Goal: Task Accomplishment & Management: Use online tool/utility

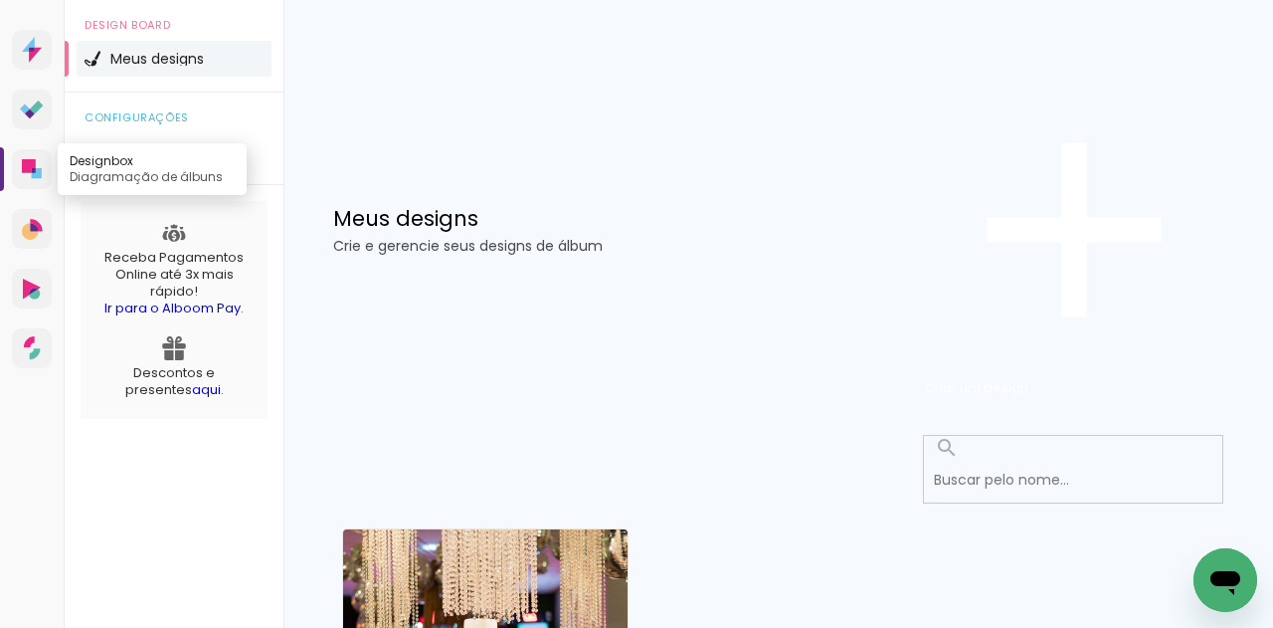
click at [25, 173] on icon at bounding box center [29, 166] width 14 height 14
click at [1028, 378] on span "Criar um design" at bounding box center [976, 387] width 103 height 19
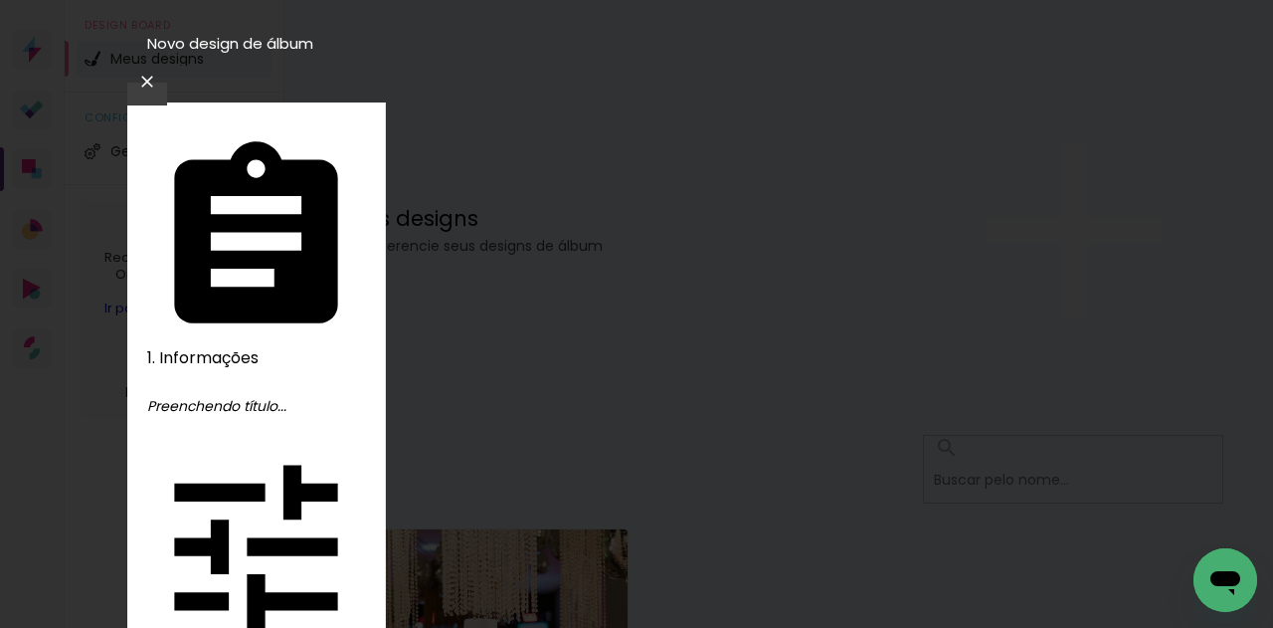
type input "Isa"
type paper-input "Isa"
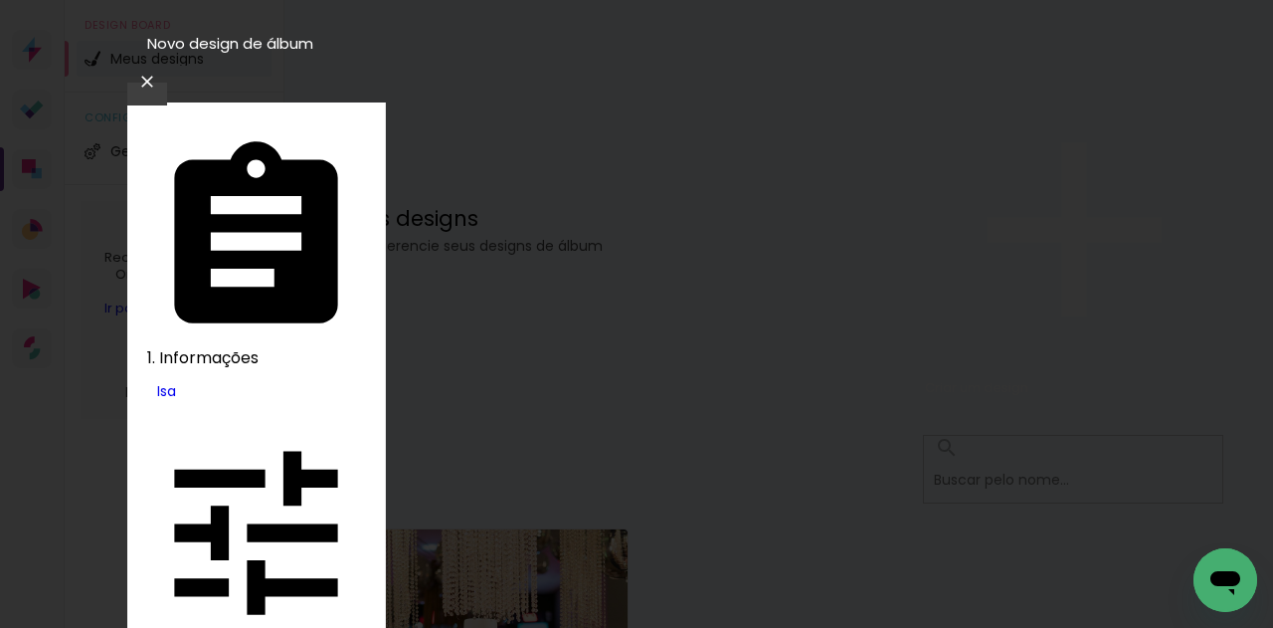
click at [0, 0] on slot "Tamanho Livre" at bounding box center [0, 0] width 0 height 0
click at [0, 0] on slot "Avançar" at bounding box center [0, 0] width 0 height 0
type input "4"
type paper-input "4"
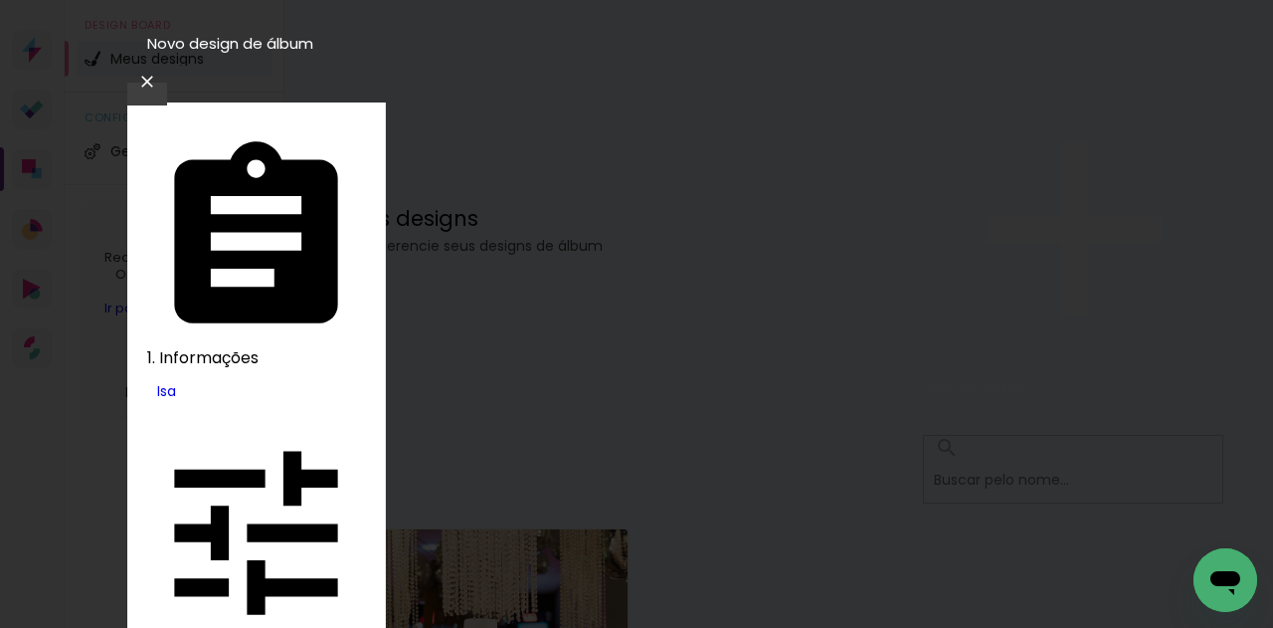
type input "5"
type paper-input "5"
type input "6"
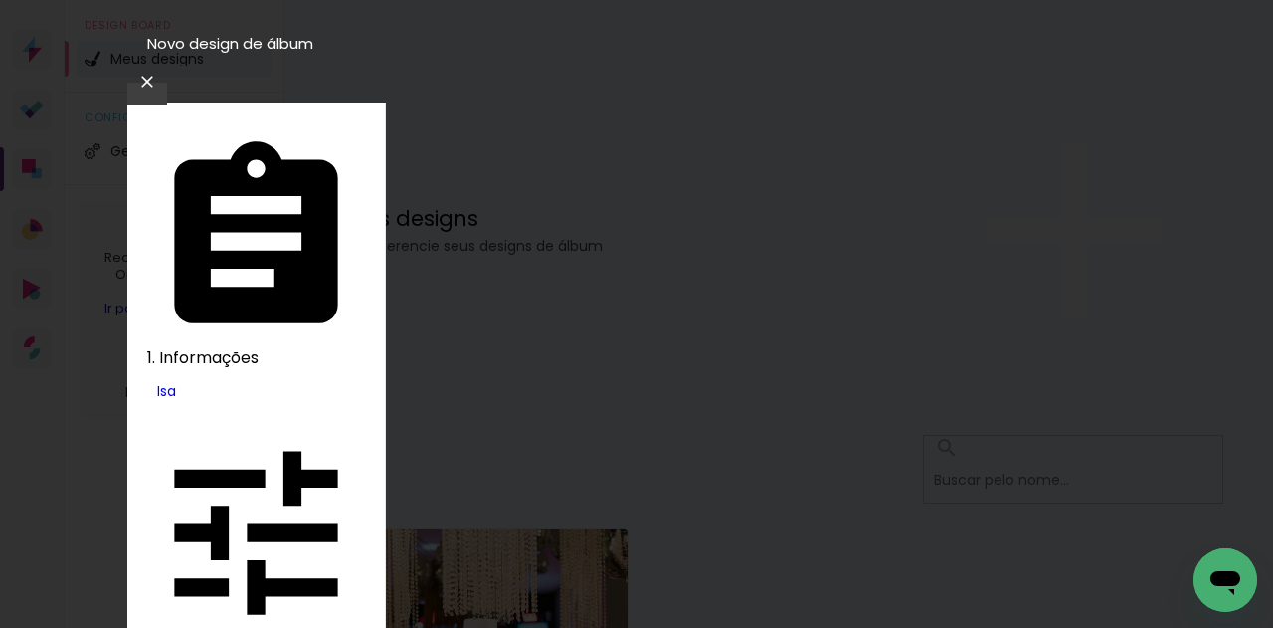
type paper-input "6"
type input "7"
type paper-input "7"
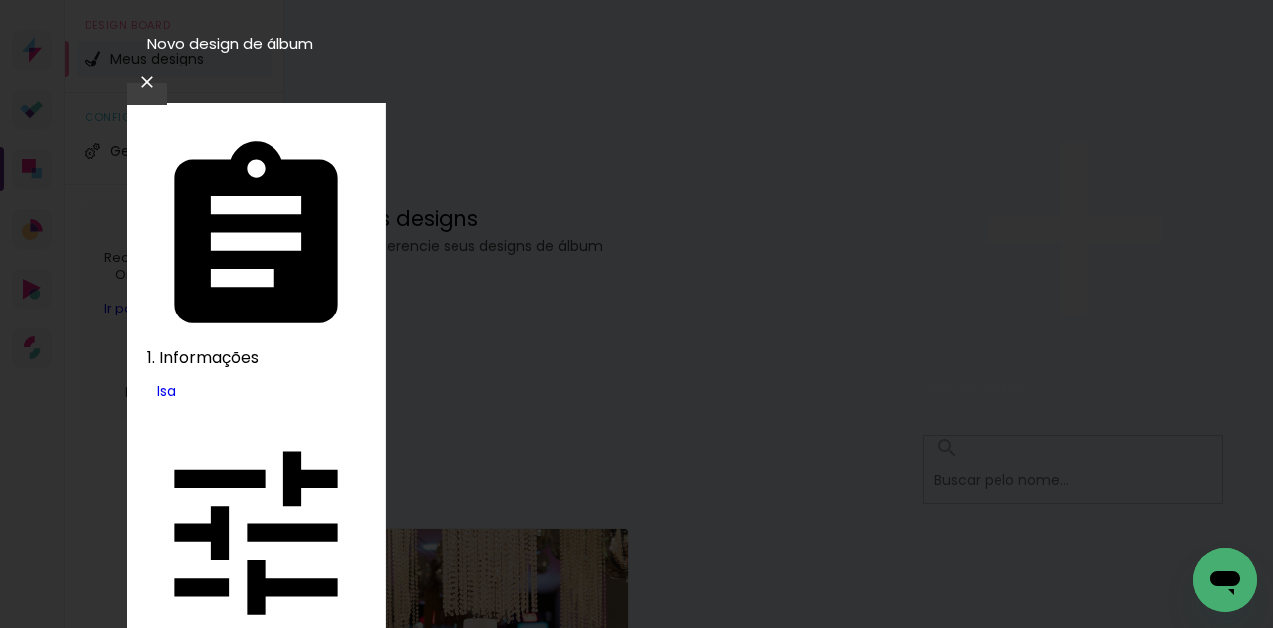
type input "6"
type paper-input "6"
type input "5"
type paper-input "5"
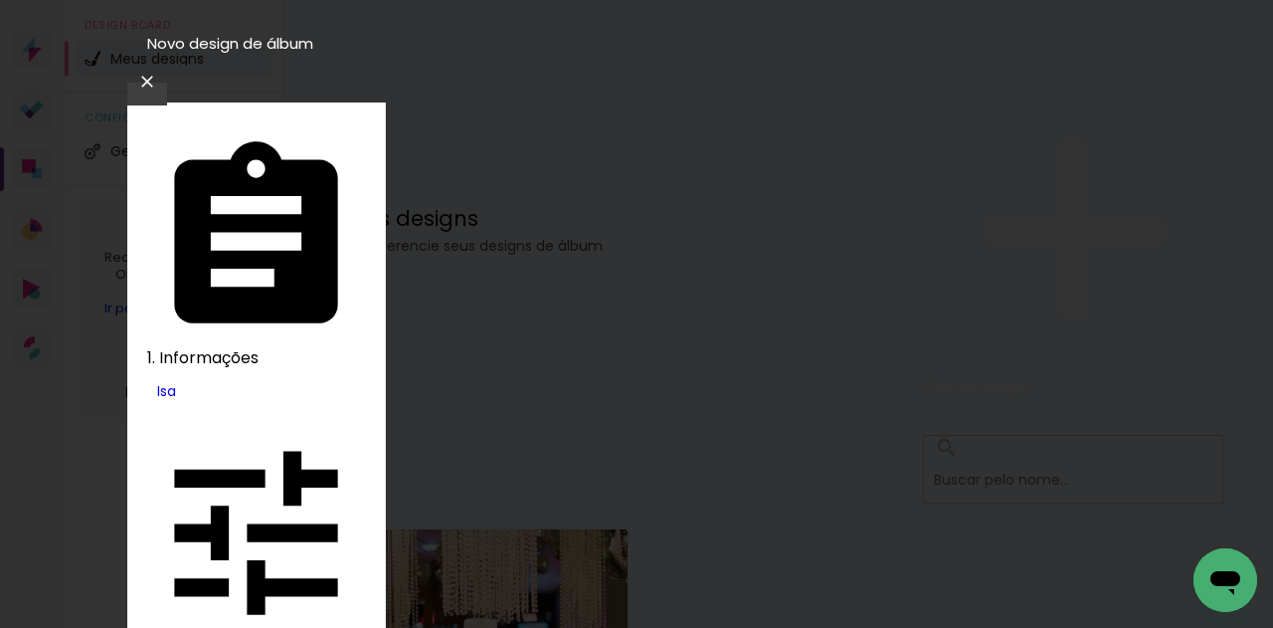
type input "4"
type paper-input "4"
type input "3"
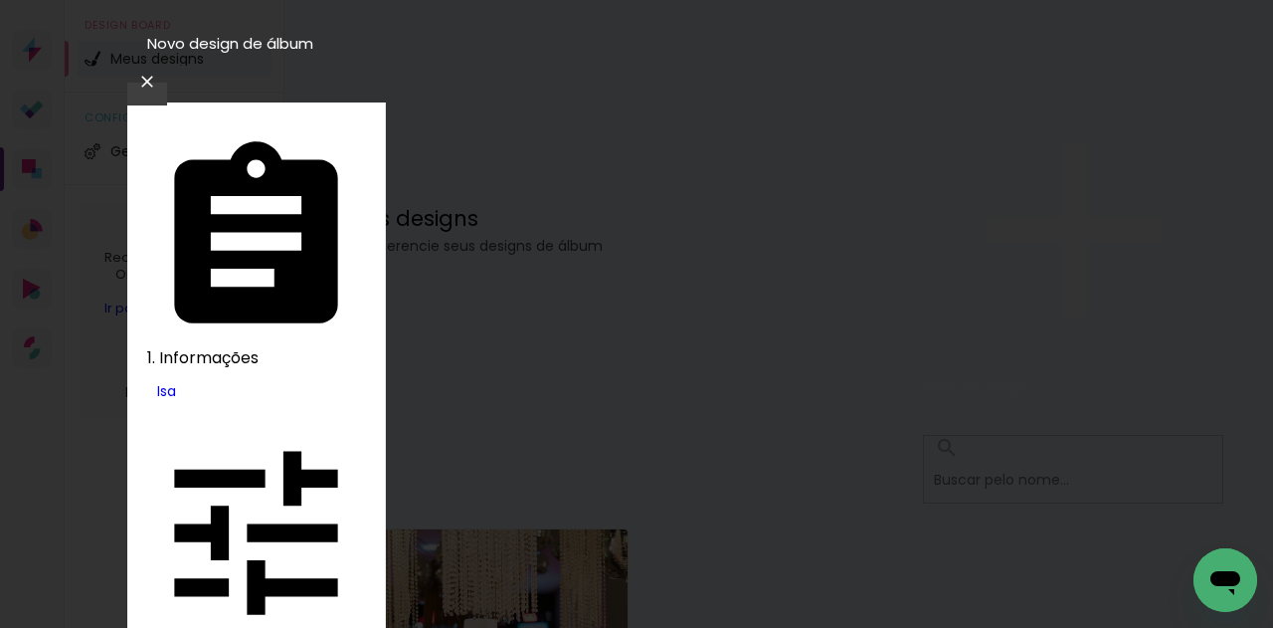
type paper-input "3"
type input "2"
type paper-input "2"
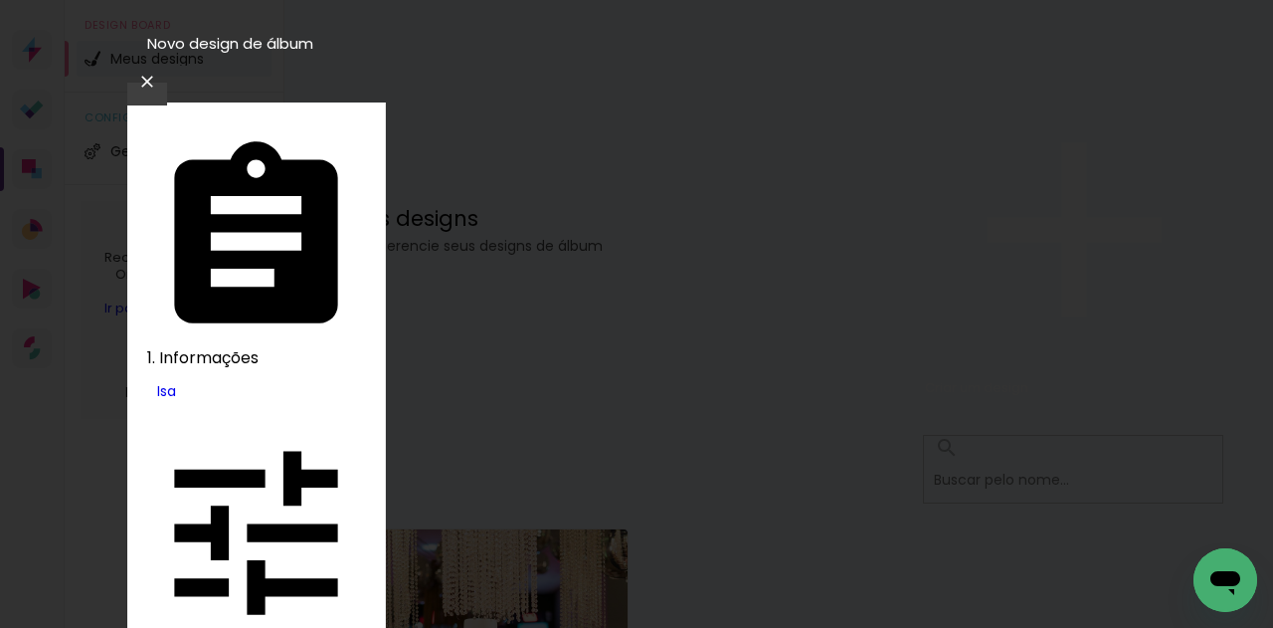
type input "1"
type paper-input "1"
type input "0"
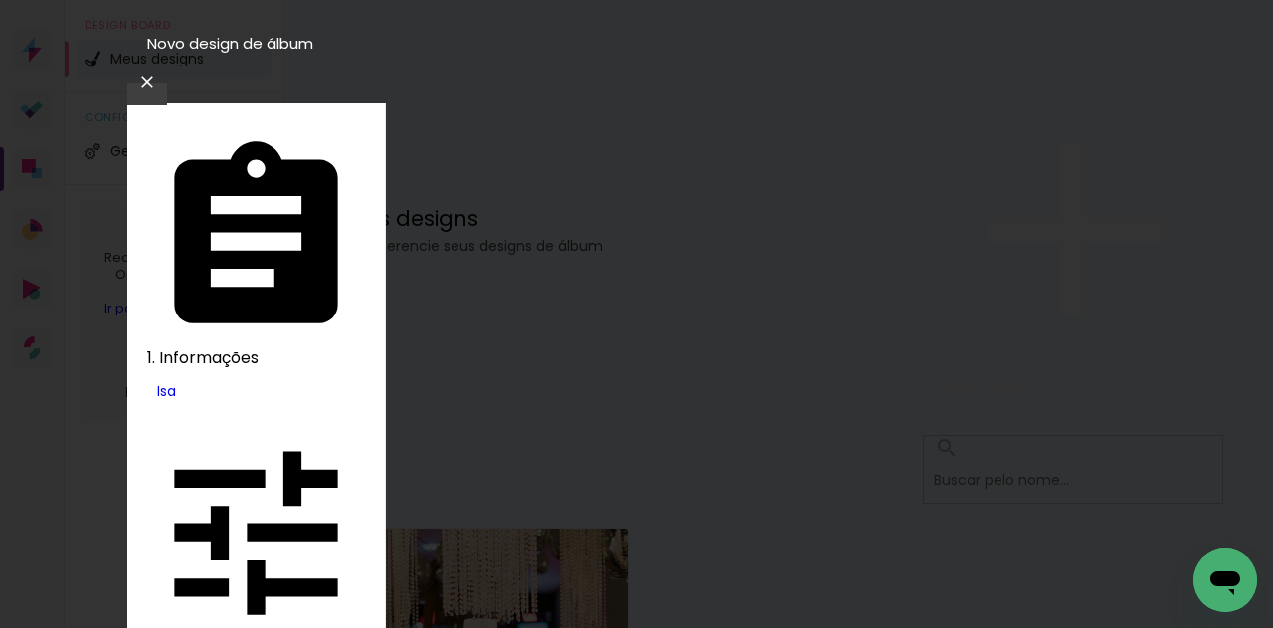
type input "1"
type paper-input "1"
type input "0"
type paper-input "0"
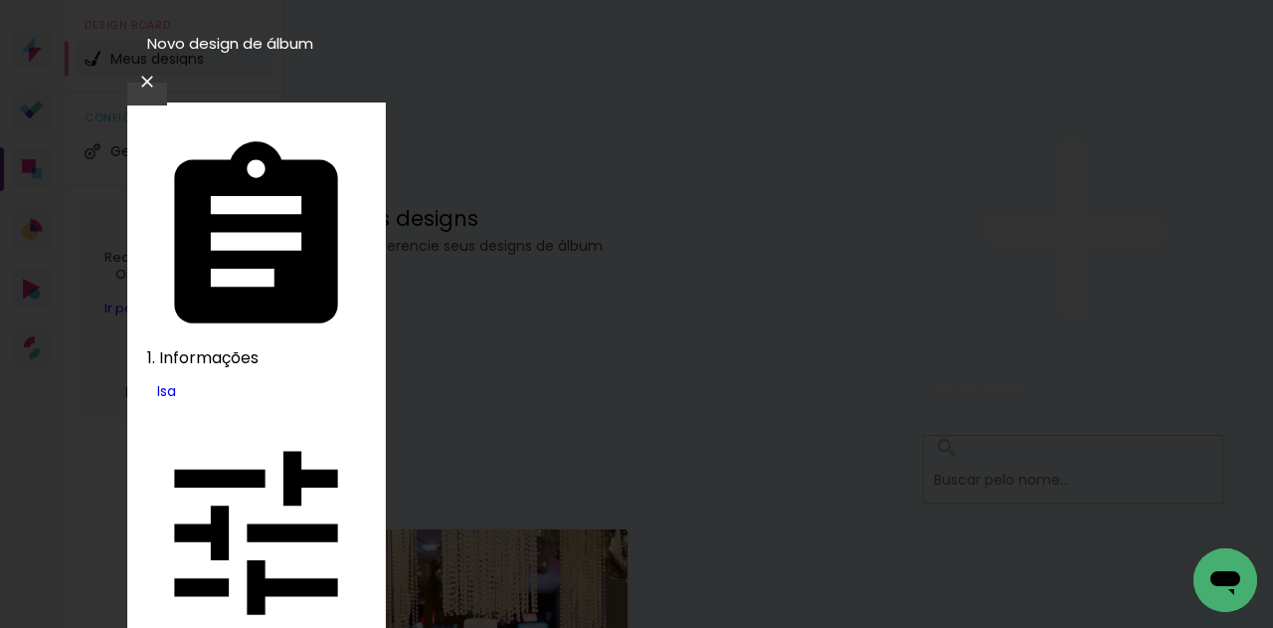
drag, startPoint x: 412, startPoint y: 369, endPoint x: 426, endPoint y: 363, distance: 15.1
type input "20"
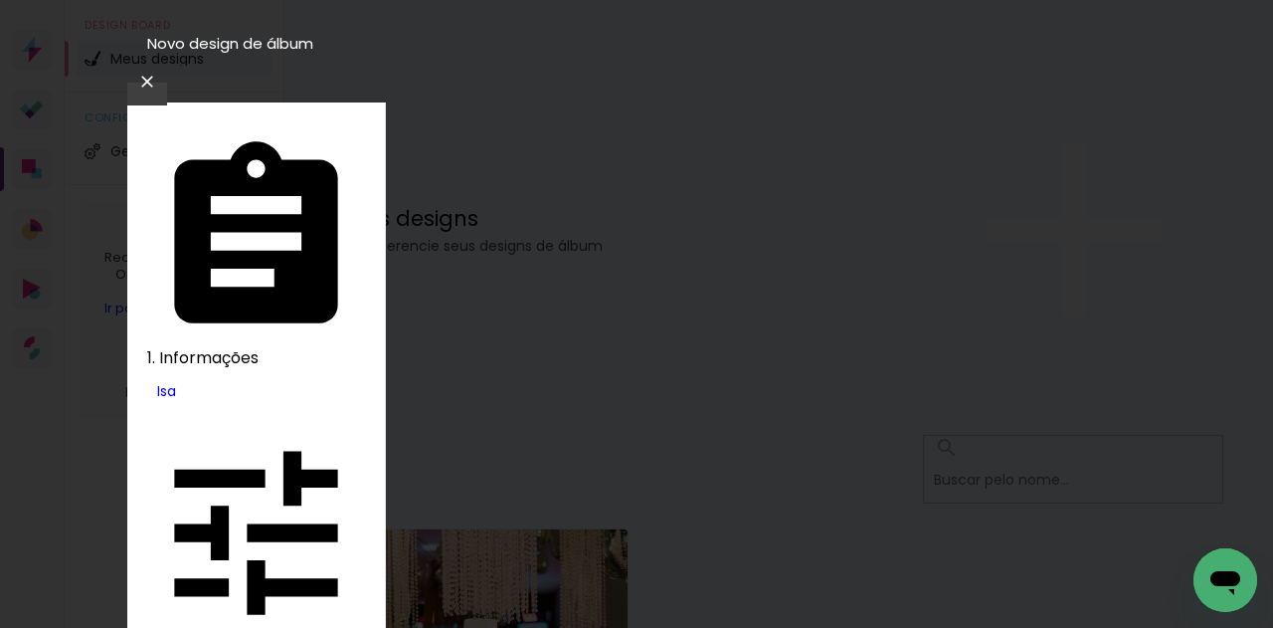
type paper-input "20"
drag, startPoint x: 613, startPoint y: 309, endPoint x: 653, endPoint y: 308, distance: 40.8
drag, startPoint x: 660, startPoint y: 301, endPoint x: 618, endPoint y: 324, distance: 48.5
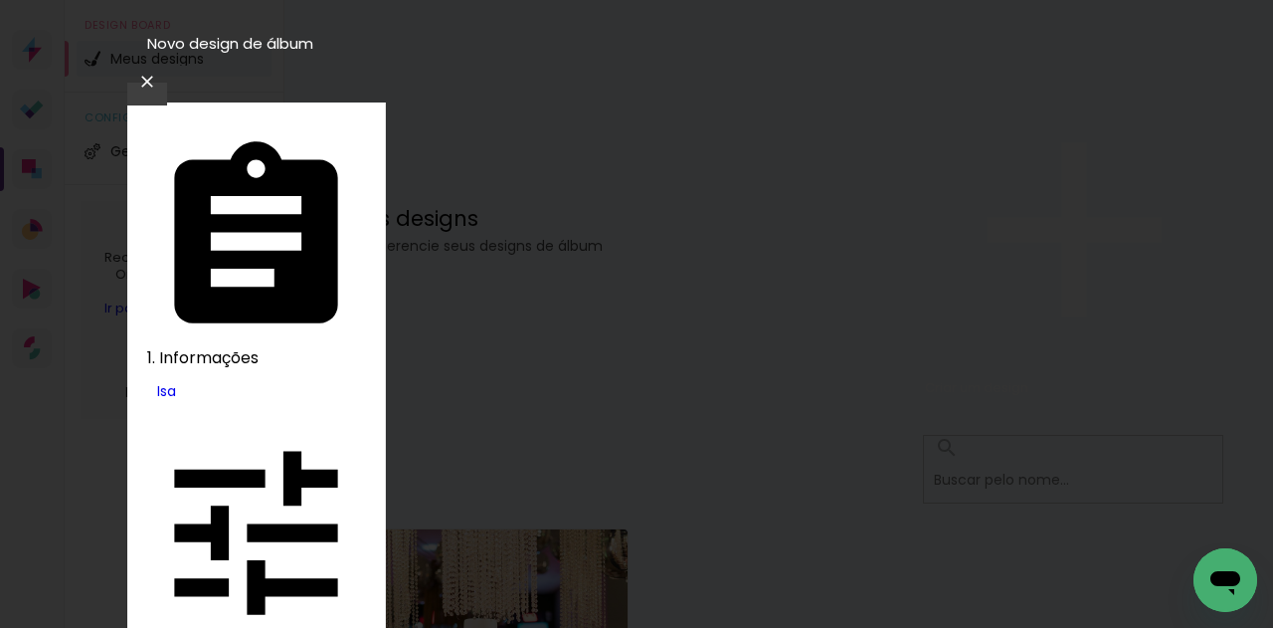
drag, startPoint x: 620, startPoint y: 307, endPoint x: 605, endPoint y: 307, distance: 14.9
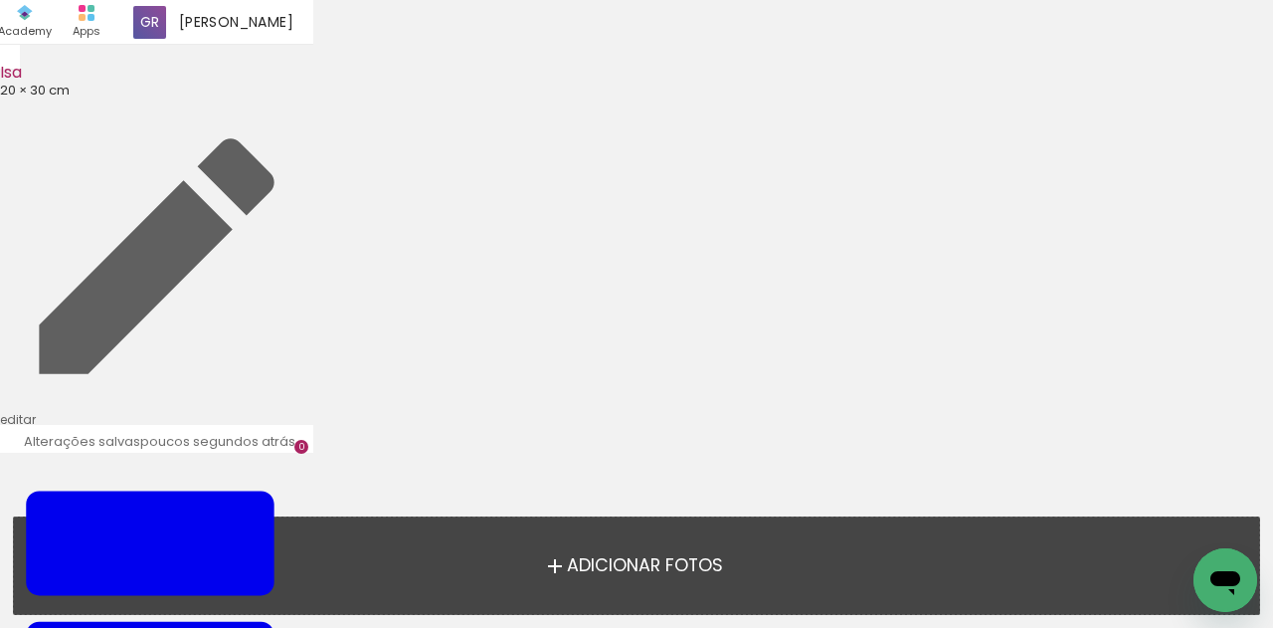
click at [630, 572] on span "Adicionar Fotos" at bounding box center [645, 566] width 156 height 18
click at [0, 0] on input "file" at bounding box center [0, 0] width 0 height 0
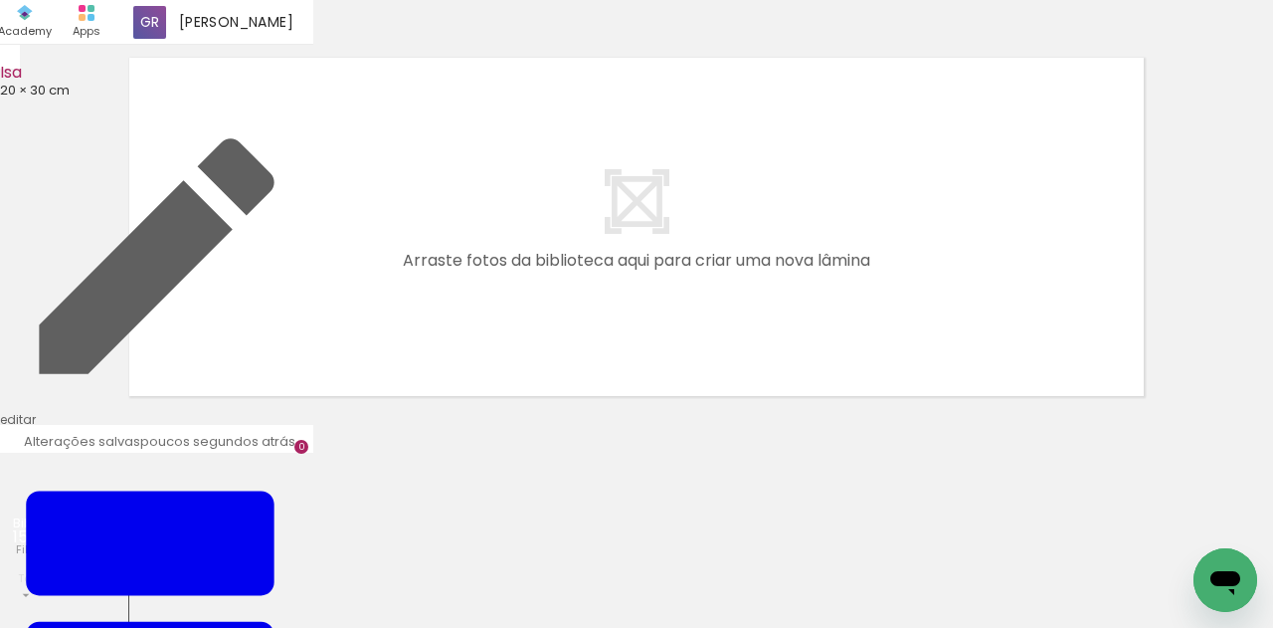
scroll to position [25, 0]
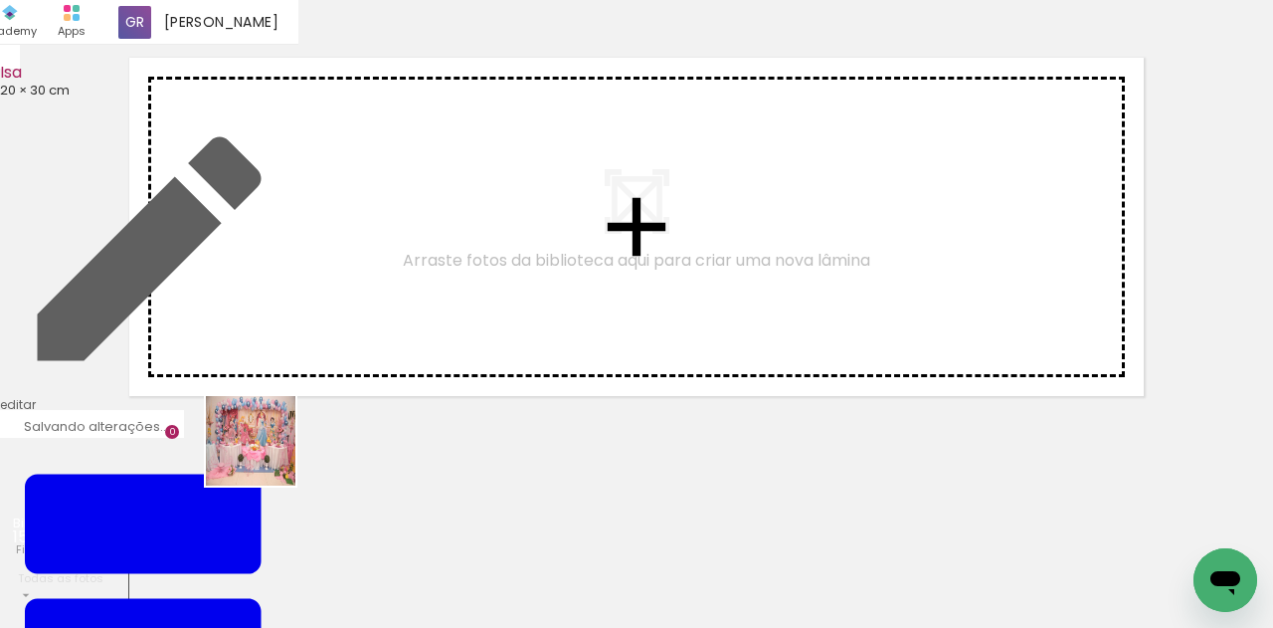
drag, startPoint x: 198, startPoint y: 570, endPoint x: 376, endPoint y: 308, distance: 316.4
click at [376, 307] on quentale-workspace at bounding box center [636, 314] width 1273 height 628
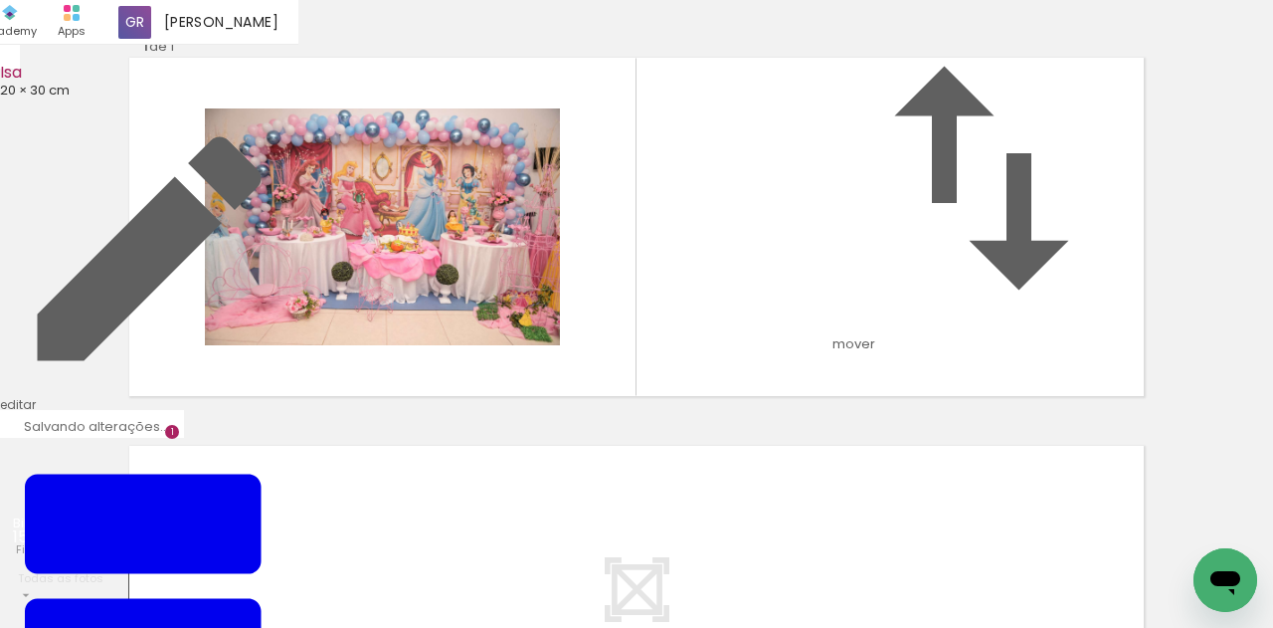
drag, startPoint x: 327, startPoint y: 566, endPoint x: 464, endPoint y: 367, distance: 241.6
click at [464, 309] on quentale-workspace at bounding box center [636, 314] width 1273 height 628
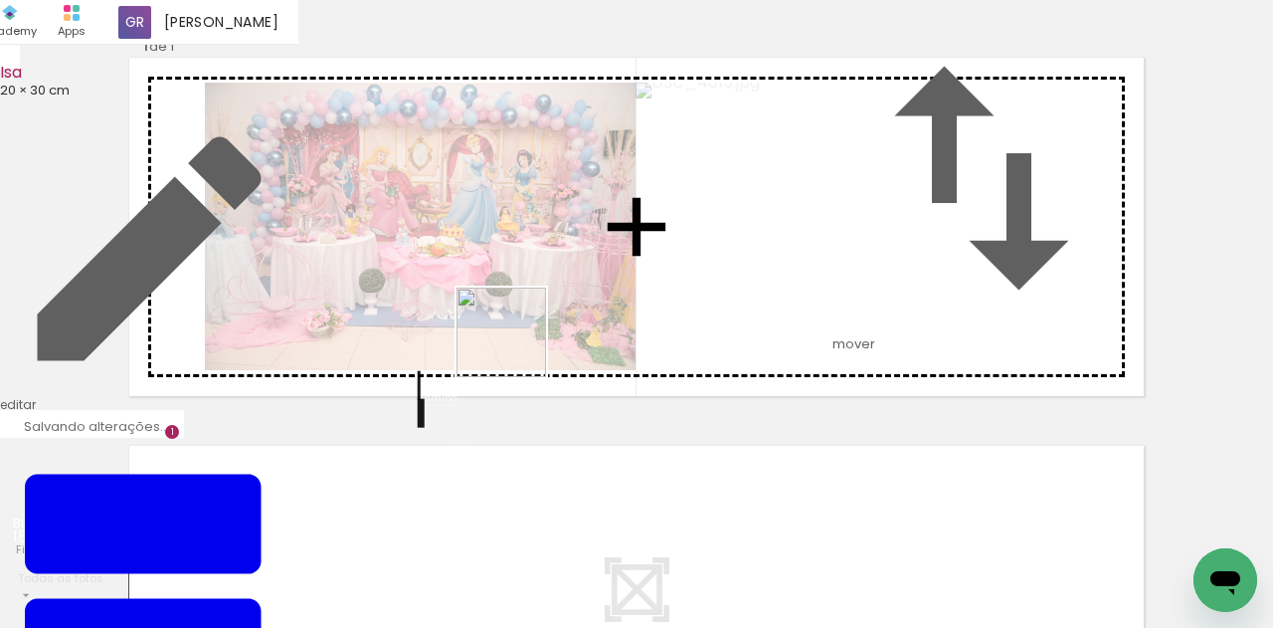
drag, startPoint x: 516, startPoint y: 347, endPoint x: 541, endPoint y: 431, distance: 87.2
click at [542, 319] on quentale-workspace at bounding box center [636, 314] width 1273 height 628
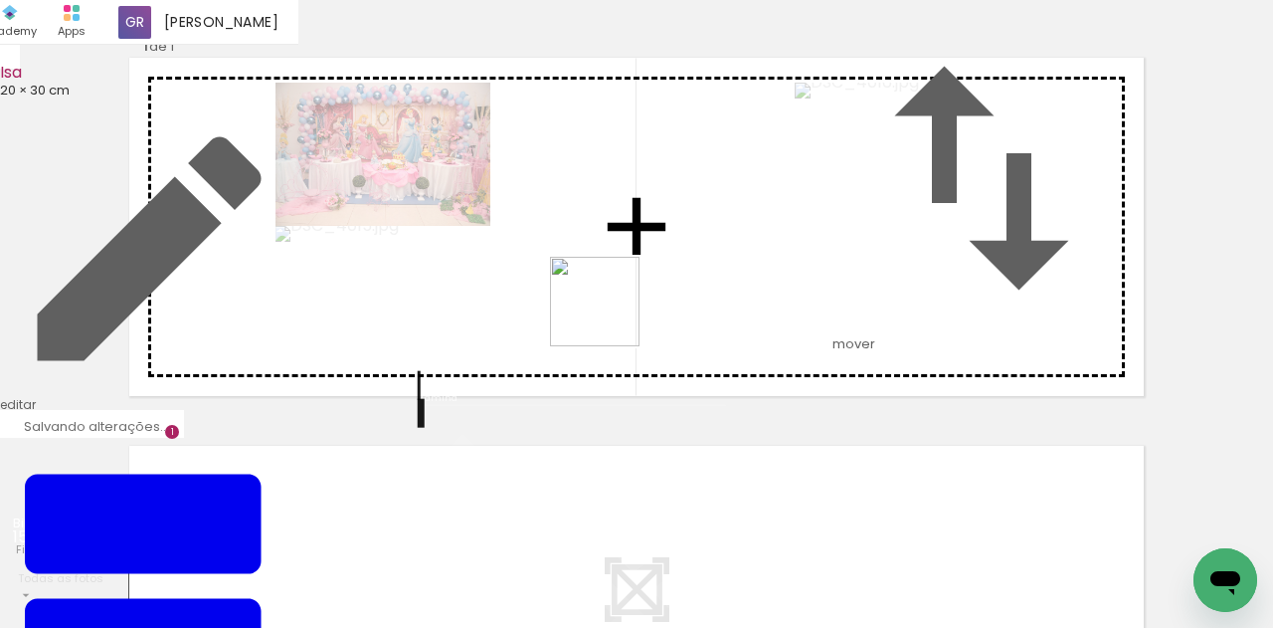
drag, startPoint x: 551, startPoint y: 482, endPoint x: 615, endPoint y: 306, distance: 187.2
click at [615, 306] on quentale-workspace at bounding box center [636, 314] width 1273 height 628
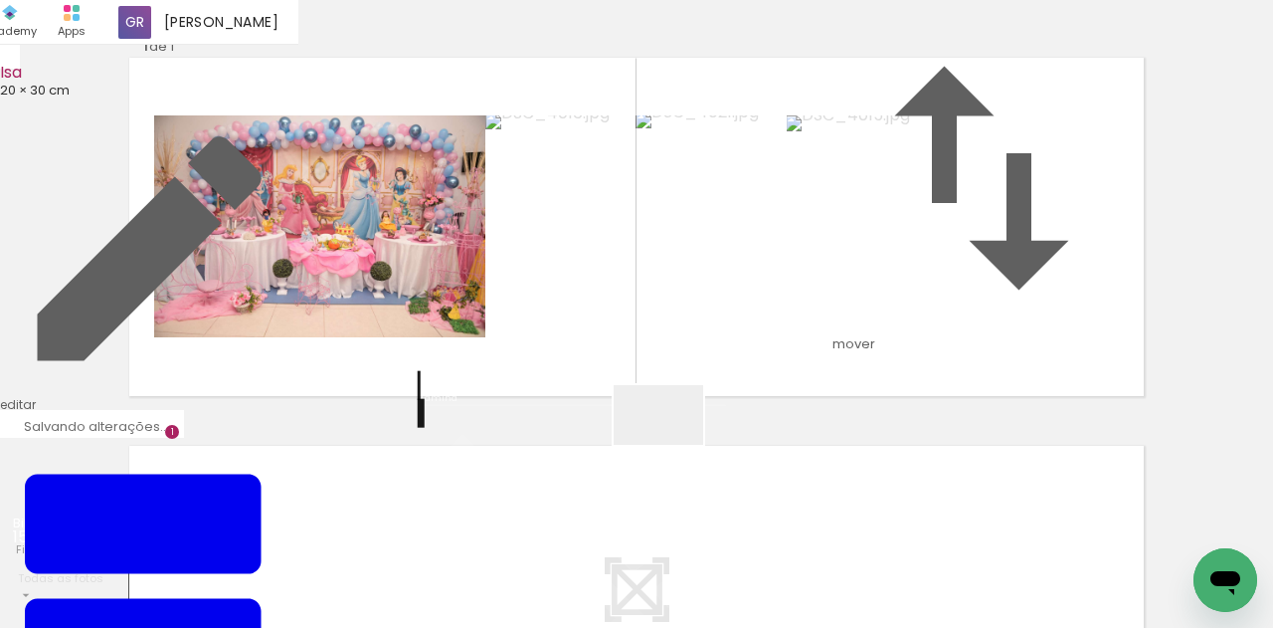
drag, startPoint x: 652, startPoint y: 566, endPoint x: 759, endPoint y: 486, distance: 132.9
click at [691, 333] on quentale-workspace at bounding box center [636, 314] width 1273 height 628
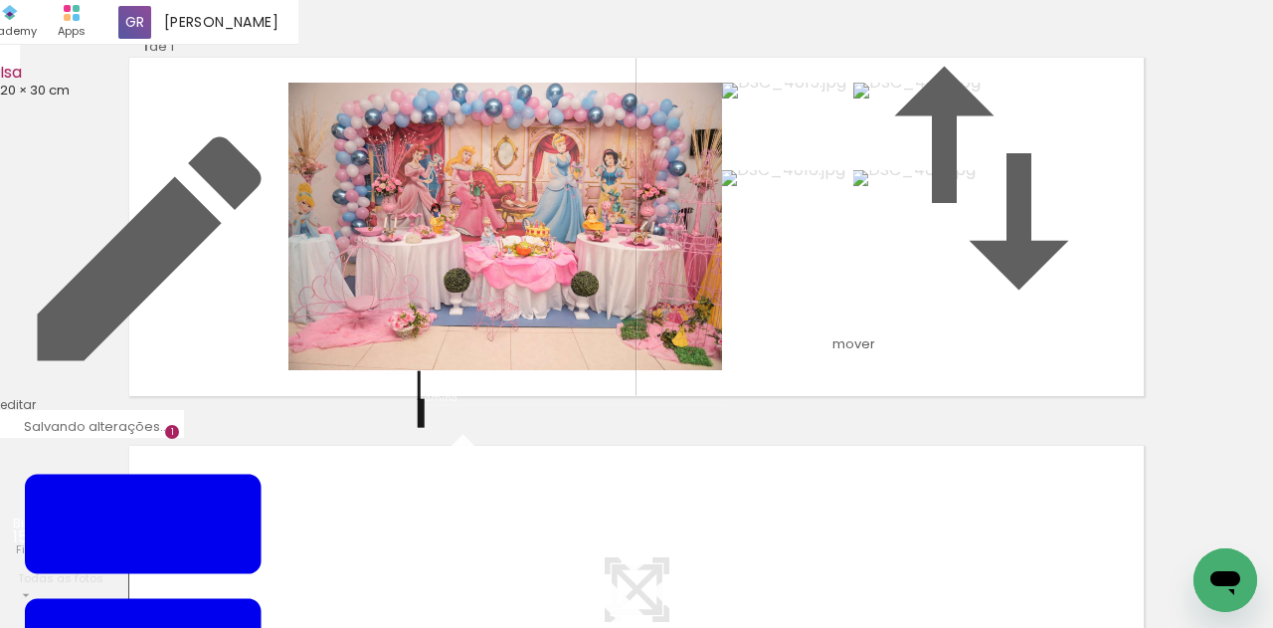
click at [769, 328] on quentale-workspace at bounding box center [636, 314] width 1273 height 628
drag, startPoint x: 783, startPoint y: 577, endPoint x: 789, endPoint y: 315, distance: 261.6
click at [789, 315] on quentale-workspace at bounding box center [636, 314] width 1273 height 628
drag, startPoint x: 747, startPoint y: 552, endPoint x: 864, endPoint y: 295, distance: 282.1
click at [846, 295] on quentale-workspace at bounding box center [636, 314] width 1273 height 628
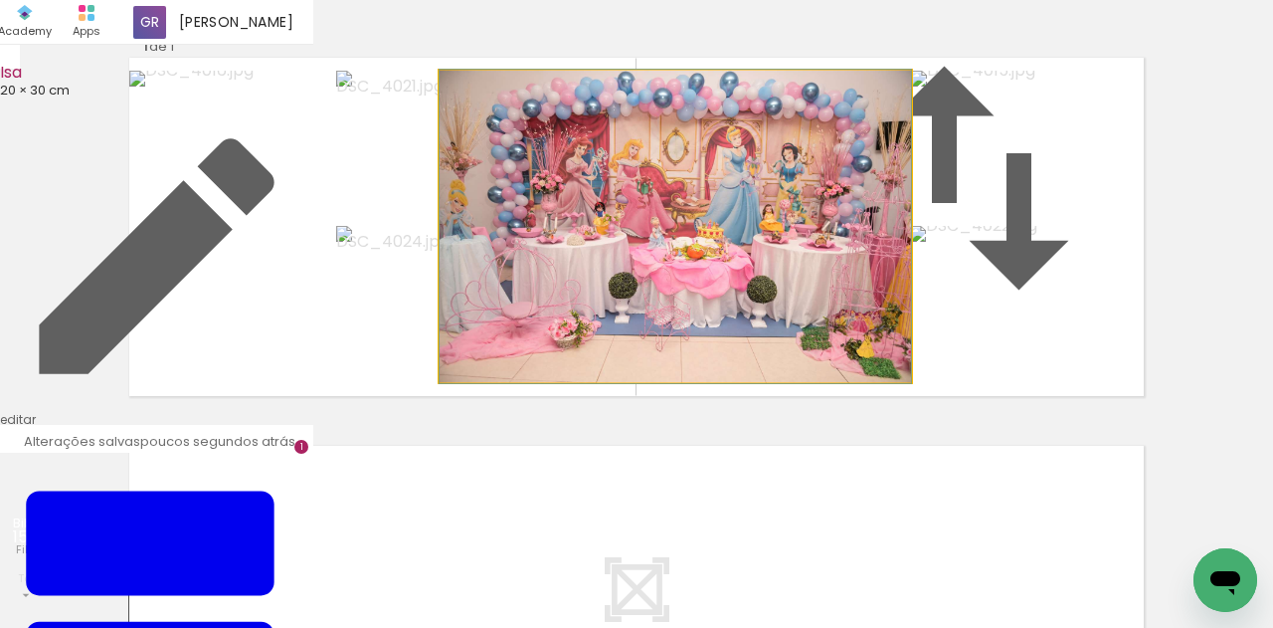
click at [733, 258] on album-spread "1 de 1" at bounding box center [636, 227] width 1014 height 338
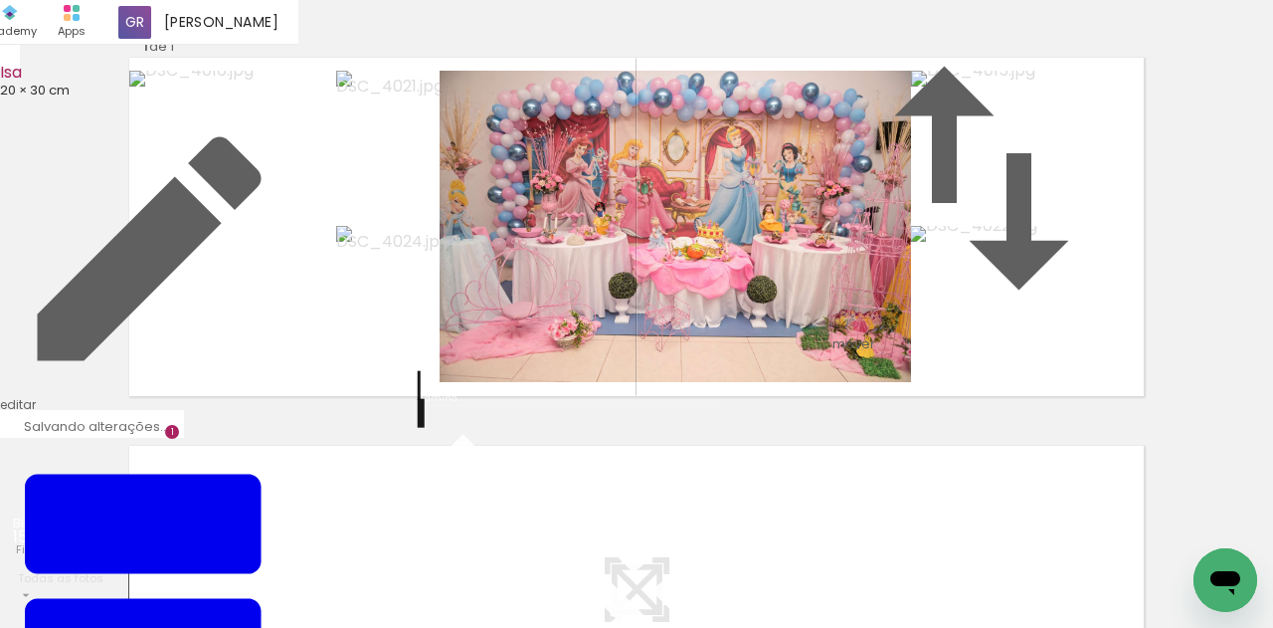
scroll to position [287, 0]
click at [681, 378] on quentale-workspace at bounding box center [636, 314] width 1273 height 628
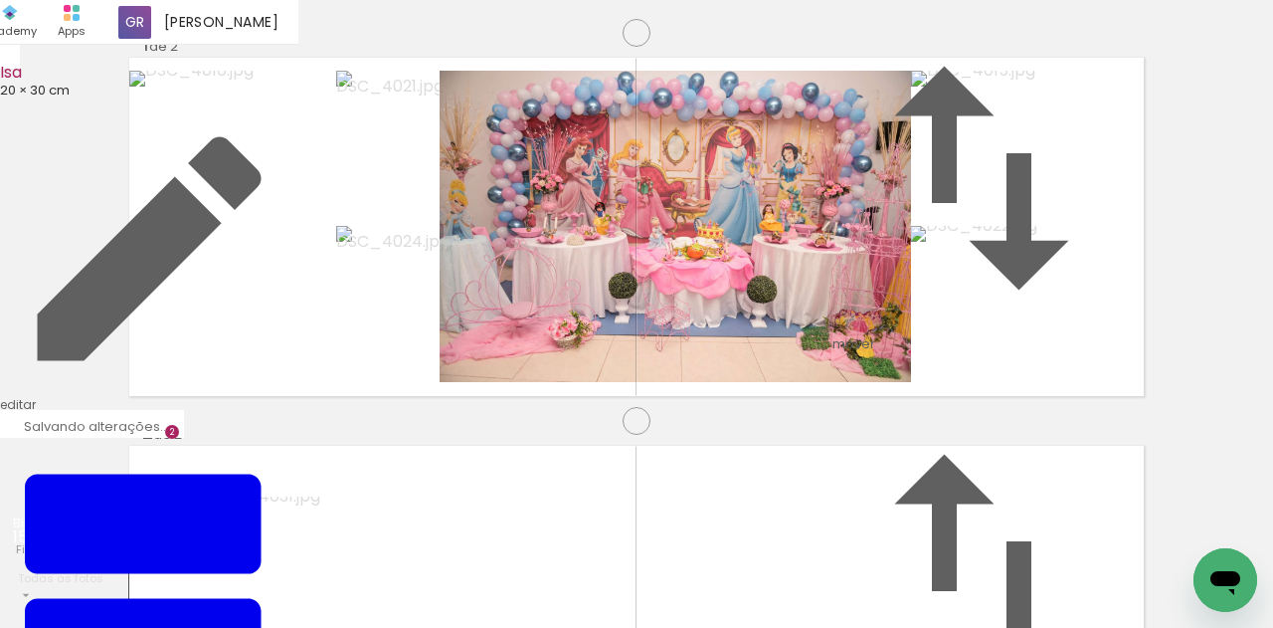
scroll to position [413, 0]
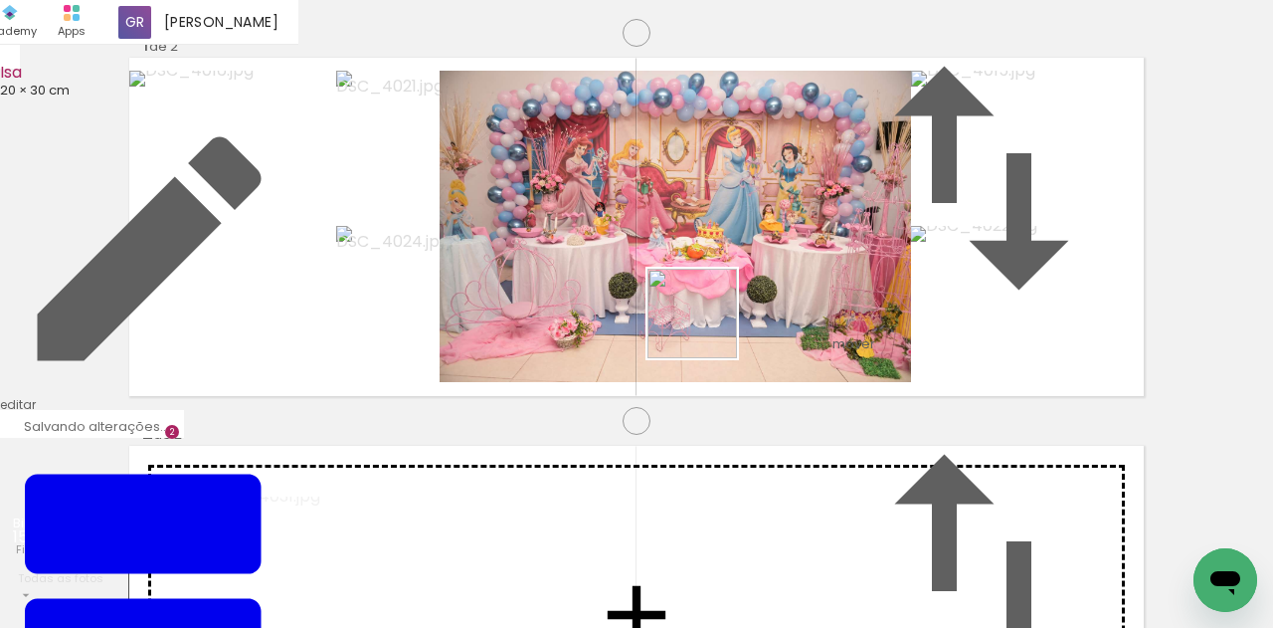
drag, startPoint x: 969, startPoint y: 560, endPoint x: 706, endPoint y: 328, distance: 350.2
click at [706, 328] on quentale-workspace at bounding box center [636, 314] width 1273 height 628
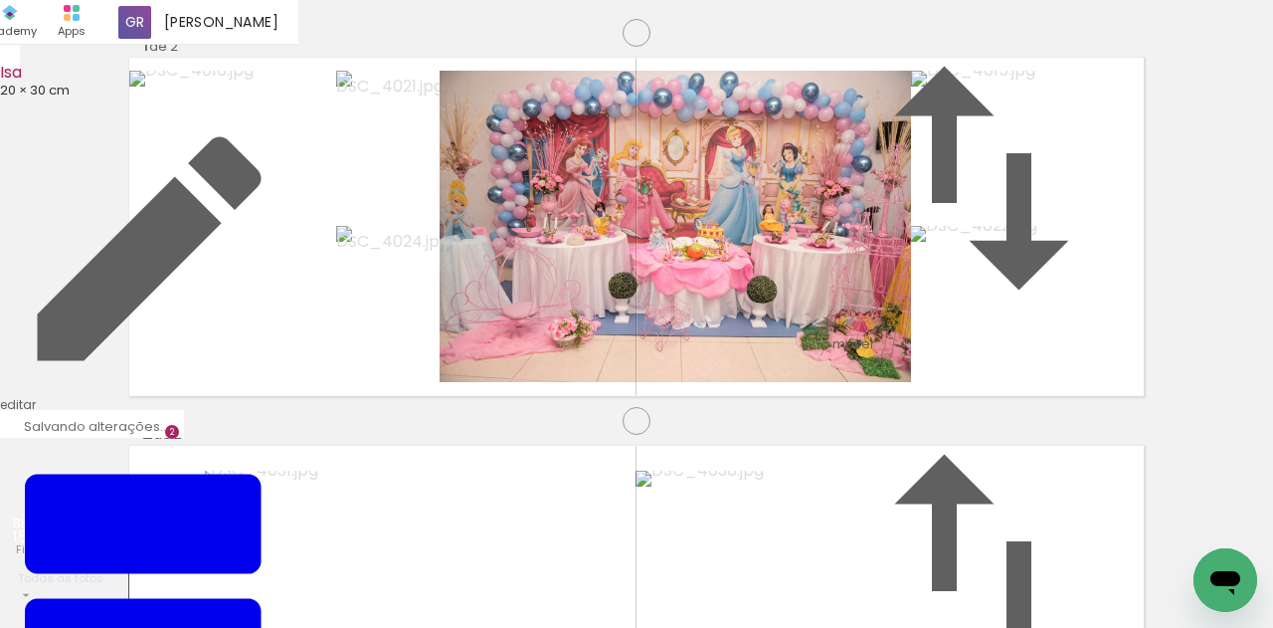
drag, startPoint x: 1074, startPoint y: 583, endPoint x: 785, endPoint y: 371, distance: 358.6
click at [794, 372] on quentale-workspace at bounding box center [636, 314] width 1273 height 628
drag, startPoint x: 863, startPoint y: 397, endPoint x: 702, endPoint y: 321, distance: 178.0
click at [702, 321] on quentale-workspace at bounding box center [636, 314] width 1273 height 628
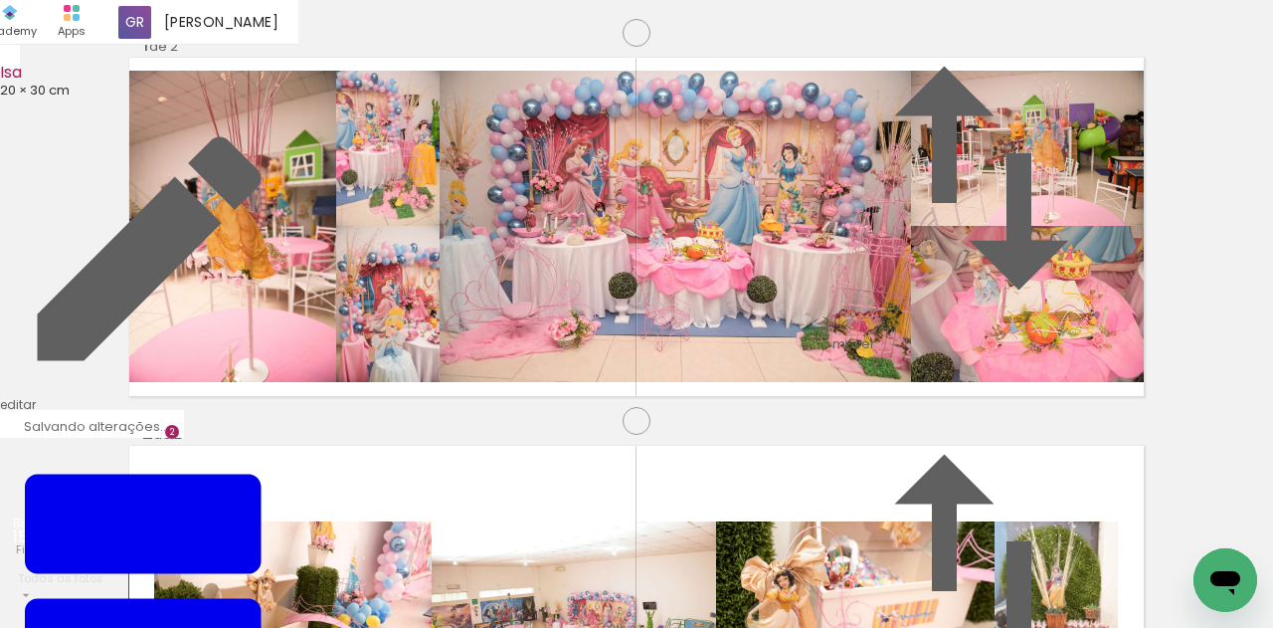
scroll to position [0, 1060]
drag, startPoint x: 305, startPoint y: 500, endPoint x: 430, endPoint y: 304, distance: 232.0
click at [430, 304] on quentale-workspace at bounding box center [636, 314] width 1273 height 628
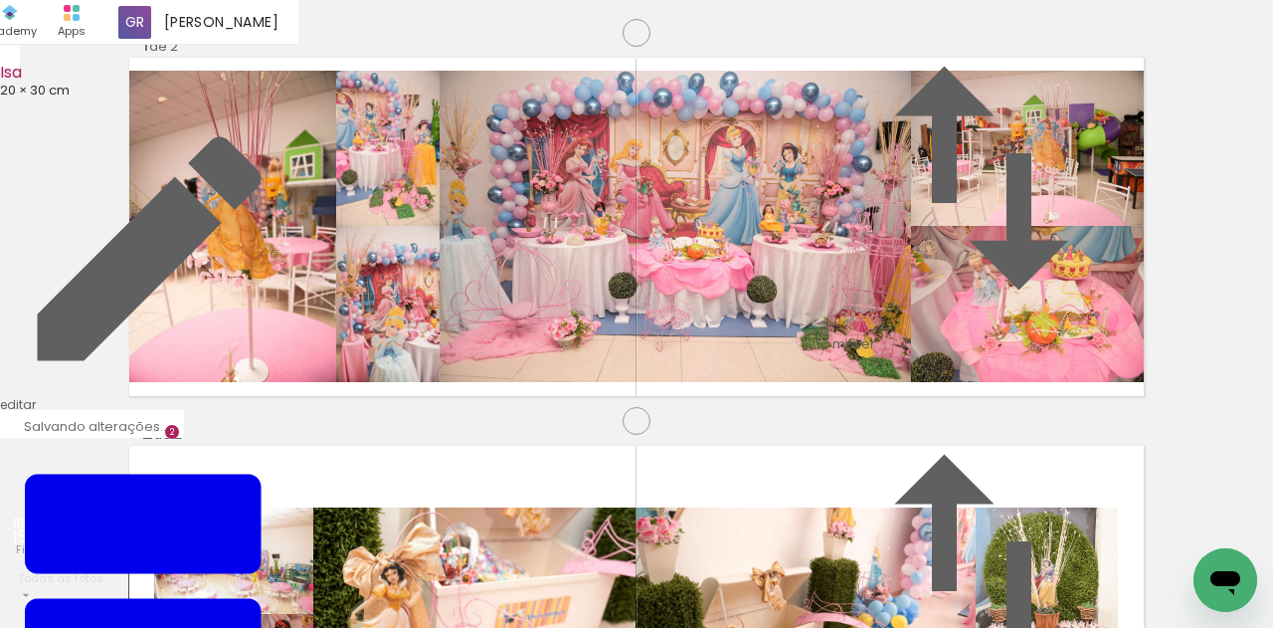
drag, startPoint x: 395, startPoint y: 521, endPoint x: 500, endPoint y: 413, distance: 151.2
click at [476, 351] on quentale-workspace at bounding box center [636, 314] width 1273 height 628
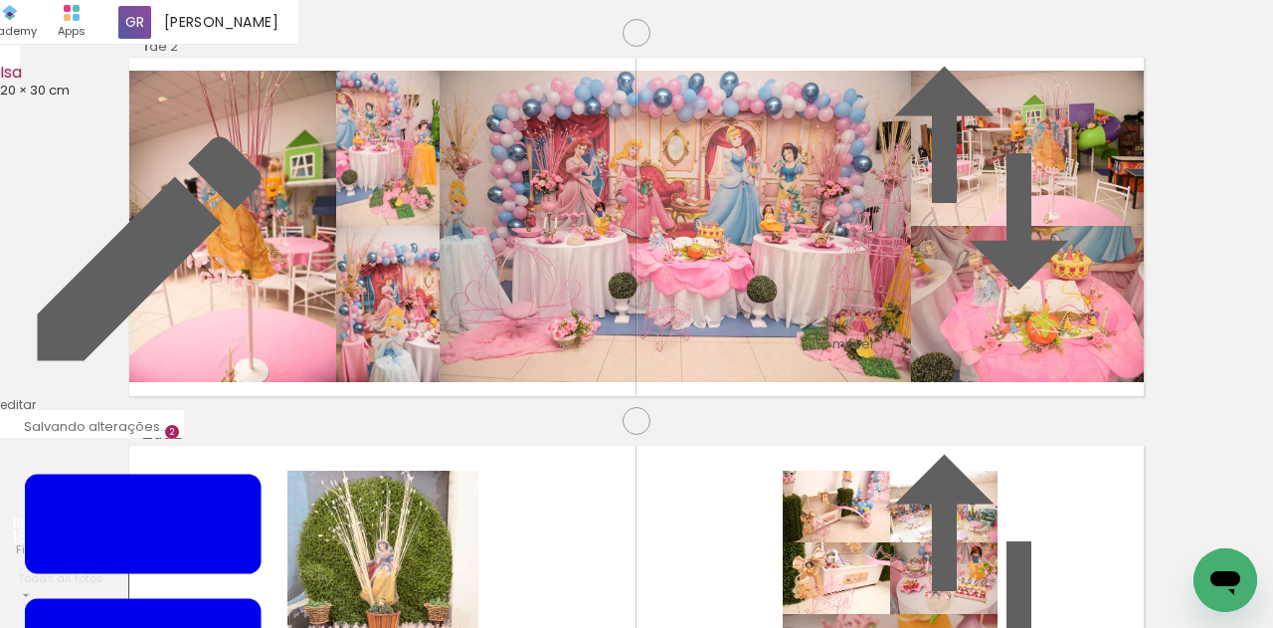
drag, startPoint x: 480, startPoint y: 565, endPoint x: 564, endPoint y: 381, distance: 202.1
click at [547, 363] on quentale-workspace at bounding box center [636, 314] width 1273 height 628
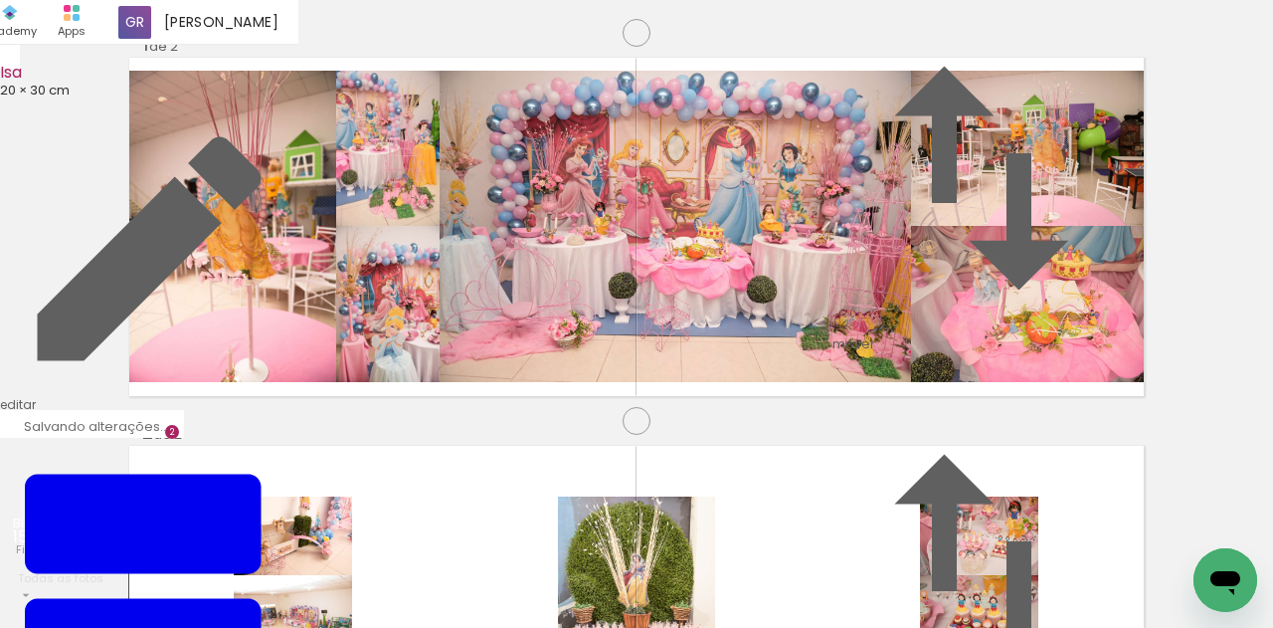
drag, startPoint x: 592, startPoint y: 571, endPoint x: 687, endPoint y: 366, distance: 226.0
click at [662, 360] on quentale-workspace at bounding box center [636, 314] width 1273 height 628
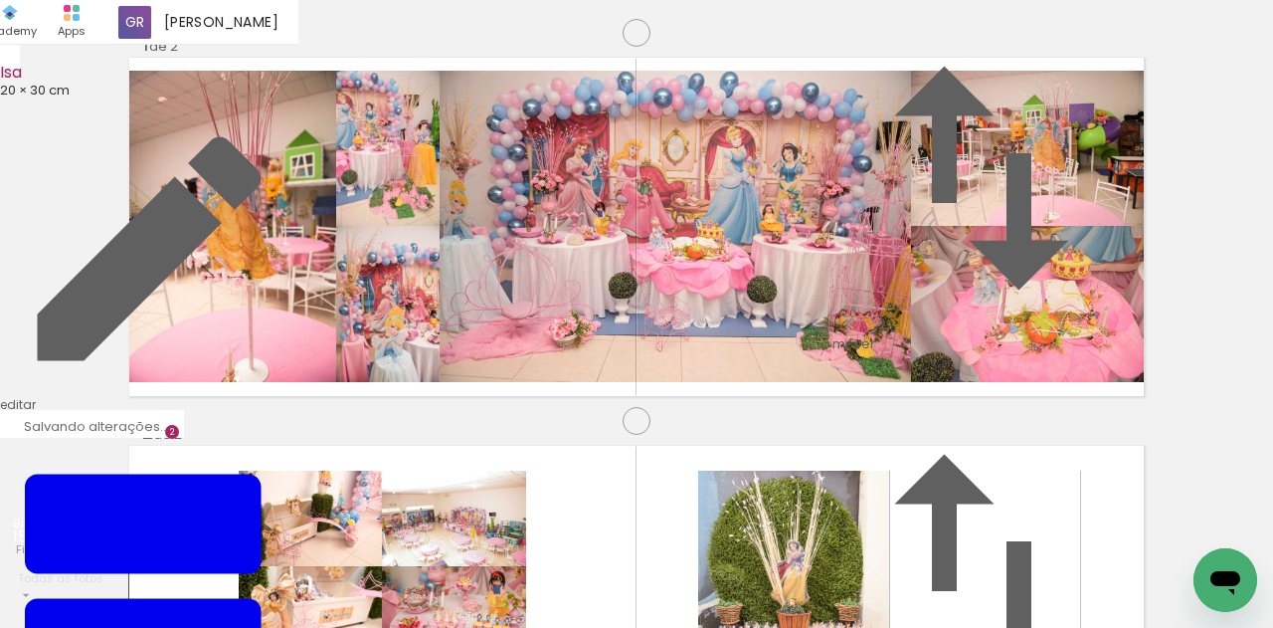
click at [728, 331] on quentale-workspace at bounding box center [636, 314] width 1273 height 628
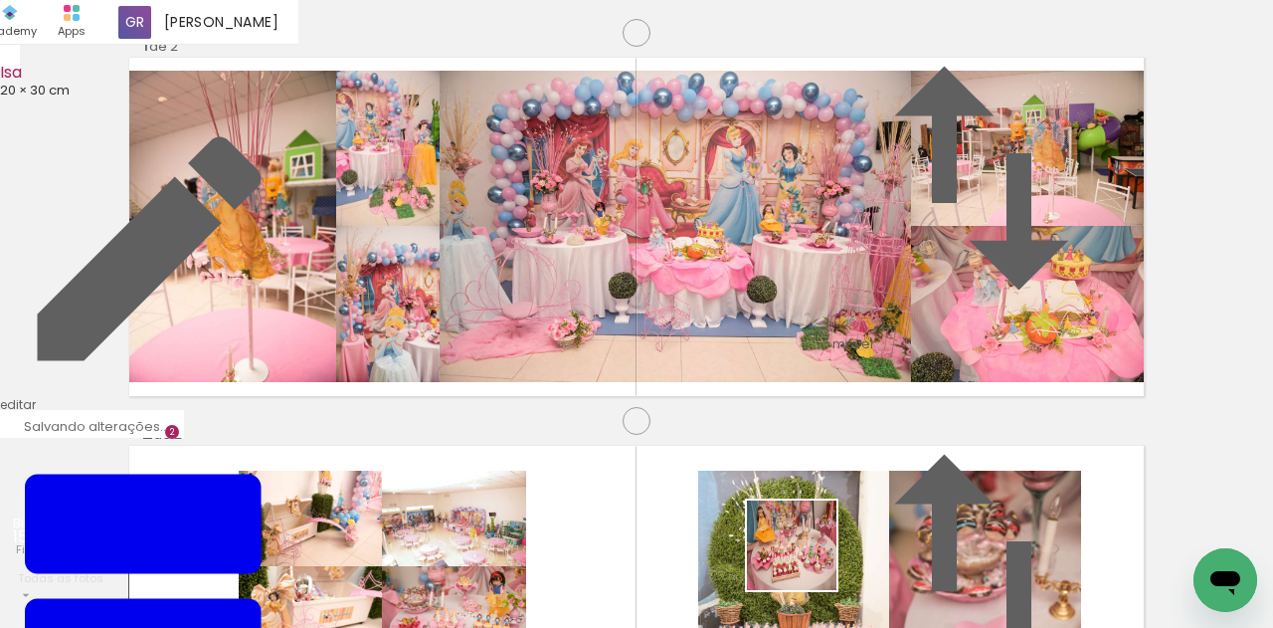
drag, startPoint x: 807, startPoint y: 560, endPoint x: 695, endPoint y: 330, distance: 255.3
click at [696, 331] on quentale-workspace at bounding box center [636, 314] width 1273 height 628
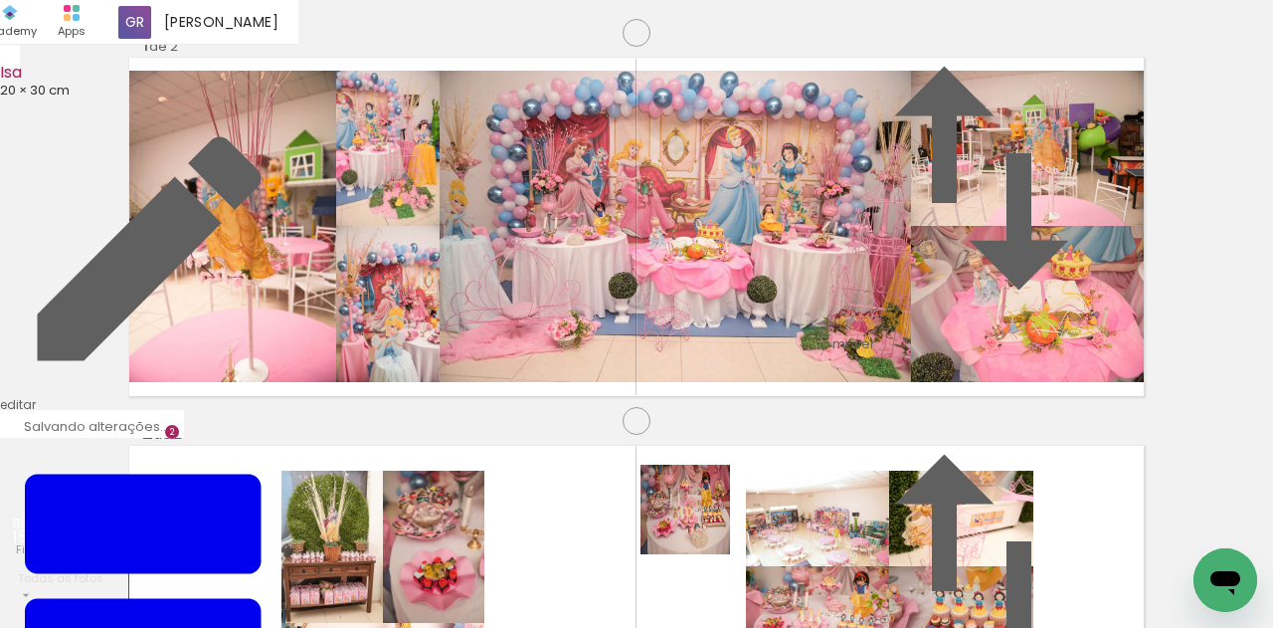
drag, startPoint x: 700, startPoint y: 524, endPoint x: 654, endPoint y: 246, distance: 282.2
click at [658, 245] on quentale-workspace at bounding box center [636, 314] width 1273 height 628
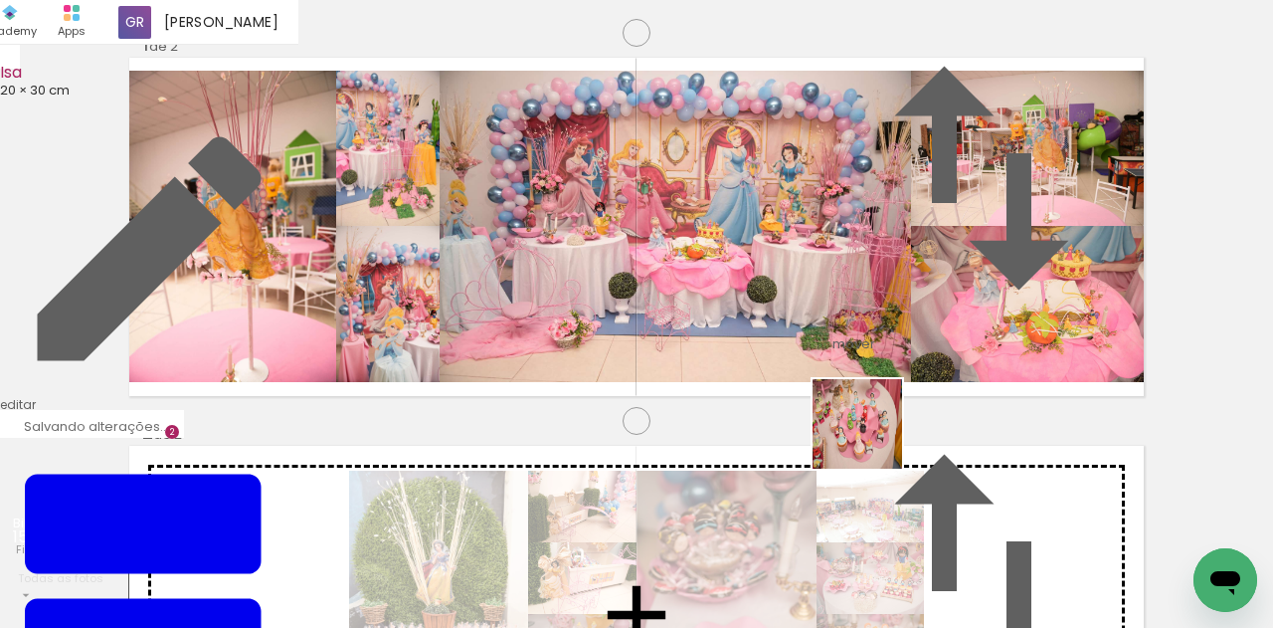
drag, startPoint x: 904, startPoint y: 550, endPoint x: 822, endPoint y: 308, distance: 255.0
click at [824, 307] on quentale-workspace at bounding box center [636, 314] width 1273 height 628
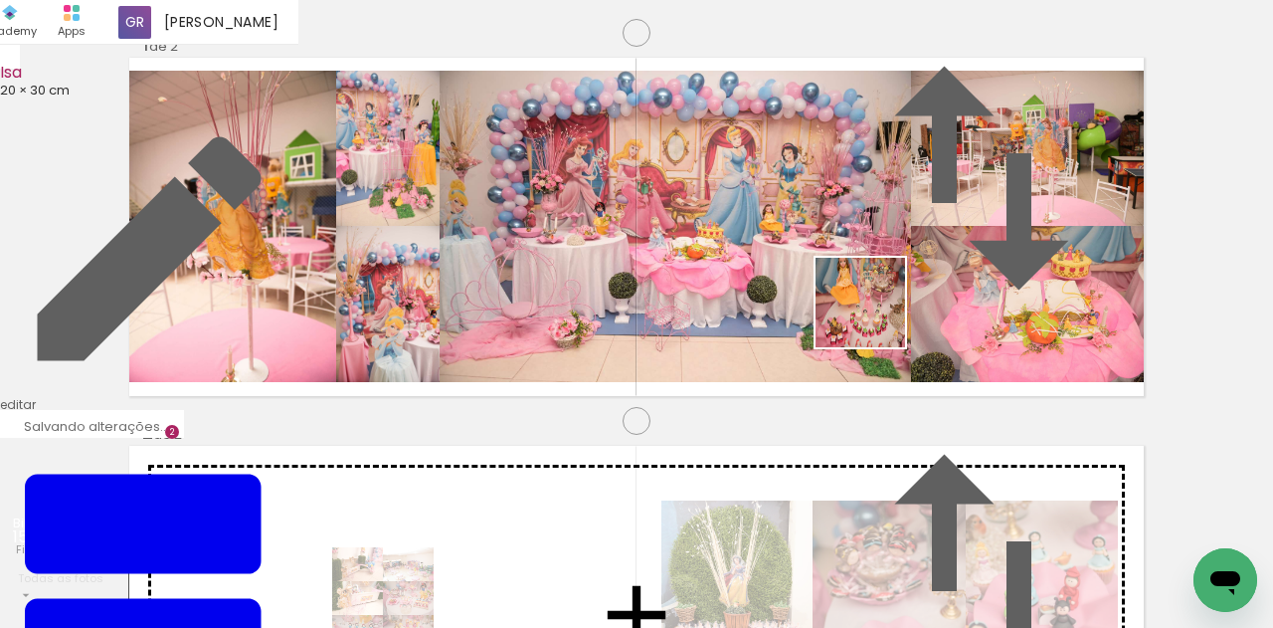
drag, startPoint x: 1043, startPoint y: 579, endPoint x: 860, endPoint y: 312, distance: 323.3
click at [874, 317] on quentale-workspace at bounding box center [636, 314] width 1273 height 628
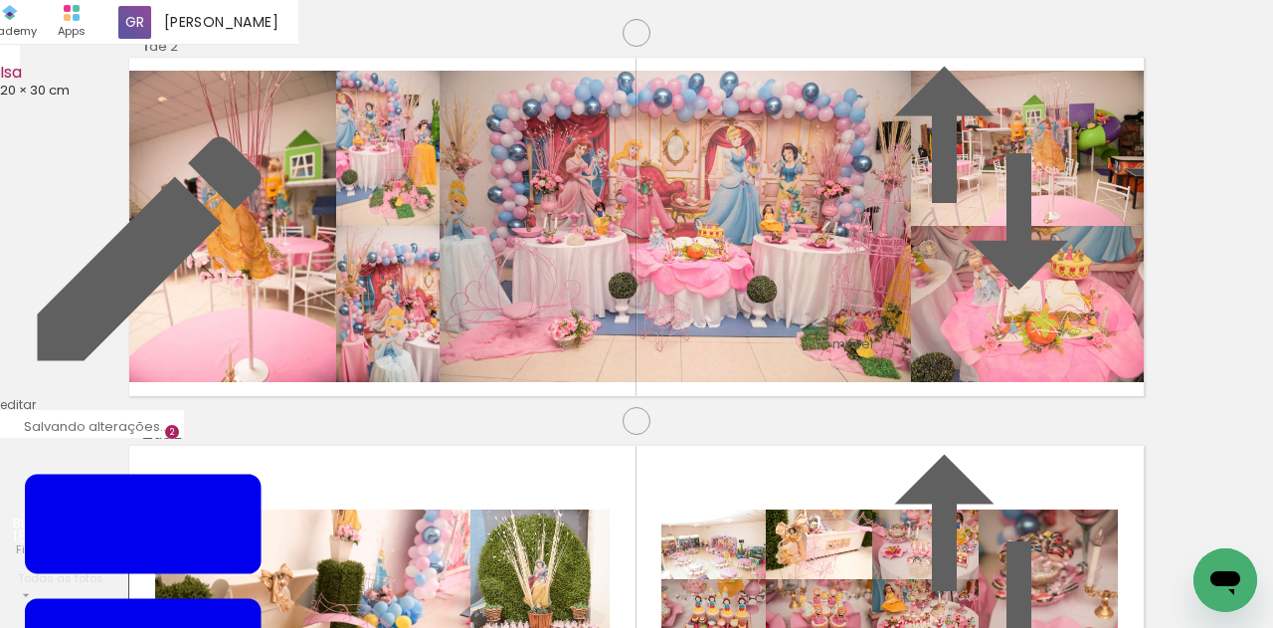
drag, startPoint x: 1136, startPoint y: 559, endPoint x: 908, endPoint y: 352, distance: 307.7
click at [908, 353] on quentale-workspace at bounding box center [636, 314] width 1273 height 628
click at [943, 286] on quentale-workspace at bounding box center [636, 314] width 1273 height 628
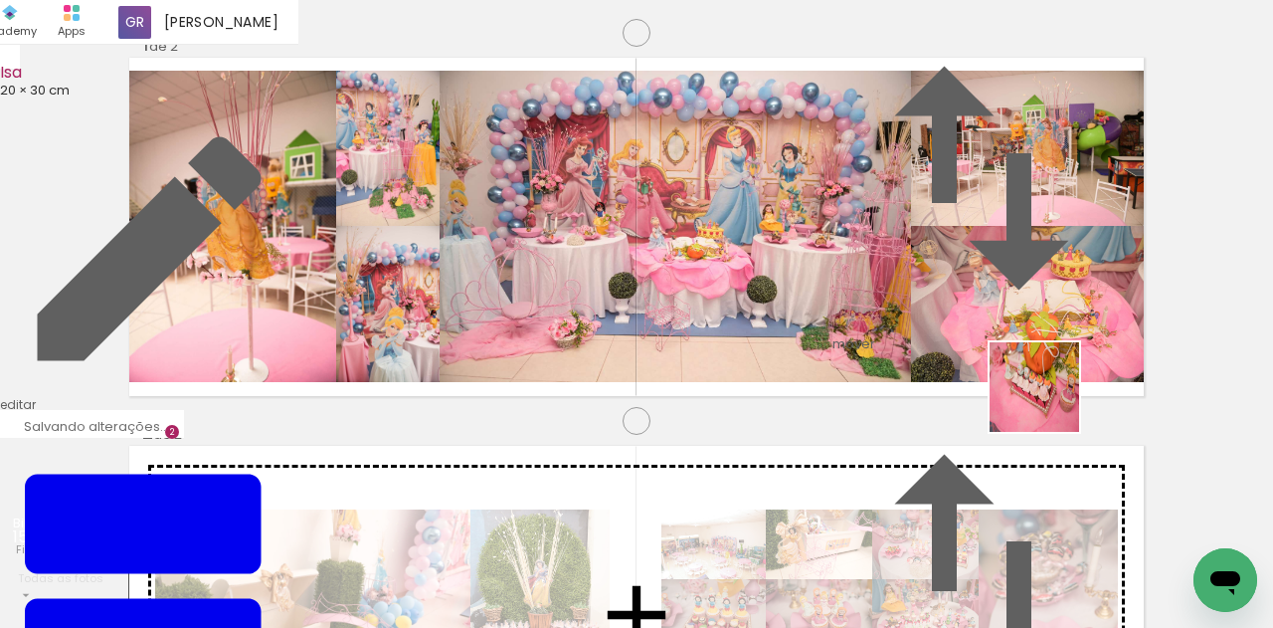
drag, startPoint x: 1121, startPoint y: 530, endPoint x: 947, endPoint y: 273, distance: 310.0
click at [948, 273] on quentale-workspace at bounding box center [636, 314] width 1273 height 628
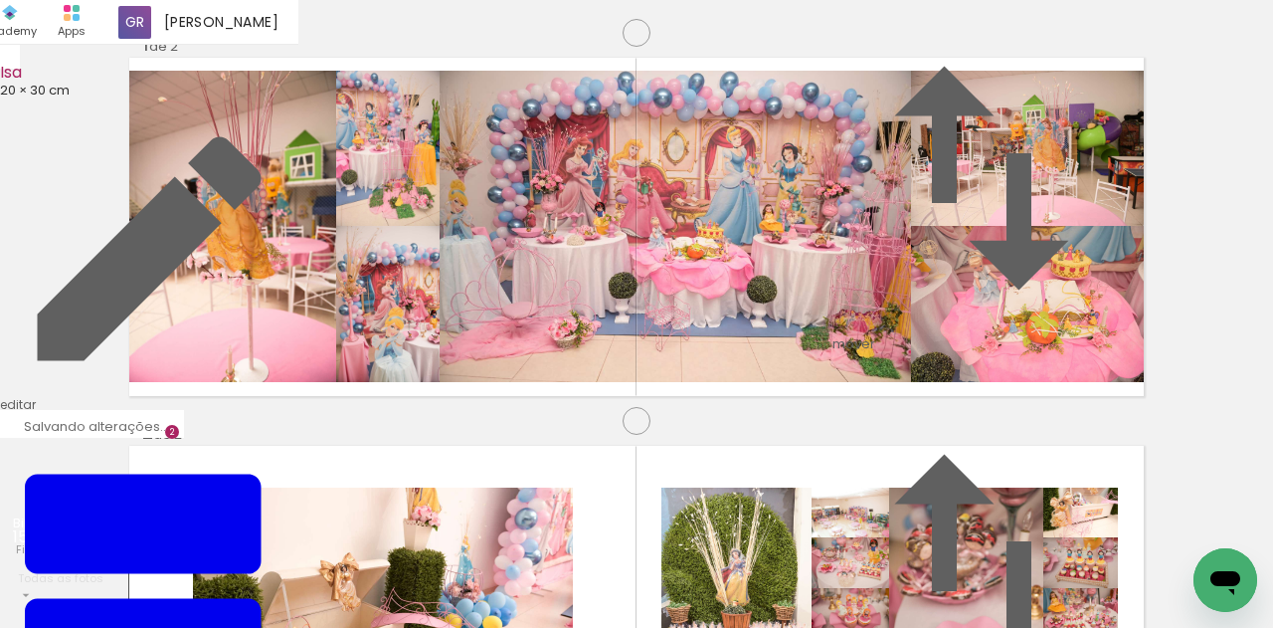
scroll to position [0, 1957]
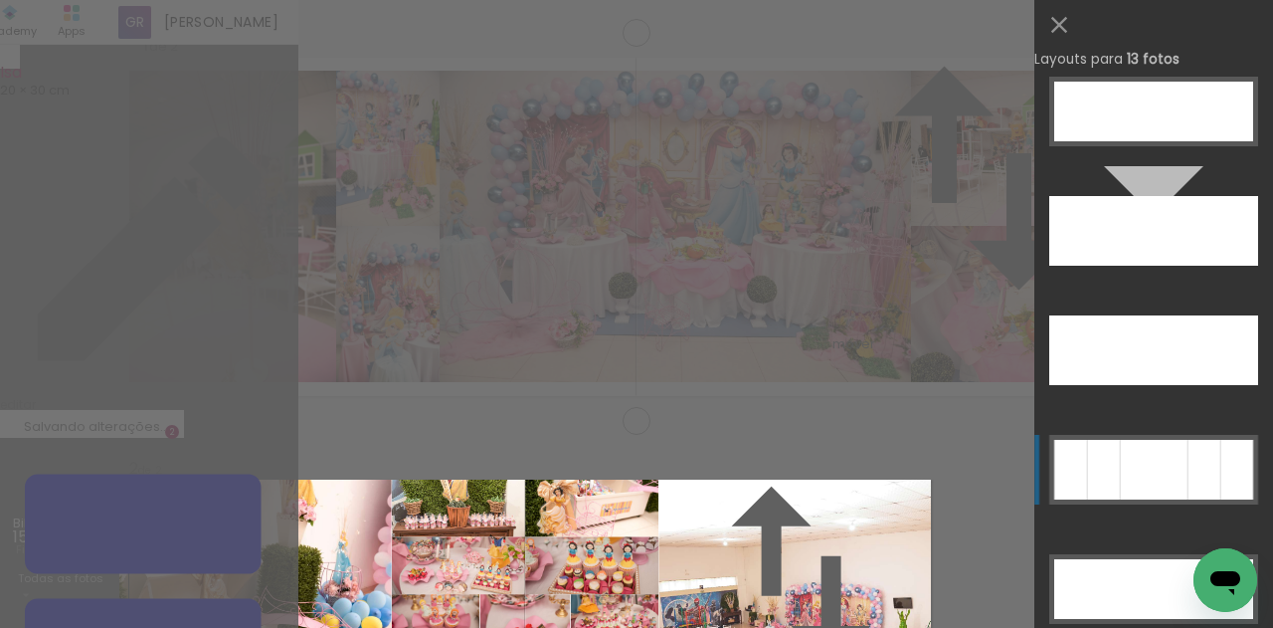
scroll to position [1969, 0]
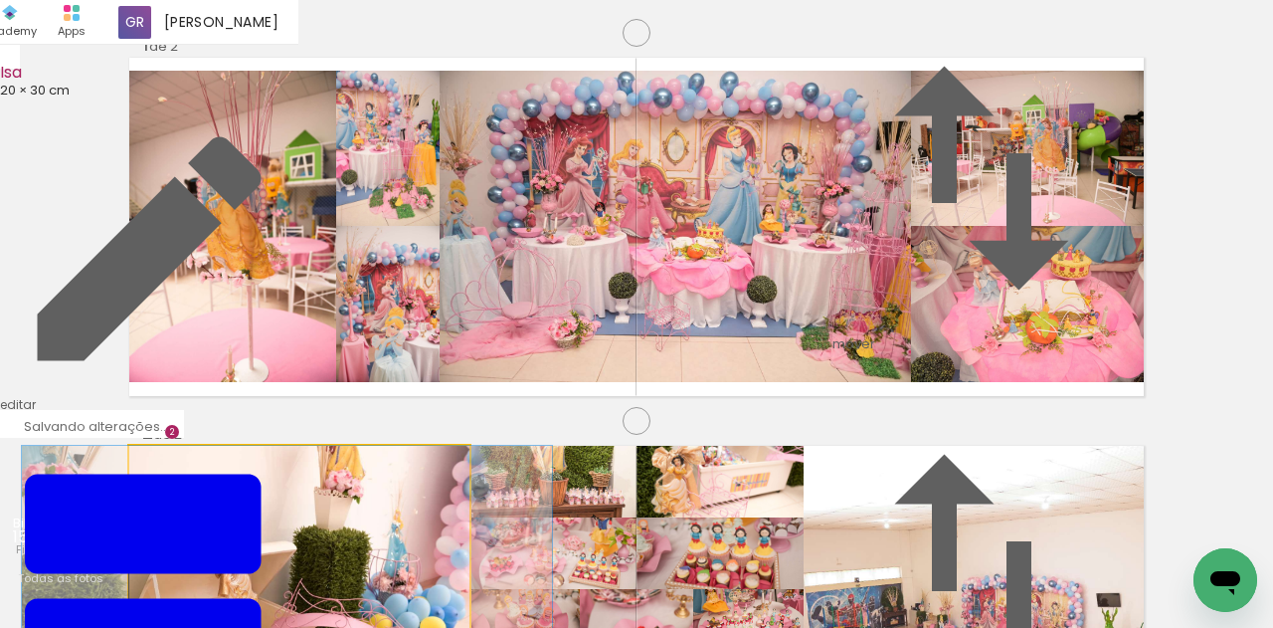
click at [307, 446] on album-spread "2 de 2" at bounding box center [636, 615] width 1014 height 338
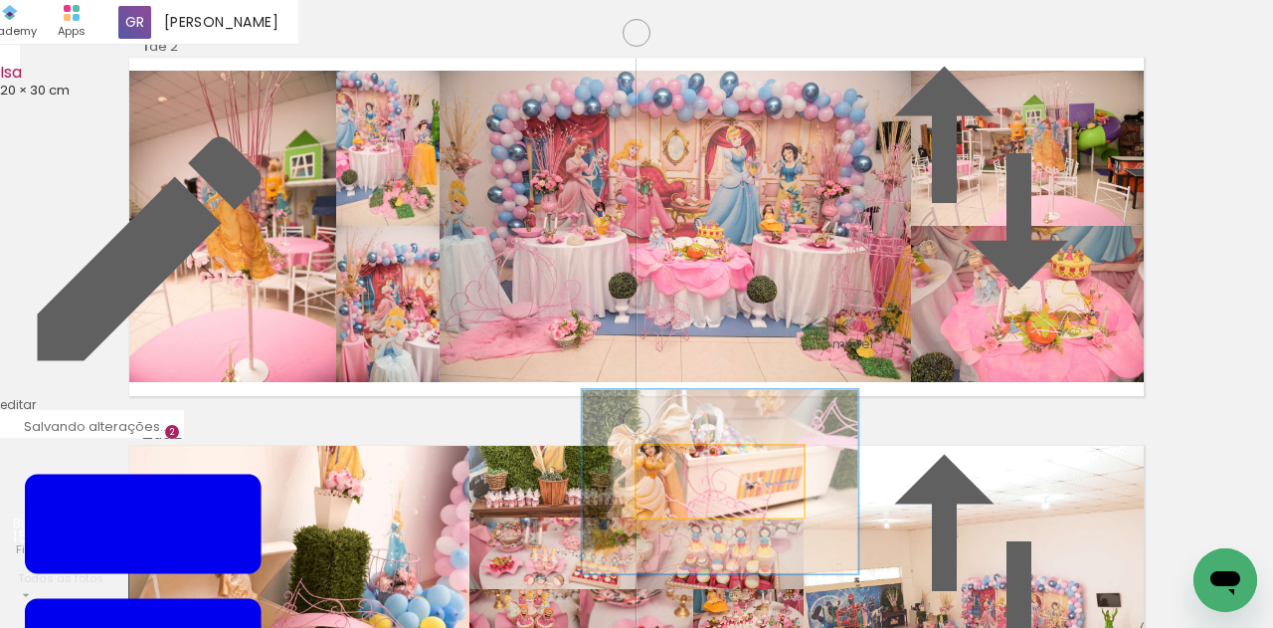
click at [736, 451] on div at bounding box center [737, 467] width 109 height 32
drag, startPoint x: 757, startPoint y: 191, endPoint x: 725, endPoint y: 163, distance: 42.3
click at [757, 446] on album-spread "2 de 2" at bounding box center [636, 615] width 1014 height 338
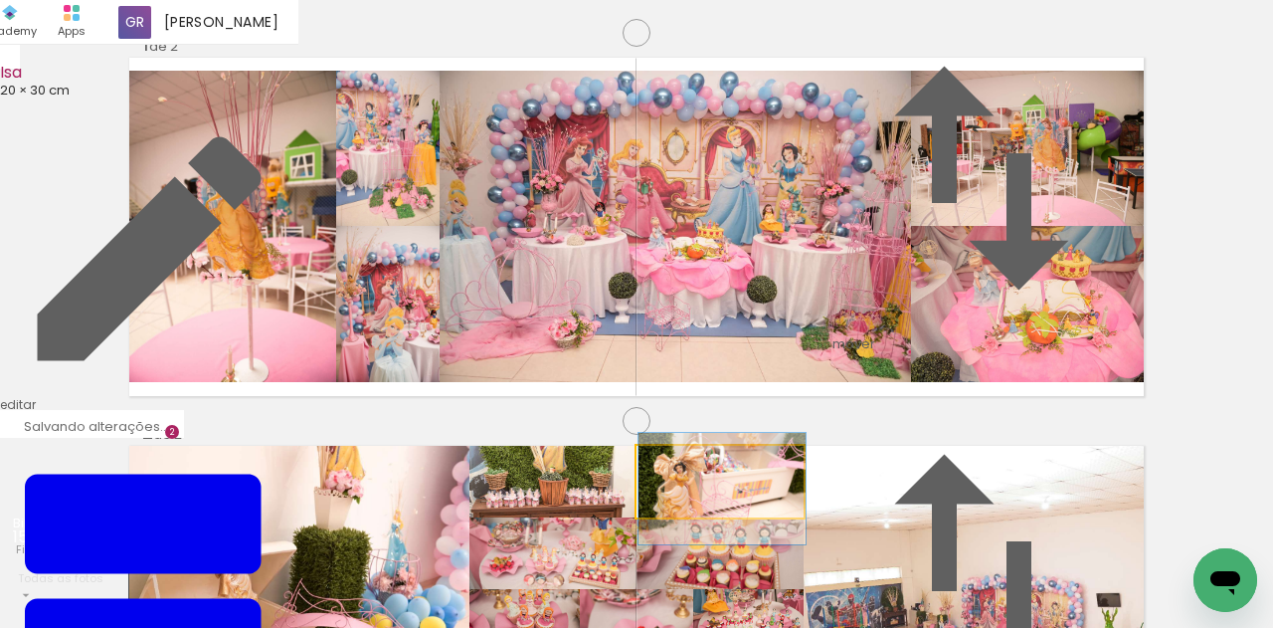
drag, startPoint x: 725, startPoint y: 155, endPoint x: 661, endPoint y: 167, distance: 64.8
type paper-slider "100"
click at [661, 451] on div at bounding box center [711, 466] width 138 height 30
click at [681, 451] on div at bounding box center [683, 467] width 32 height 32
click at [749, 446] on quentale-photo at bounding box center [719, 482] width 167 height 72
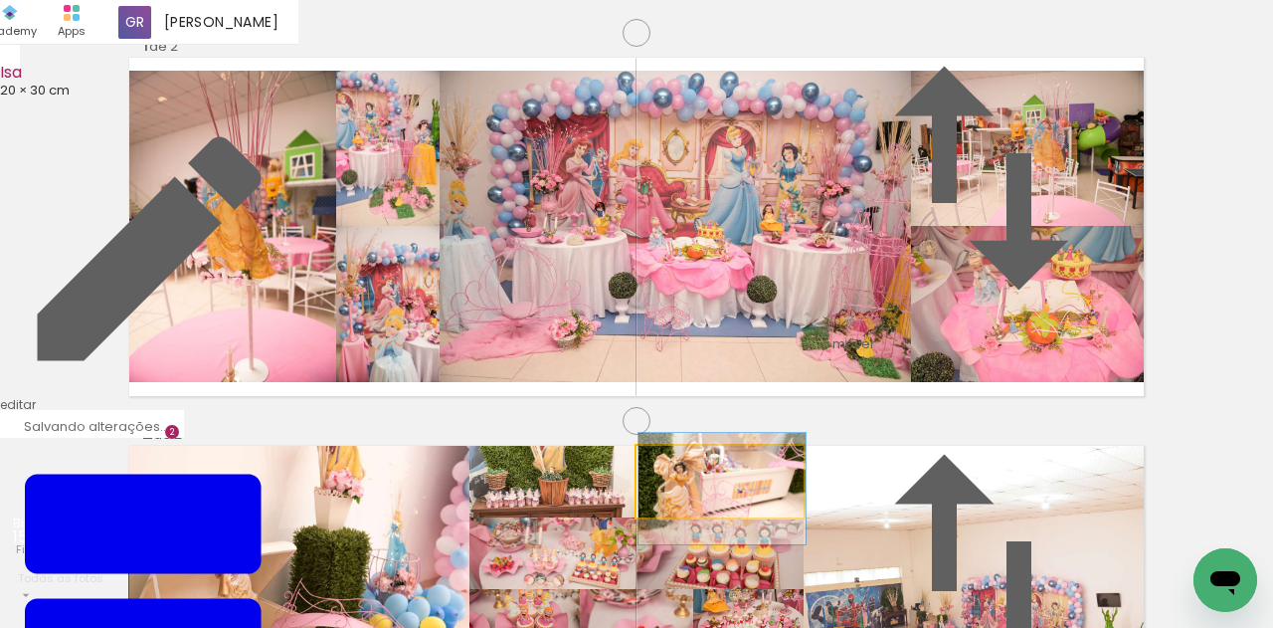
drag, startPoint x: 689, startPoint y: 156, endPoint x: 759, endPoint y: 161, distance: 69.8
click at [668, 451] on div at bounding box center [683, 467] width 32 height 32
click at [760, 446] on quentale-photo at bounding box center [719, 482] width 167 height 72
drag, startPoint x: 779, startPoint y: 181, endPoint x: 946, endPoint y: 186, distance: 167.1
click at [781, 446] on album-spread "2 de 2" at bounding box center [636, 615] width 1014 height 338
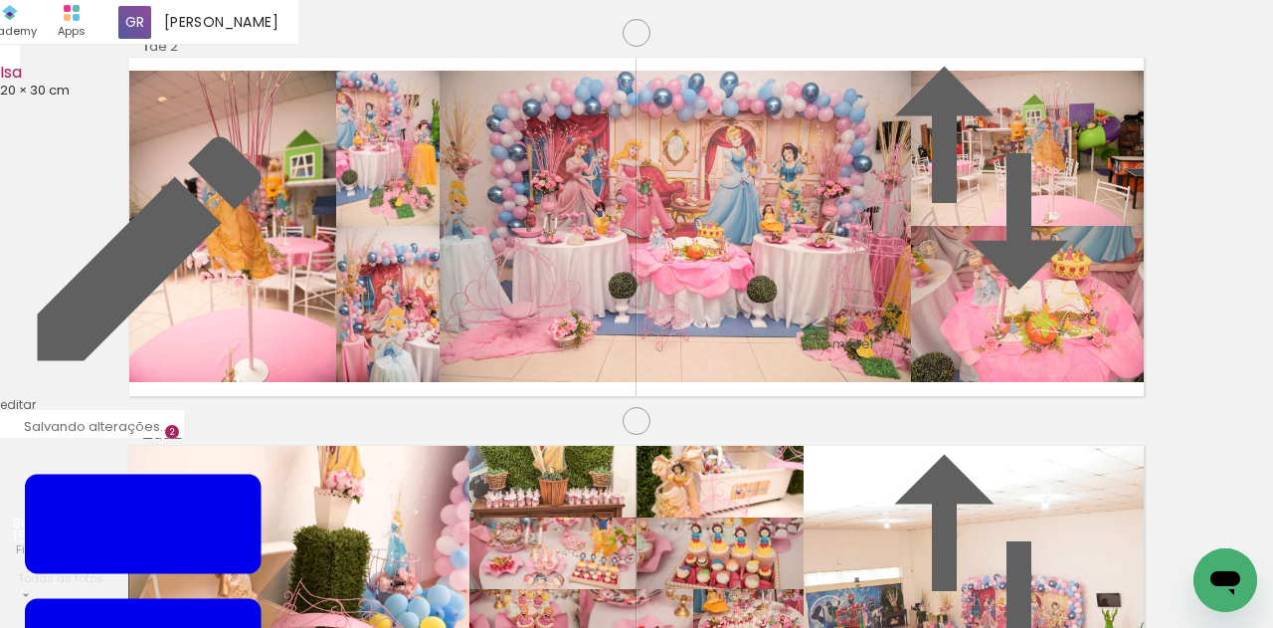
click at [602, 446] on quentale-photo at bounding box center [552, 482] width 167 height 72
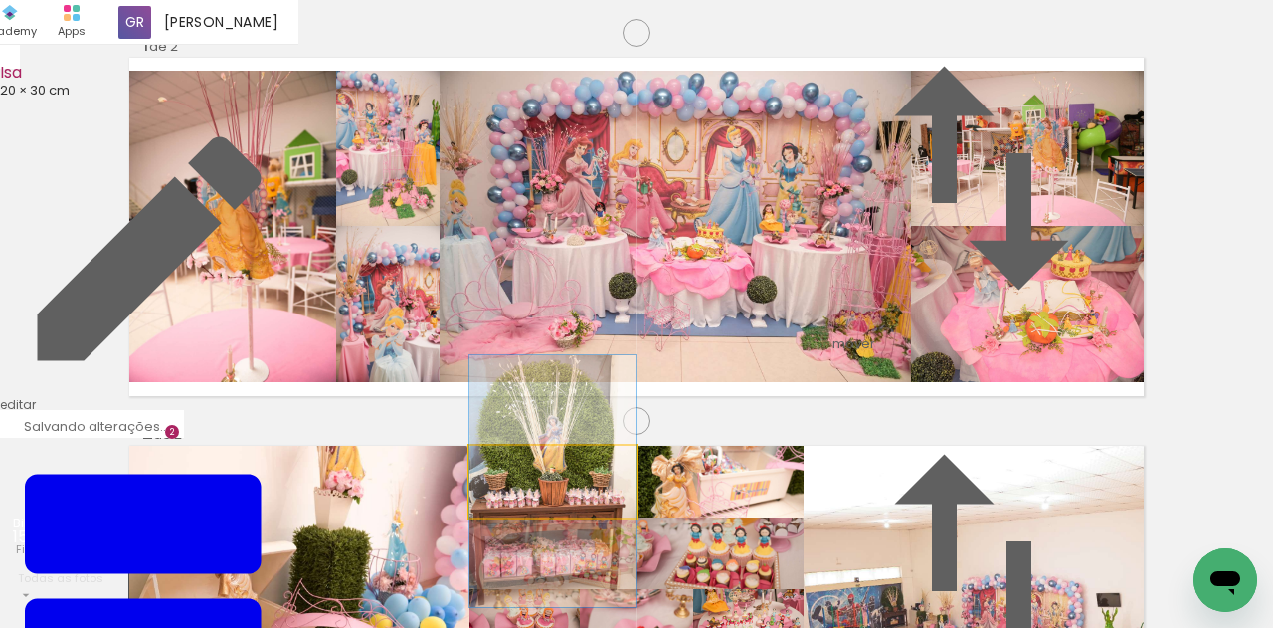
type paper-slider "100"
click at [490, 451] on div at bounding box center [544, 466] width 138 height 30
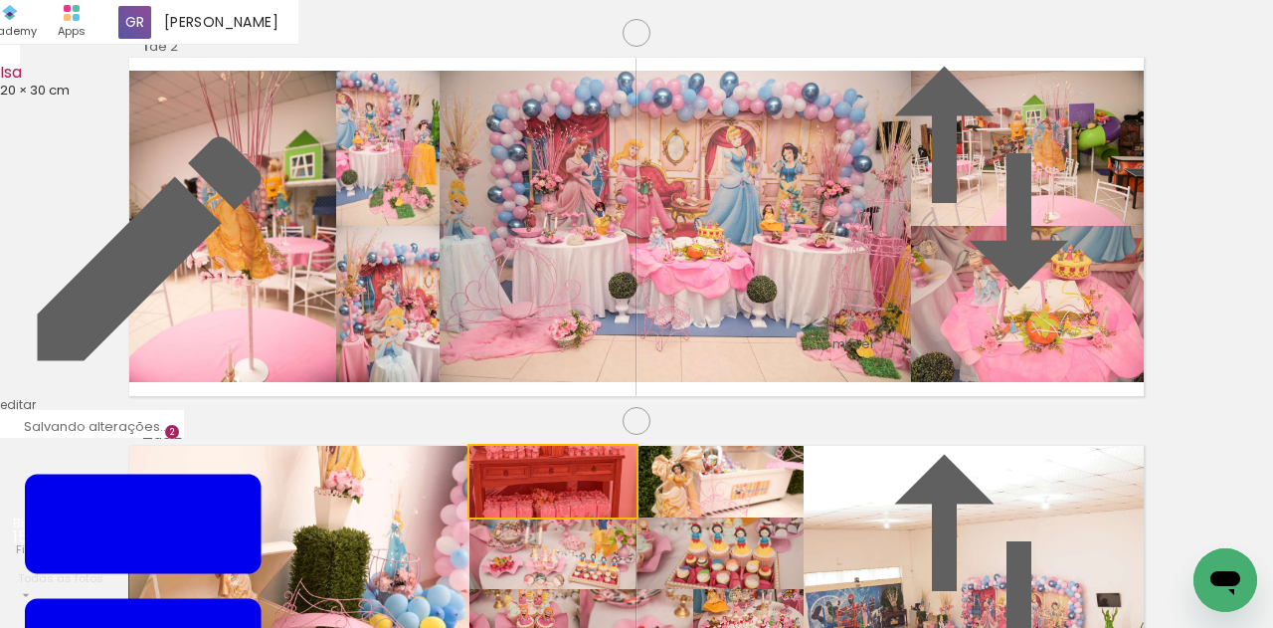
drag, startPoint x: 588, startPoint y: 173, endPoint x: 600, endPoint y: 100, distance: 73.6
click at [600, 100] on div "Inserir lâmina 1 de 2 Inserir lâmina 2 de 2" at bounding box center [636, 589] width 1273 height 1165
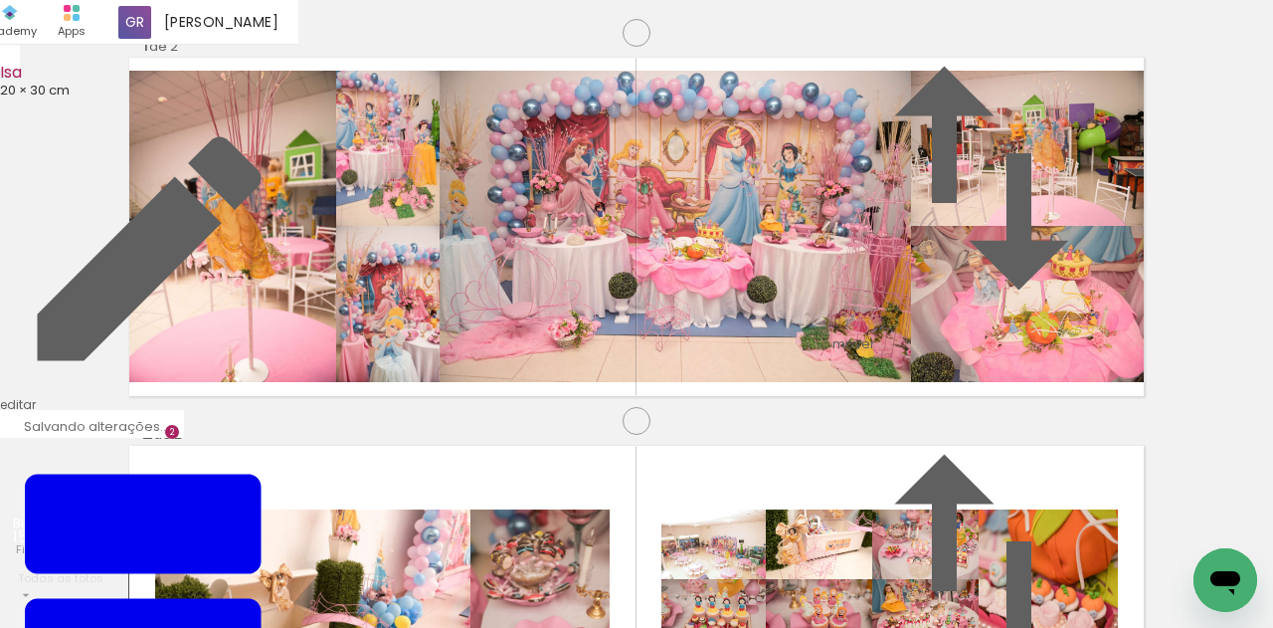
drag, startPoint x: 610, startPoint y: 564, endPoint x: 638, endPoint y: 309, distance: 256.2
click at [637, 309] on quentale-workspace at bounding box center [636, 314] width 1273 height 628
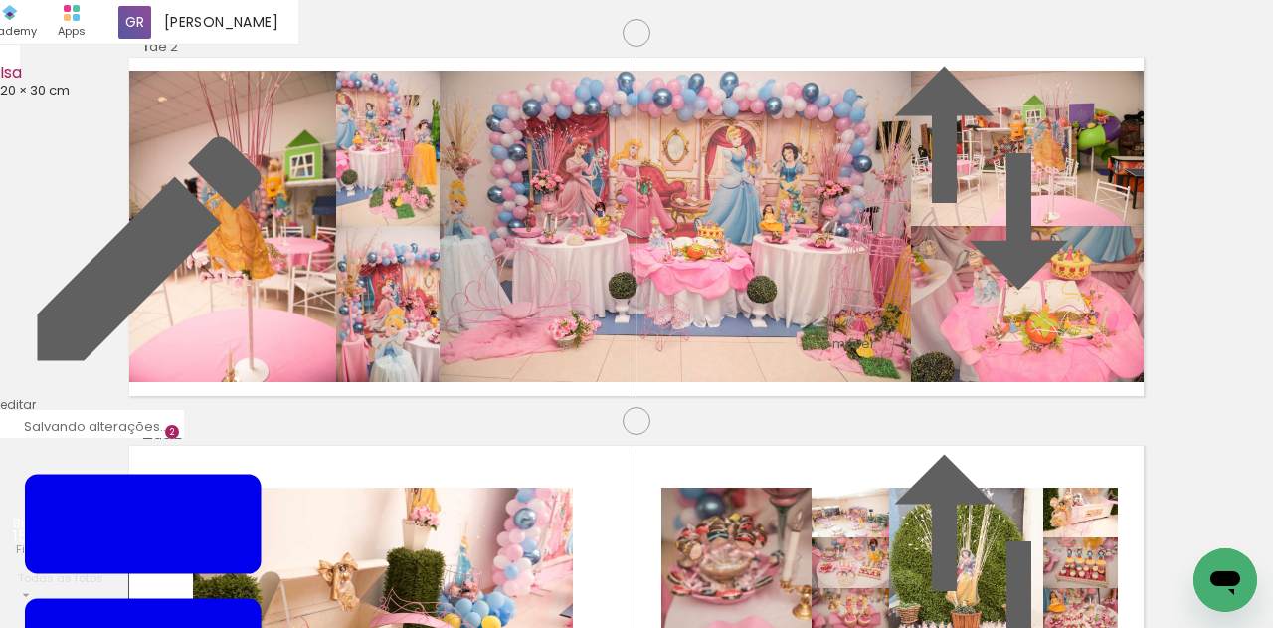
scroll to position [281, 0]
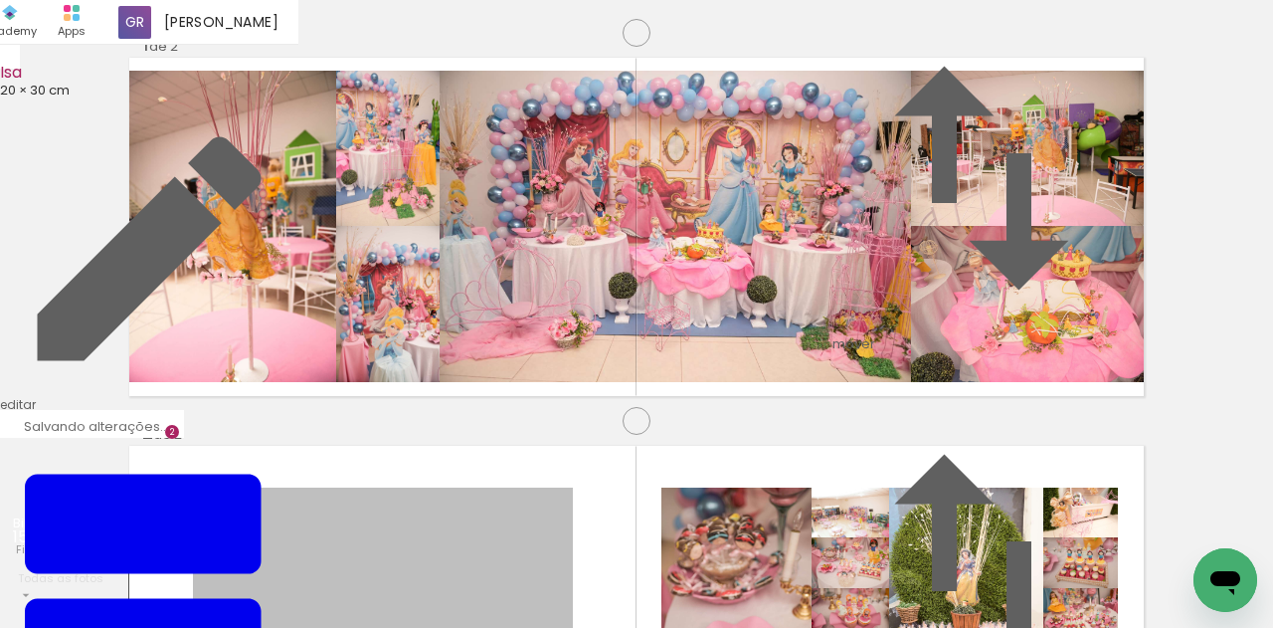
drag, startPoint x: 512, startPoint y: 349, endPoint x: 649, endPoint y: 564, distance: 254.9
click at [649, 564] on quentale-workspace at bounding box center [636, 314] width 1273 height 628
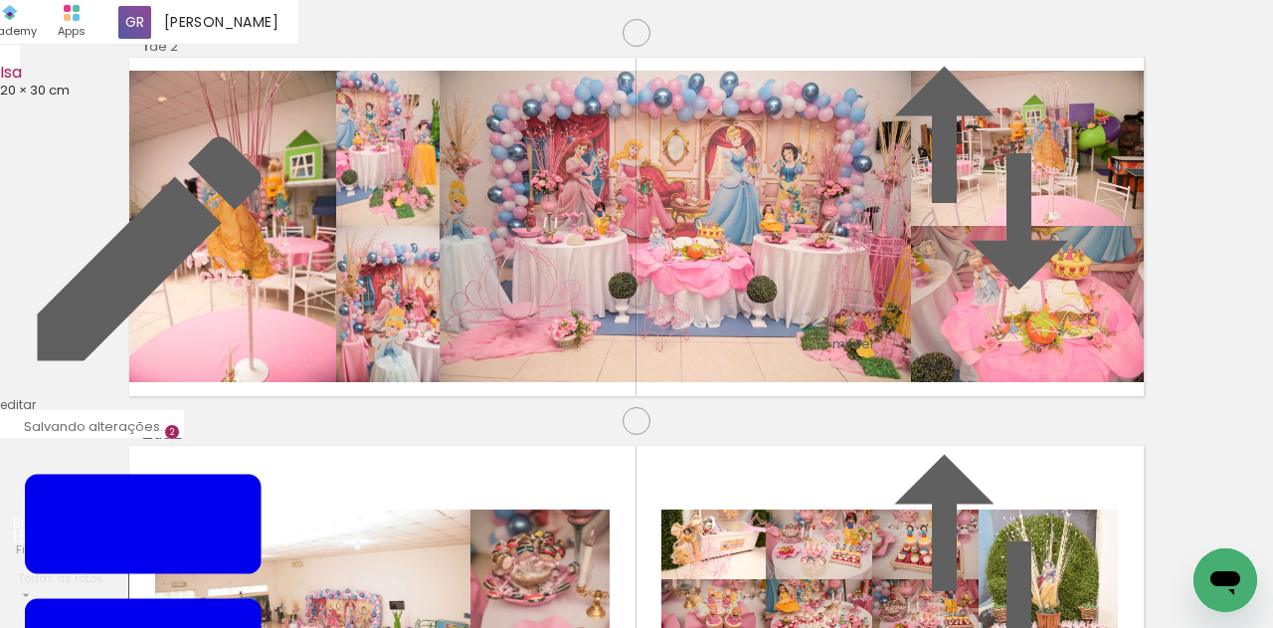
scroll to position [413, 0]
drag, startPoint x: 385, startPoint y: 315, endPoint x: 373, endPoint y: 256, distance: 60.9
click at [373, 446] on album-spread "2 de 2" at bounding box center [636, 615] width 1014 height 338
drag, startPoint x: 539, startPoint y: 352, endPoint x: 544, endPoint y: 333, distance: 19.5
click at [544, 446] on album-spread "2 de 2" at bounding box center [636, 615] width 1014 height 338
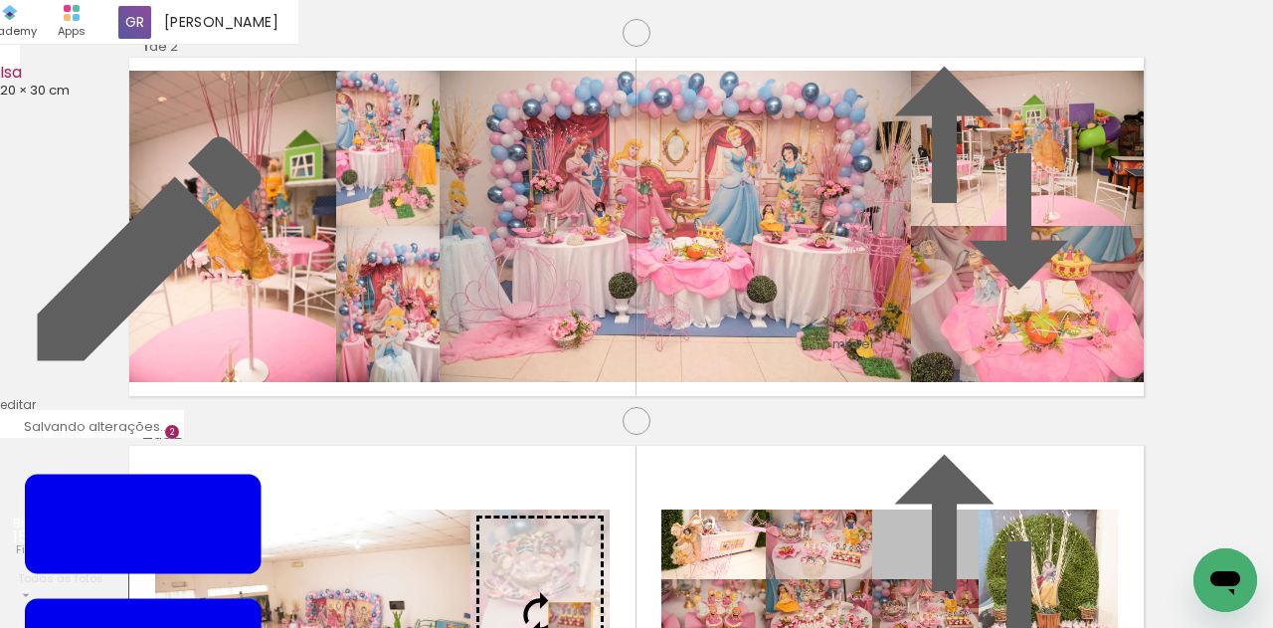
drag, startPoint x: 970, startPoint y: 249, endPoint x: 570, endPoint y: 303, distance: 403.5
click at [0, 0] on slot at bounding box center [0, 0] width 0 height 0
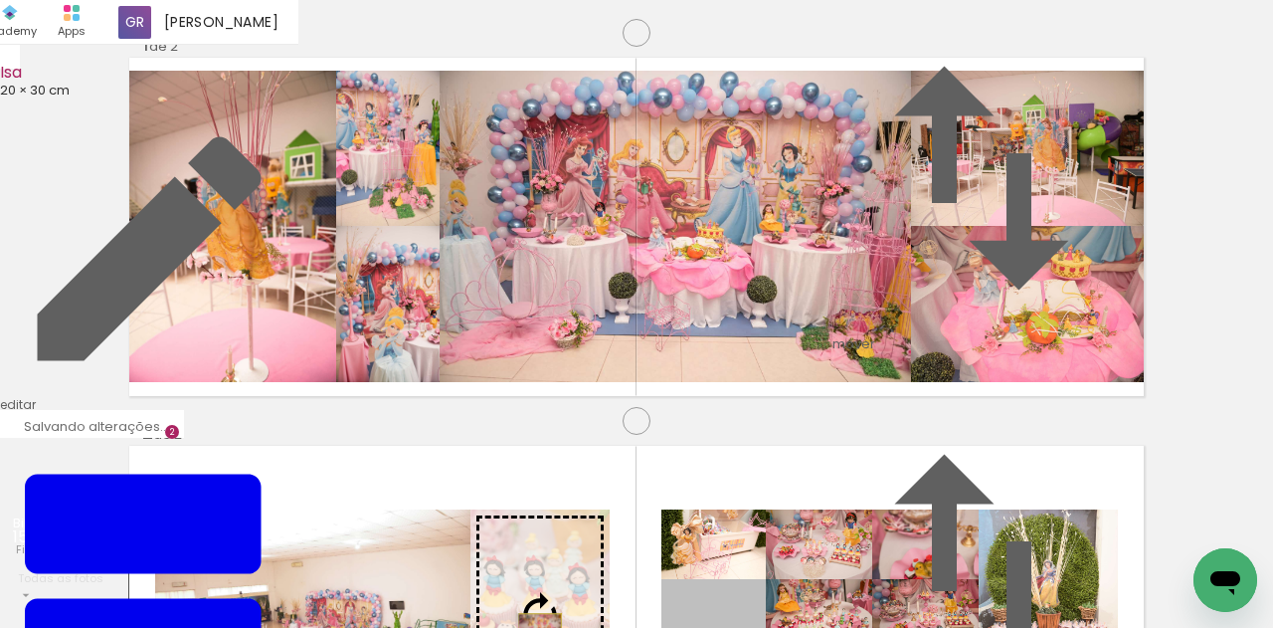
drag, startPoint x: 755, startPoint y: 319, endPoint x: 540, endPoint y: 315, distance: 214.8
click at [0, 0] on slot at bounding box center [0, 0] width 0 height 0
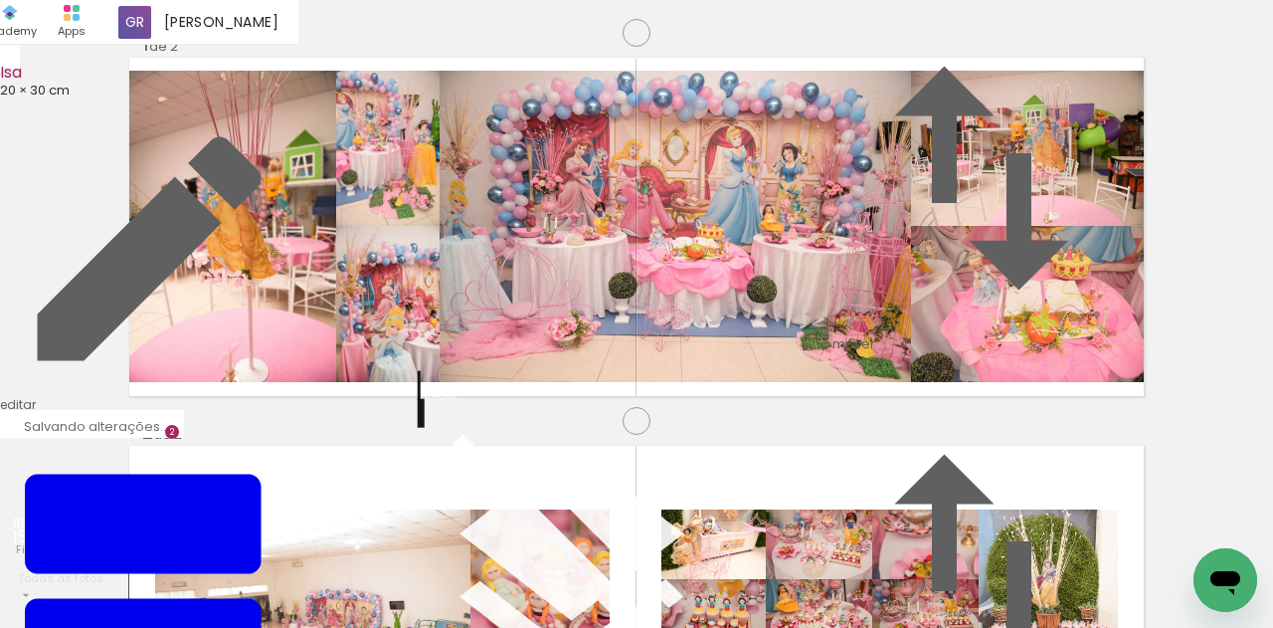
scroll to position [19, 0]
drag, startPoint x: 400, startPoint y: 562, endPoint x: 446, endPoint y: 272, distance: 293.0
click at [445, 276] on quentale-workspace at bounding box center [636, 314] width 1273 height 628
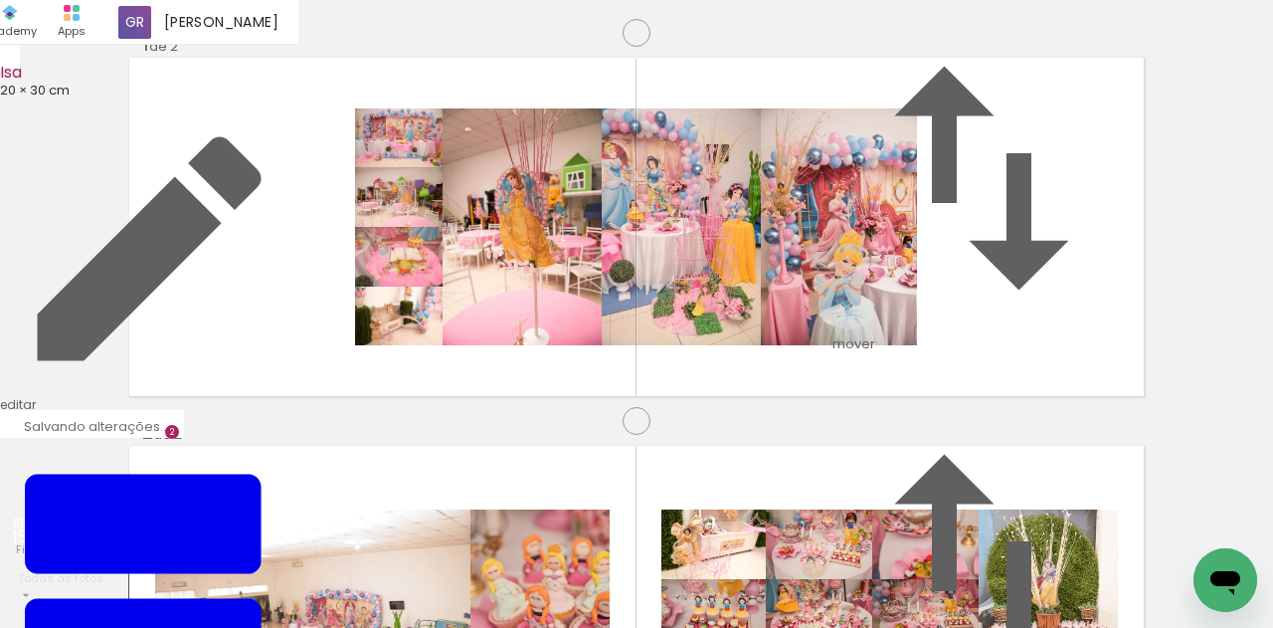
scroll to position [0, 1823]
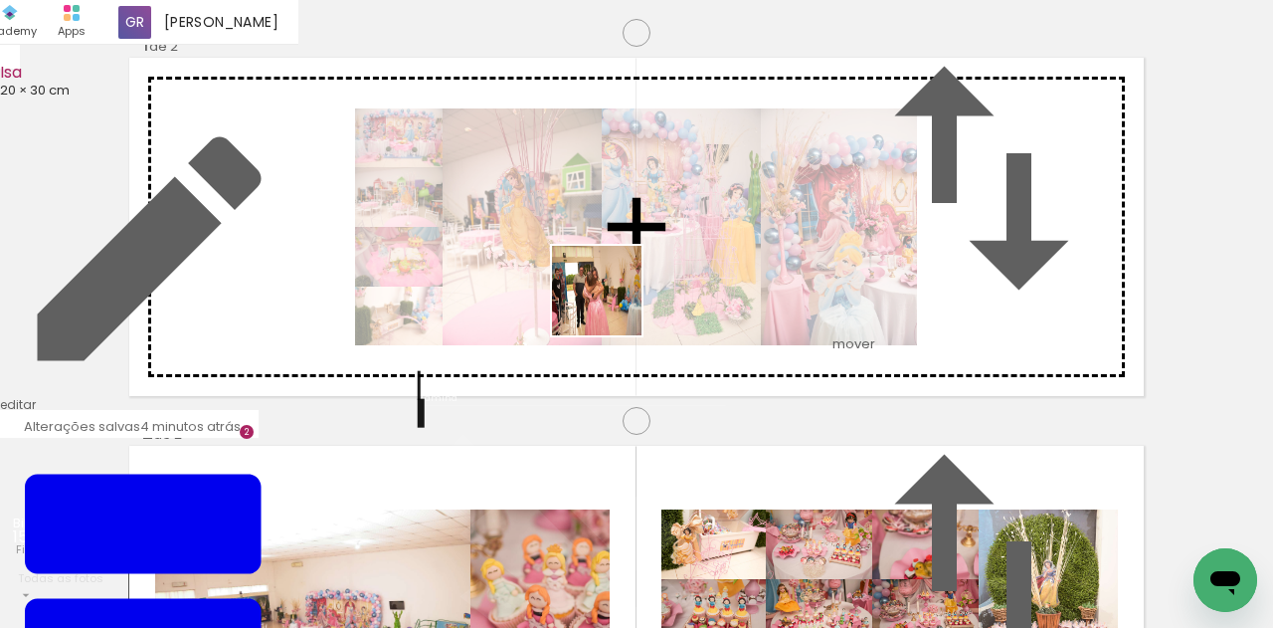
drag, startPoint x: 501, startPoint y: 570, endPoint x: 614, endPoint y: 301, distance: 291.1
click at [614, 301] on quentale-workspace at bounding box center [636, 314] width 1273 height 628
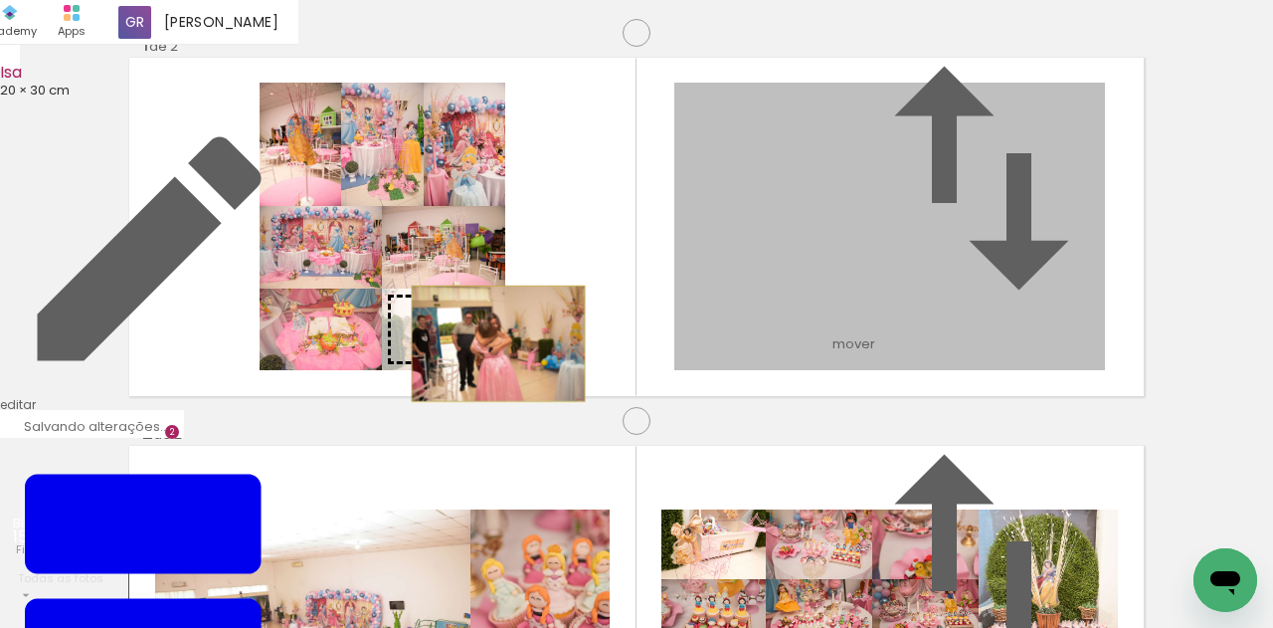
drag, startPoint x: 863, startPoint y: 375, endPoint x: 498, endPoint y: 425, distance: 368.3
click at [0, 0] on slot at bounding box center [0, 0] width 0 height 0
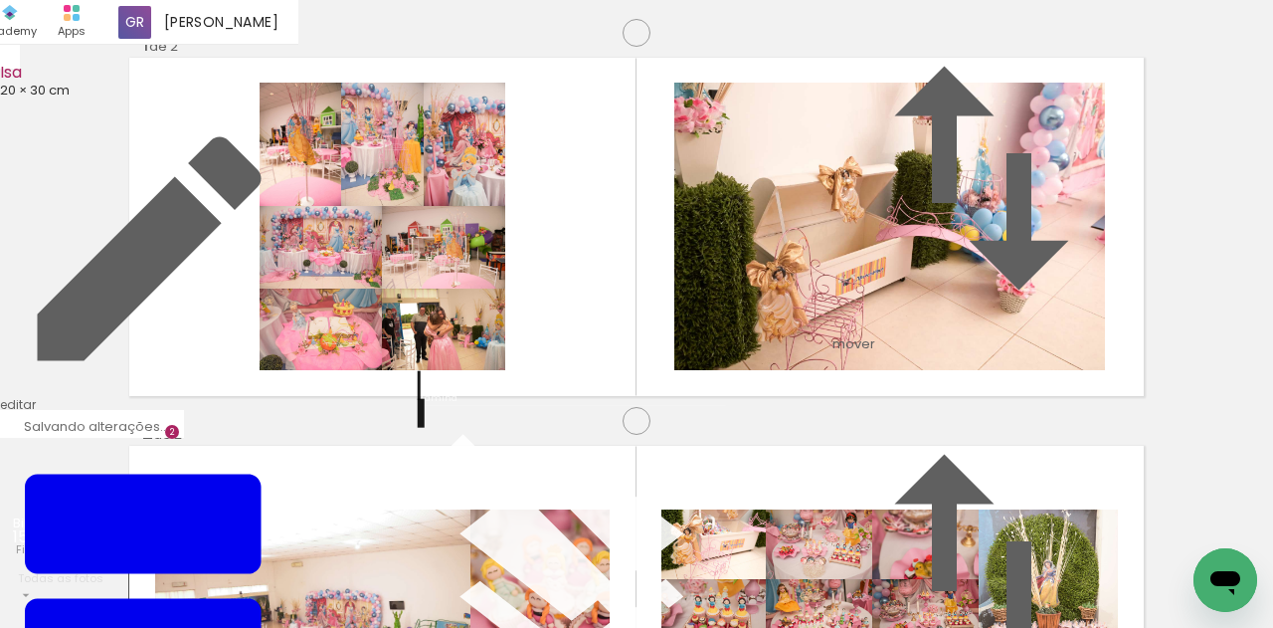
type paper-slider "142"
drag, startPoint x: 329, startPoint y: 323, endPoint x: 339, endPoint y: 328, distance: 11.1
click at [332, 211] on div "P&B Largura Cor" at bounding box center [326, 211] width 122 height 0
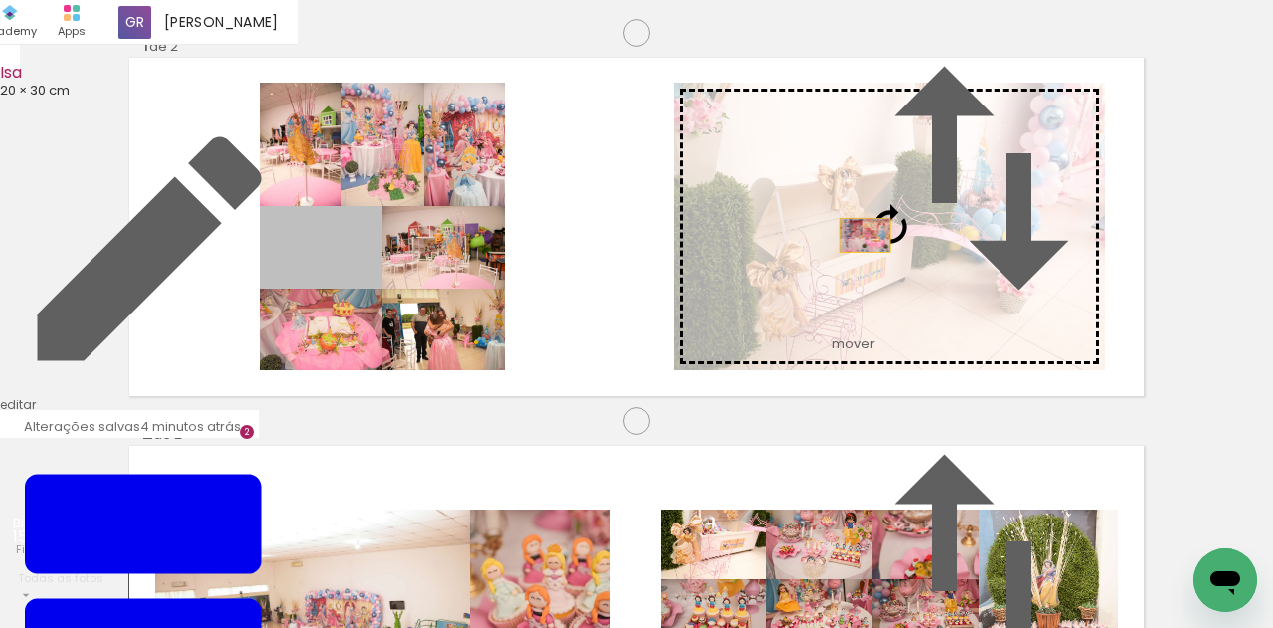
drag, startPoint x: 359, startPoint y: 343, endPoint x: 865, endPoint y: 316, distance: 506.9
click at [0, 0] on slot at bounding box center [0, 0] width 0 height 0
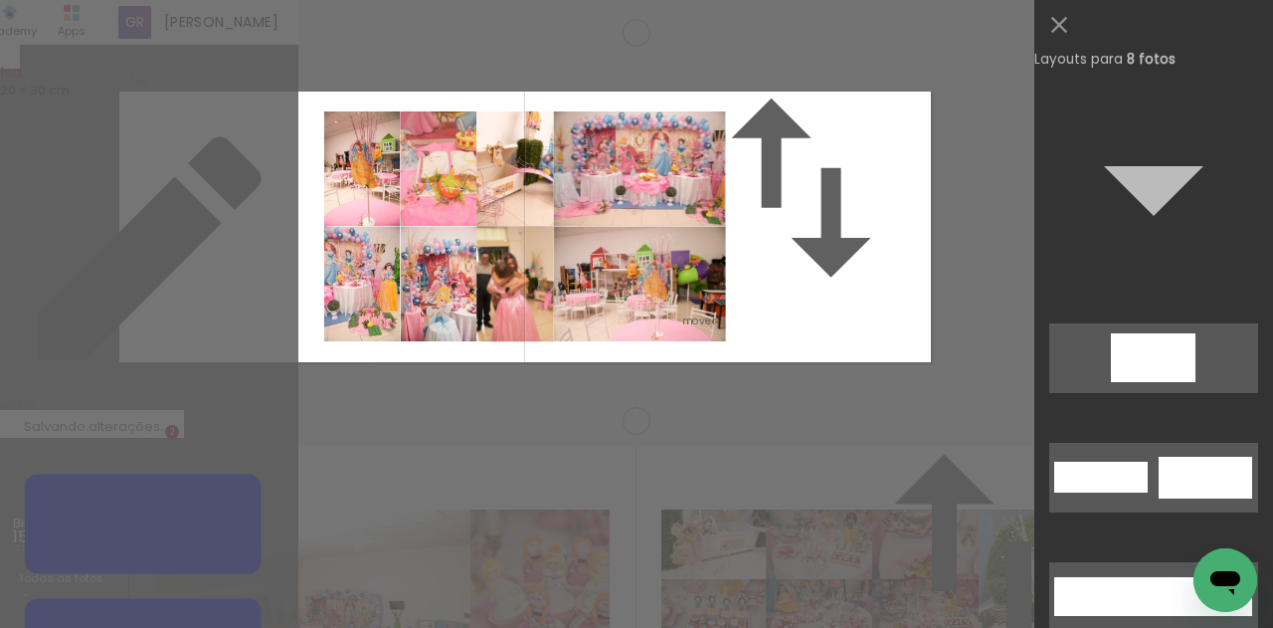
scroll to position [7089, 0]
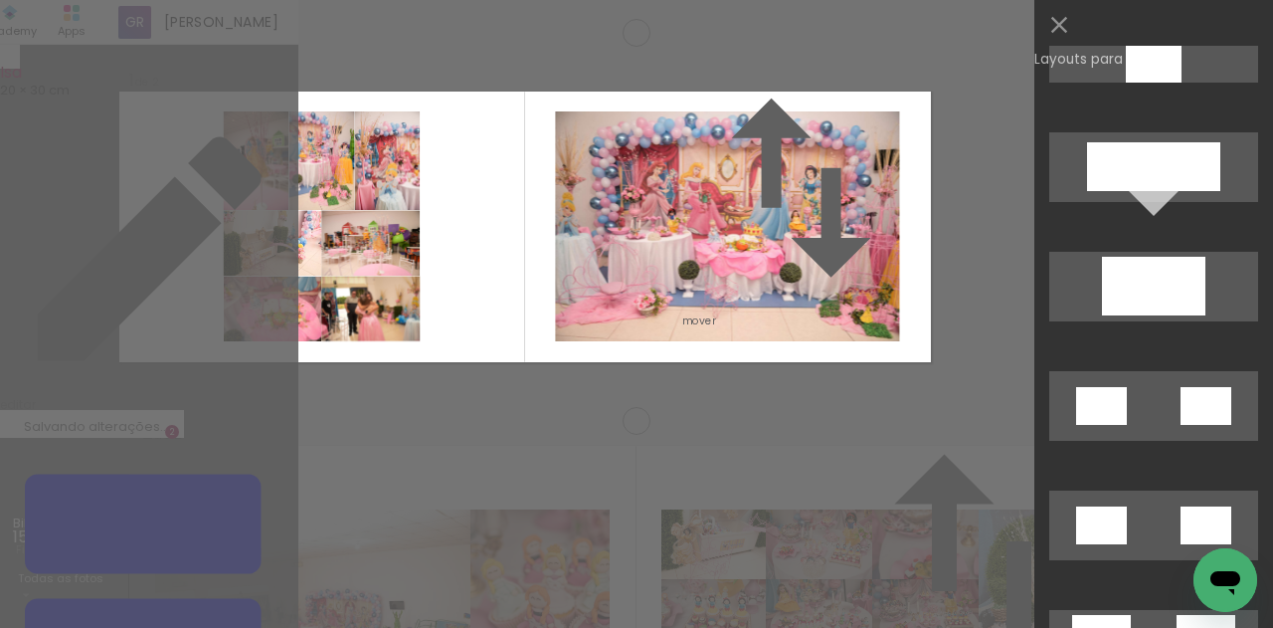
click at [760, 359] on quentale-layouter at bounding box center [524, 226] width 811 height 270
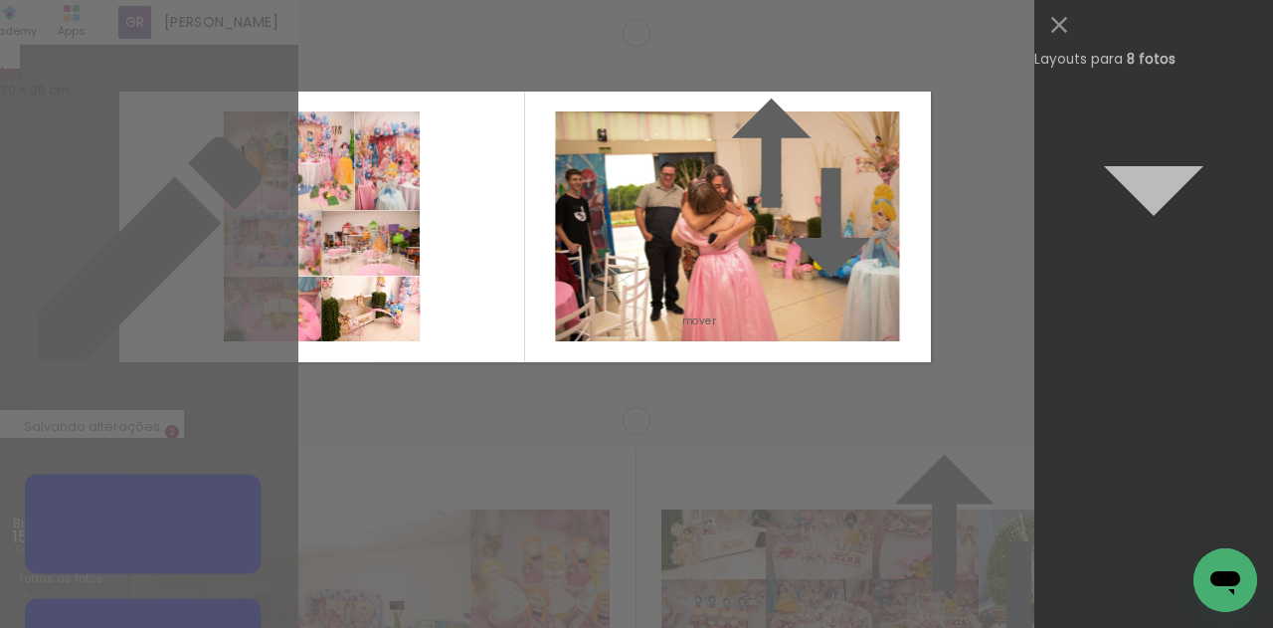
scroll to position [0, 0]
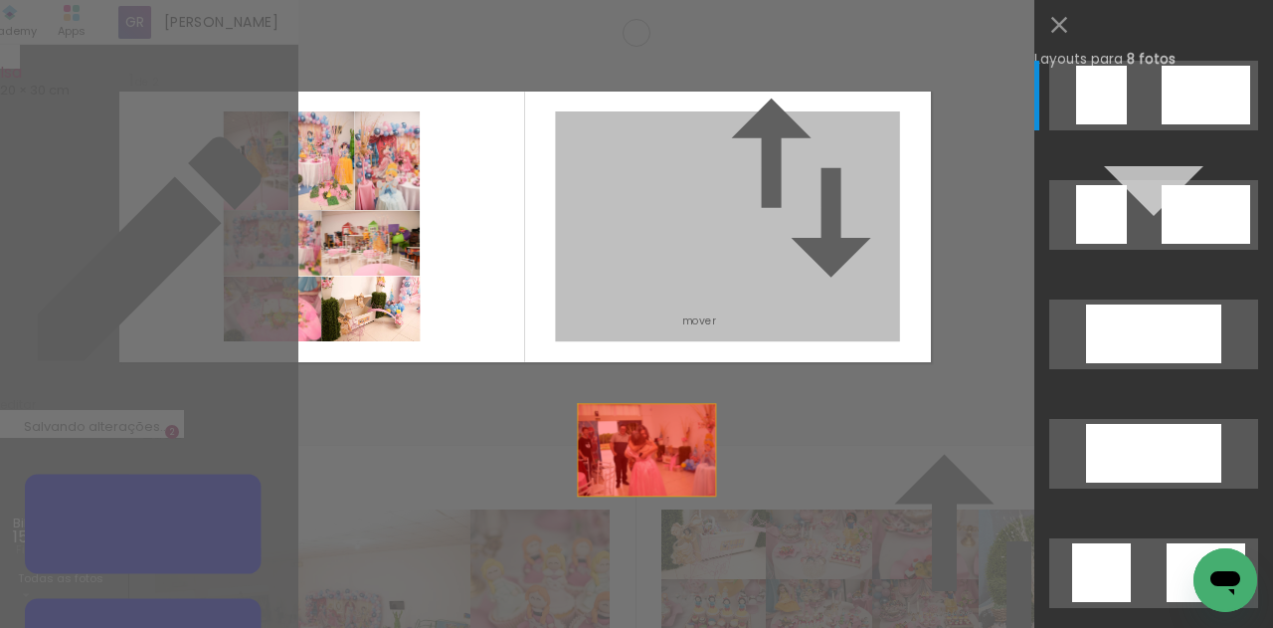
drag, startPoint x: 817, startPoint y: 260, endPoint x: 602, endPoint y: 581, distance: 387.0
click at [602, 581] on quentale-workspace at bounding box center [636, 314] width 1273 height 628
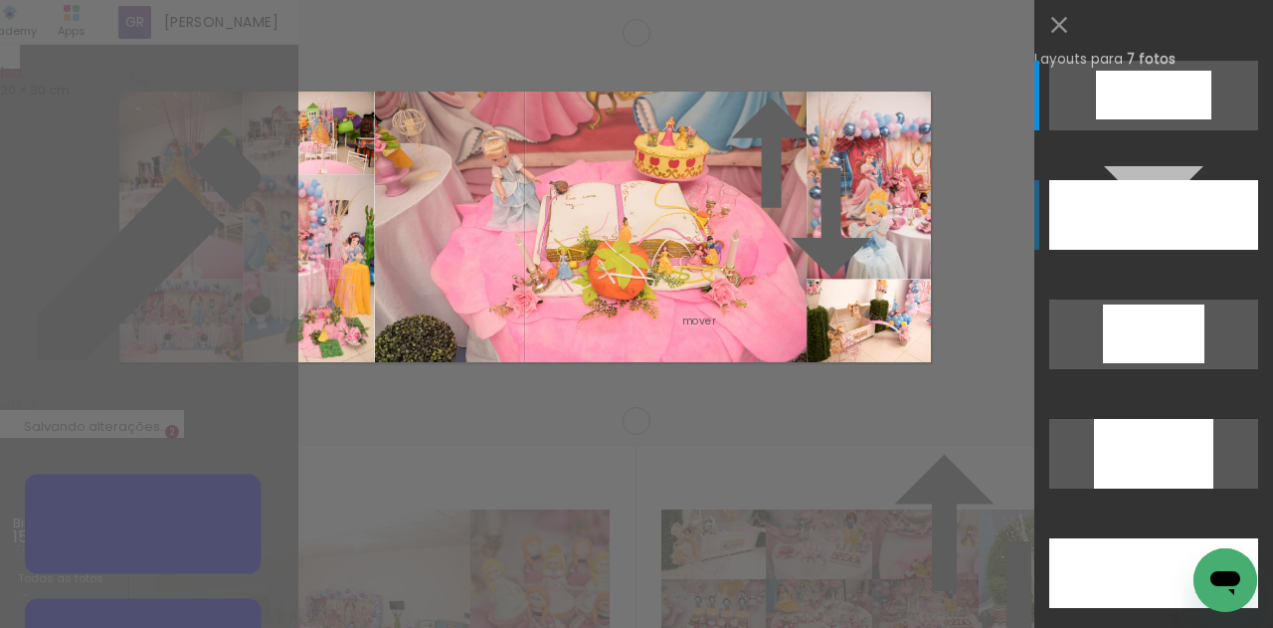
click at [1198, 209] on div at bounding box center [1172, 215] width 116 height 70
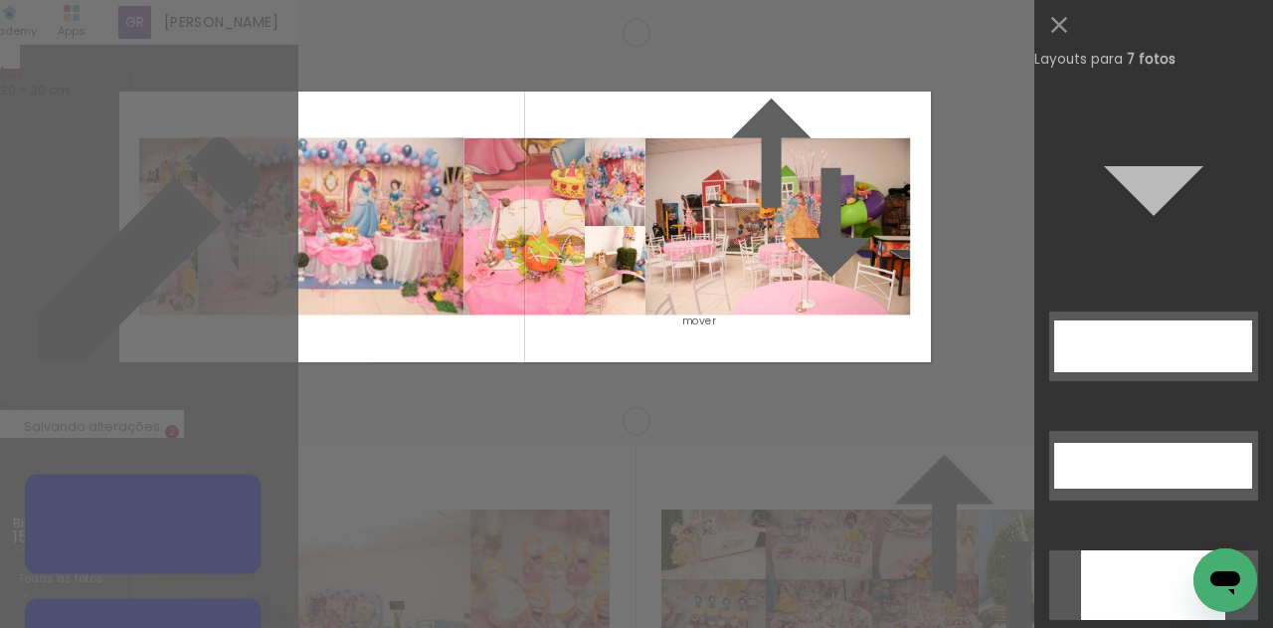
scroll to position [9845, 0]
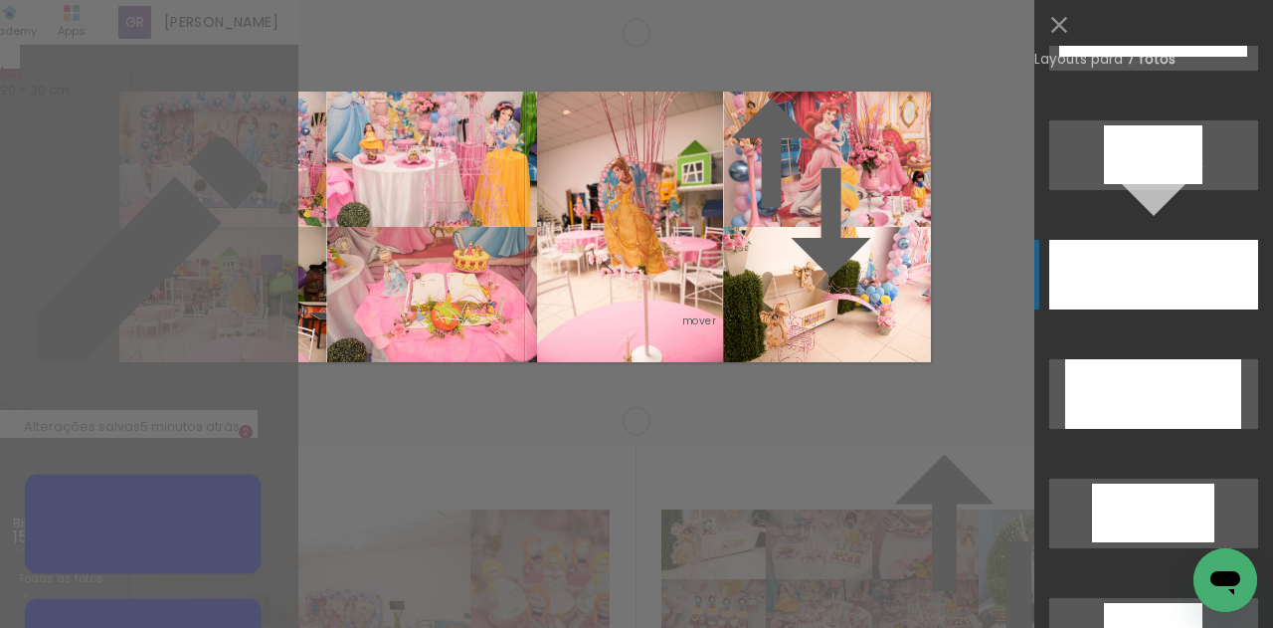
click at [1132, 530] on div at bounding box center [1121, 536] width 22 height 12
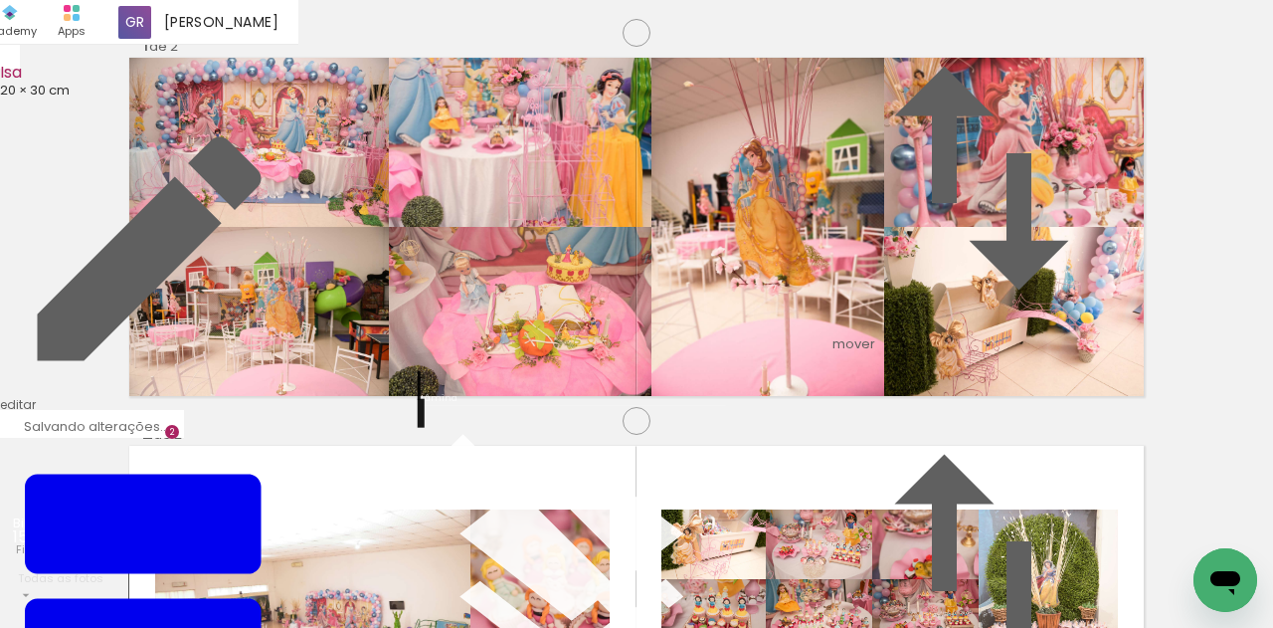
click at [566, 227] on quentale-photo at bounding box center [520, 142] width 263 height 169
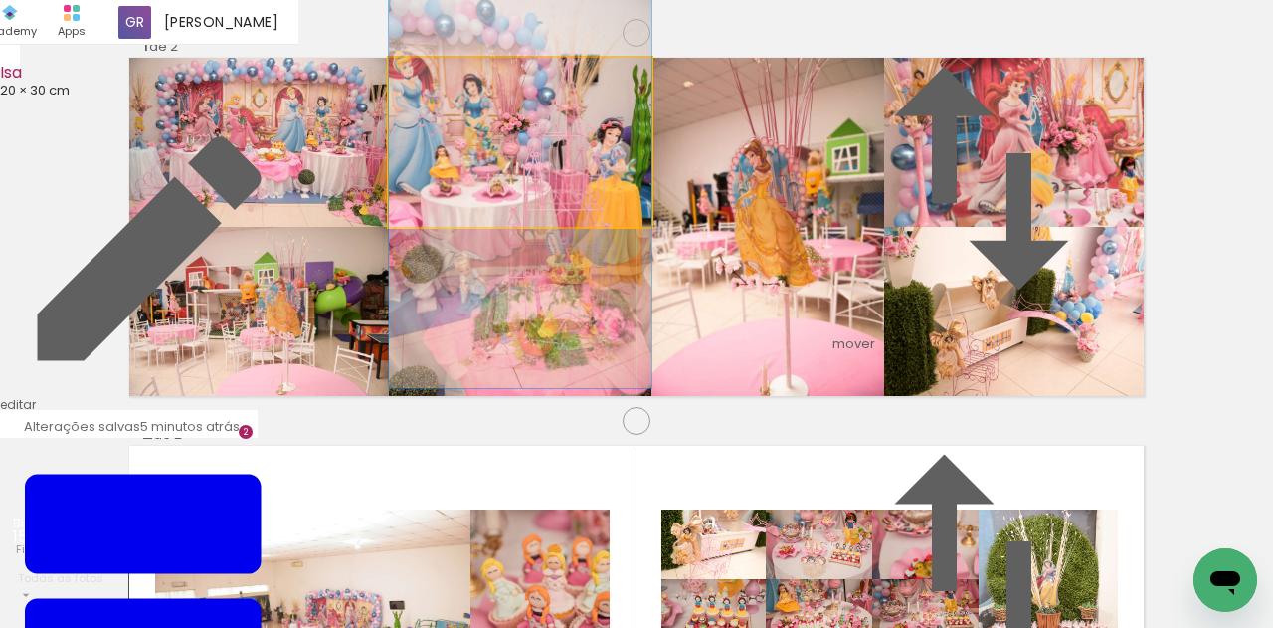
drag, startPoint x: 562, startPoint y: 230, endPoint x: 566, endPoint y: 273, distance: 43.9
click at [566, 273] on album-spread "1 de 2" at bounding box center [636, 227] width 1014 height 338
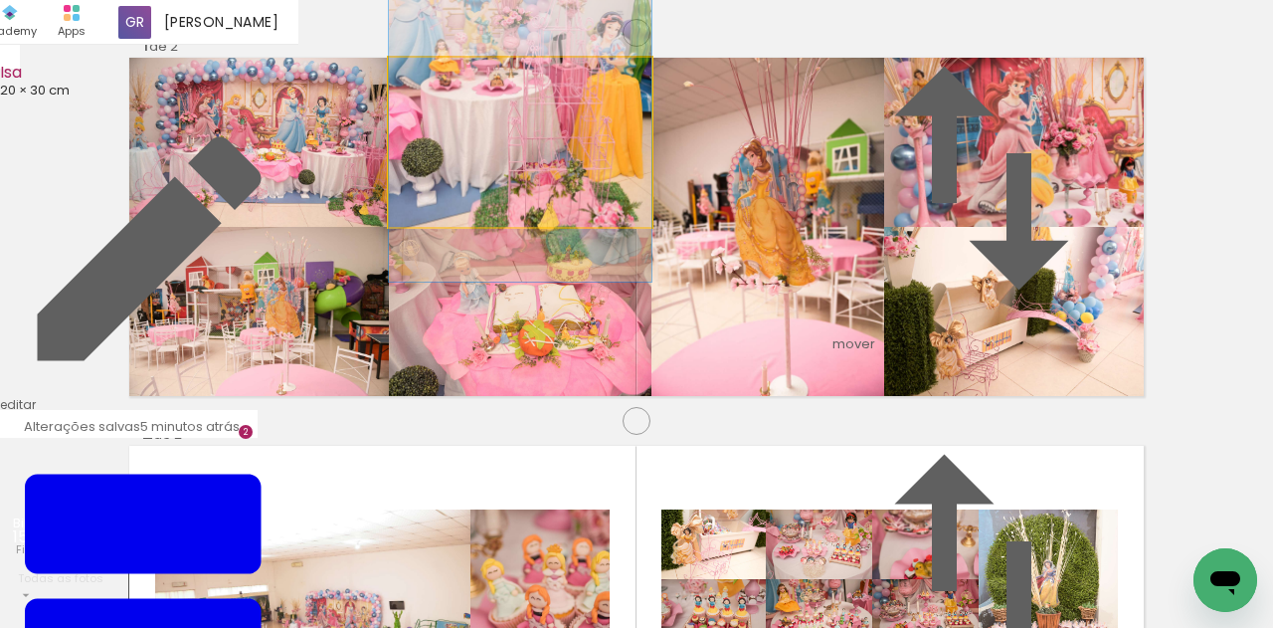
drag, startPoint x: 592, startPoint y: 250, endPoint x: 606, endPoint y: 143, distance: 107.3
click at [606, 143] on album-spread "1 de 2" at bounding box center [636, 227] width 1014 height 338
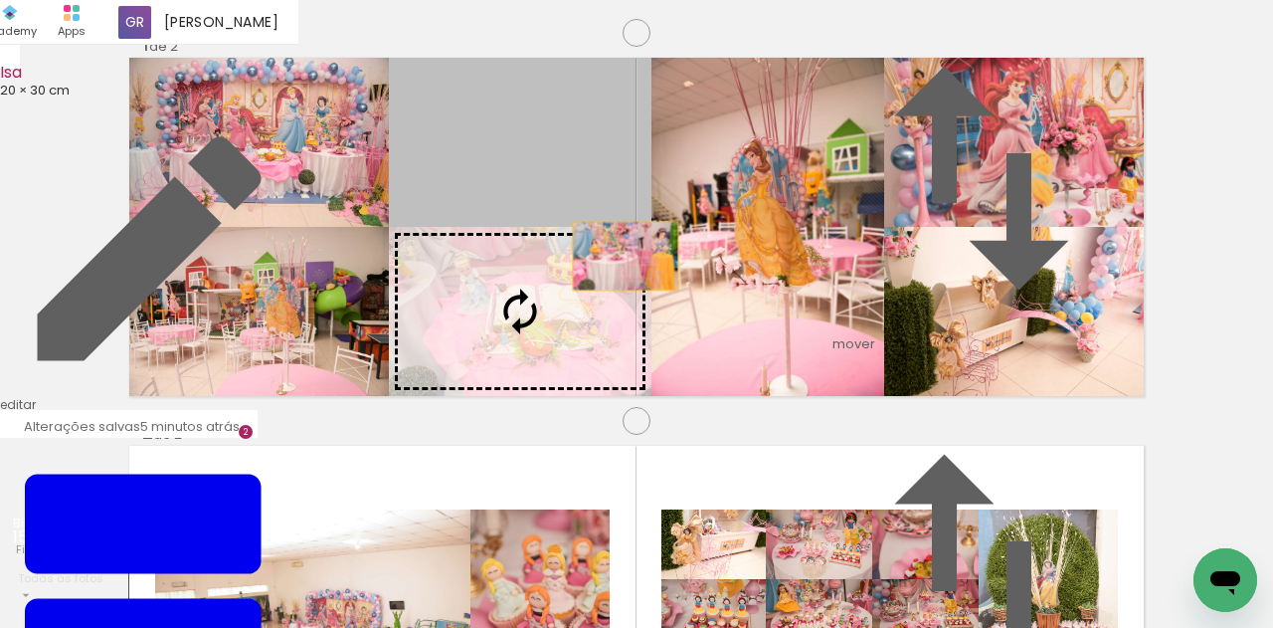
drag, startPoint x: 626, startPoint y: 248, endPoint x: 626, endPoint y: 328, distance: 80.6
click at [0, 0] on slot at bounding box center [0, 0] width 0 height 0
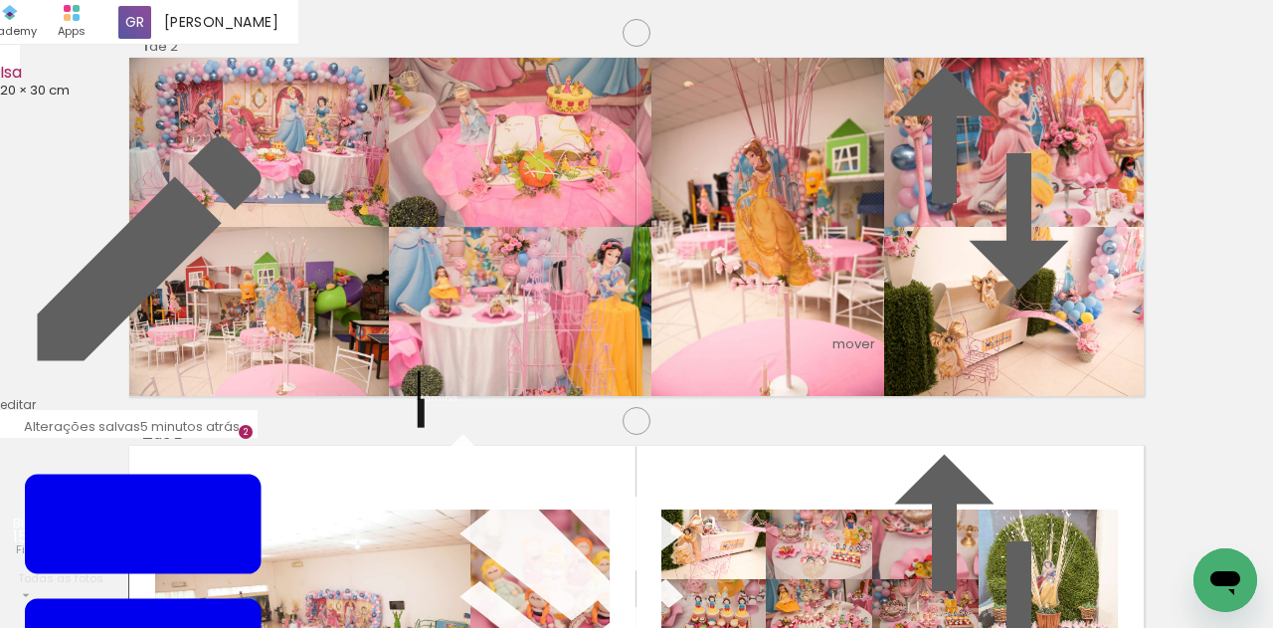
click at [598, 381] on quentale-photo at bounding box center [520, 311] width 263 height 169
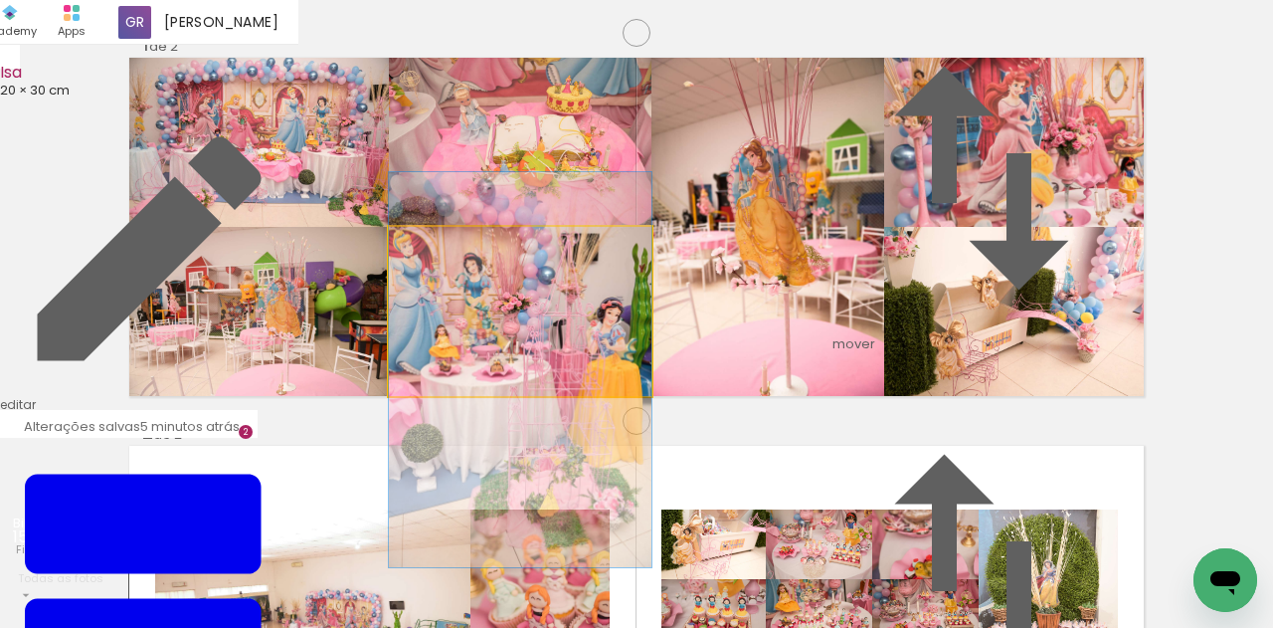
drag, startPoint x: 614, startPoint y: 363, endPoint x: 618, endPoint y: 418, distance: 54.8
click at [618, 396] on album-spread "1 de 2" at bounding box center [636, 227] width 1014 height 338
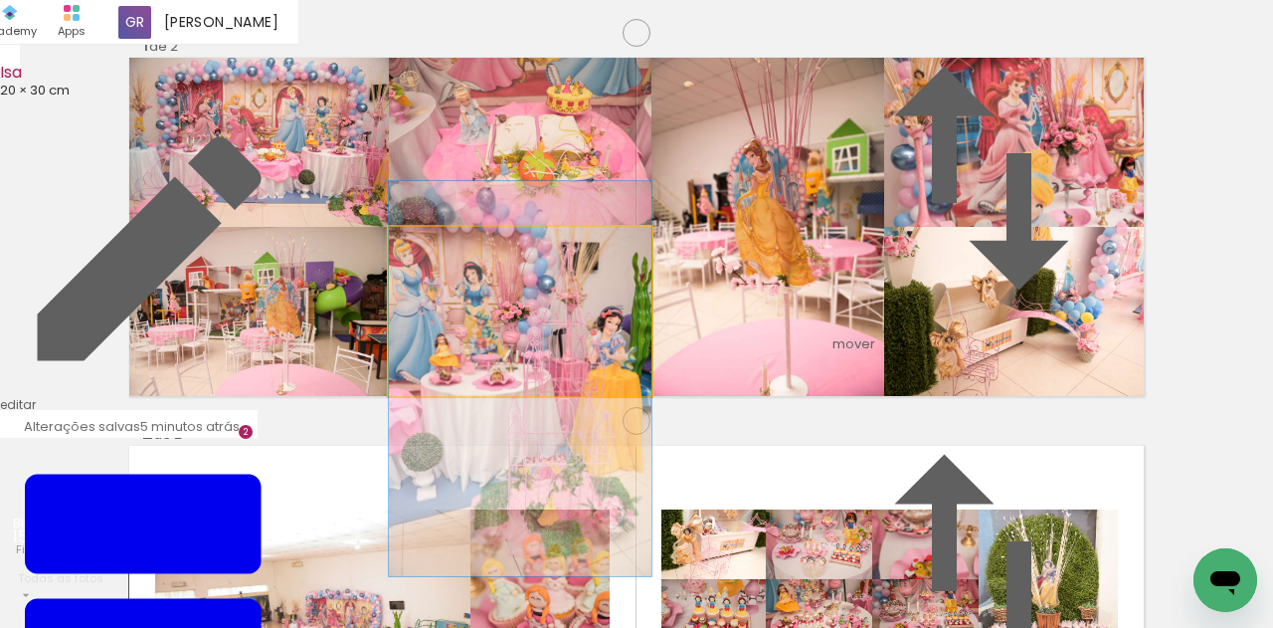
click at [610, 396] on album-spread "1 de 2" at bounding box center [636, 227] width 1014 height 338
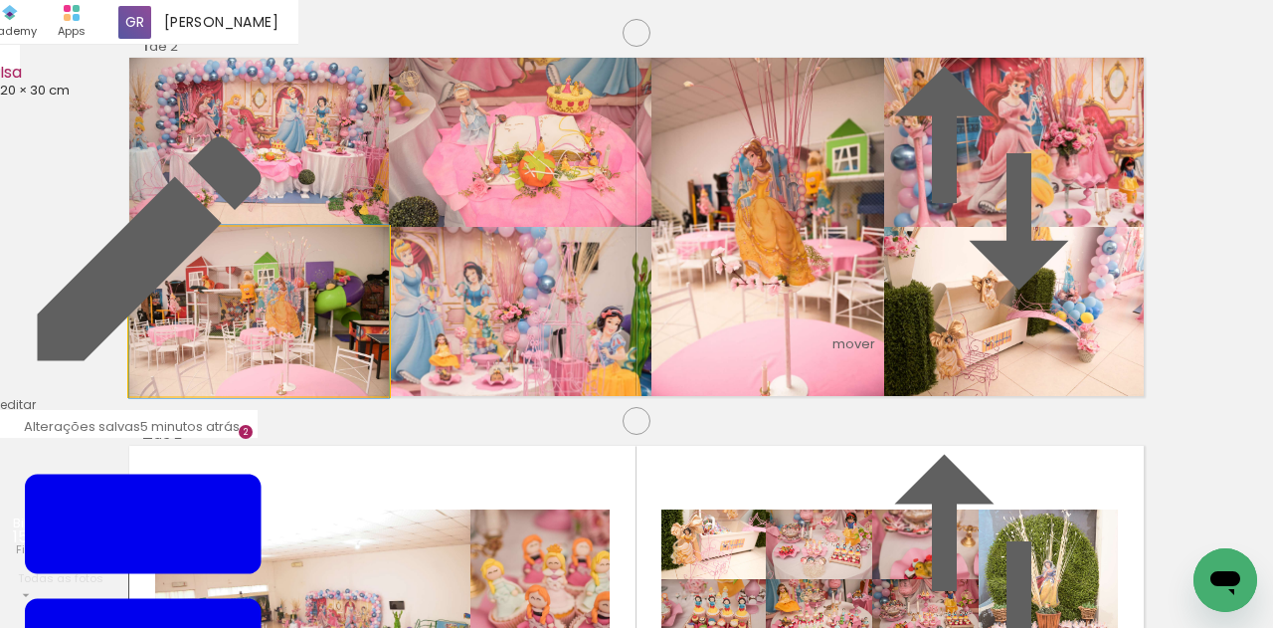
click at [324, 387] on quentale-photo at bounding box center [259, 311] width 260 height 169
drag, startPoint x: 331, startPoint y: 411, endPoint x: 333, endPoint y: 397, distance: 14.1
click at [333, 396] on album-spread "1 de 2" at bounding box center [636, 227] width 1014 height 338
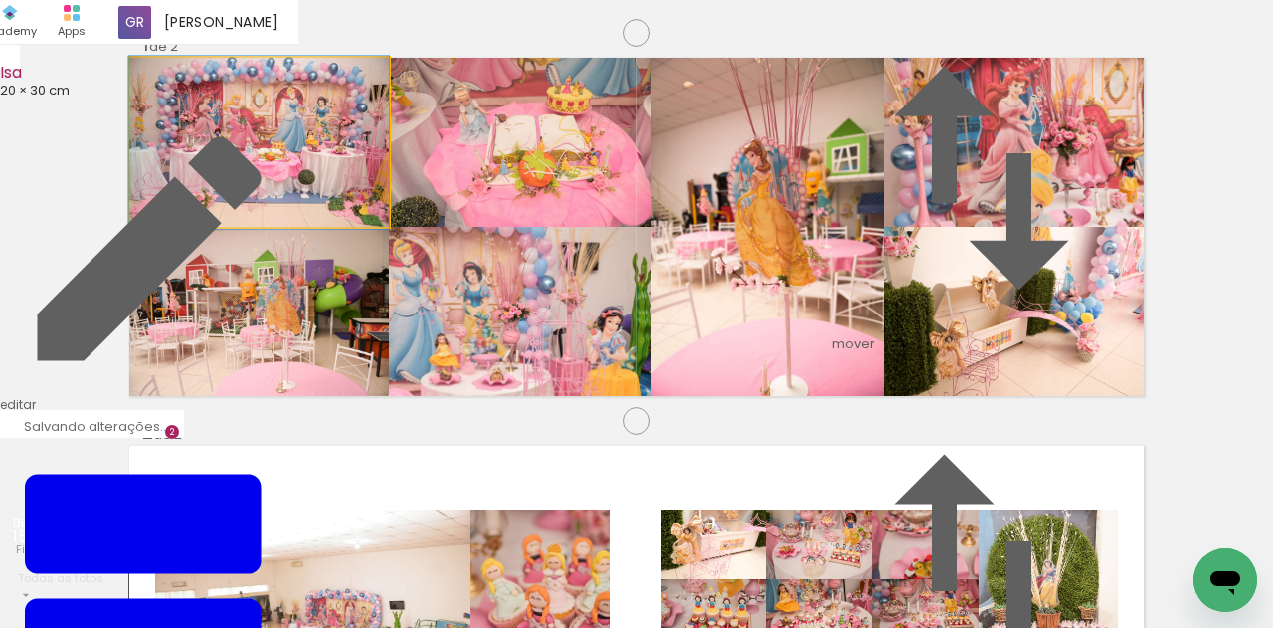
click at [325, 206] on quentale-photo at bounding box center [259, 142] width 260 height 169
click at [325, 238] on album-spread "1 de 2" at bounding box center [636, 227] width 1014 height 338
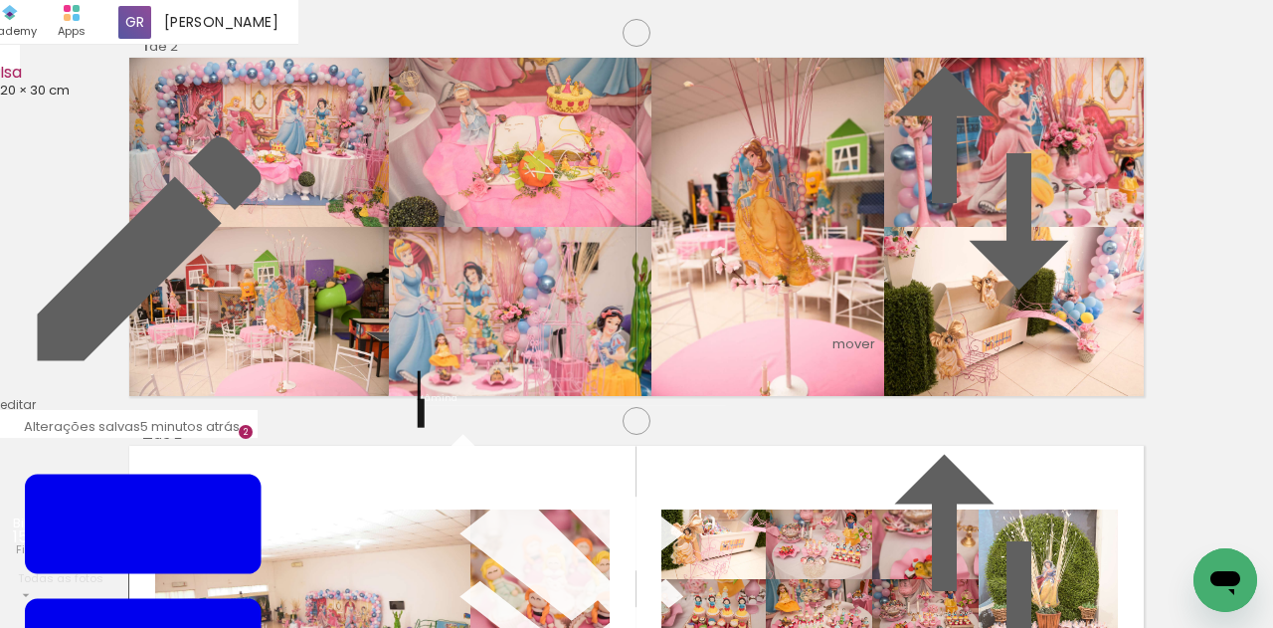
click at [795, 301] on quentale-photo at bounding box center [767, 227] width 233 height 338
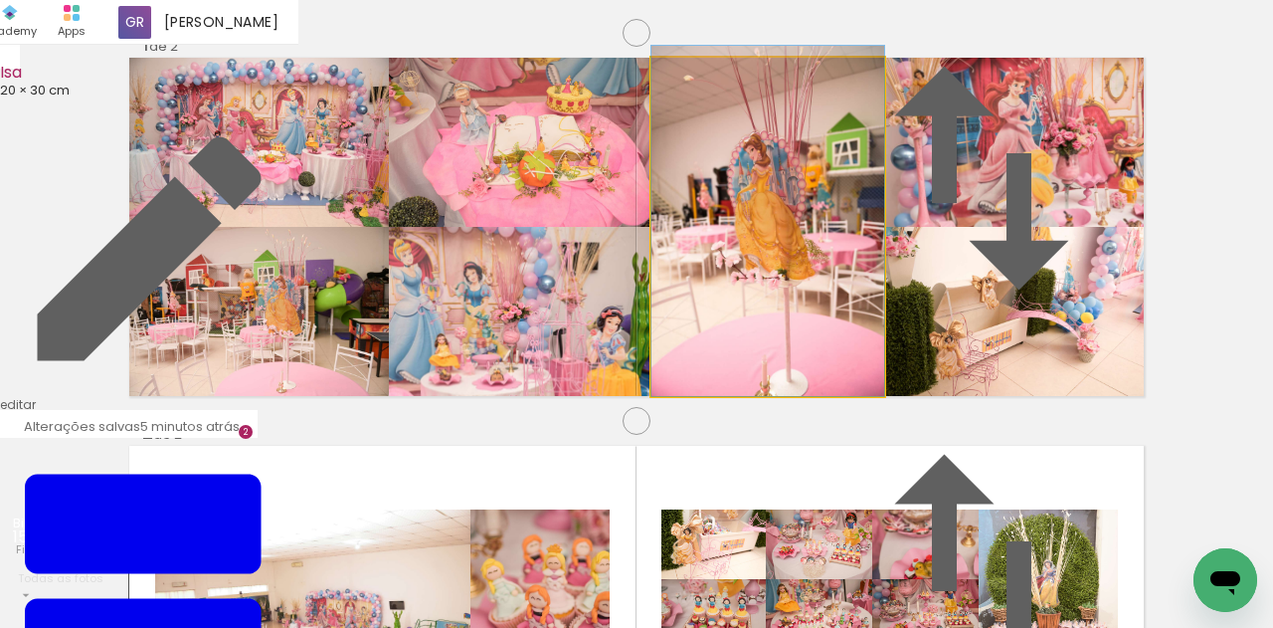
drag, startPoint x: 802, startPoint y: 331, endPoint x: 798, endPoint y: 290, distance: 41.0
click at [798, 290] on album-spread "1 de 2" at bounding box center [636, 227] width 1014 height 338
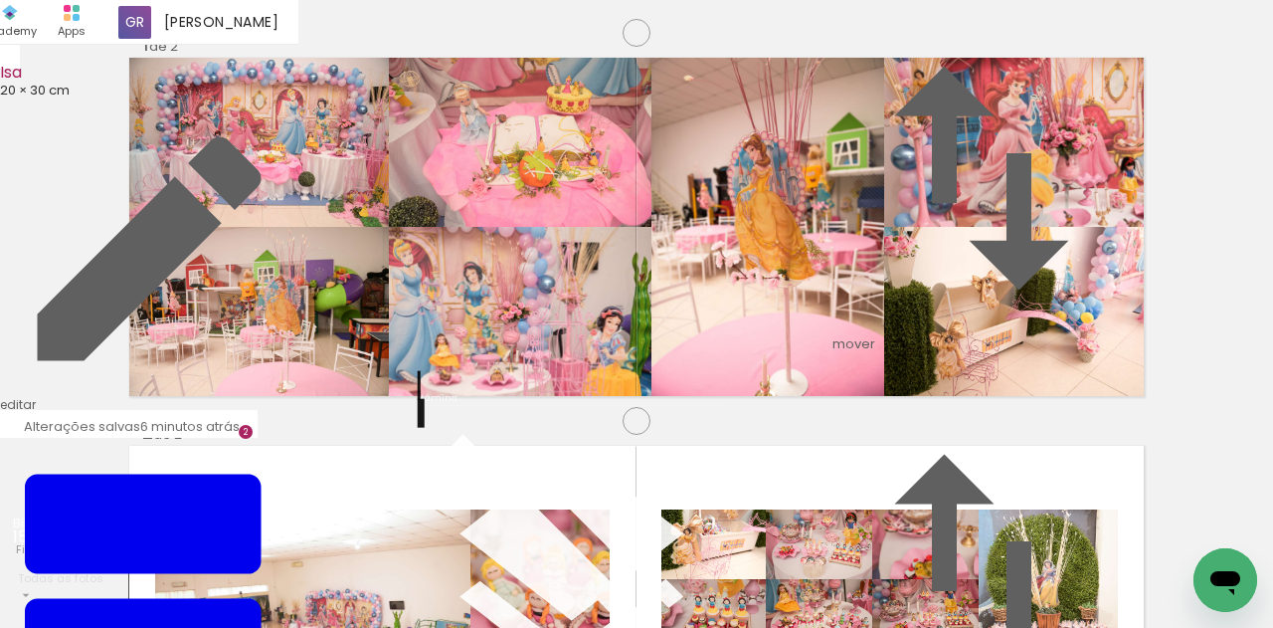
click at [991, 212] on quentale-photo at bounding box center [1014, 142] width 260 height 169
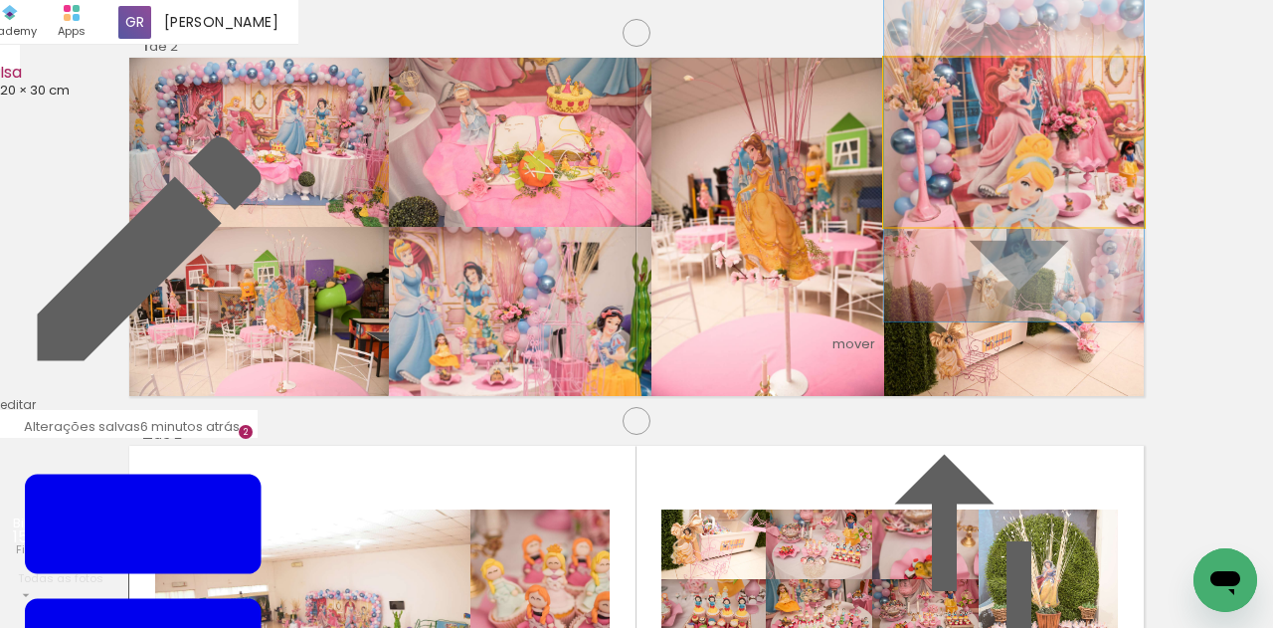
drag, startPoint x: 1040, startPoint y: 221, endPoint x: 1040, endPoint y: 204, distance: 16.9
click at [1040, 204] on album-spread "1 de 2" at bounding box center [636, 227] width 1014 height 338
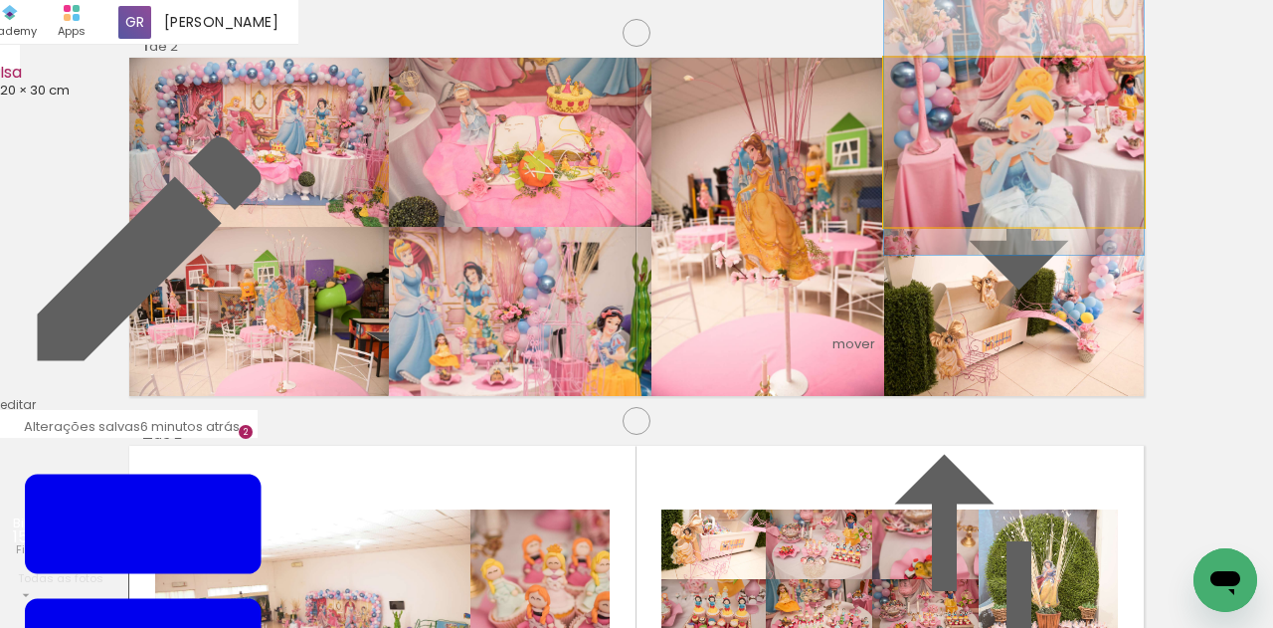
drag, startPoint x: 1039, startPoint y: 254, endPoint x: 1037, endPoint y: 187, distance: 66.7
click at [1037, 187] on album-spread "1 de 2" at bounding box center [636, 227] width 1014 height 338
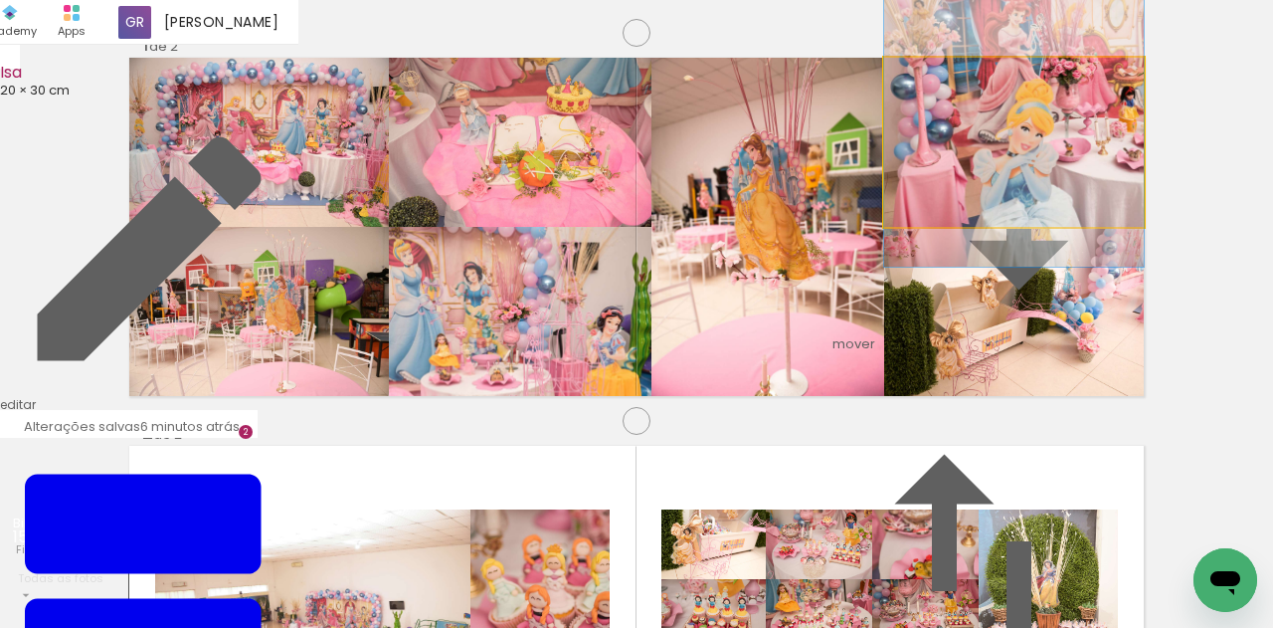
click at [1089, 240] on album-spread "1 de 2" at bounding box center [636, 227] width 1014 height 338
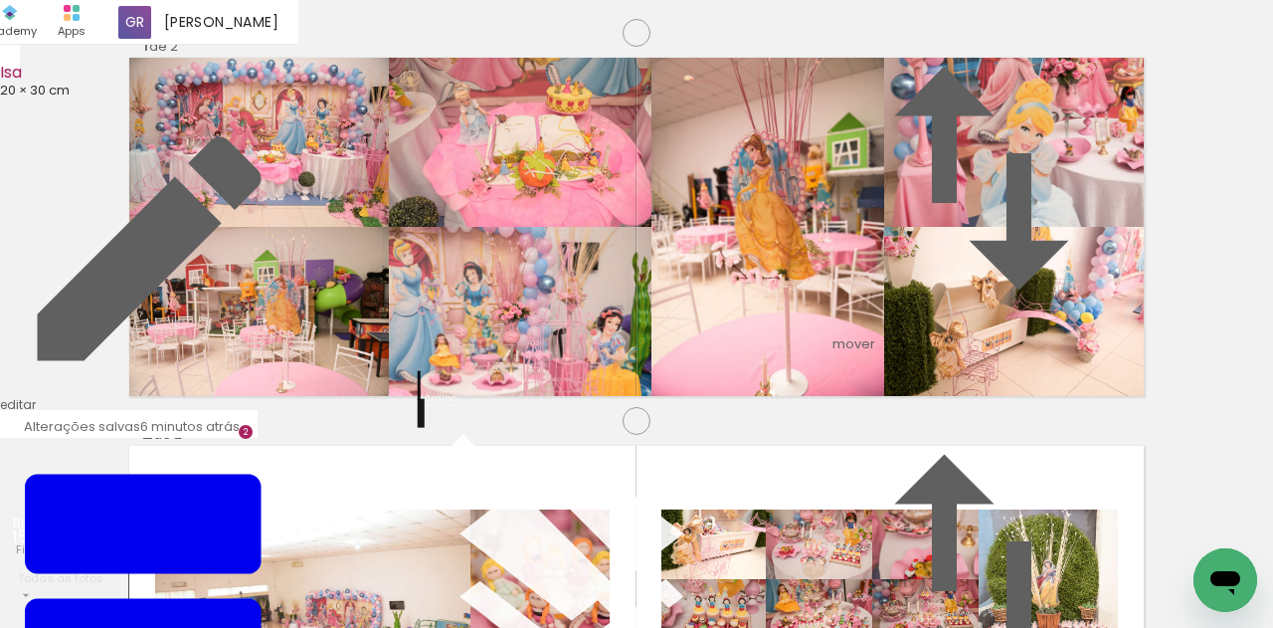
click at [1059, 396] on quentale-photo at bounding box center [1014, 311] width 260 height 169
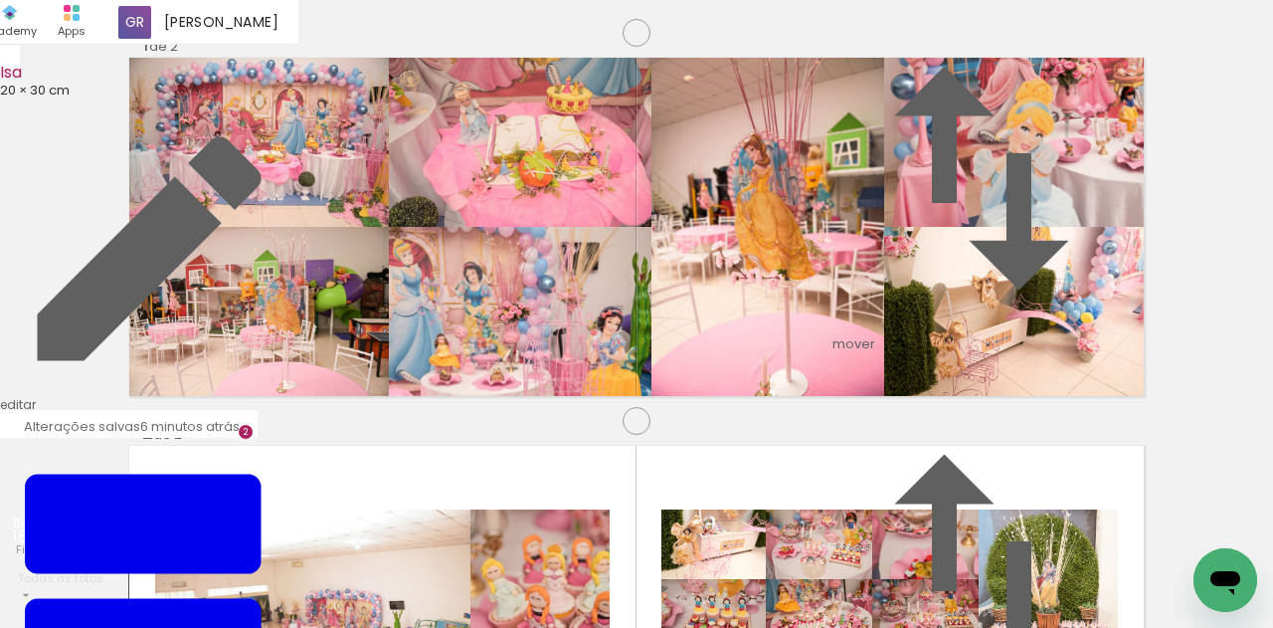
scroll to position [788, 0]
drag, startPoint x: 958, startPoint y: 560, endPoint x: 641, endPoint y: 367, distance: 370.4
click at [645, 367] on quentale-workspace at bounding box center [636, 314] width 1273 height 628
drag, startPoint x: 1050, startPoint y: 576, endPoint x: 862, endPoint y: 405, distance: 254.1
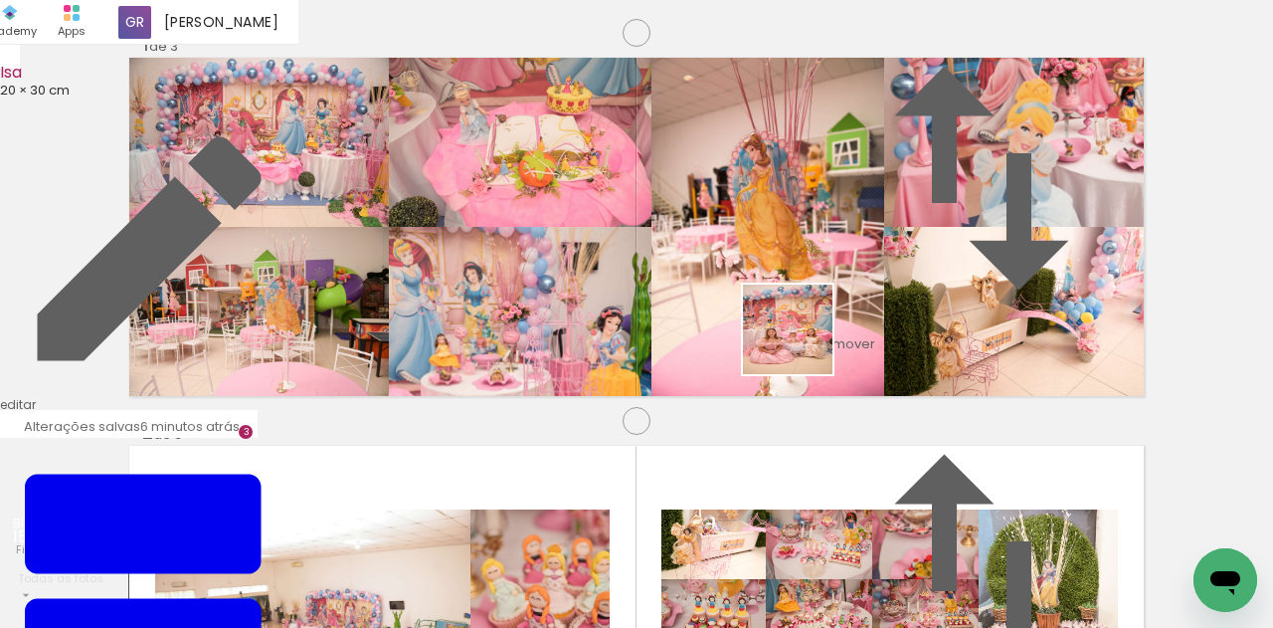
click at [778, 319] on quentale-workspace at bounding box center [636, 314] width 1273 height 628
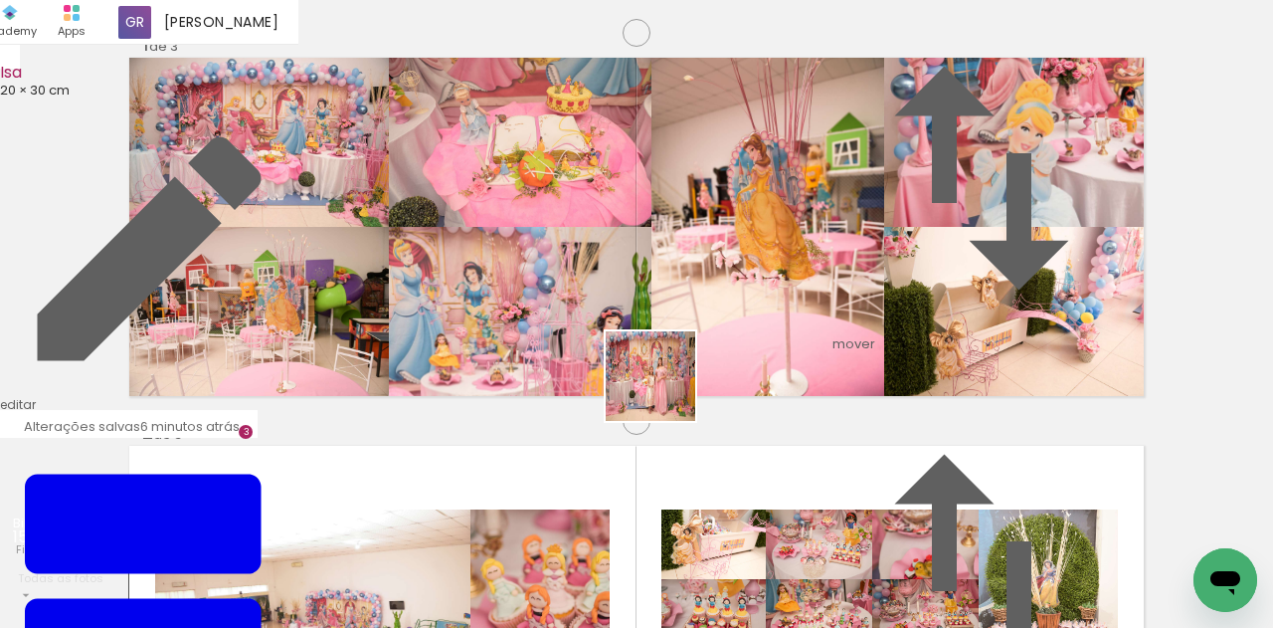
drag, startPoint x: 718, startPoint y: 570, endPoint x: 641, endPoint y: 298, distance: 282.1
click at [641, 298] on quentale-workspace at bounding box center [636, 314] width 1273 height 628
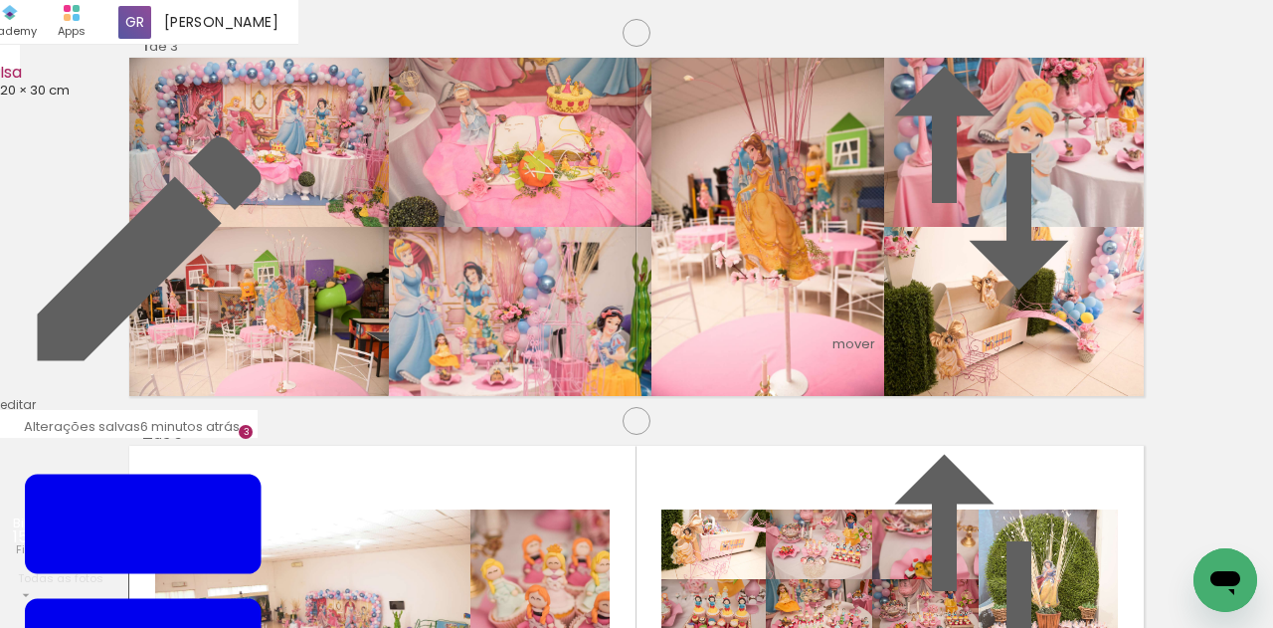
drag, startPoint x: 687, startPoint y: 212, endPoint x: 705, endPoint y: 218, distance: 18.9
type paper-slider "124"
drag, startPoint x: 731, startPoint y: 313, endPoint x: 729, endPoint y: 330, distance: 17.0
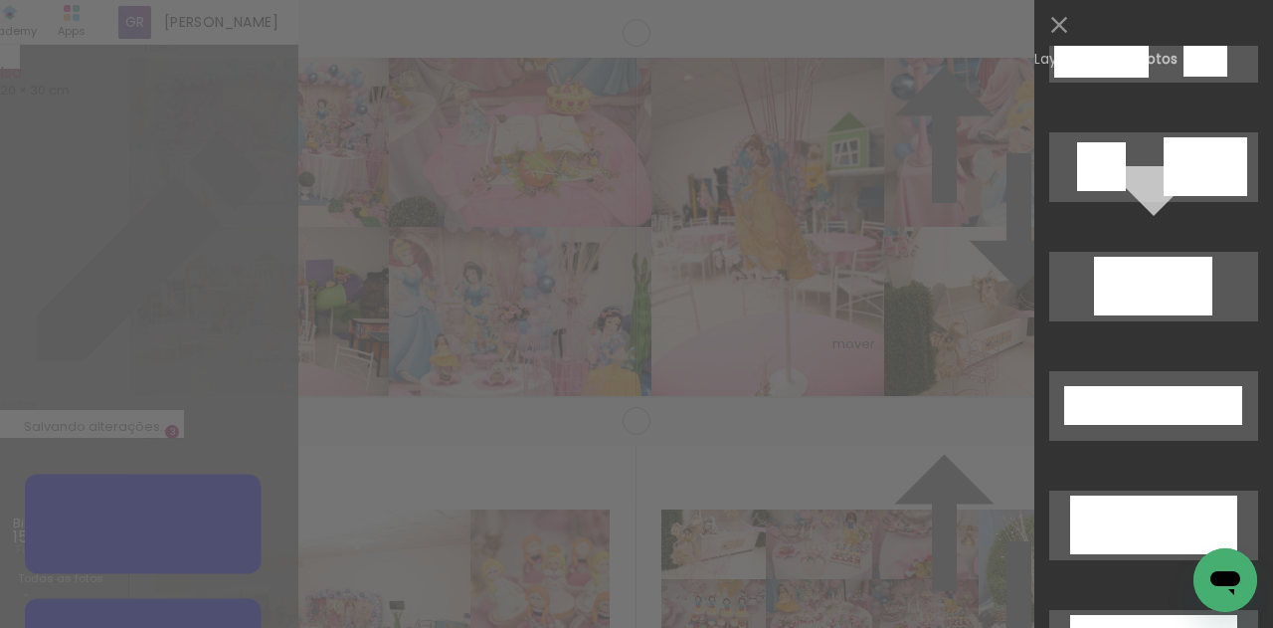
scroll to position [6957, 0]
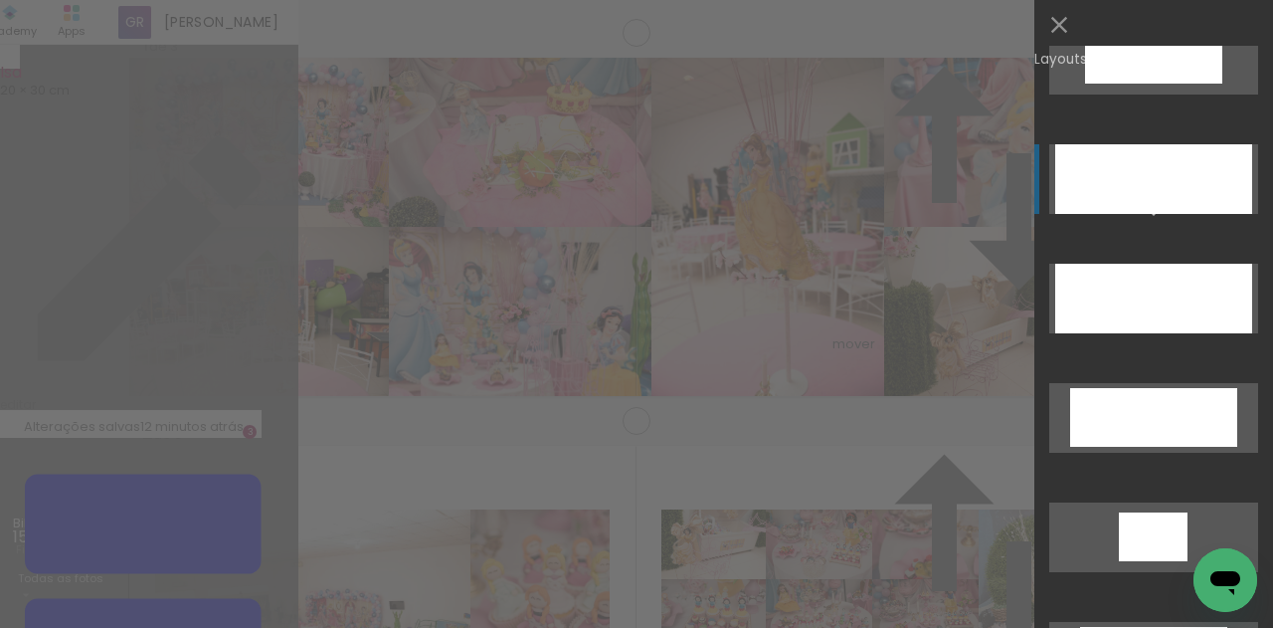
click at [1153, 538] on div at bounding box center [1170, 549] width 35 height 23
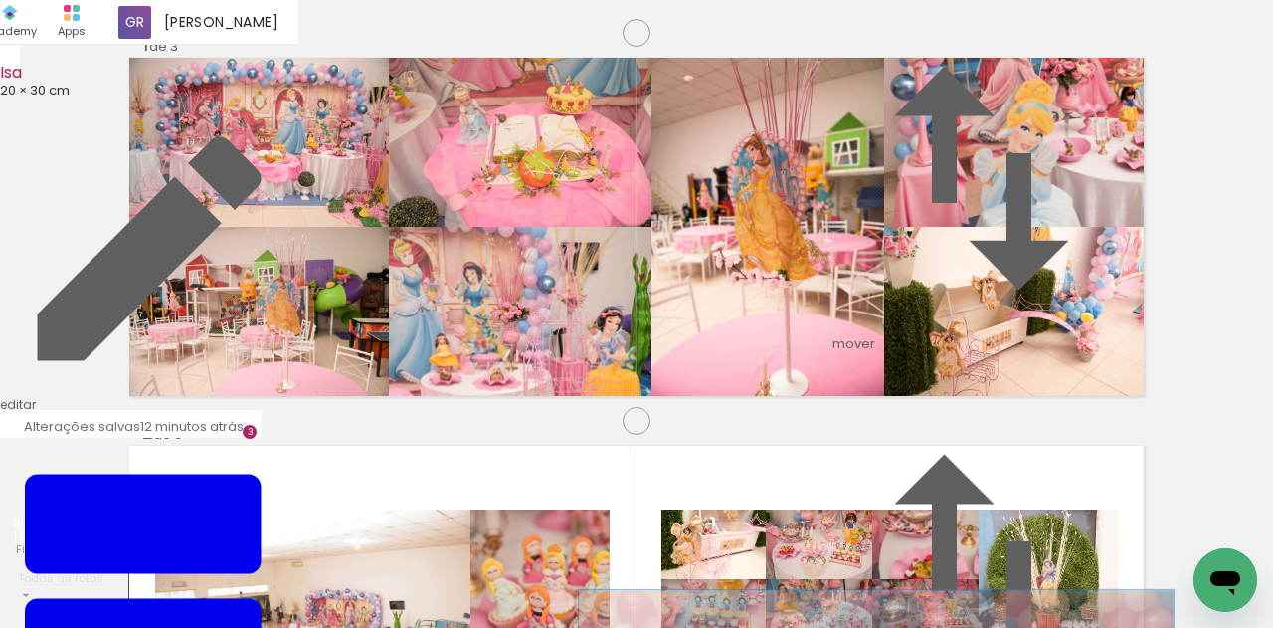
drag, startPoint x: 936, startPoint y: 367, endPoint x: 937, endPoint y: 207, distance: 160.1
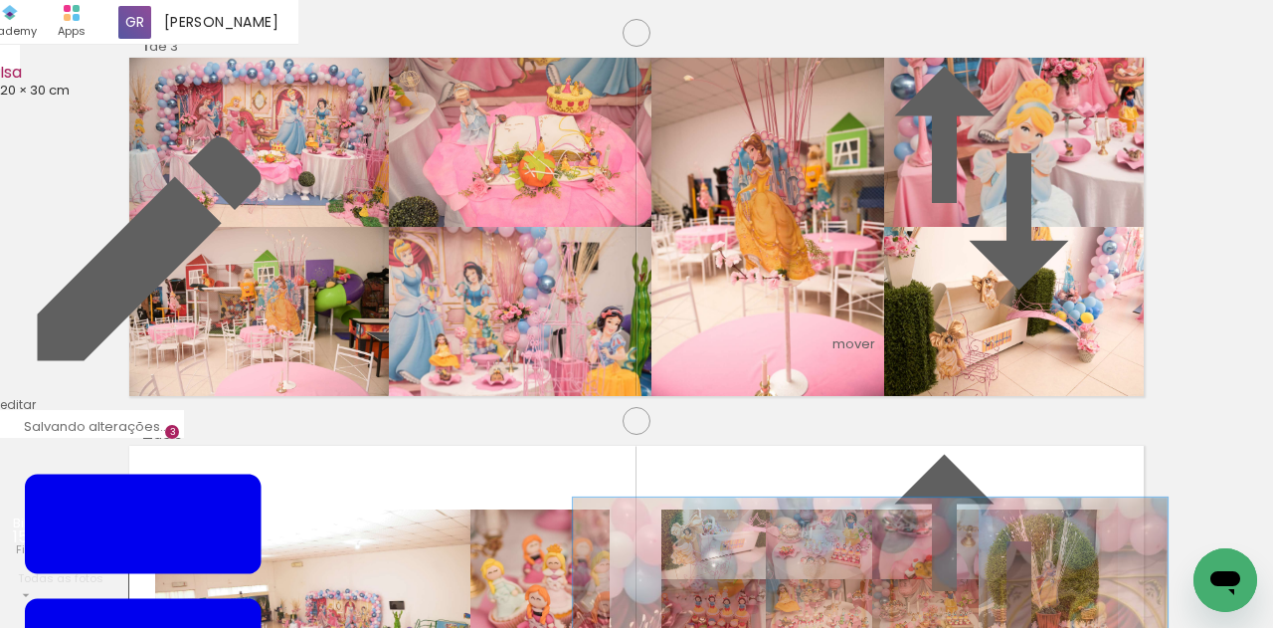
drag, startPoint x: 1007, startPoint y: 317, endPoint x: 1005, endPoint y: 302, distance: 15.0
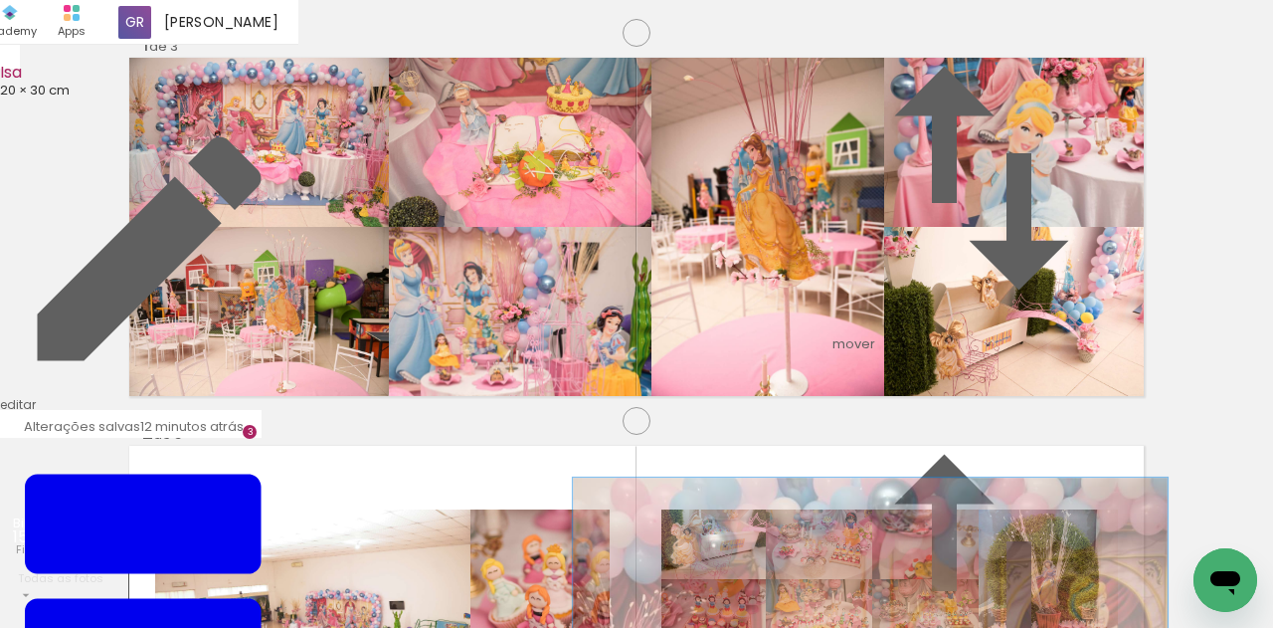
drag, startPoint x: 876, startPoint y: 335, endPoint x: 876, endPoint y: 315, distance: 19.9
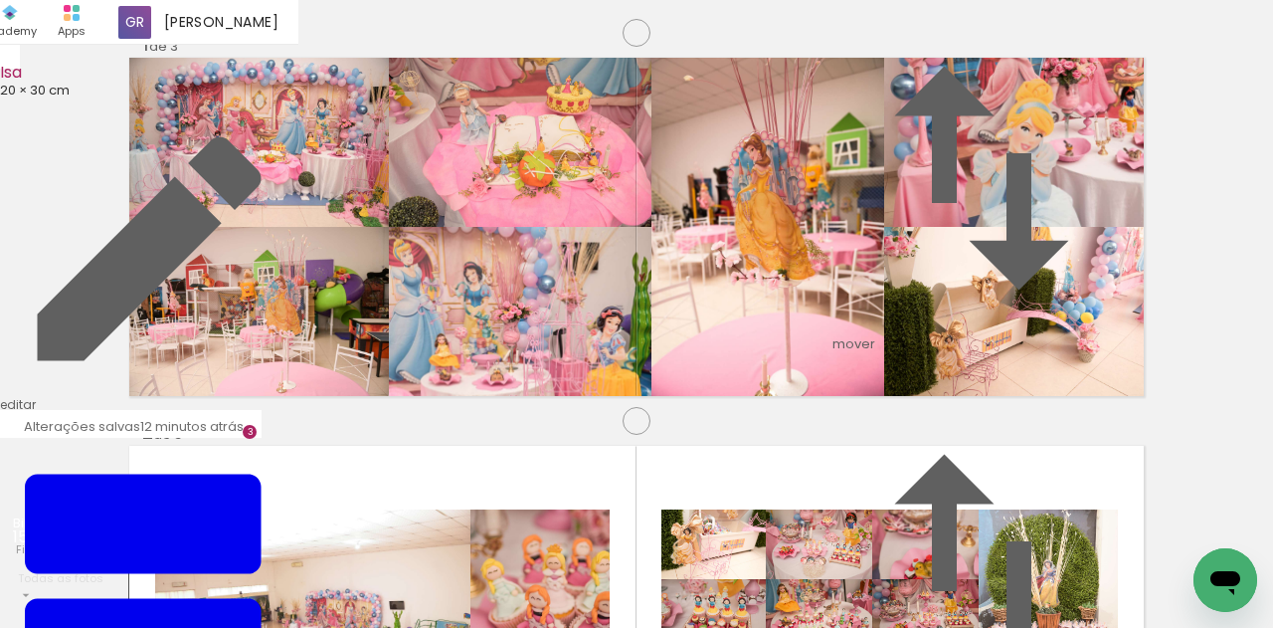
drag, startPoint x: 277, startPoint y: 238, endPoint x: 839, endPoint y: 317, distance: 567.5
click at [0, 0] on slot at bounding box center [0, 0] width 0 height 0
drag, startPoint x: 420, startPoint y: 378, endPoint x: 598, endPoint y: 304, distance: 192.6
click at [0, 0] on slot at bounding box center [0, 0] width 0 height 0
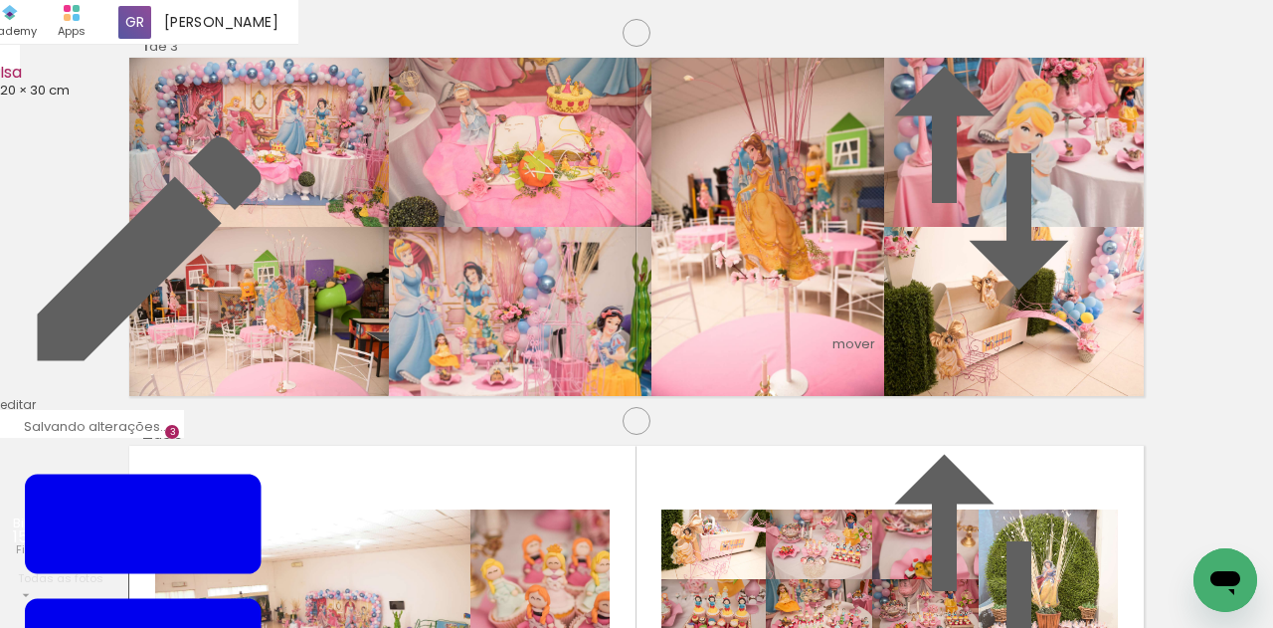
scroll to position [0, 1957]
drag, startPoint x: 522, startPoint y: 471, endPoint x: 542, endPoint y: 349, distance: 123.9
click at [542, 349] on quentale-workspace at bounding box center [636, 314] width 1273 height 628
drag, startPoint x: 485, startPoint y: 570, endPoint x: 511, endPoint y: 574, distance: 26.2
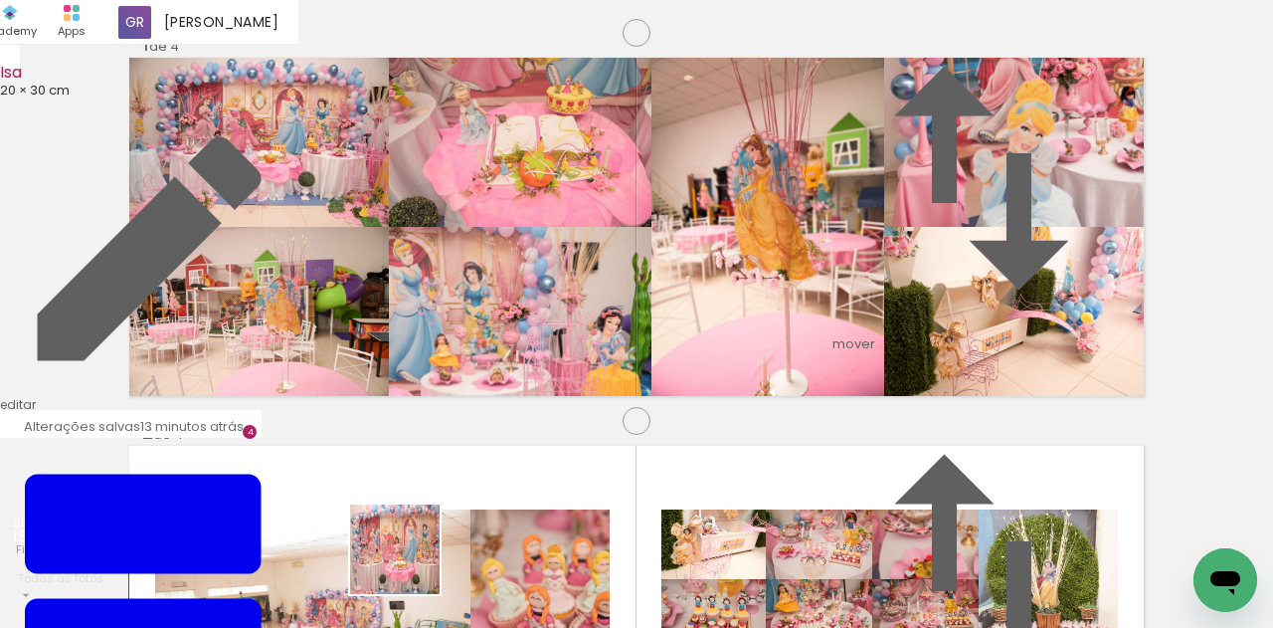
drag, startPoint x: 389, startPoint y: 582, endPoint x: 895, endPoint y: 295, distance: 581.6
click at [895, 295] on quentale-workspace at bounding box center [636, 314] width 1273 height 628
drag, startPoint x: 1023, startPoint y: 258, endPoint x: 872, endPoint y: 578, distance: 354.1
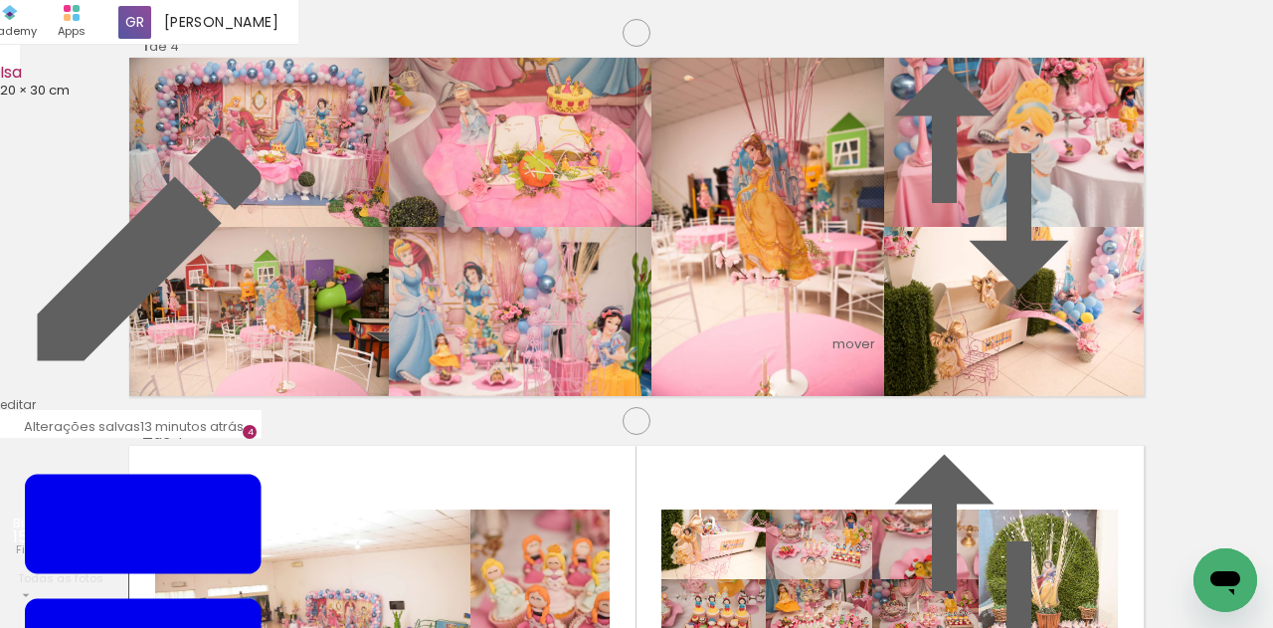
click at [873, 579] on quentale-workspace at bounding box center [636, 314] width 1273 height 628
drag, startPoint x: 684, startPoint y: 441, endPoint x: 705, endPoint y: 305, distance: 136.9
click at [705, 305] on quentale-workspace at bounding box center [636, 314] width 1273 height 628
drag, startPoint x: 760, startPoint y: 562, endPoint x: 798, endPoint y: 338, distance: 226.9
click at [798, 339] on quentale-workspace at bounding box center [636, 314] width 1273 height 628
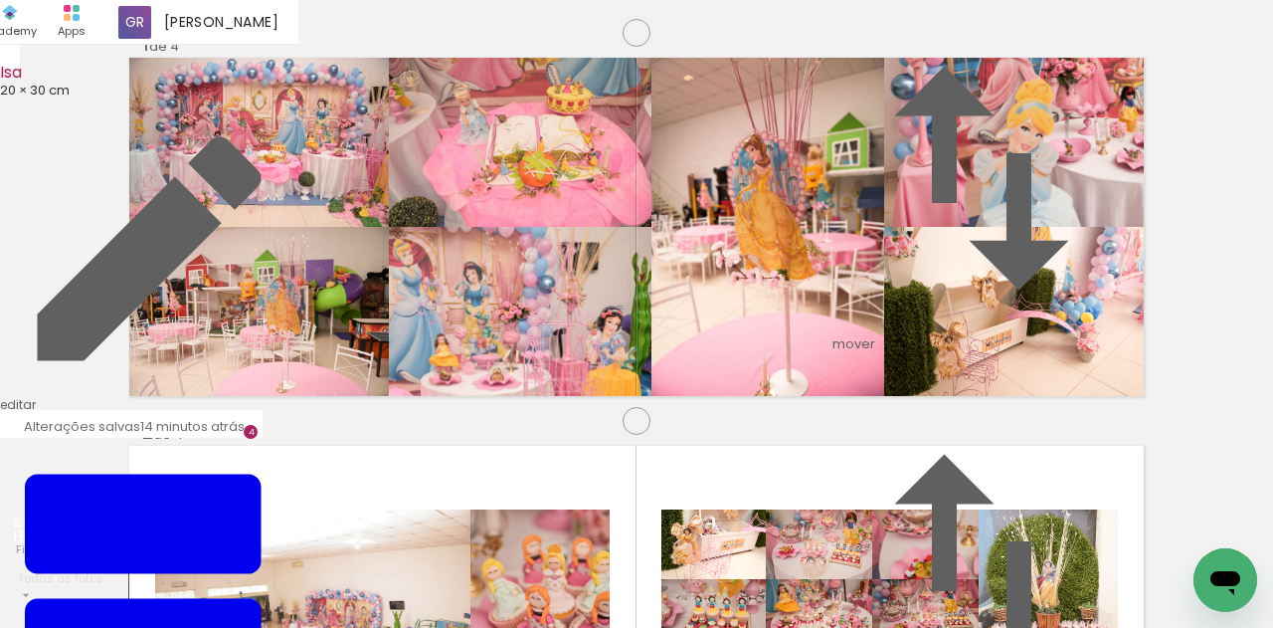
scroll to position [0, 8951]
drag, startPoint x: 804, startPoint y: 334, endPoint x: 963, endPoint y: 502, distance: 231.4
click at [801, 317] on quentale-workspace at bounding box center [636, 314] width 1273 height 628
drag, startPoint x: 953, startPoint y: 549, endPoint x: 906, endPoint y: 283, distance: 269.6
click at [901, 279] on quentale-workspace at bounding box center [636, 314] width 1273 height 628
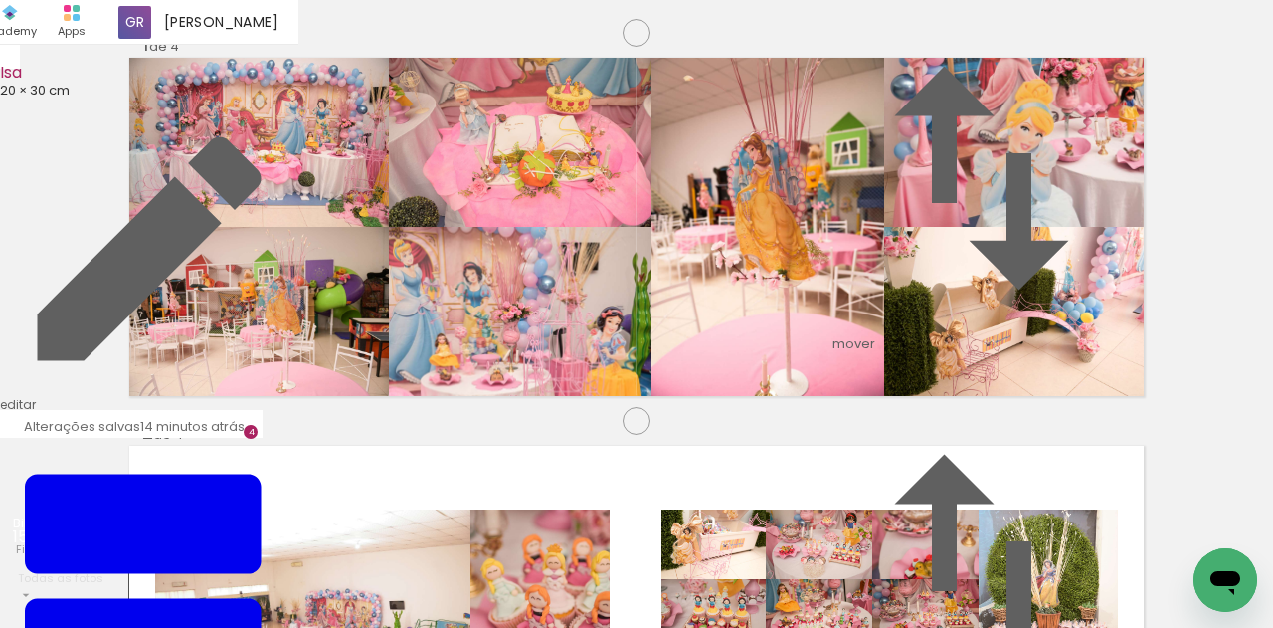
scroll to position [0, 9580]
drag, startPoint x: 893, startPoint y: 571, endPoint x: 946, endPoint y: 470, distance: 113.4
click at [868, 264] on quentale-workspace at bounding box center [636, 314] width 1273 height 628
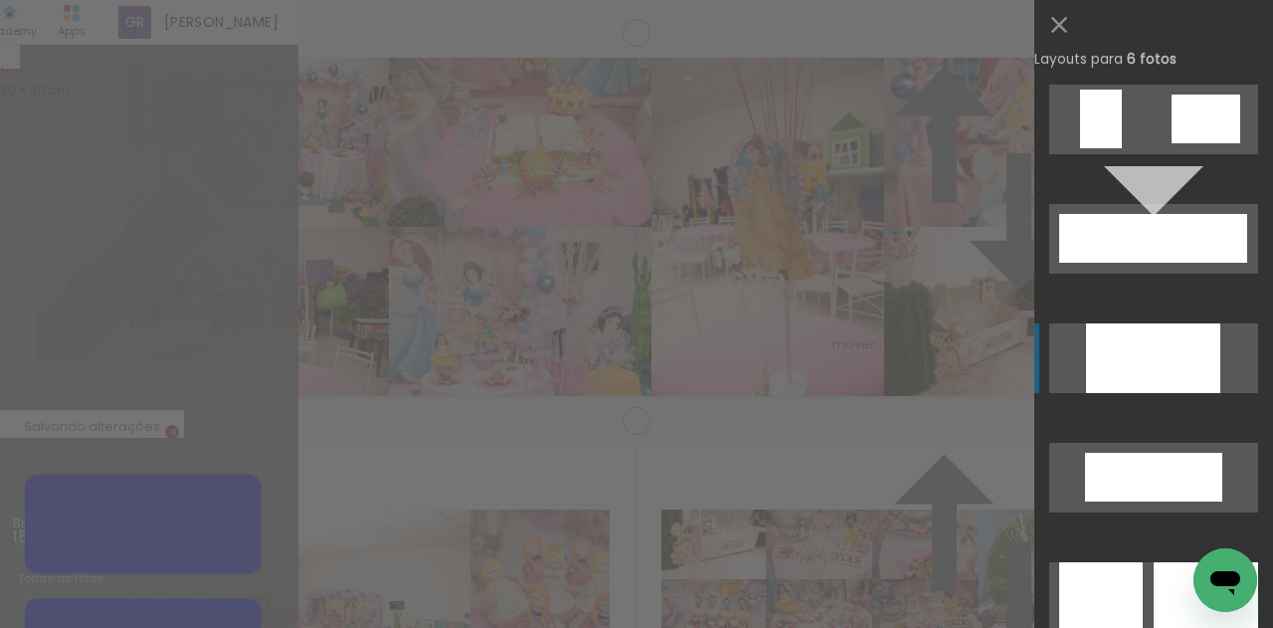
scroll to position [9452, 0]
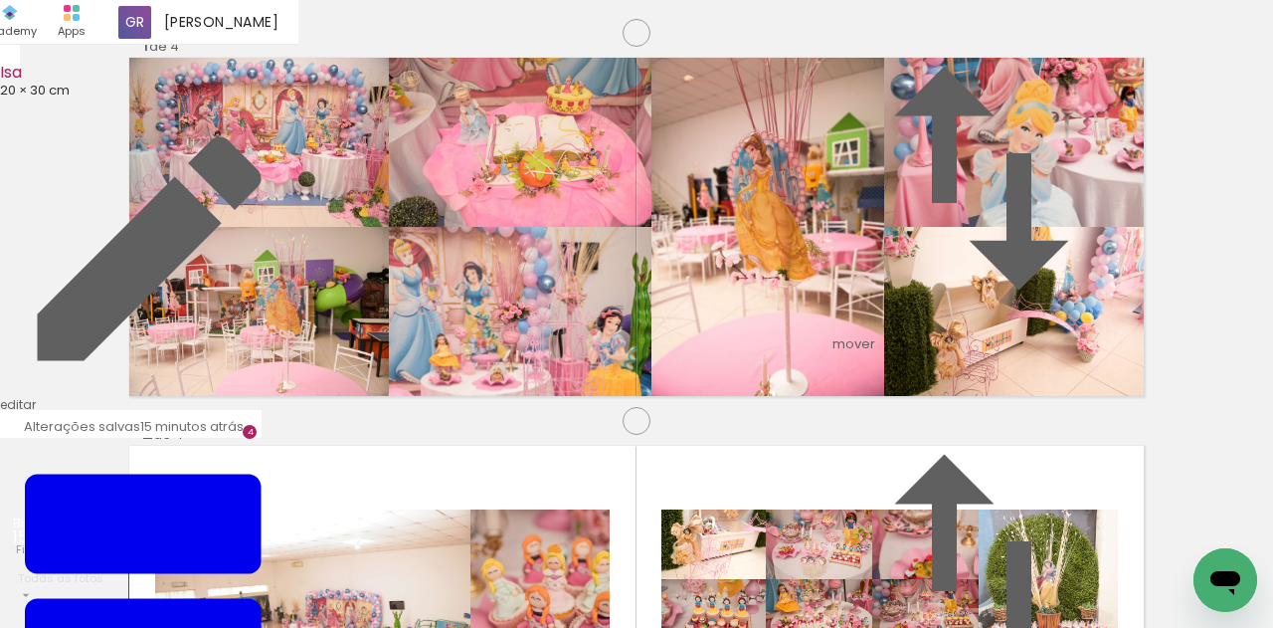
drag, startPoint x: 252, startPoint y: 345, endPoint x: 253, endPoint y: 268, distance: 77.6
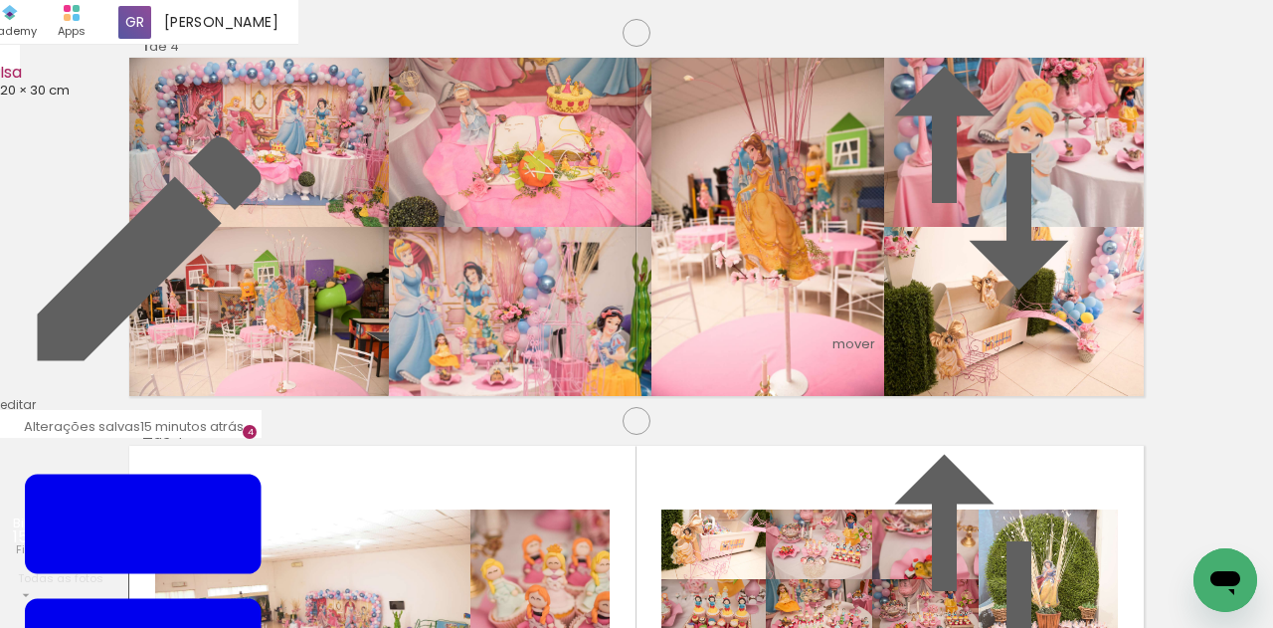
drag, startPoint x: 977, startPoint y: 353, endPoint x: 954, endPoint y: 337, distance: 27.9
drag, startPoint x: 1076, startPoint y: 377, endPoint x: 952, endPoint y: 328, distance: 133.5
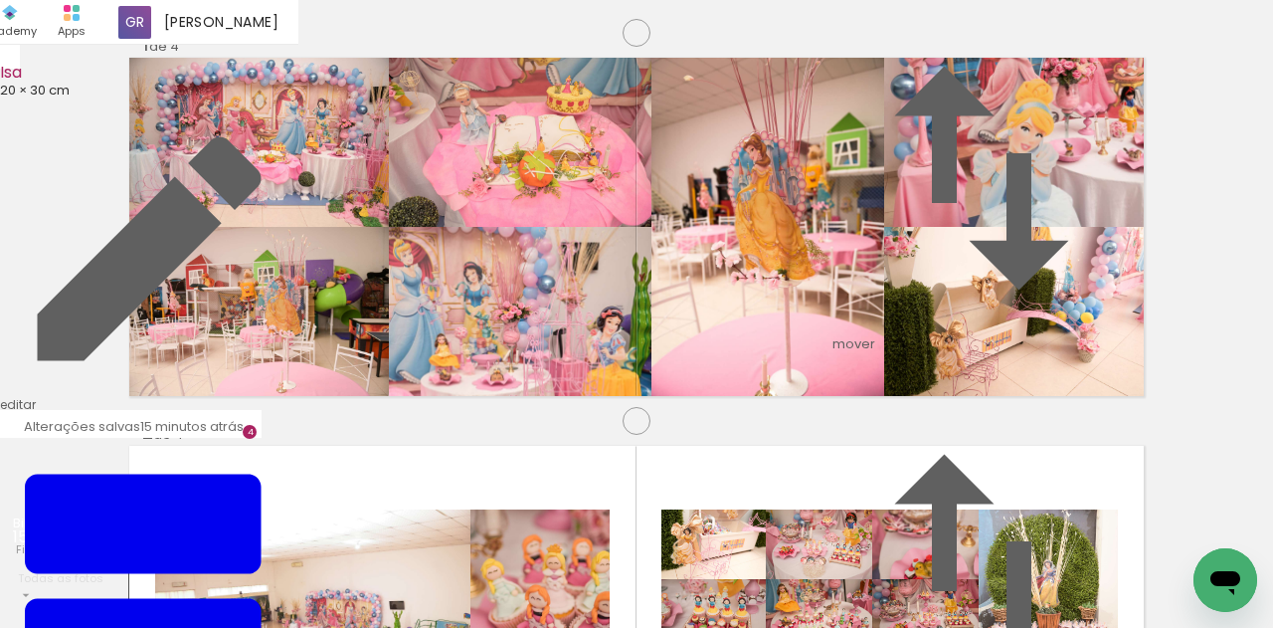
click at [0, 0] on slot at bounding box center [0, 0] width 0 height 0
drag, startPoint x: 990, startPoint y: 314, endPoint x: 770, endPoint y: 312, distance: 219.8
click at [0, 0] on slot at bounding box center [0, 0] width 0 height 0
drag, startPoint x: 822, startPoint y: 341, endPoint x: 815, endPoint y: 313, distance: 28.7
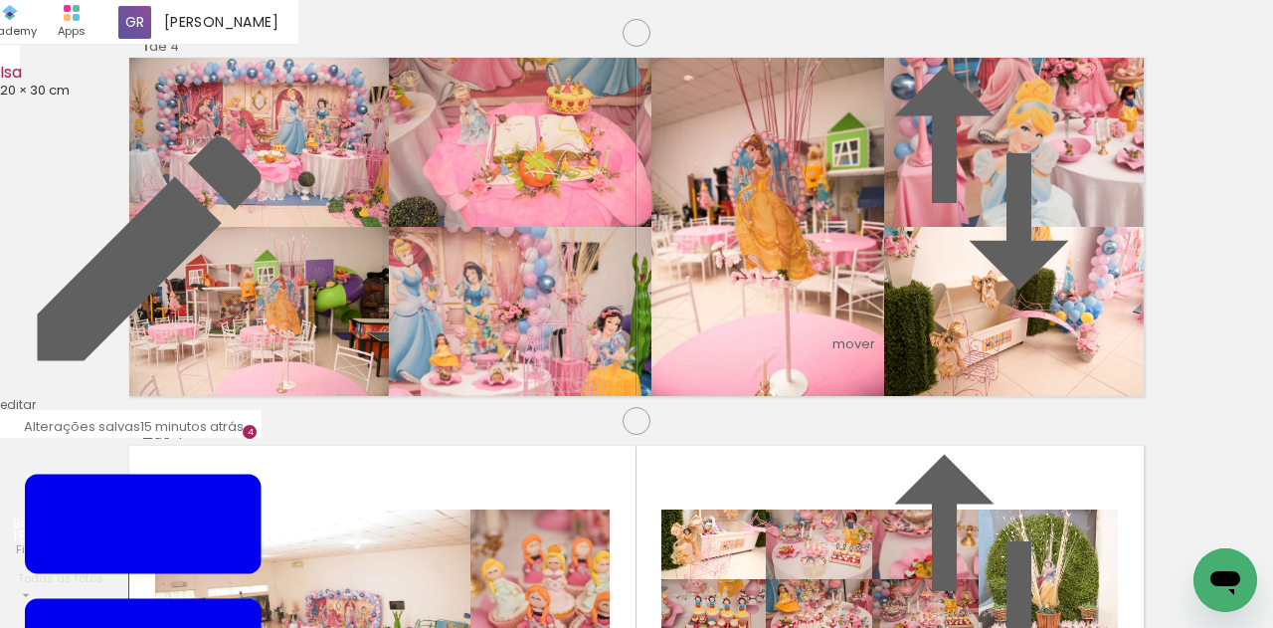
drag, startPoint x: 586, startPoint y: 349, endPoint x: 594, endPoint y: 383, distance: 34.7
drag, startPoint x: 598, startPoint y: 293, endPoint x: 595, endPoint y: 330, distance: 36.9
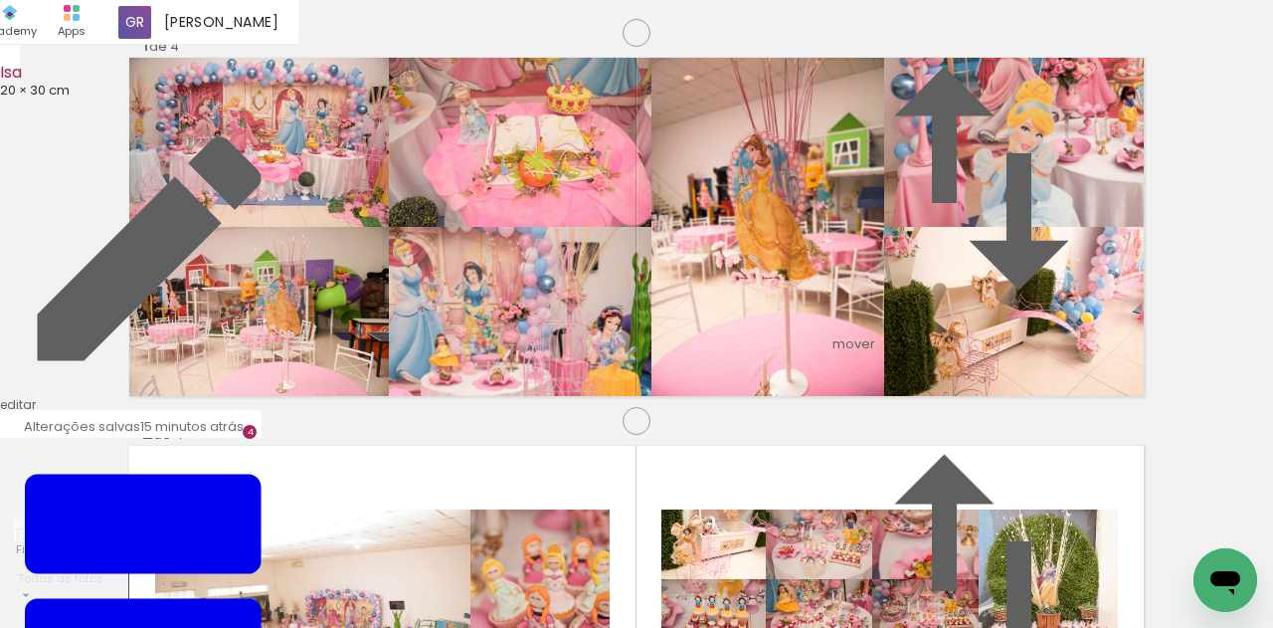
drag, startPoint x: 254, startPoint y: 335, endPoint x: 500, endPoint y: 321, distance: 247.0
click at [0, 0] on slot at bounding box center [0, 0] width 0 height 0
drag, startPoint x: 592, startPoint y: 350, endPoint x: 592, endPoint y: 361, distance: 10.9
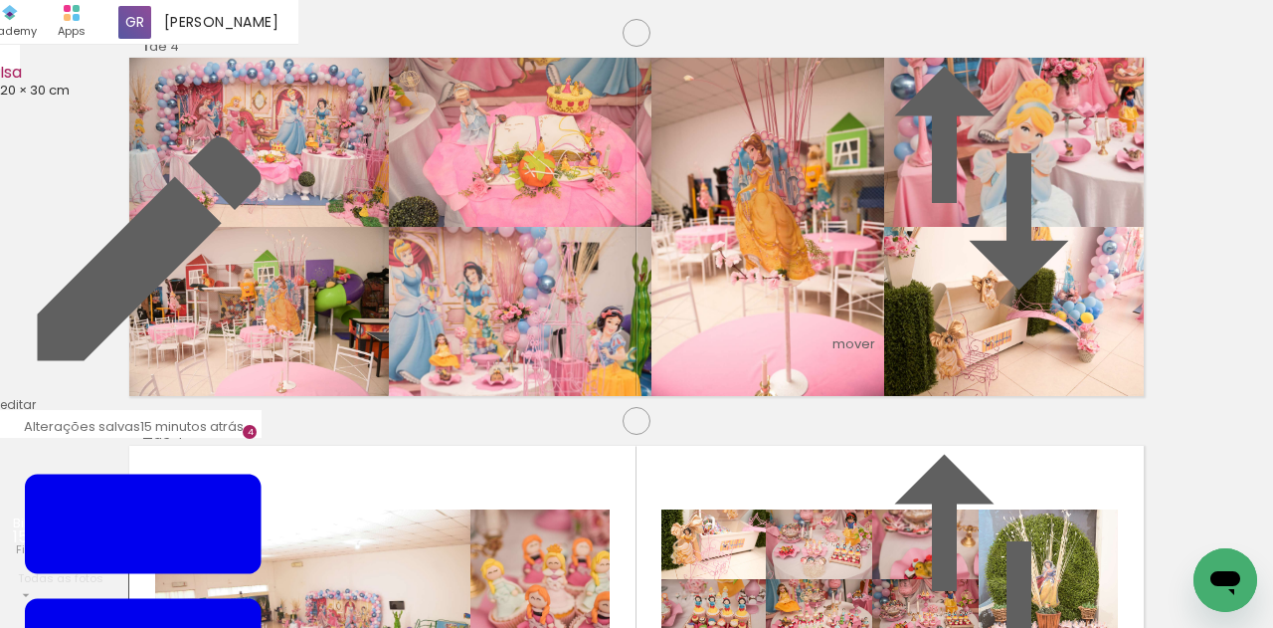
drag, startPoint x: 589, startPoint y: 279, endPoint x: 589, endPoint y: 291, distance: 11.9
drag, startPoint x: 261, startPoint y: 292, endPoint x: 262, endPoint y: 319, distance: 26.9
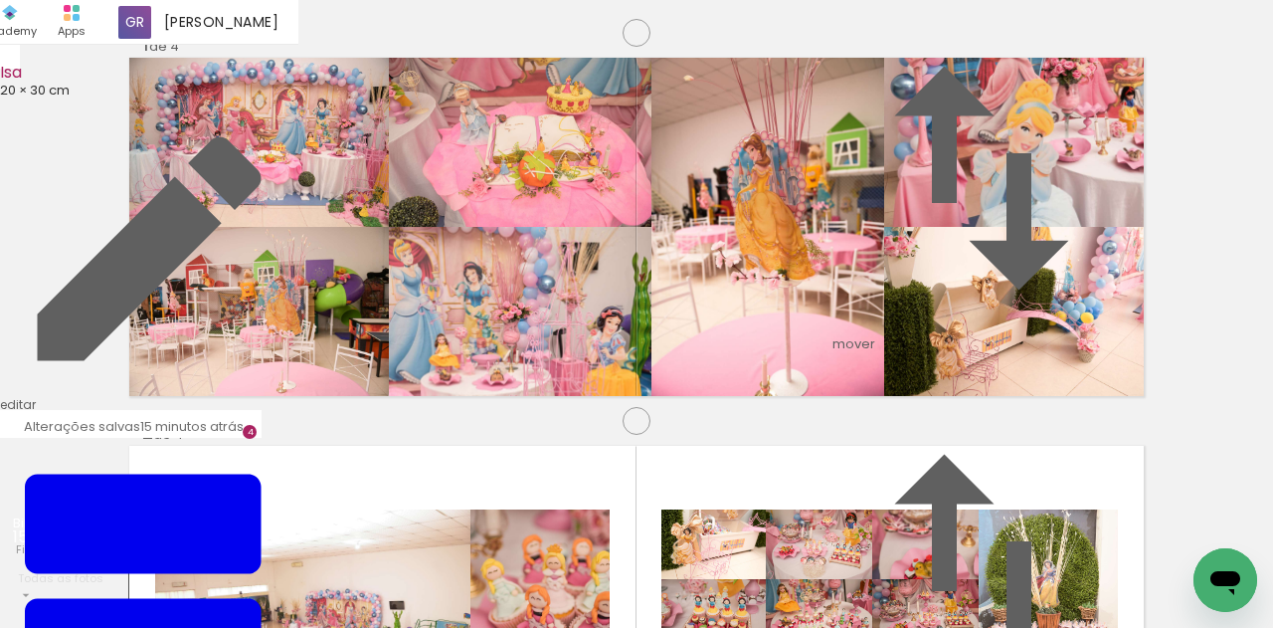
drag, startPoint x: 281, startPoint y: 309, endPoint x: 544, endPoint y: 347, distance: 265.2
click at [0, 0] on slot at bounding box center [0, 0] width 0 height 0
drag, startPoint x: 581, startPoint y: 307, endPoint x: 582, endPoint y: 333, distance: 25.9
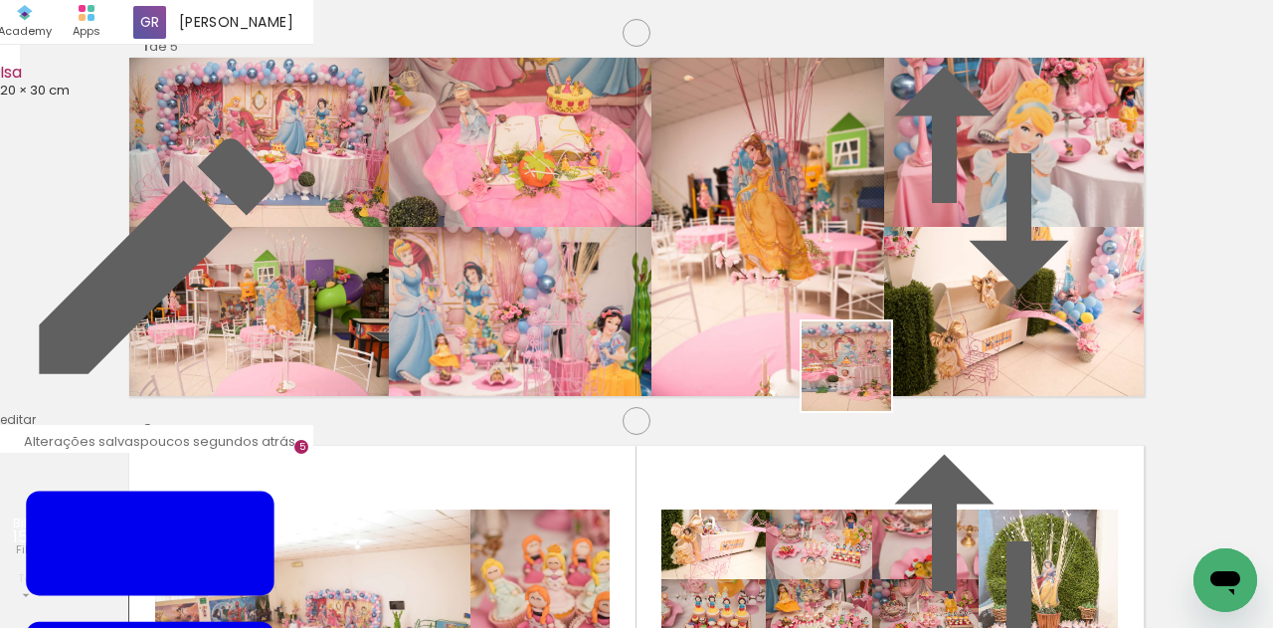
drag, startPoint x: 842, startPoint y: 570, endPoint x: 860, endPoint y: 381, distance: 189.8
click at [860, 380] on quentale-workspace at bounding box center [636, 314] width 1273 height 628
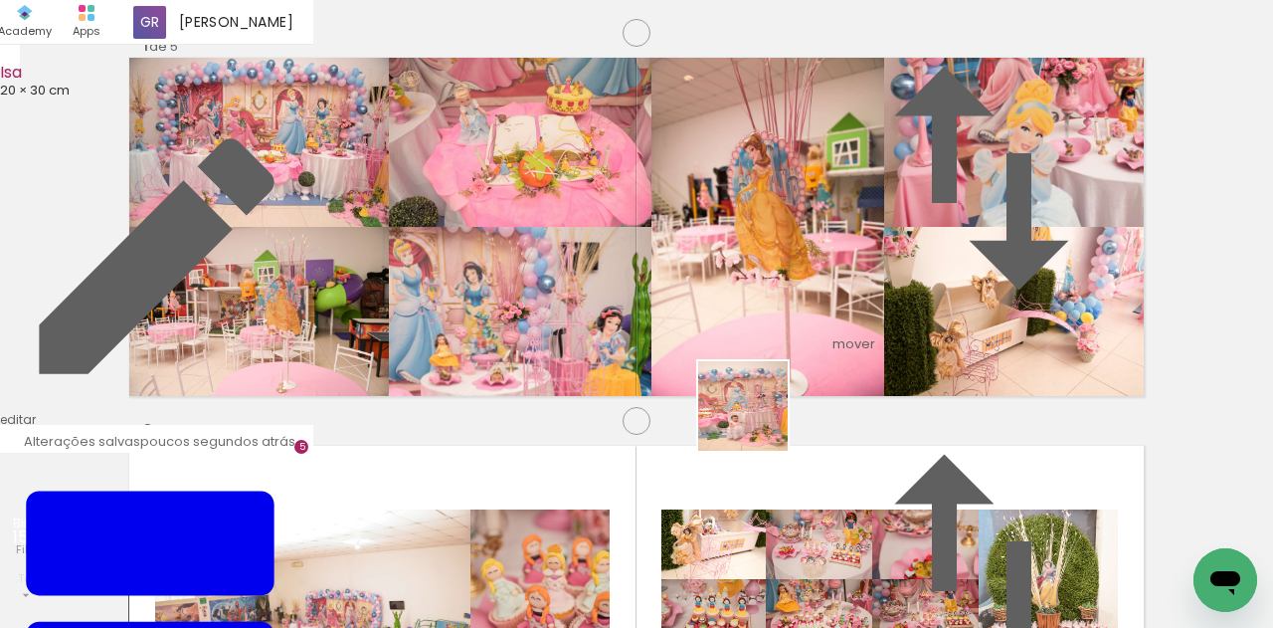
drag, startPoint x: 728, startPoint y: 564, endPoint x: 758, endPoint y: 421, distance: 146.3
click at [758, 421] on quentale-workspace at bounding box center [636, 314] width 1273 height 628
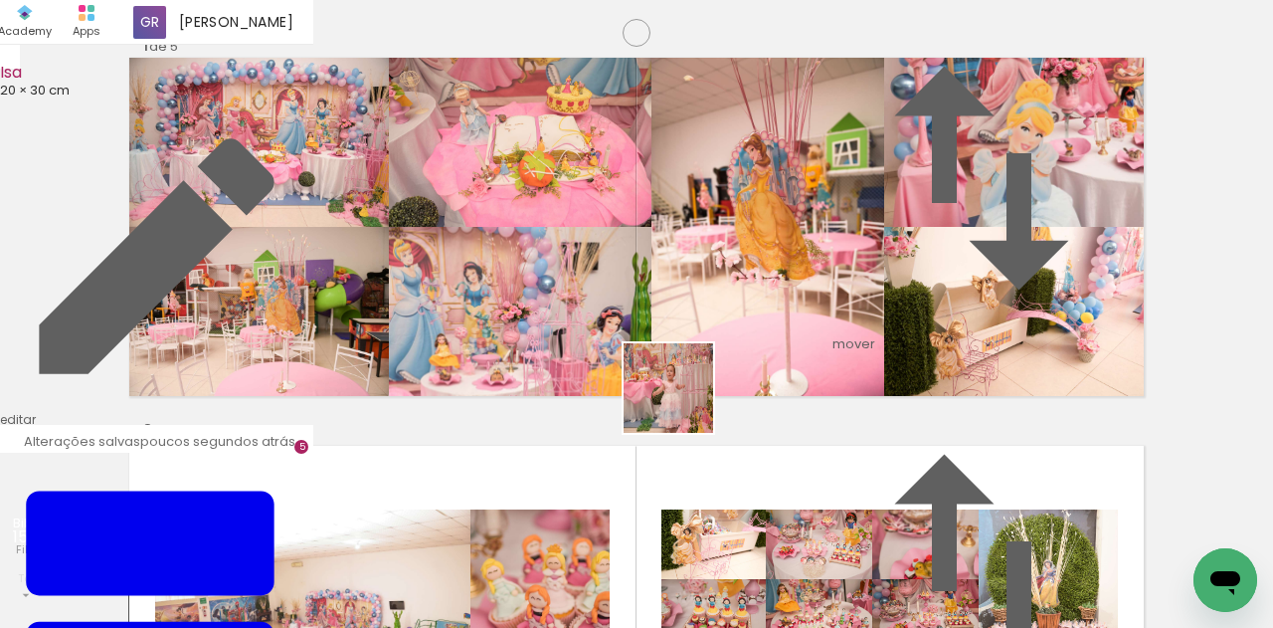
drag, startPoint x: 640, startPoint y: 520, endPoint x: 685, endPoint y: 401, distance: 127.5
click at [685, 401] on quentale-workspace at bounding box center [636, 314] width 1273 height 628
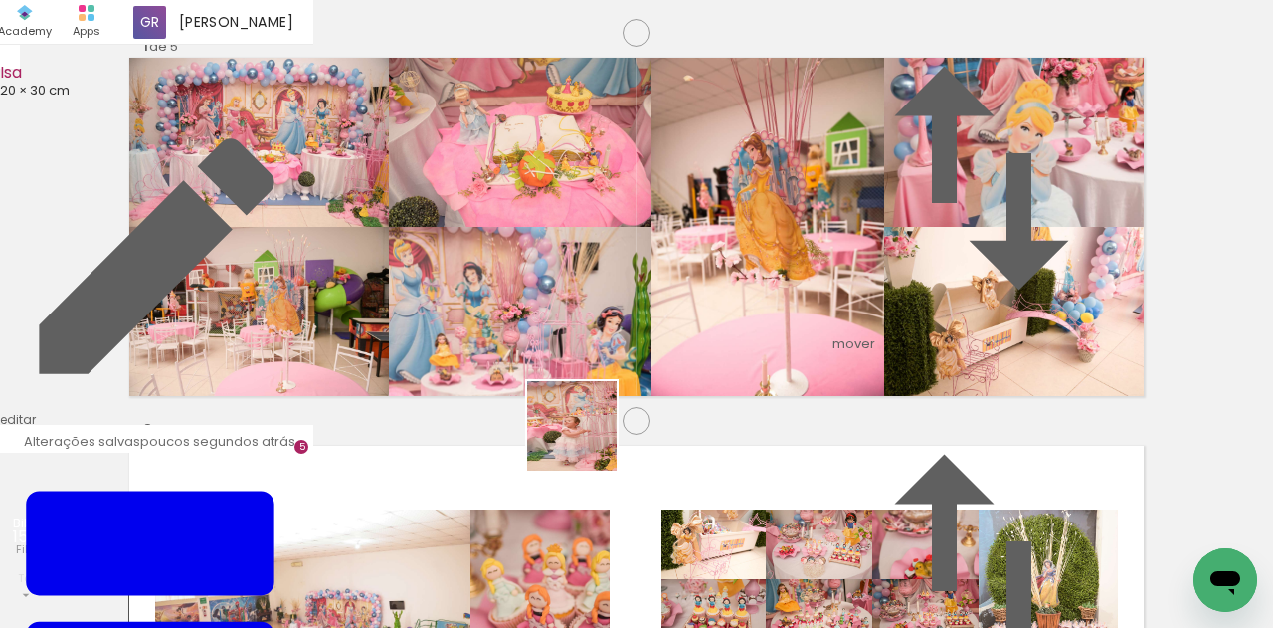
drag, startPoint x: 508, startPoint y: 576, endPoint x: 628, endPoint y: 385, distance: 225.2
click at [628, 385] on quentale-workspace at bounding box center [636, 314] width 1273 height 628
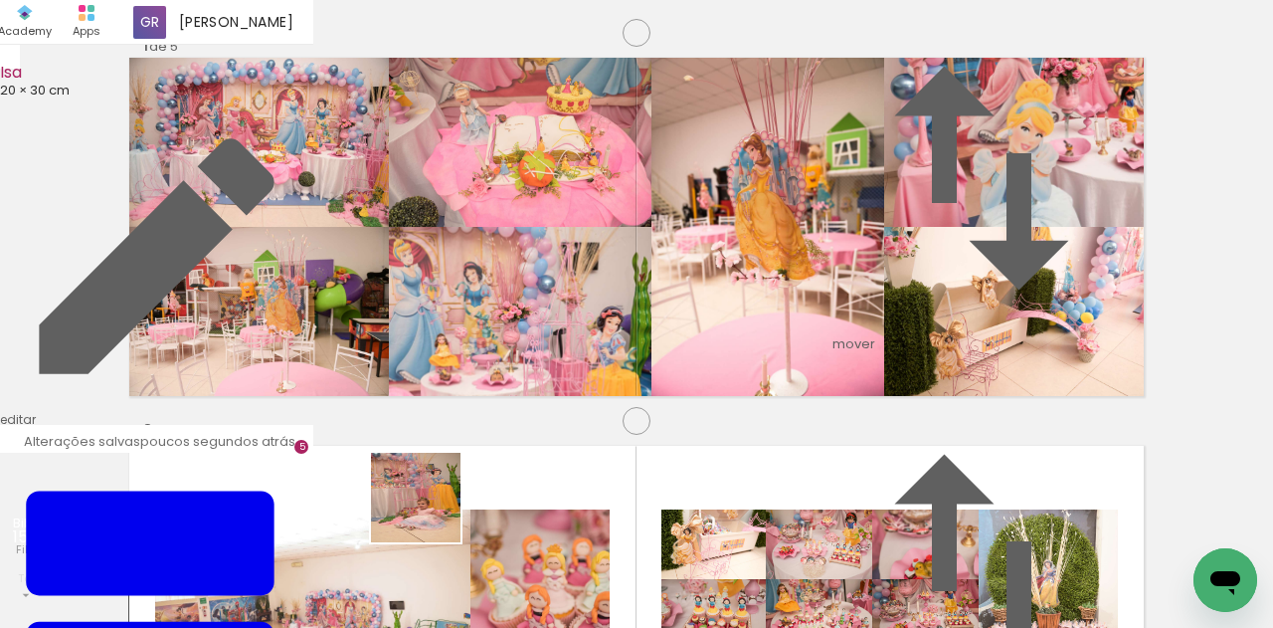
drag, startPoint x: 382, startPoint y: 578, endPoint x: 394, endPoint y: 510, distance: 68.7
click at [519, 407] on quentale-workspace at bounding box center [636, 314] width 1273 height 628
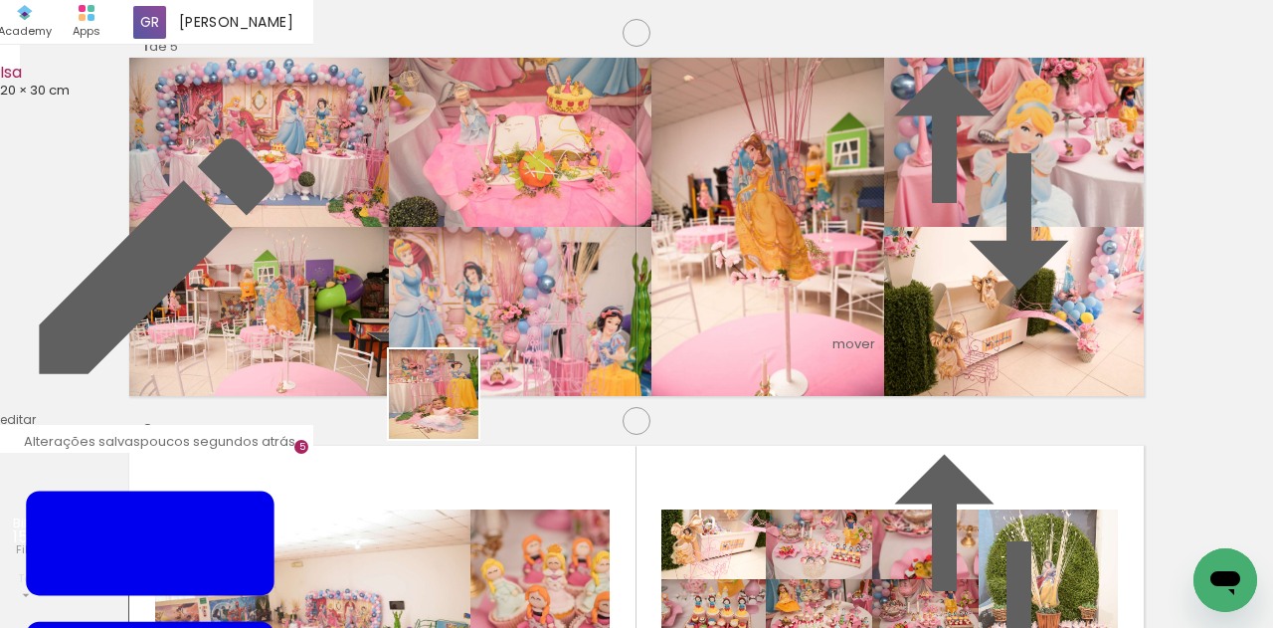
drag, startPoint x: 296, startPoint y: 573, endPoint x: 461, endPoint y: 398, distance: 240.6
click at [461, 398] on quentale-workspace at bounding box center [636, 314] width 1273 height 628
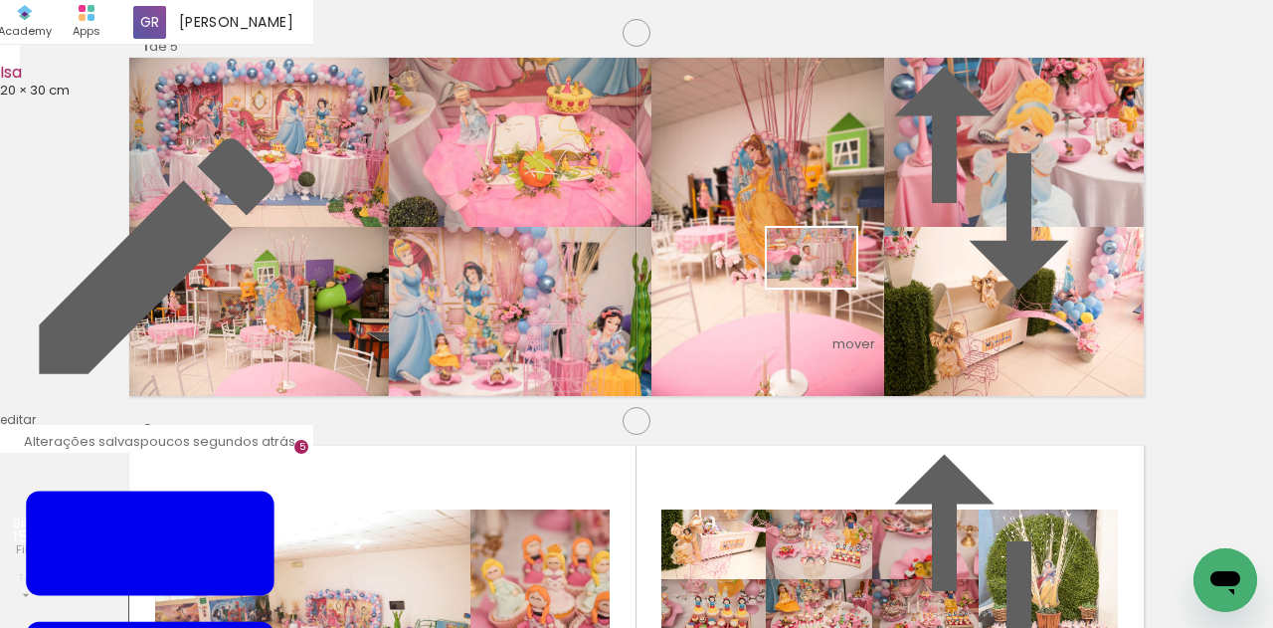
drag, startPoint x: 771, startPoint y: 564, endPoint x: 826, endPoint y: 287, distance: 282.0
click at [826, 287] on quentale-workspace at bounding box center [636, 314] width 1273 height 628
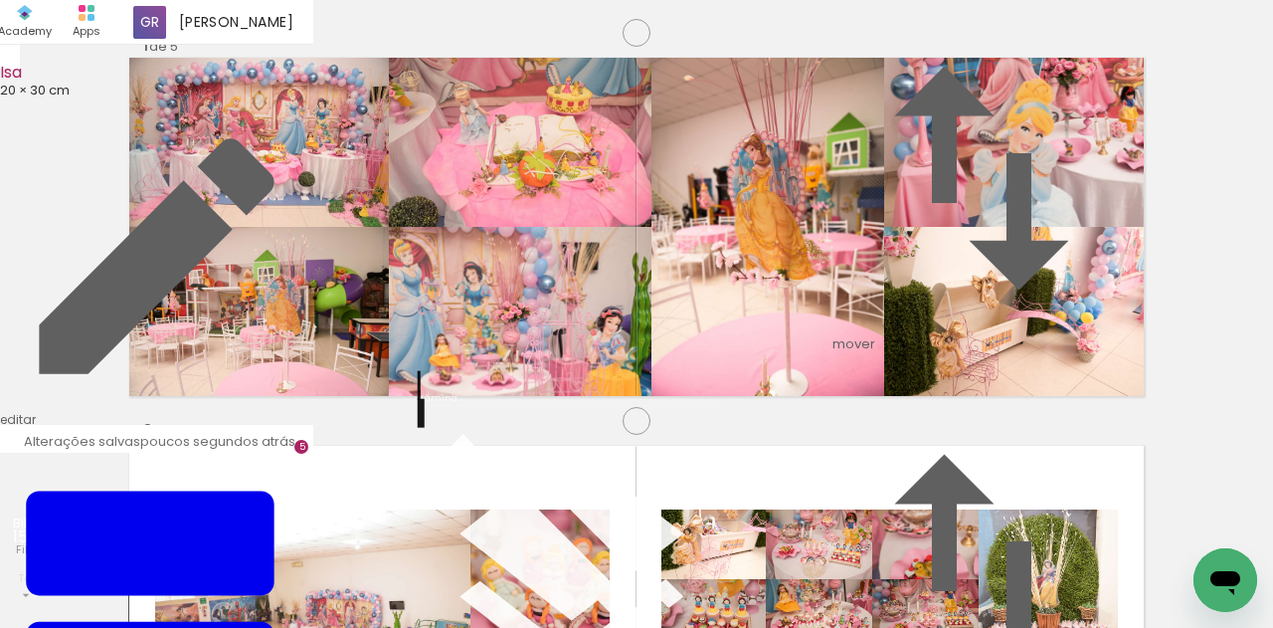
scroll to position [394, 0]
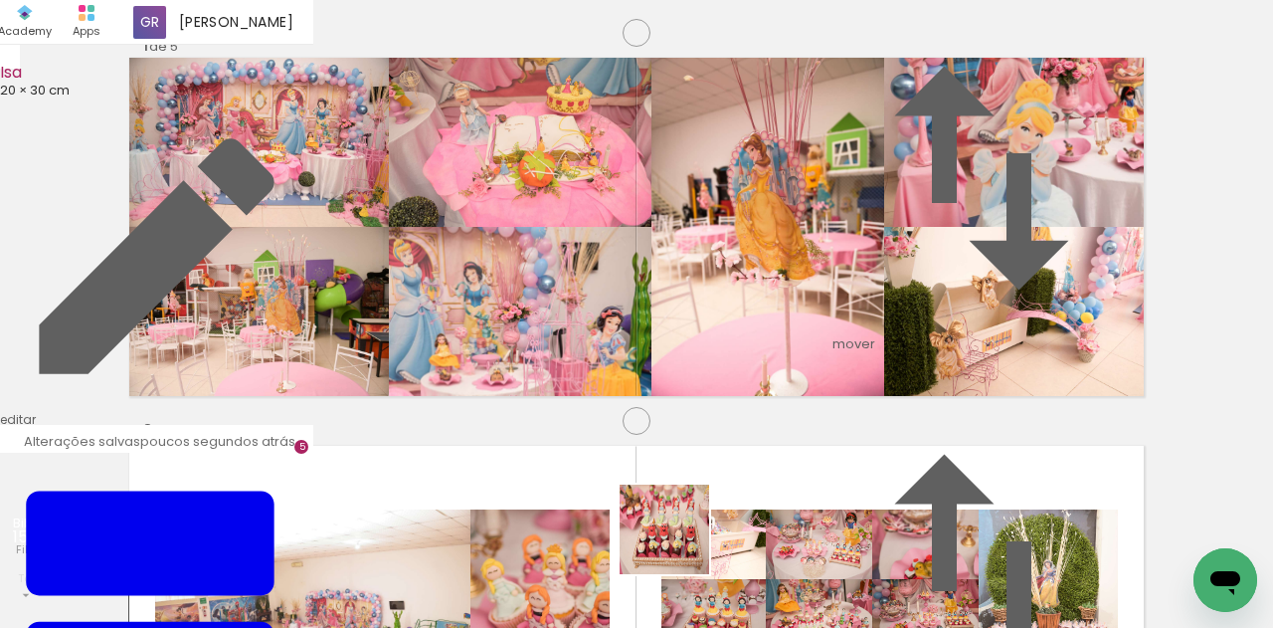
drag, startPoint x: 671, startPoint y: 569, endPoint x: 748, endPoint y: 355, distance: 227.1
click at [748, 355] on quentale-workspace at bounding box center [636, 314] width 1273 height 628
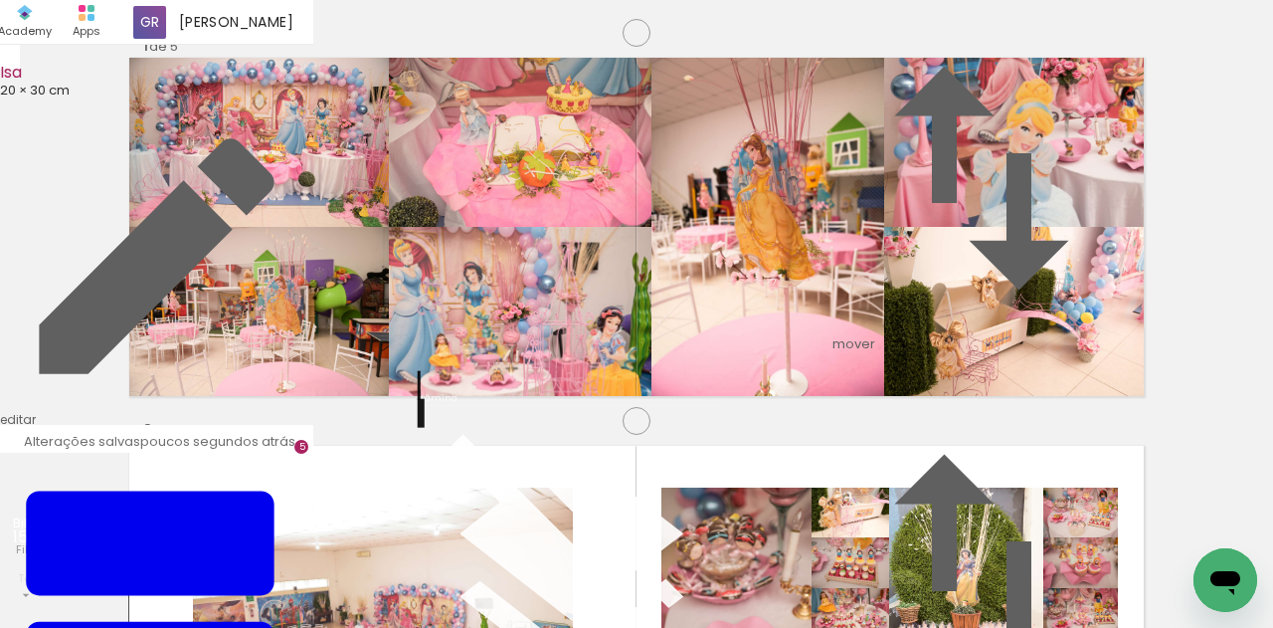
scroll to position [0, 0]
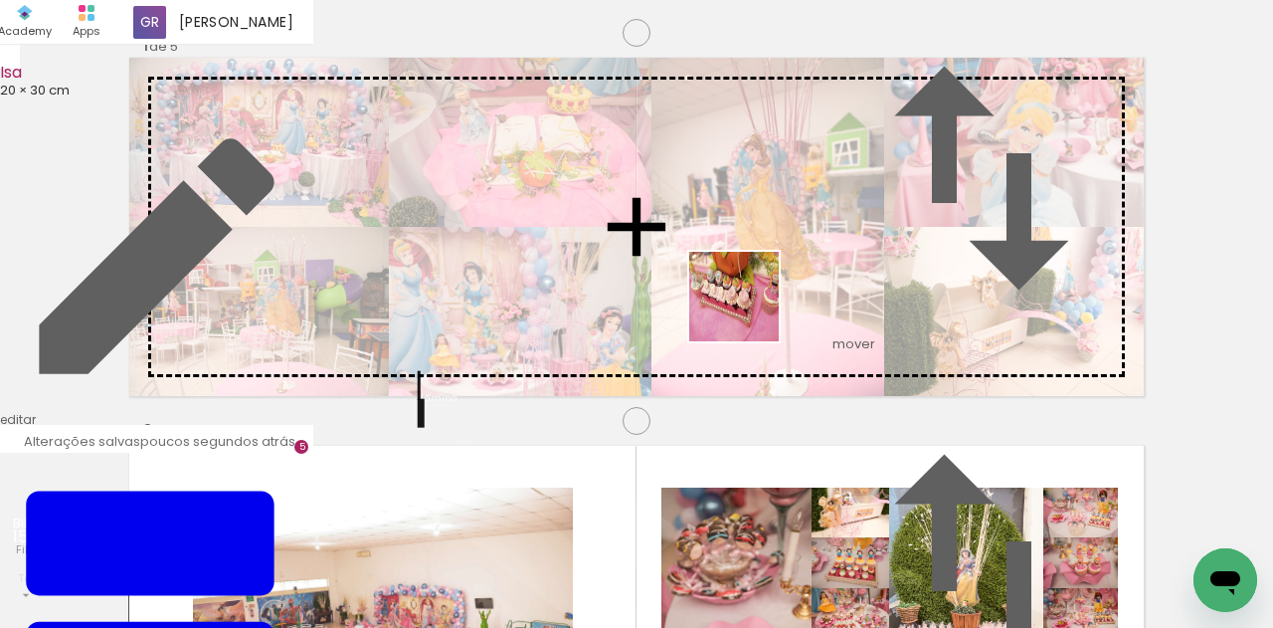
drag, startPoint x: 665, startPoint y: 566, endPoint x: 752, endPoint y: 306, distance: 273.6
click at [752, 306] on quentale-workspace at bounding box center [636, 314] width 1273 height 628
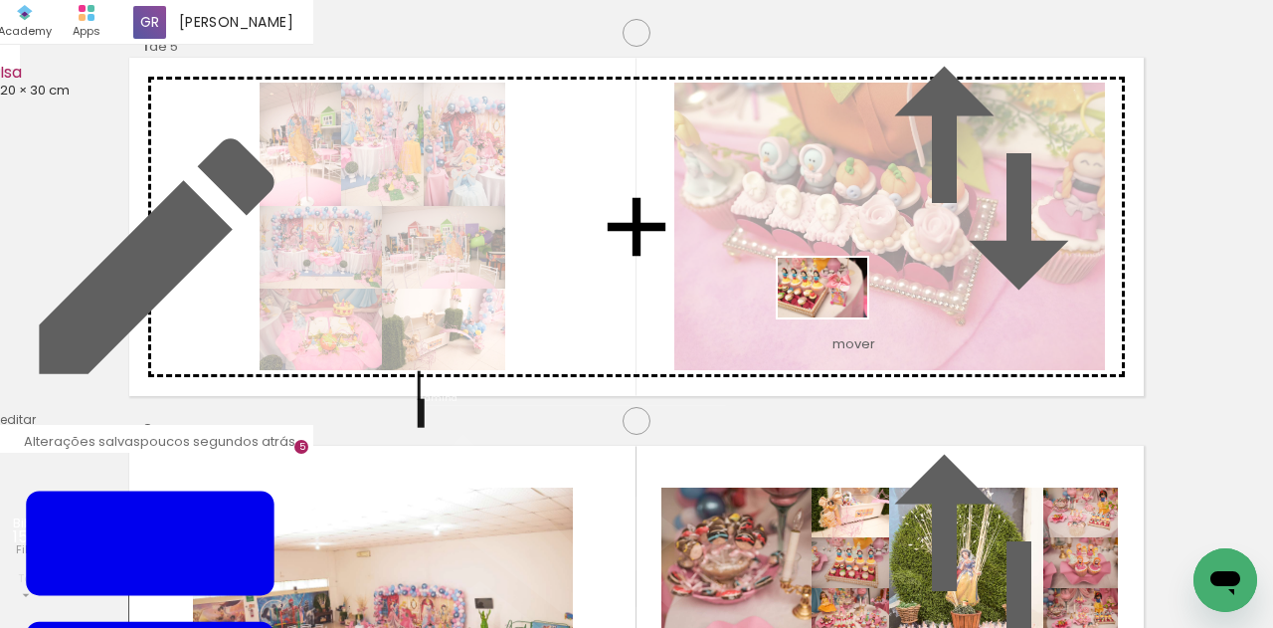
drag, startPoint x: 761, startPoint y: 533, endPoint x: 837, endPoint y: 317, distance: 229.0
click at [837, 317] on quentale-workspace at bounding box center [636, 314] width 1273 height 628
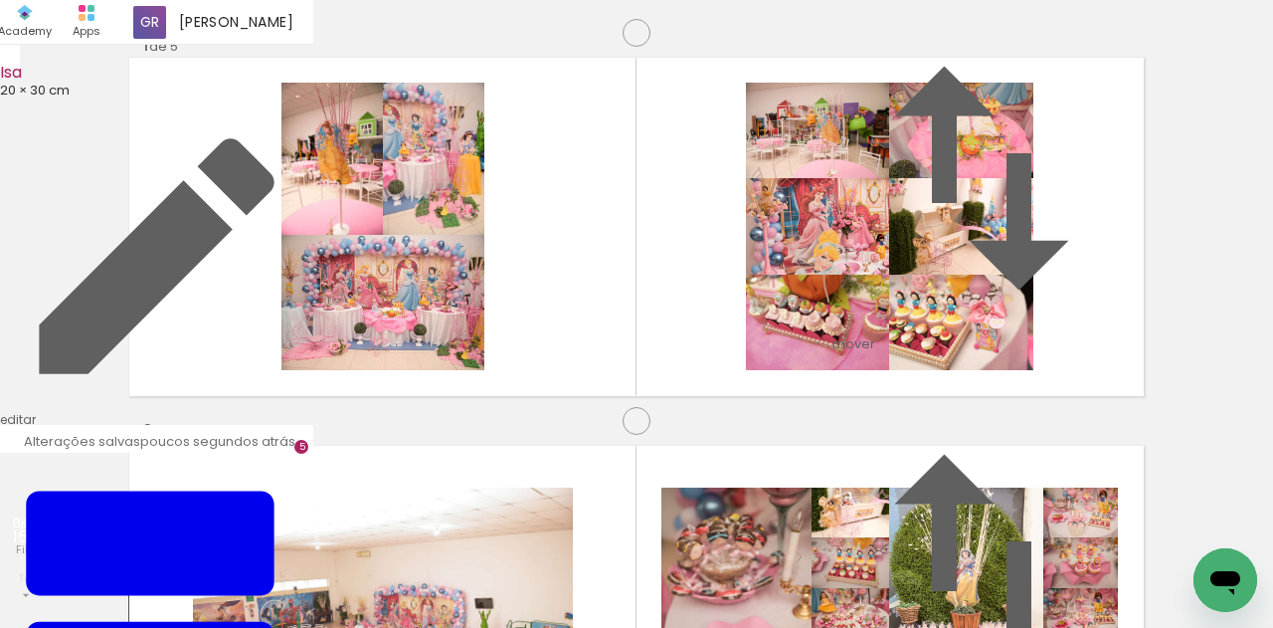
scroll to position [1969, 0]
drag, startPoint x: 762, startPoint y: 569, endPoint x: 711, endPoint y: 323, distance: 250.8
click at [711, 323] on quentale-workspace at bounding box center [636, 314] width 1273 height 628
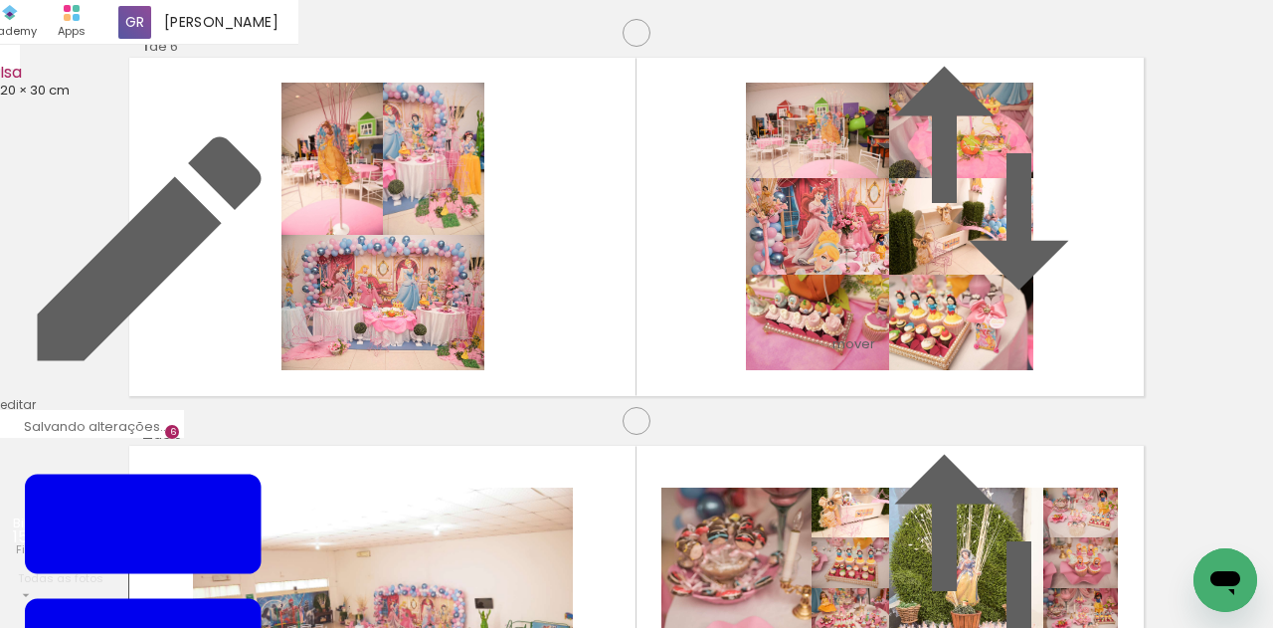
scroll to position [1964, 0]
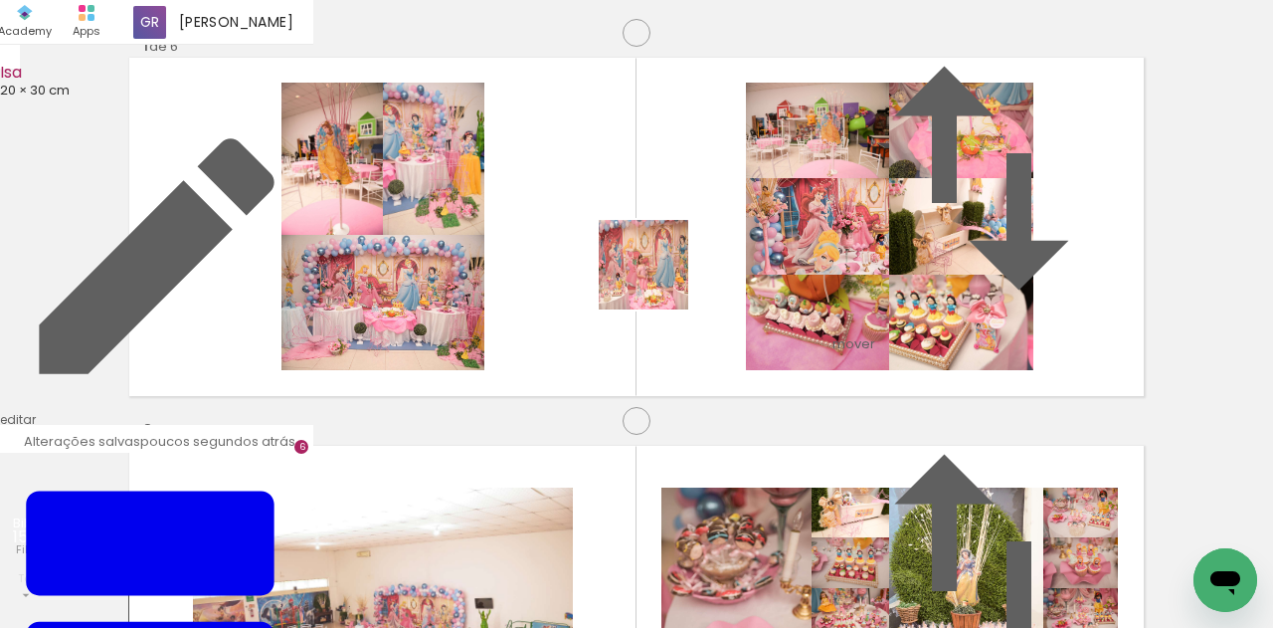
drag, startPoint x: 651, startPoint y: 574, endPoint x: 658, endPoint y: 278, distance: 295.4
click at [658, 278] on quentale-workspace at bounding box center [636, 314] width 1273 height 628
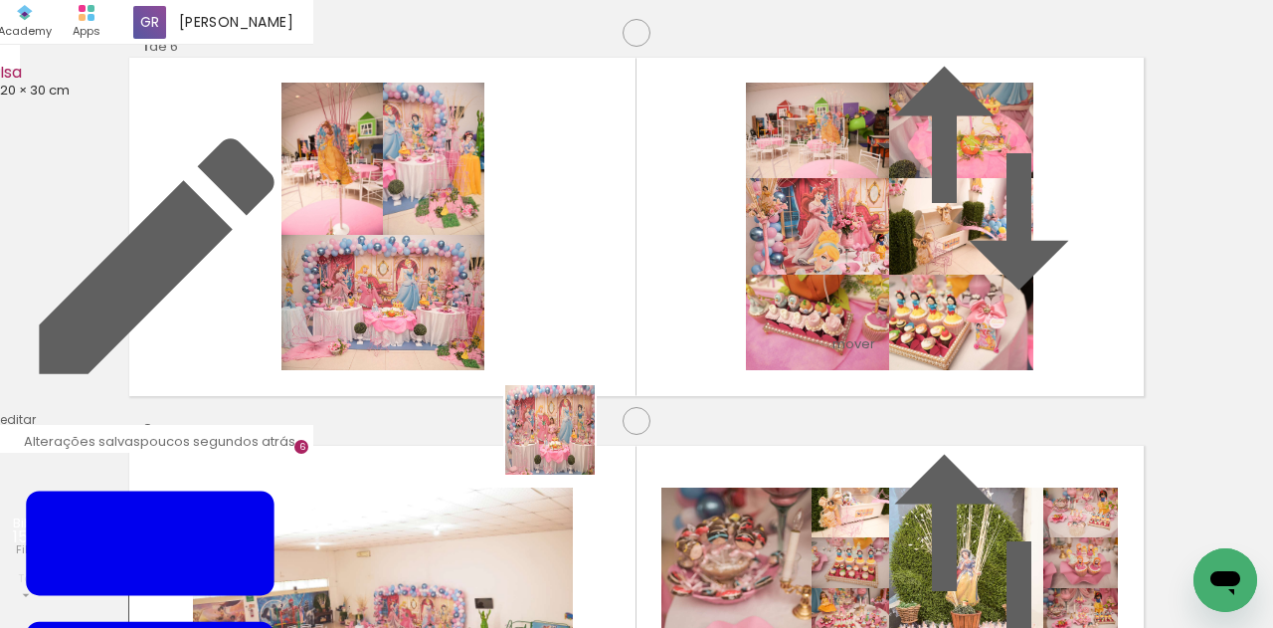
drag, startPoint x: 548, startPoint y: 500, endPoint x: 615, endPoint y: 307, distance: 204.1
click at [615, 307] on quentale-workspace at bounding box center [636, 314] width 1273 height 628
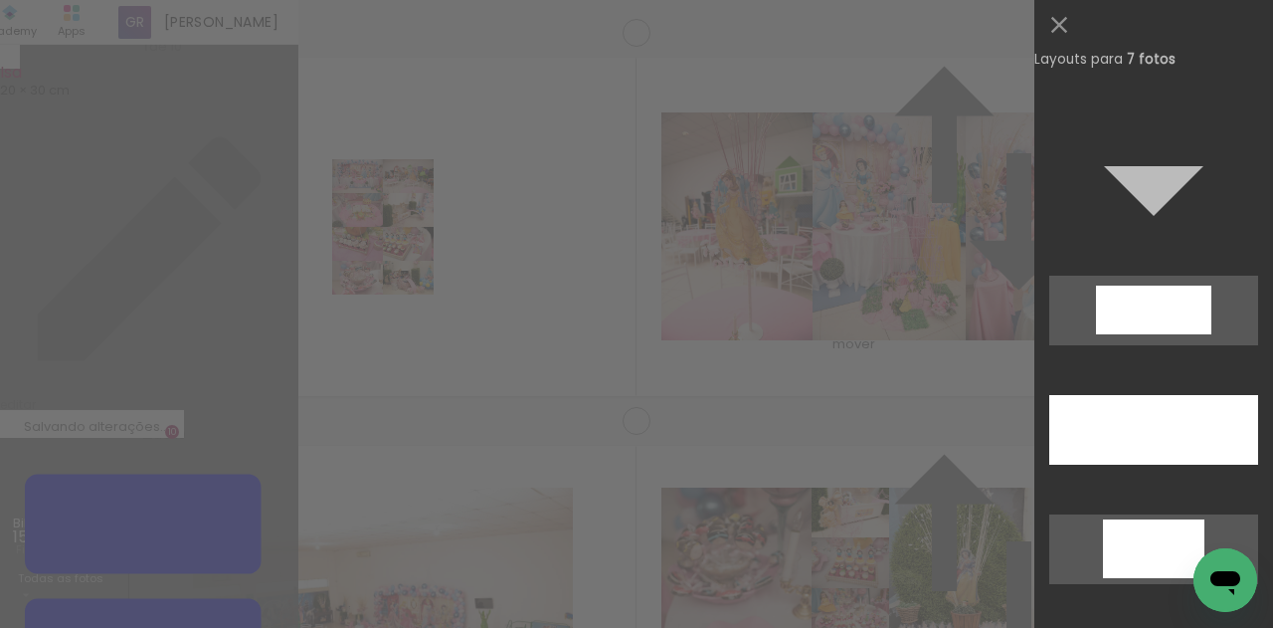
scroll to position [6301, 0]
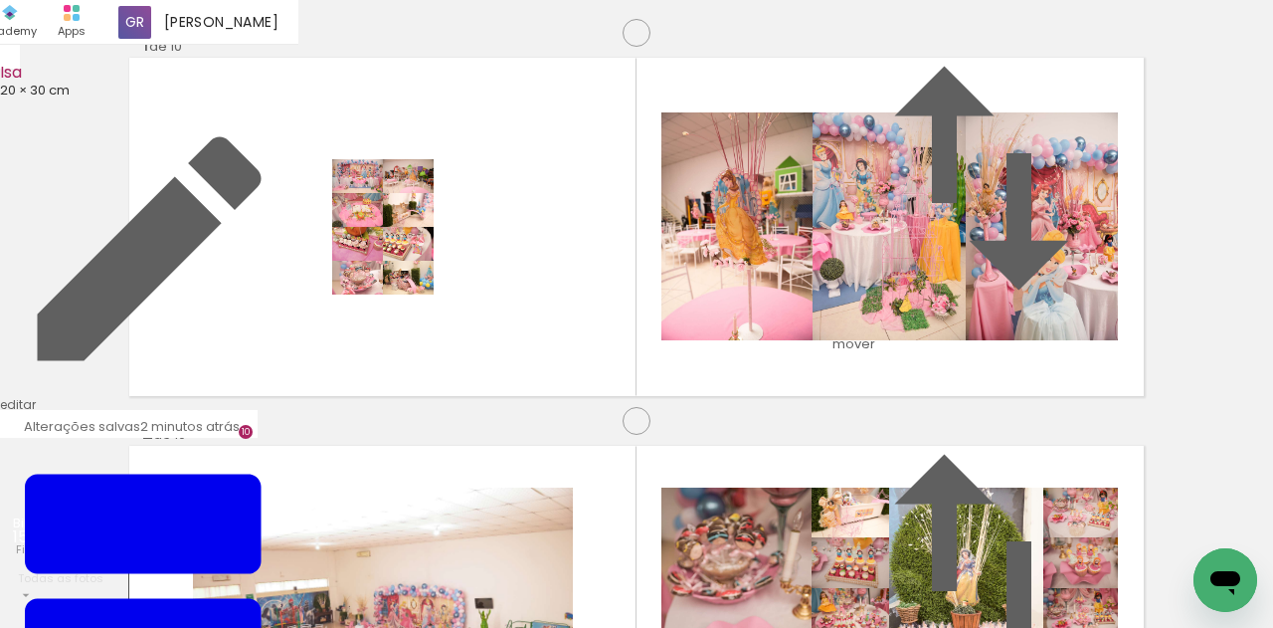
drag, startPoint x: 1053, startPoint y: 256, endPoint x: 1049, endPoint y: 206, distance: 49.9
drag, startPoint x: 1031, startPoint y: 389, endPoint x: 1069, endPoint y: 395, distance: 38.3
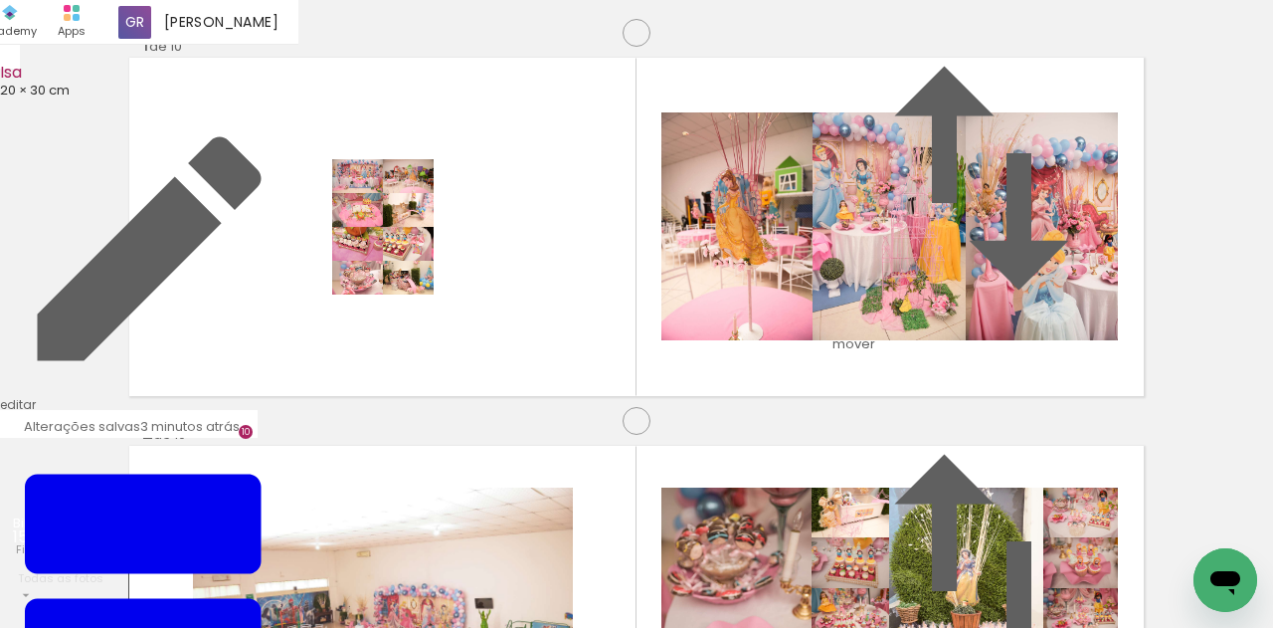
drag, startPoint x: 682, startPoint y: 337, endPoint x: 700, endPoint y: 309, distance: 33.1
drag, startPoint x: 685, startPoint y: 319, endPoint x: 475, endPoint y: 297, distance: 211.0
click at [0, 0] on slot at bounding box center [0, 0] width 0 height 0
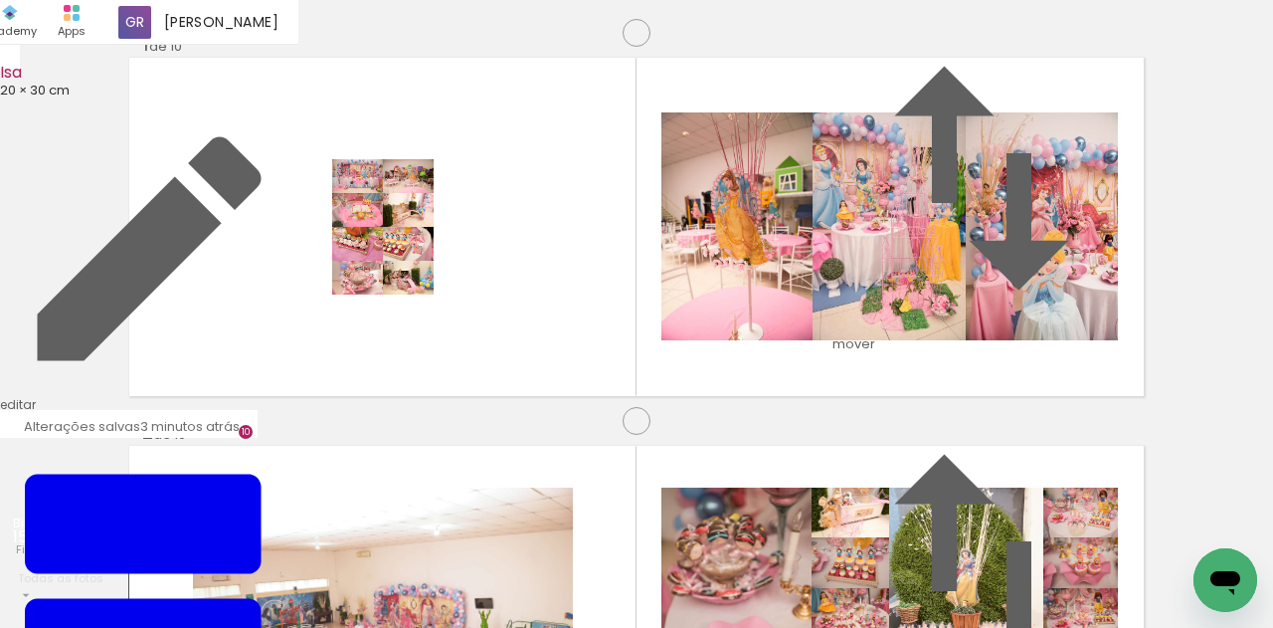
drag, startPoint x: 662, startPoint y: 297, endPoint x: 677, endPoint y: 297, distance: 14.9
drag, startPoint x: 693, startPoint y: 290, endPoint x: 669, endPoint y: 291, distance: 23.9
drag, startPoint x: 470, startPoint y: 323, endPoint x: 471, endPoint y: 287, distance: 35.8
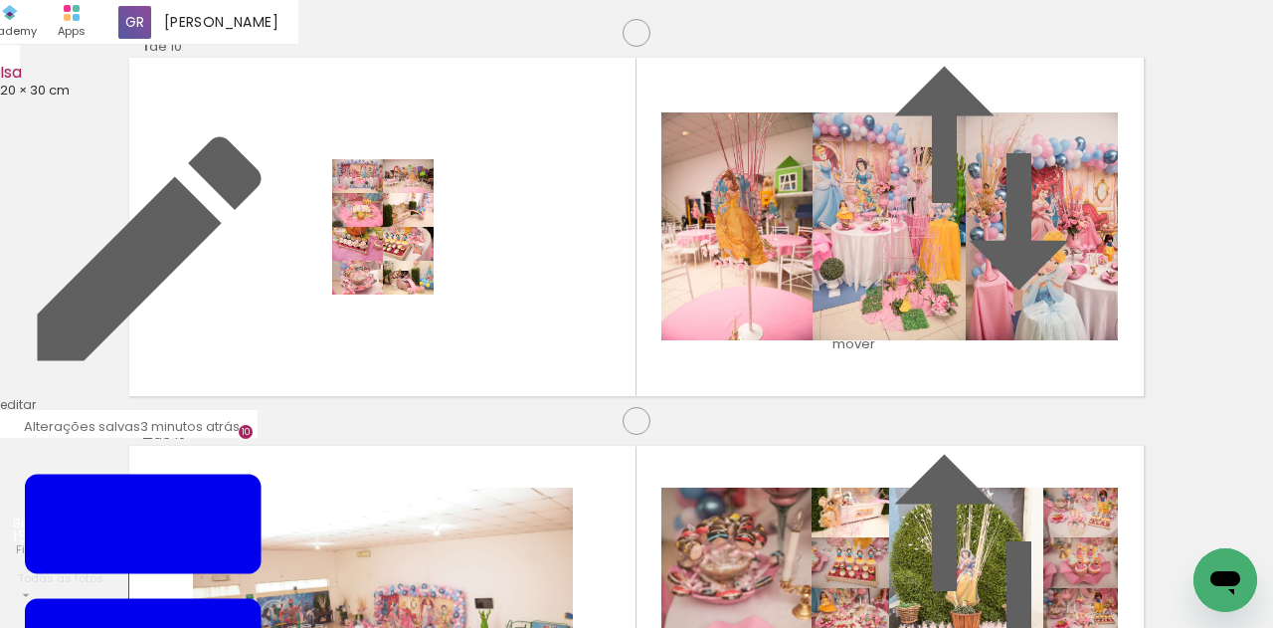
drag, startPoint x: 312, startPoint y: 413, endPoint x: 317, endPoint y: 367, distance: 46.0
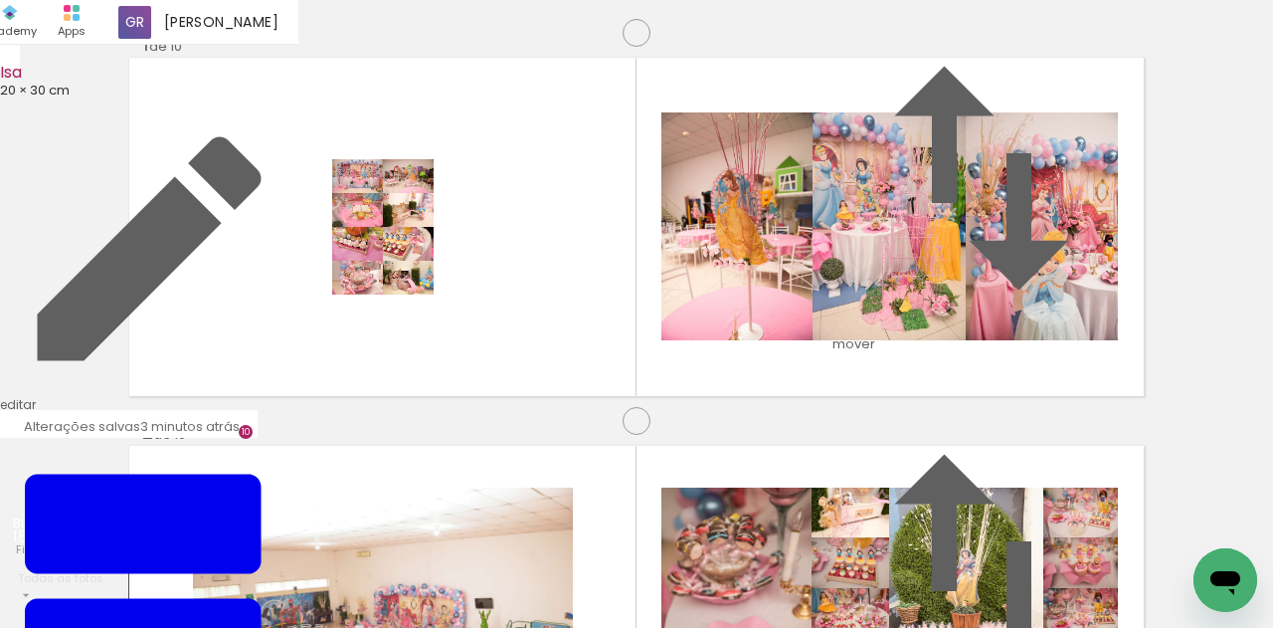
drag, startPoint x: 312, startPoint y: 242, endPoint x: 311, endPoint y: 217, distance: 24.9
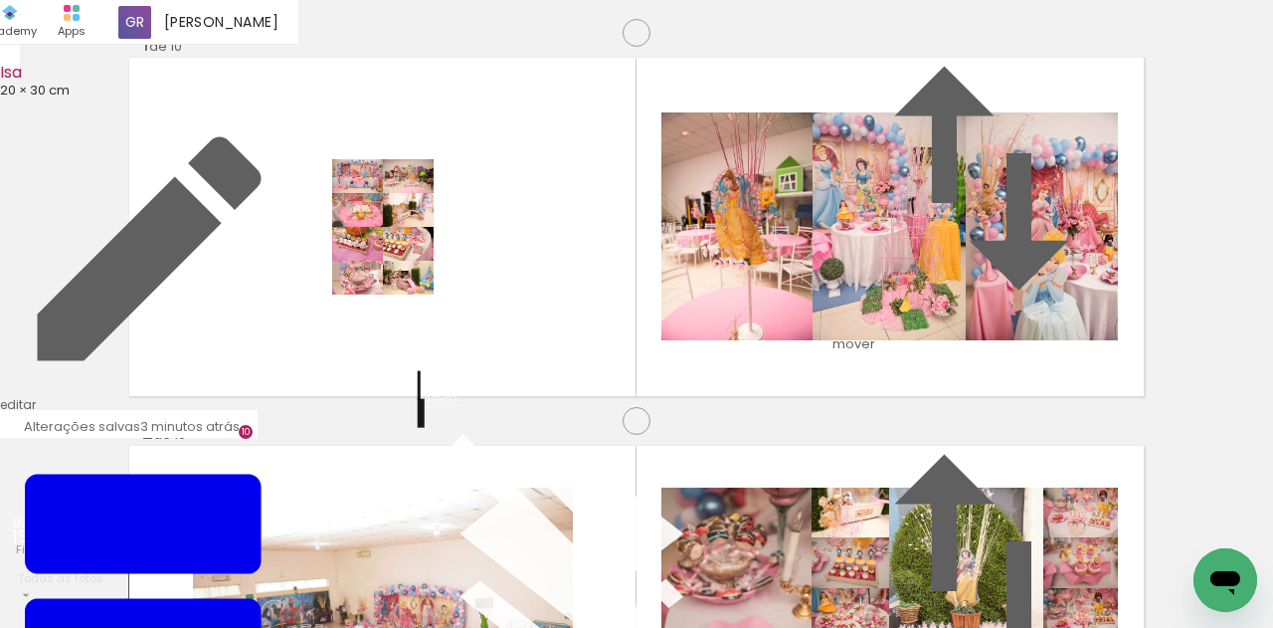
scroll to position [131, 0]
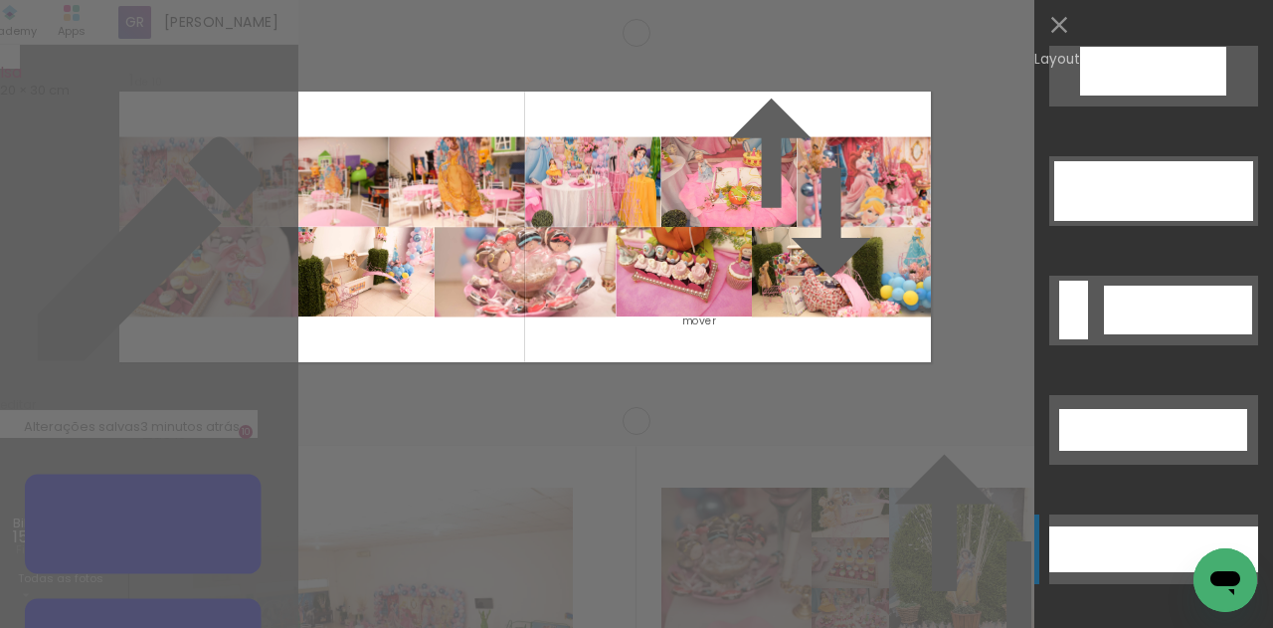
scroll to position [3676, 0]
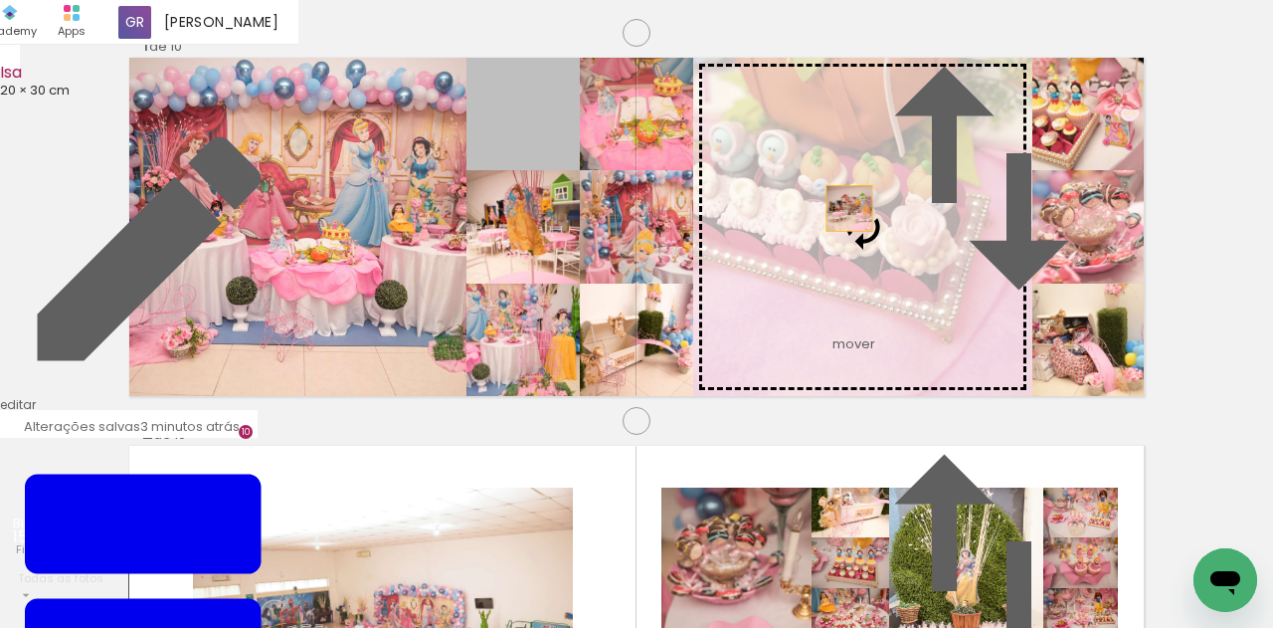
drag, startPoint x: 540, startPoint y: 222, endPoint x: 854, endPoint y: 284, distance: 320.4
click at [0, 0] on slot at bounding box center [0, 0] width 0 height 0
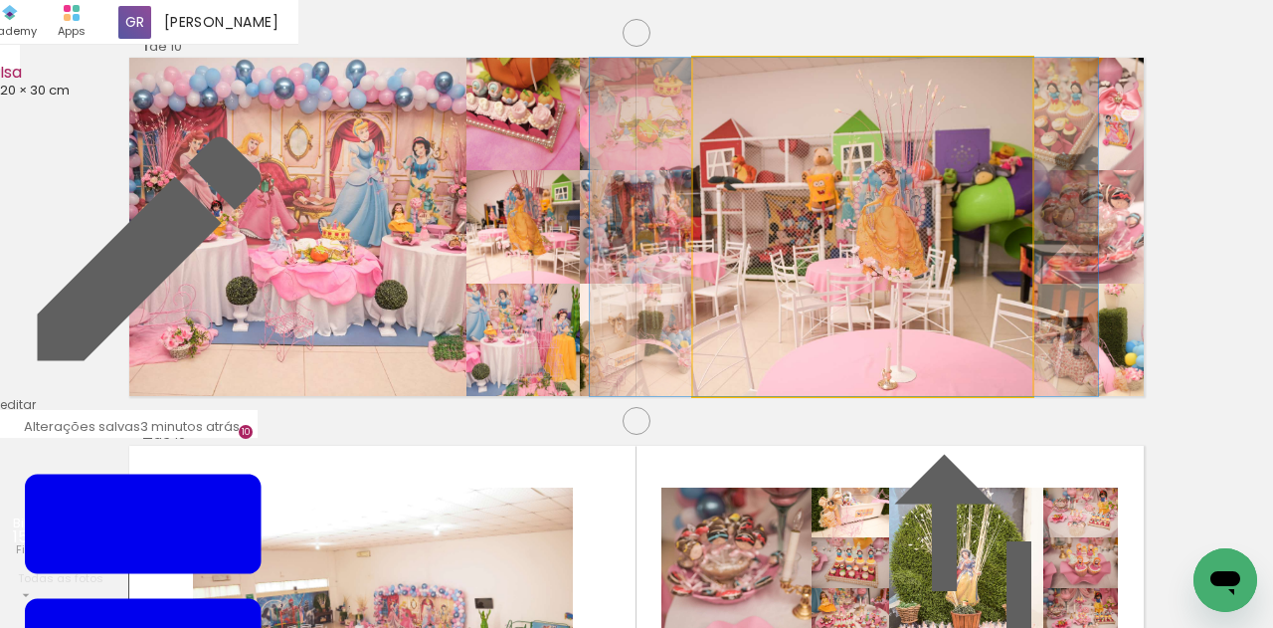
drag, startPoint x: 927, startPoint y: 331, endPoint x: 908, endPoint y: 279, distance: 55.1
click at [908, 279] on album-spread "1 de 10" at bounding box center [636, 227] width 1014 height 338
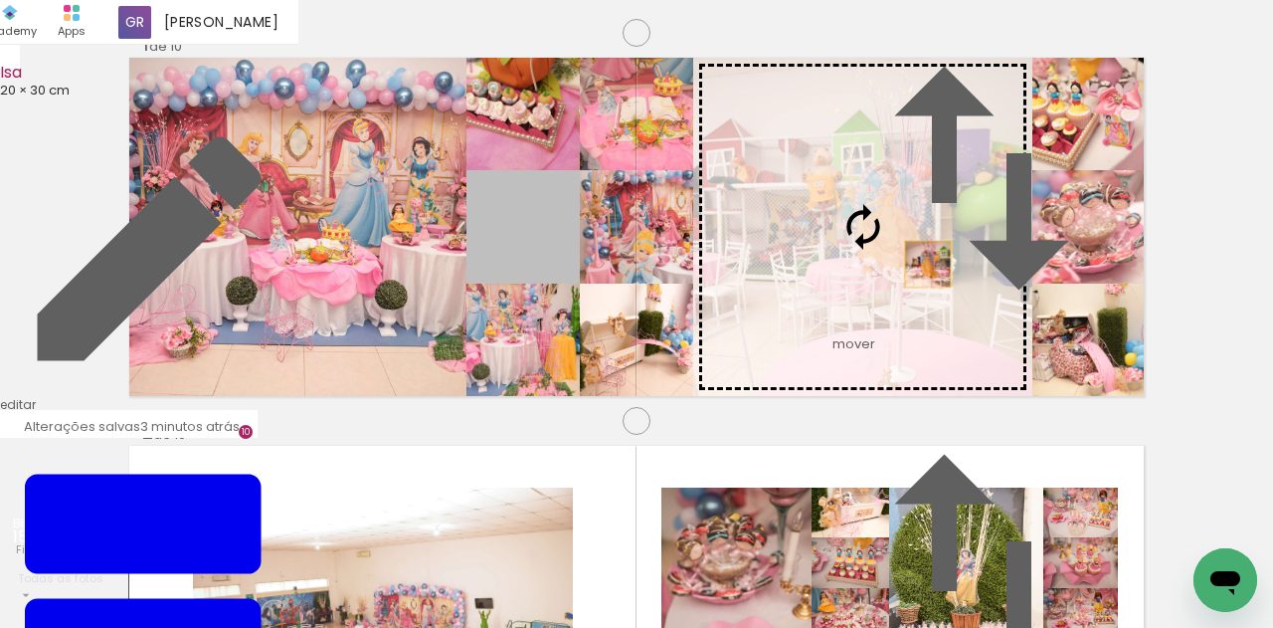
drag, startPoint x: 562, startPoint y: 318, endPoint x: 928, endPoint y: 339, distance: 366.6
click at [0, 0] on slot at bounding box center [0, 0] width 0 height 0
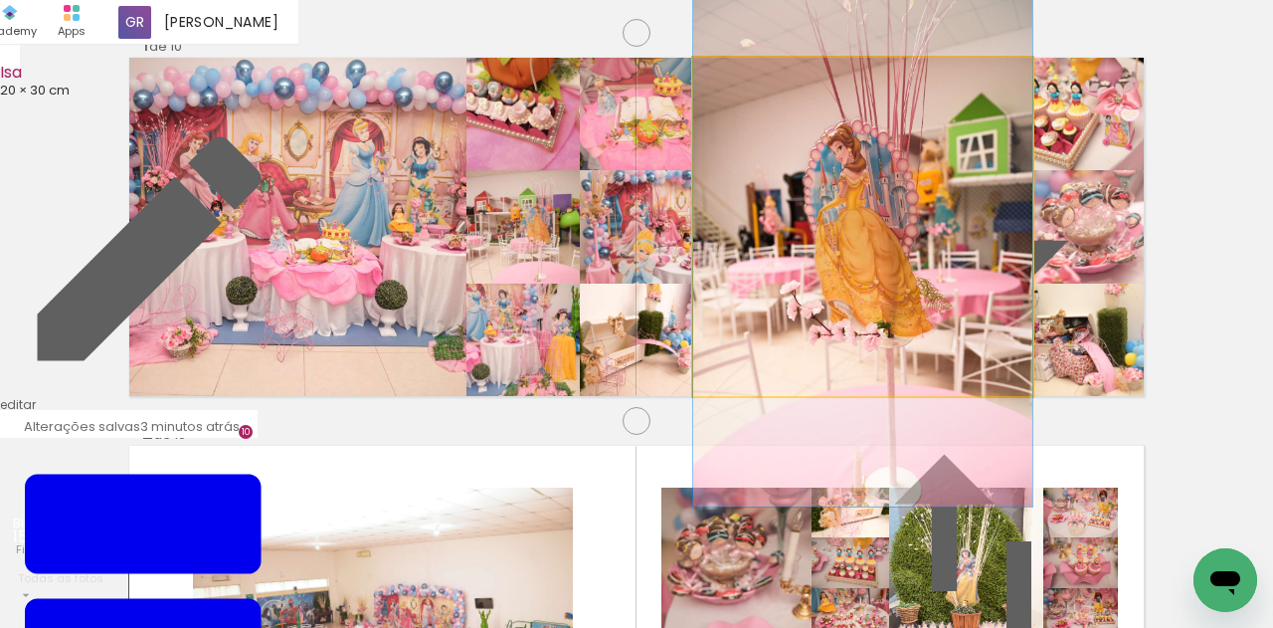
drag, startPoint x: 937, startPoint y: 348, endPoint x: 936, endPoint y: 379, distance: 30.8
click at [936, 379] on album-spread "1 de 10" at bounding box center [636, 227] width 1014 height 338
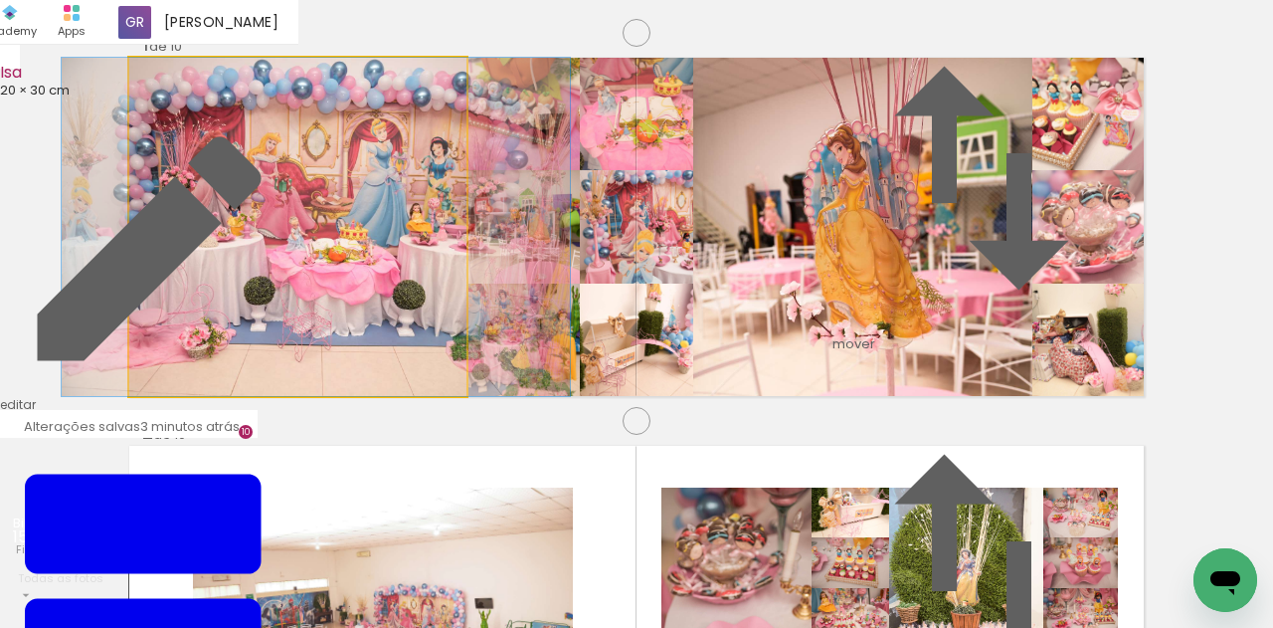
drag, startPoint x: 338, startPoint y: 297, endPoint x: 352, endPoint y: 317, distance: 24.3
click at [352, 317] on album-spread "1 de 10" at bounding box center [636, 227] width 1014 height 338
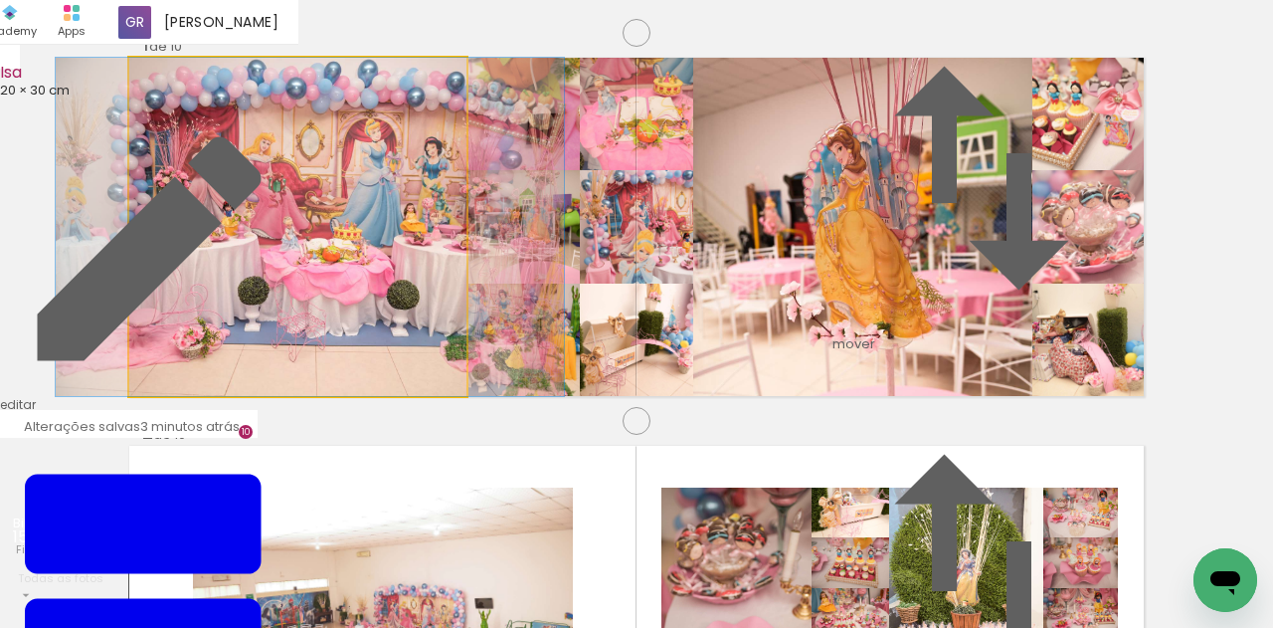
drag, startPoint x: 317, startPoint y: 284, endPoint x: 307, endPoint y: 293, distance: 13.4
click at [307, 293] on album-spread "1 de 10" at bounding box center [636, 227] width 1014 height 338
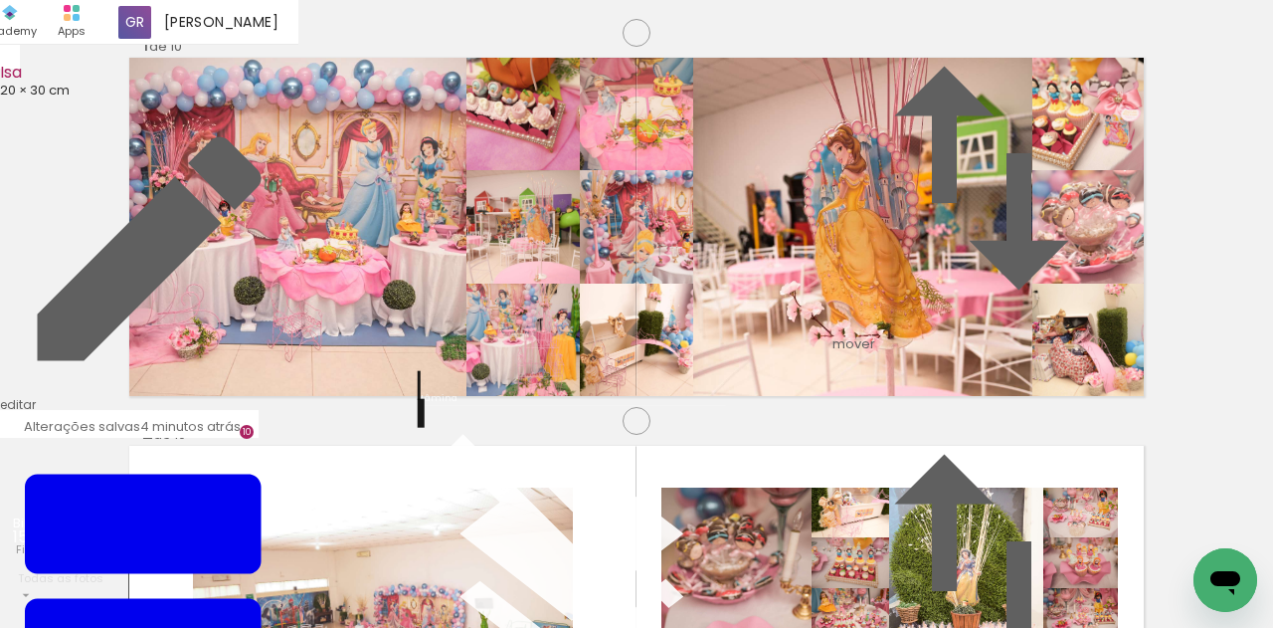
scroll to position [25, 0]
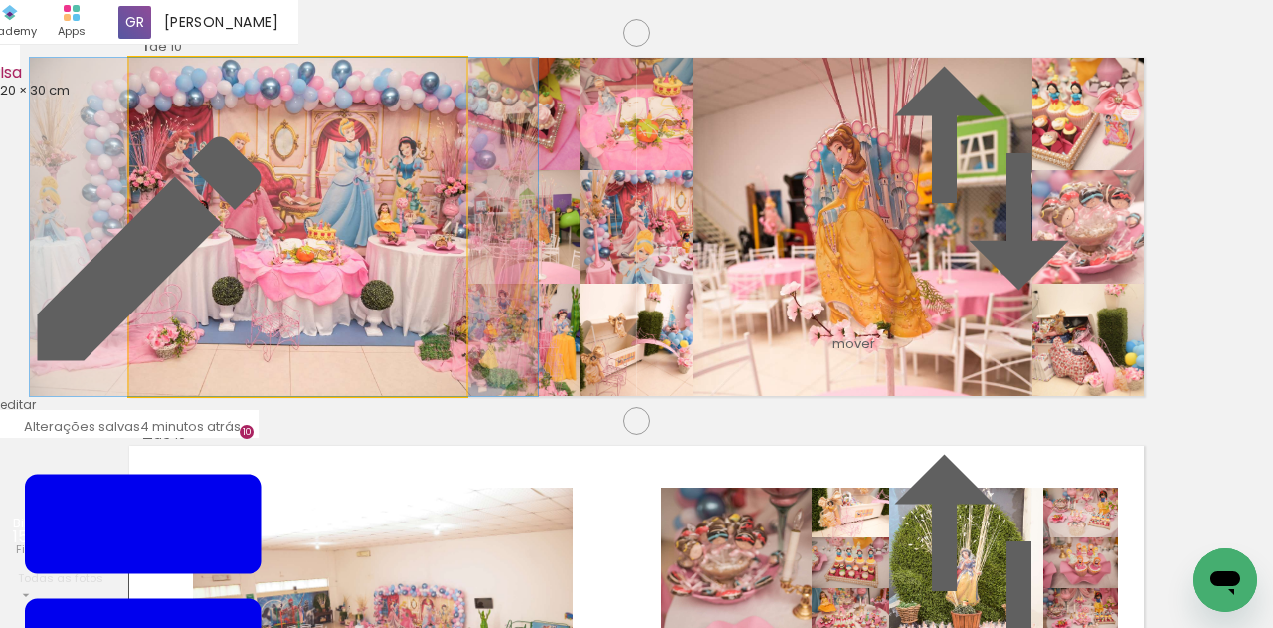
drag, startPoint x: 395, startPoint y: 268, endPoint x: 373, endPoint y: 270, distance: 22.1
click at [373, 270] on album-spread "1 de 10" at bounding box center [636, 227] width 1014 height 338
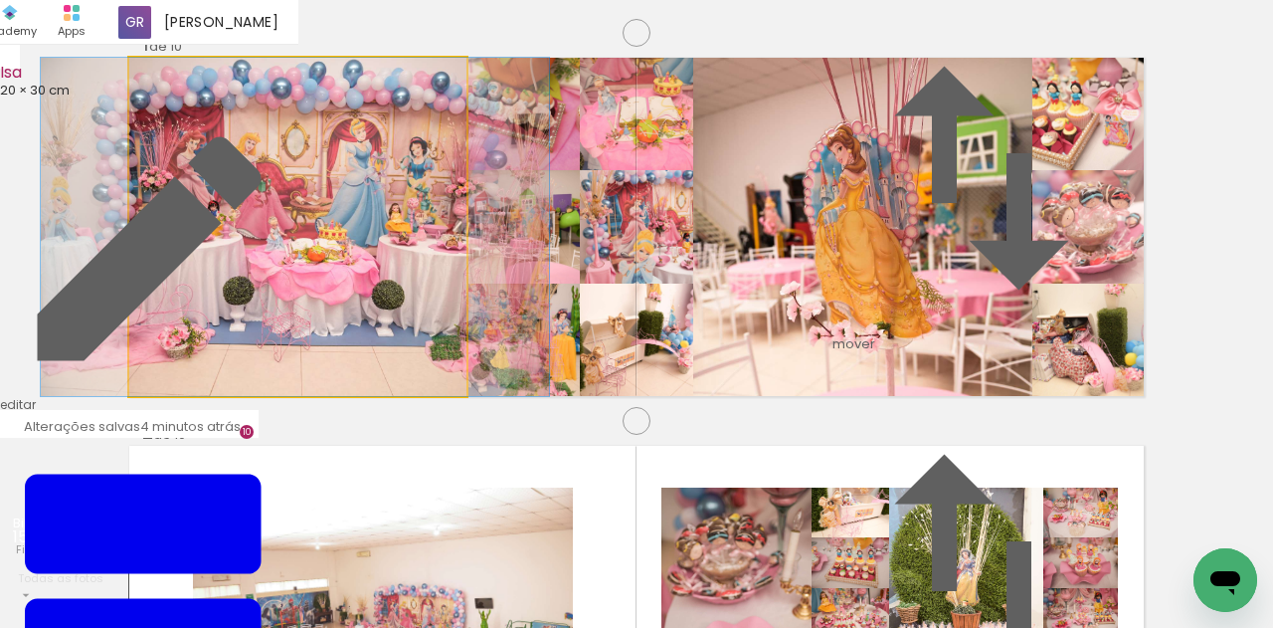
click at [418, 258] on album-spread "1 de 10" at bounding box center [636, 227] width 1014 height 338
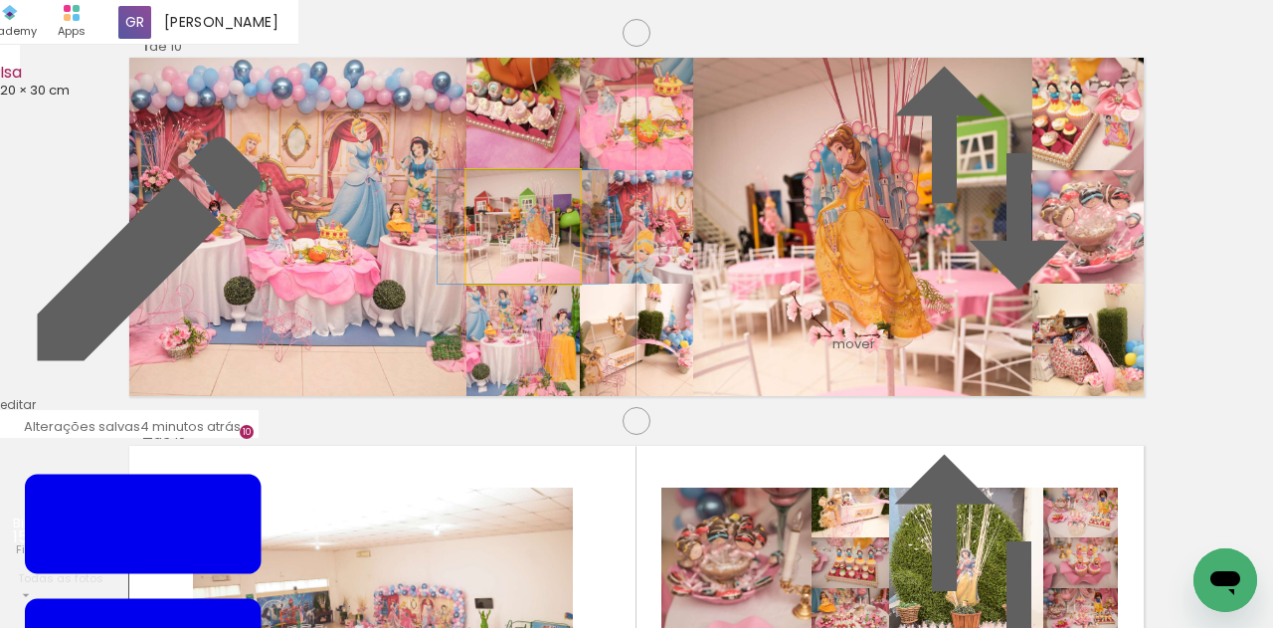
click at [550, 283] on quentale-photo at bounding box center [522, 226] width 113 height 113
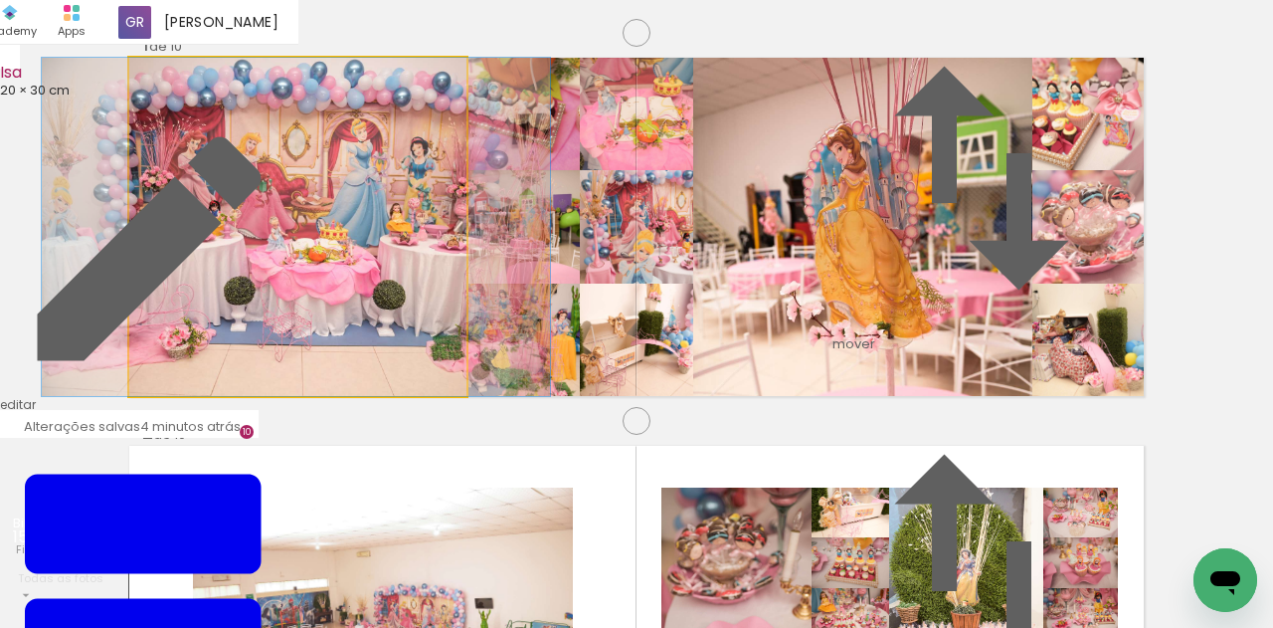
click at [312, 289] on quentale-photo at bounding box center [297, 227] width 337 height 338
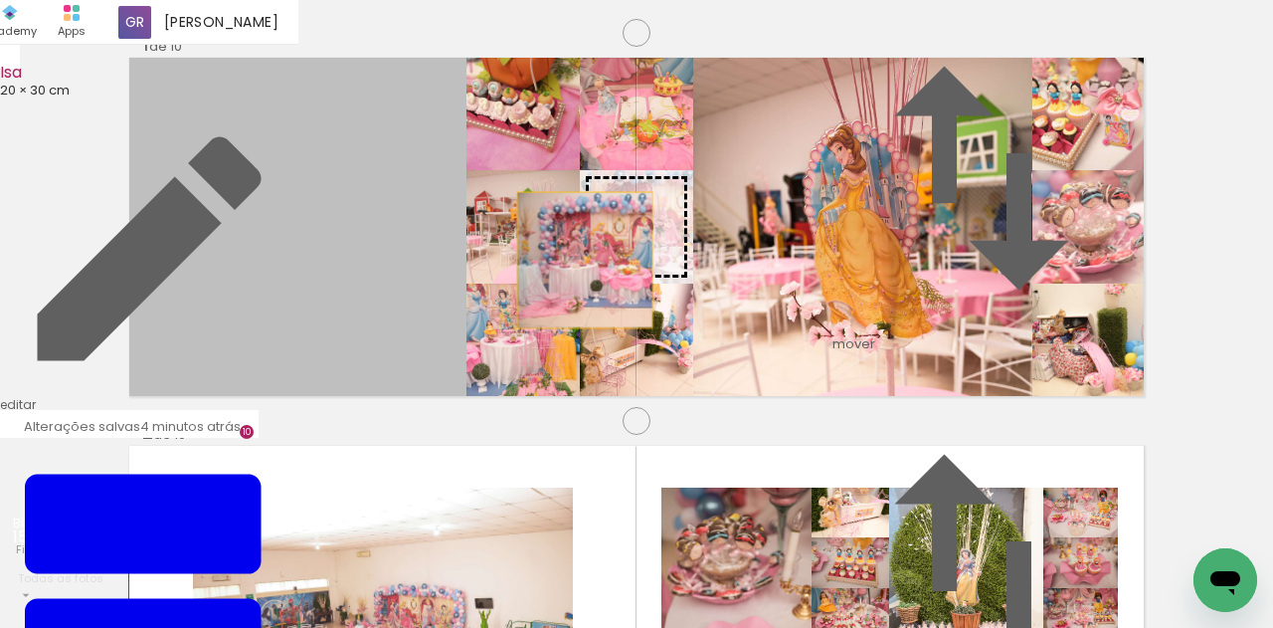
drag, startPoint x: 585, startPoint y: 335, endPoint x: 789, endPoint y: 331, distance: 203.9
click at [0, 0] on slot at bounding box center [0, 0] width 0 height 0
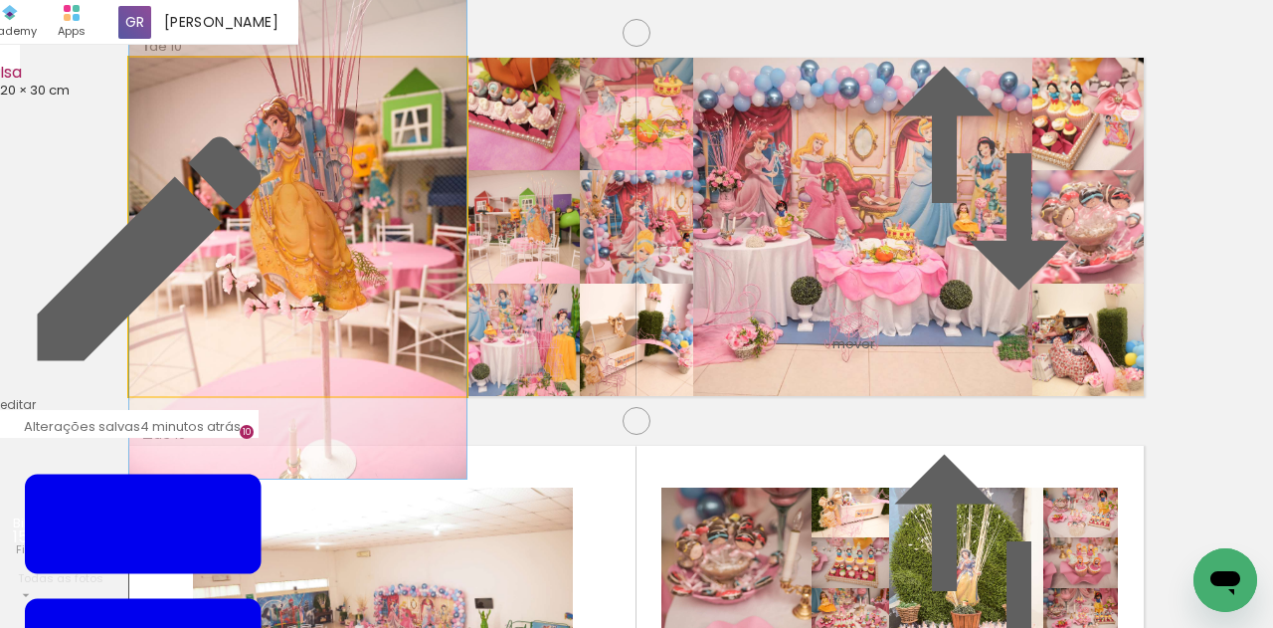
click at [403, 292] on album-spread "1 de 10" at bounding box center [636, 227] width 1014 height 338
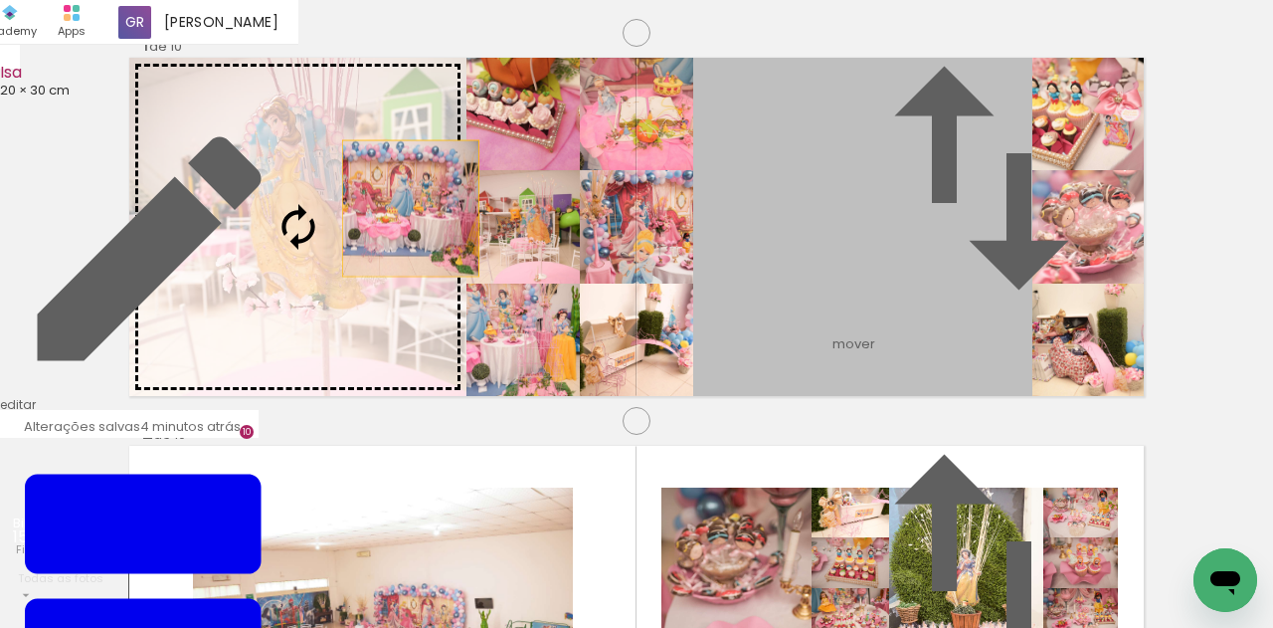
drag, startPoint x: 902, startPoint y: 284, endPoint x: 355, endPoint y: 285, distance: 547.0
click at [0, 0] on slot at bounding box center [0, 0] width 0 height 0
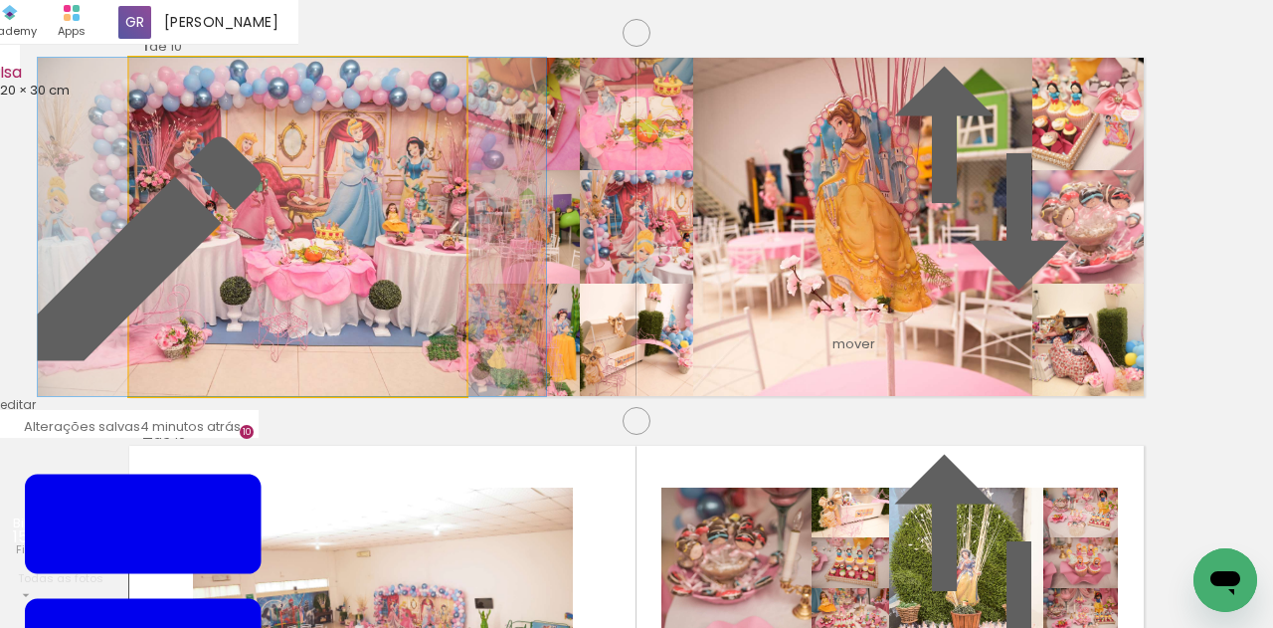
drag, startPoint x: 365, startPoint y: 243, endPoint x: 359, endPoint y: 282, distance: 40.2
click at [359, 282] on album-spread "1 de 10" at bounding box center [636, 227] width 1014 height 338
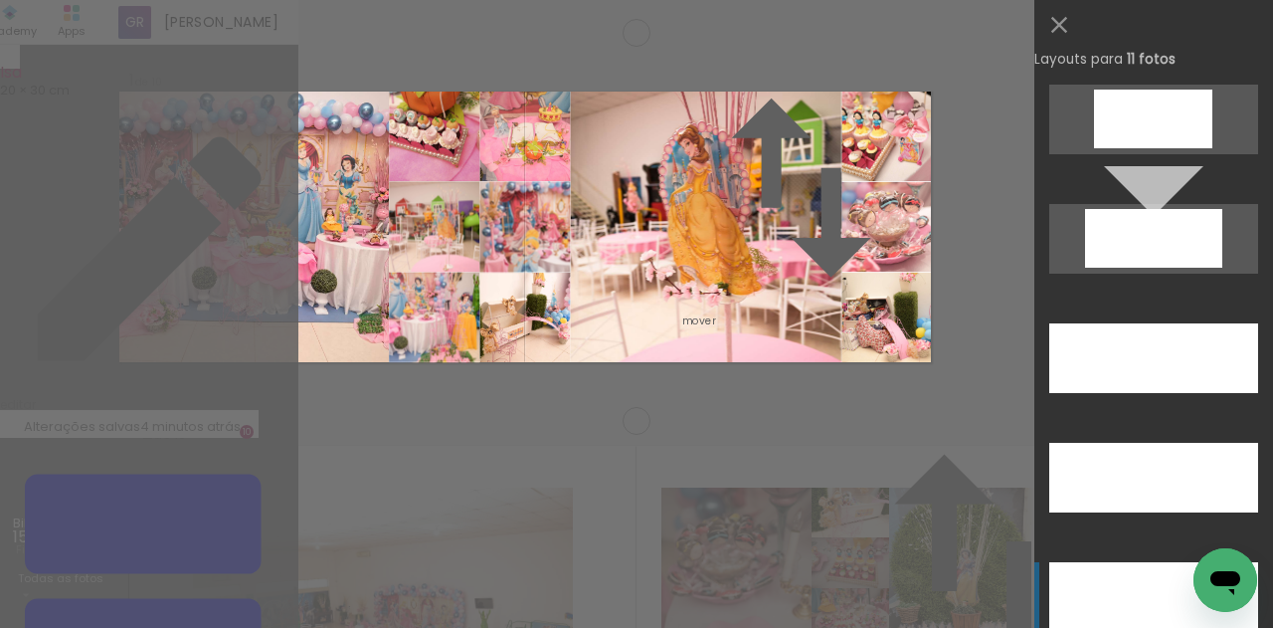
scroll to position [4177, 0]
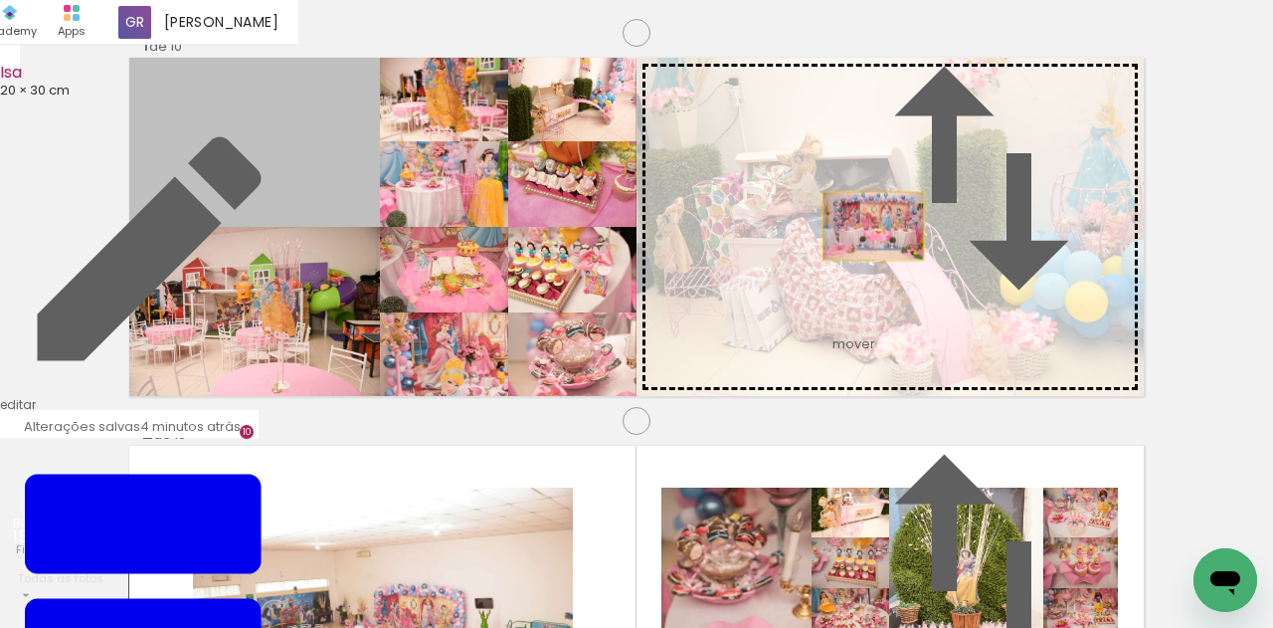
drag, startPoint x: 301, startPoint y: 225, endPoint x: 877, endPoint y: 301, distance: 580.9
click at [0, 0] on slot at bounding box center [0, 0] width 0 height 0
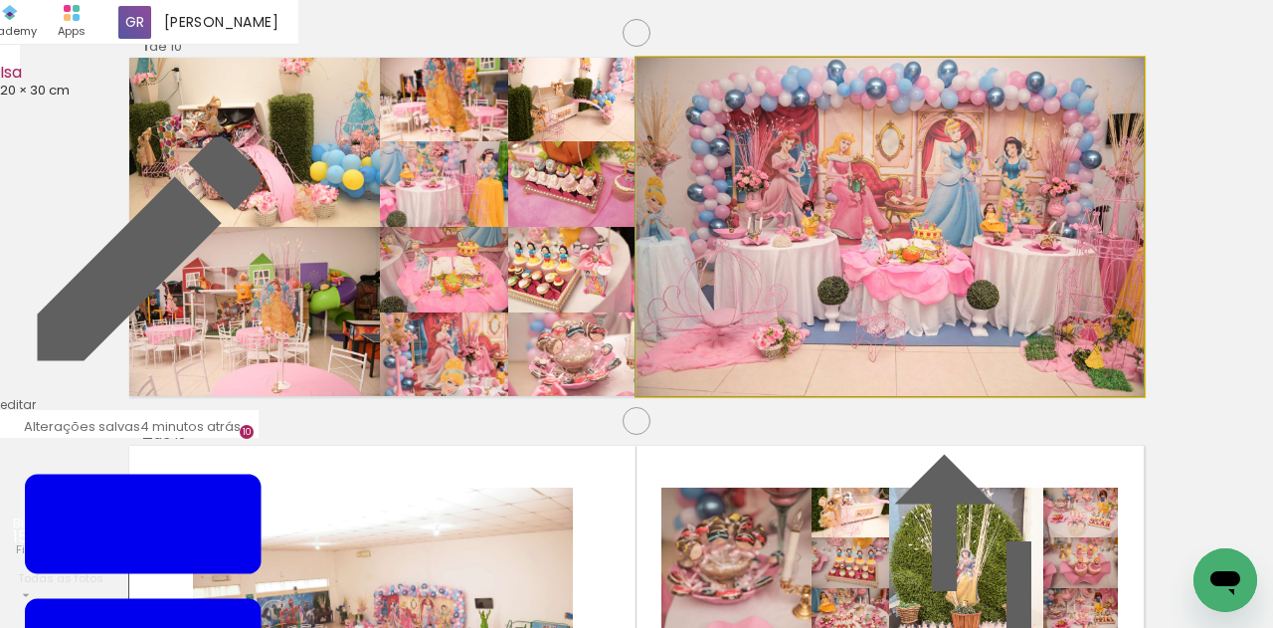
drag, startPoint x: 961, startPoint y: 285, endPoint x: 947, endPoint y: 287, distance: 14.1
click at [947, 287] on album-spread "1 de 10" at bounding box center [636, 227] width 1014 height 338
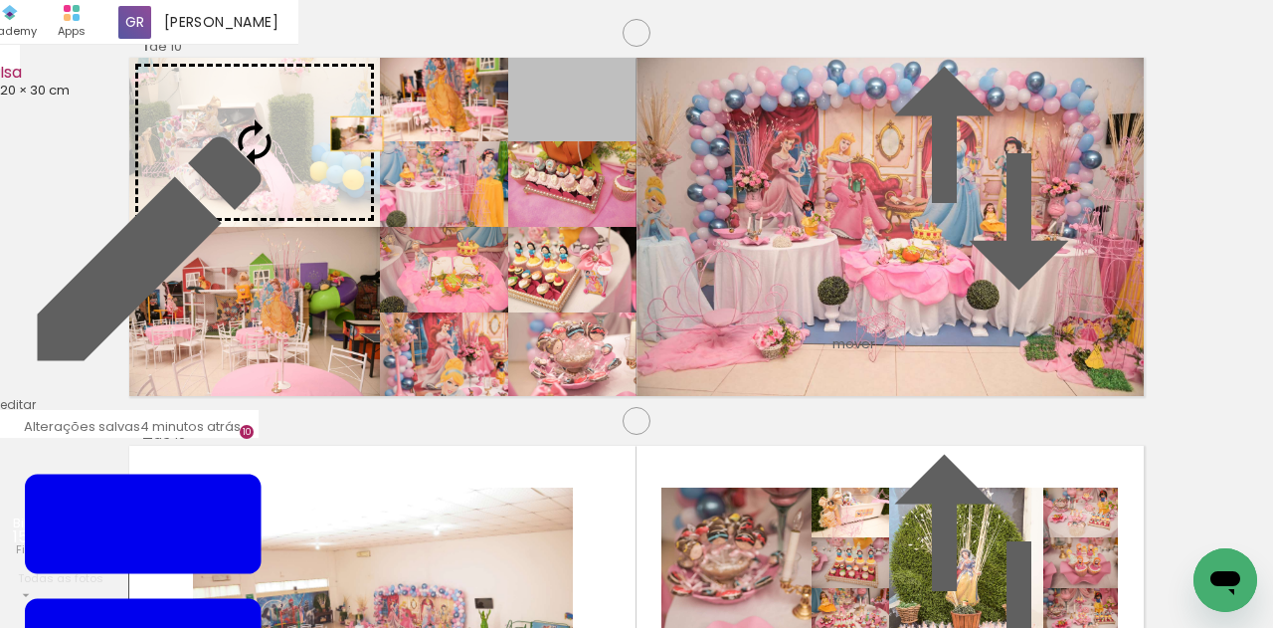
drag, startPoint x: 616, startPoint y: 185, endPoint x: 348, endPoint y: 213, distance: 269.0
click at [0, 0] on slot at bounding box center [0, 0] width 0 height 0
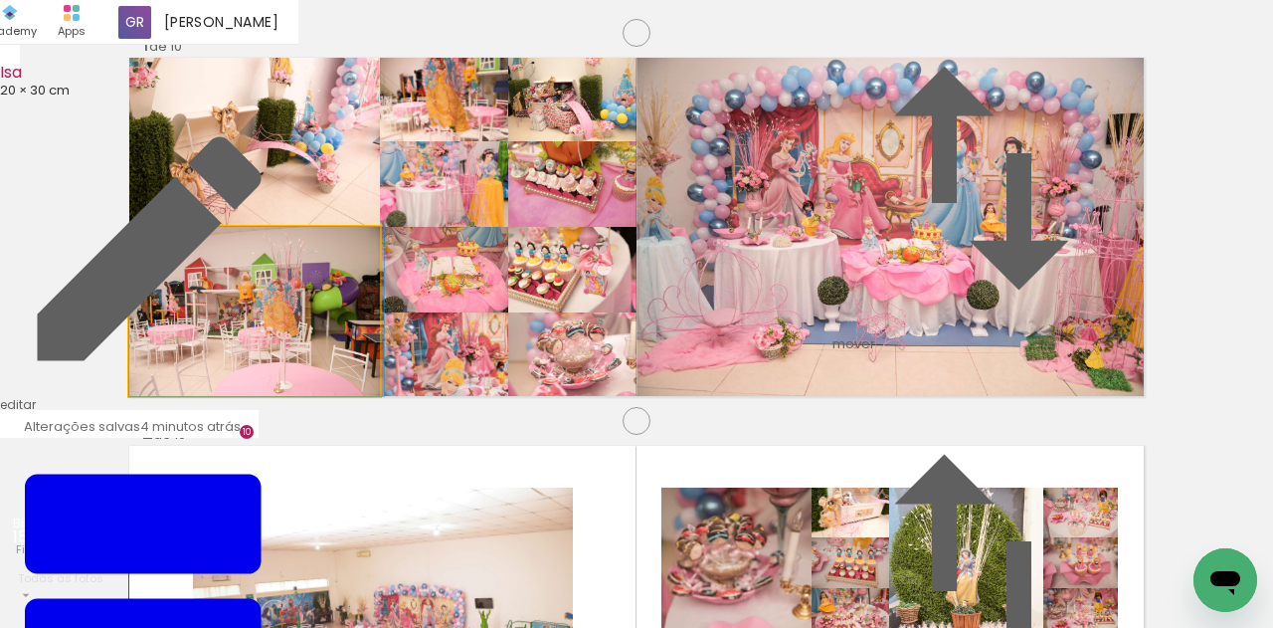
click at [346, 394] on album-spread "1 de 10" at bounding box center [636, 227] width 1014 height 338
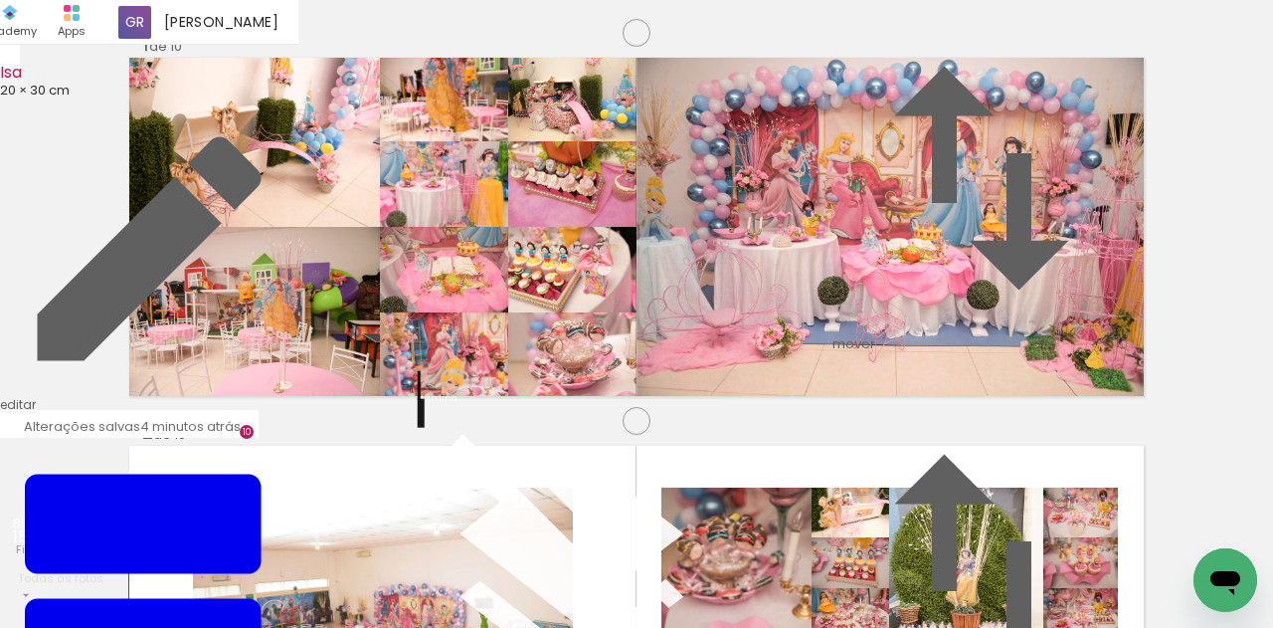
click at [492, 141] on quentale-photo at bounding box center [444, 100] width 128 height 84
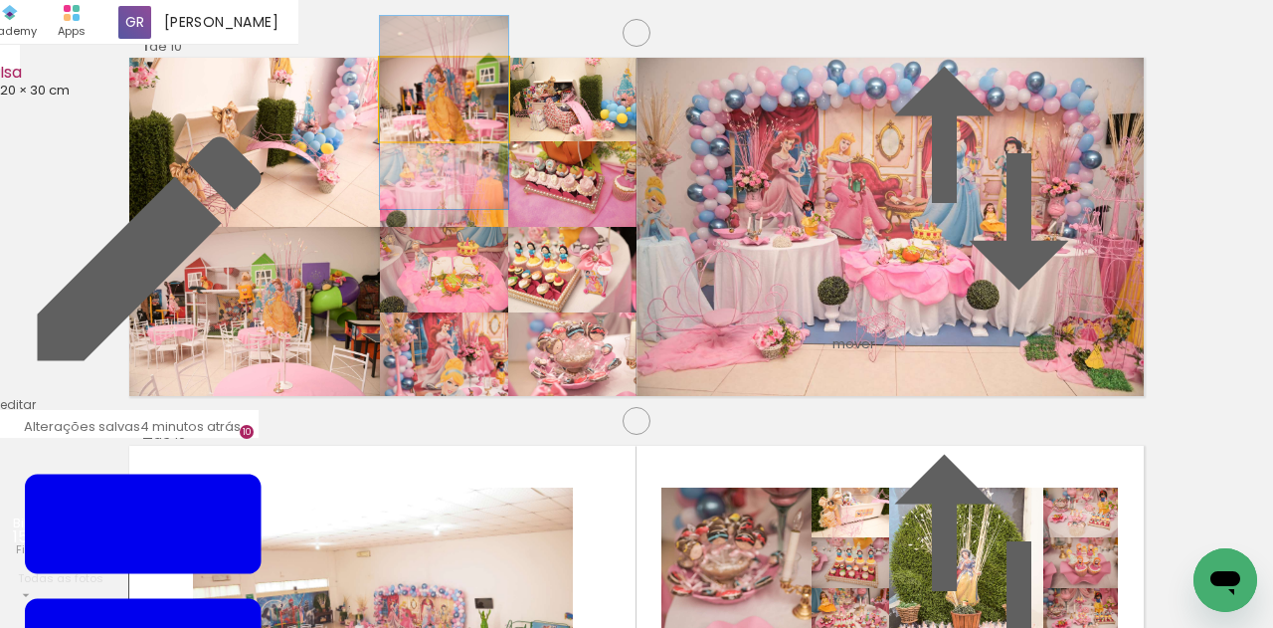
drag, startPoint x: 492, startPoint y: 186, endPoint x: 490, endPoint y: 199, distance: 13.1
click at [490, 199] on album-spread "1 de 10" at bounding box center [636, 227] width 1014 height 338
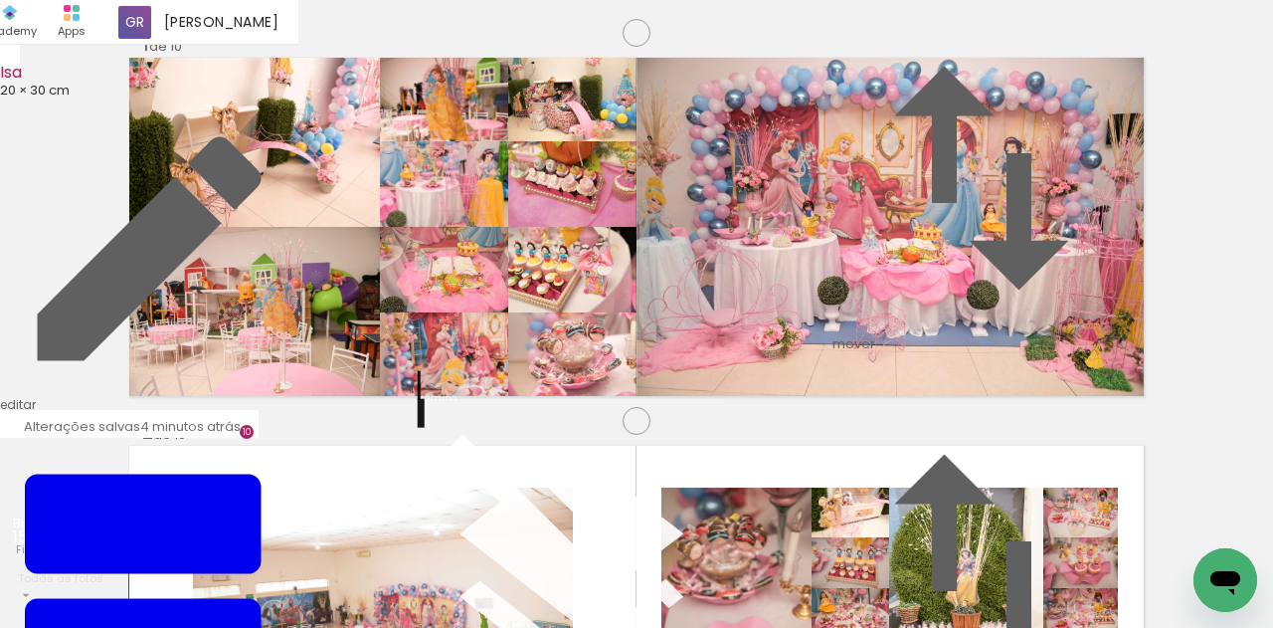
scroll to position [131, 0]
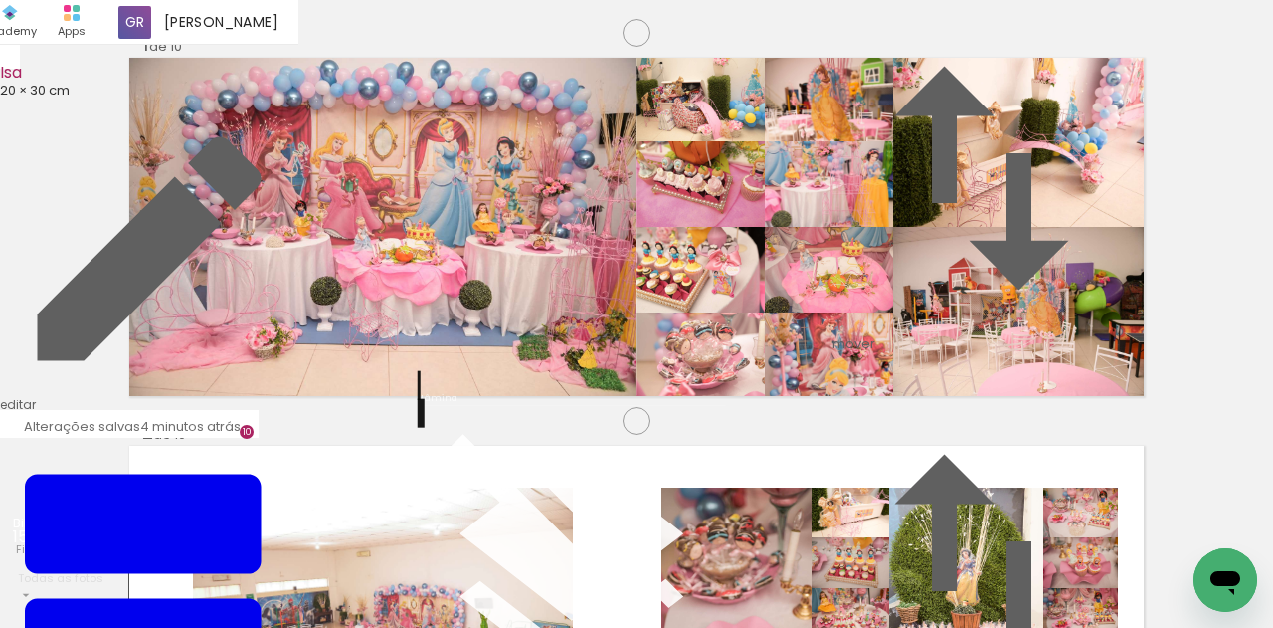
click at [488, 206] on quentale-photo at bounding box center [382, 227] width 507 height 338
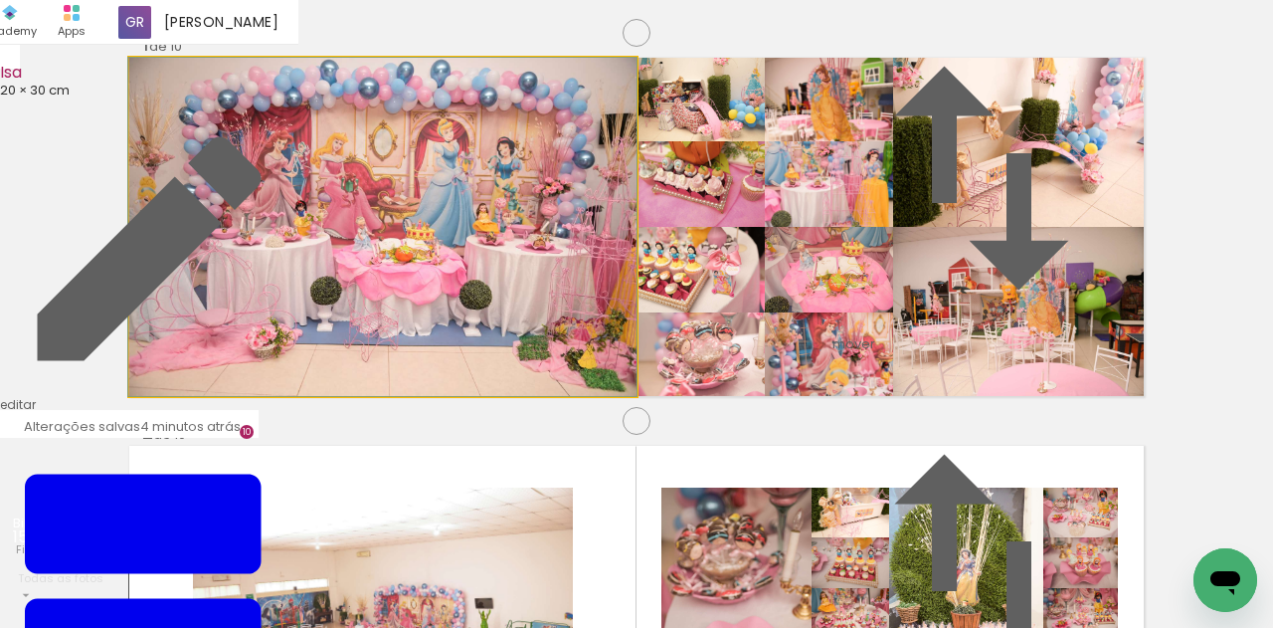
drag, startPoint x: 514, startPoint y: 196, endPoint x: 510, endPoint y: 244, distance: 47.9
click at [510, 244] on album-spread "1 de 10" at bounding box center [636, 227] width 1014 height 338
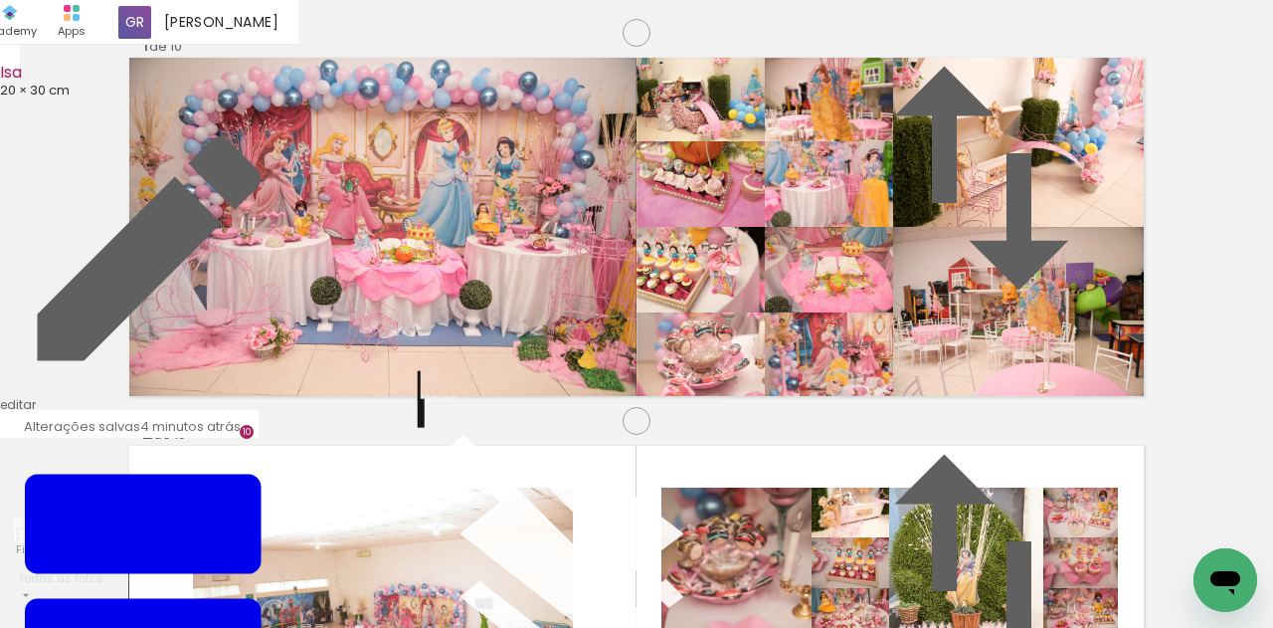
scroll to position [0, 0]
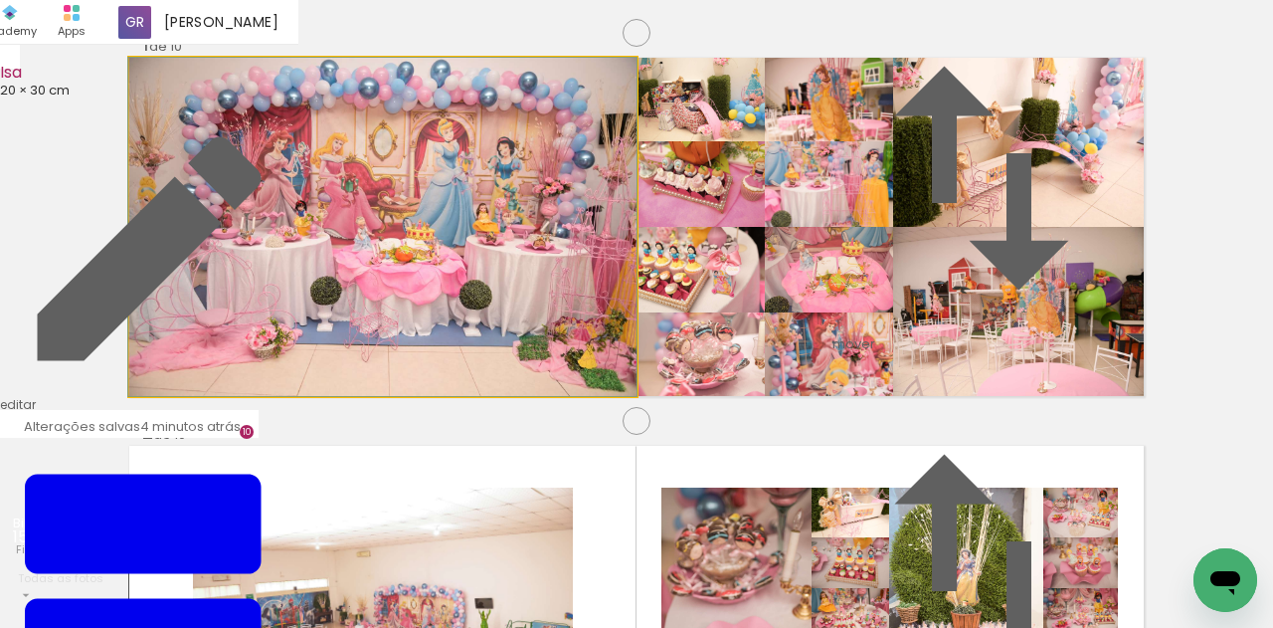
click at [495, 232] on quentale-photo at bounding box center [382, 227] width 507 height 338
click at [472, 243] on album-spread "1 de 10" at bounding box center [636, 227] width 1014 height 338
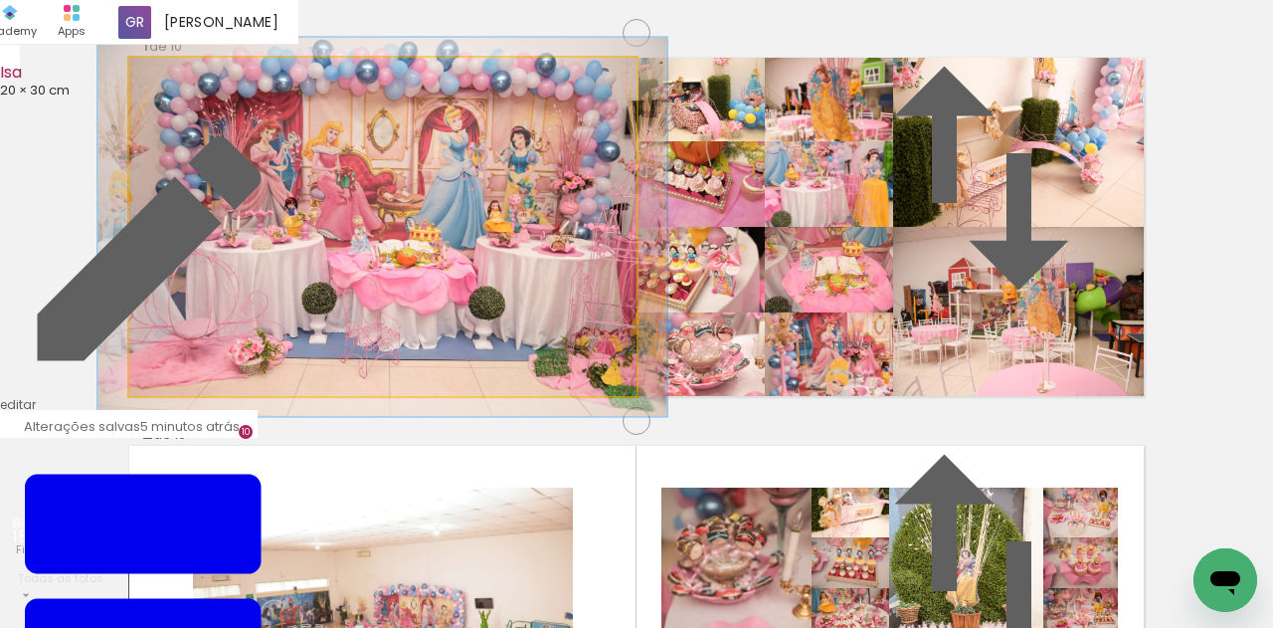
type paper-slider "112"
click at [184, 89] on div at bounding box center [184, 80] width 18 height 18
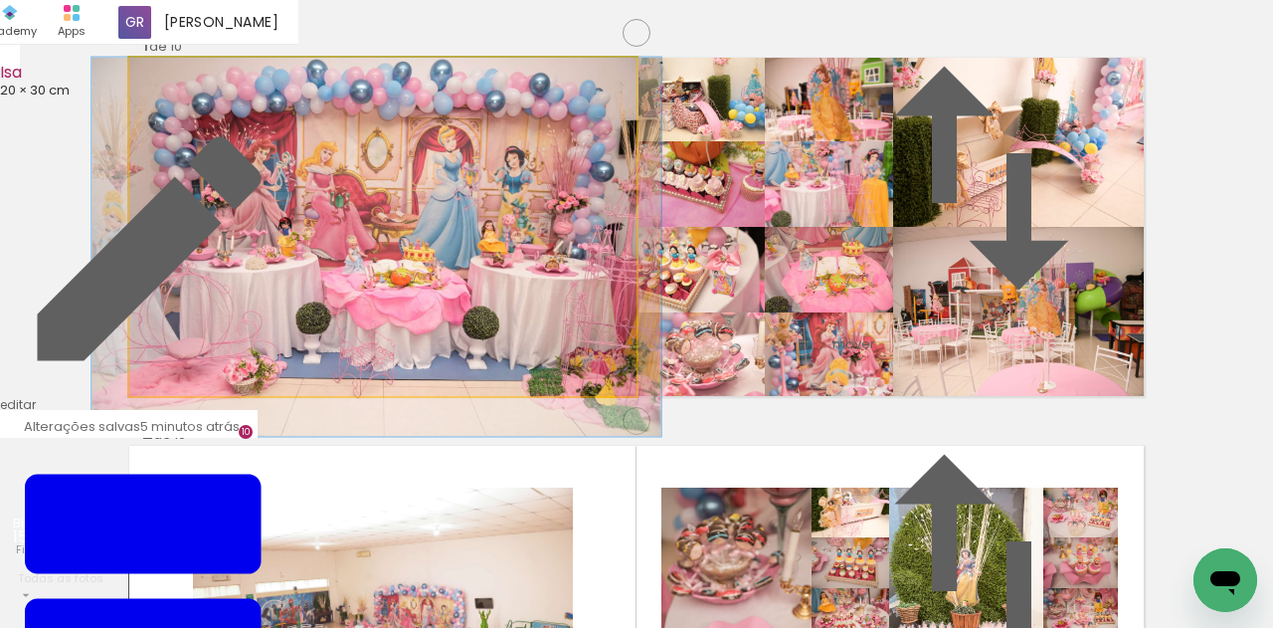
drag, startPoint x: 457, startPoint y: 299, endPoint x: 454, endPoint y: 333, distance: 33.9
click at [454, 333] on album-spread "1 de 10" at bounding box center [636, 227] width 1014 height 338
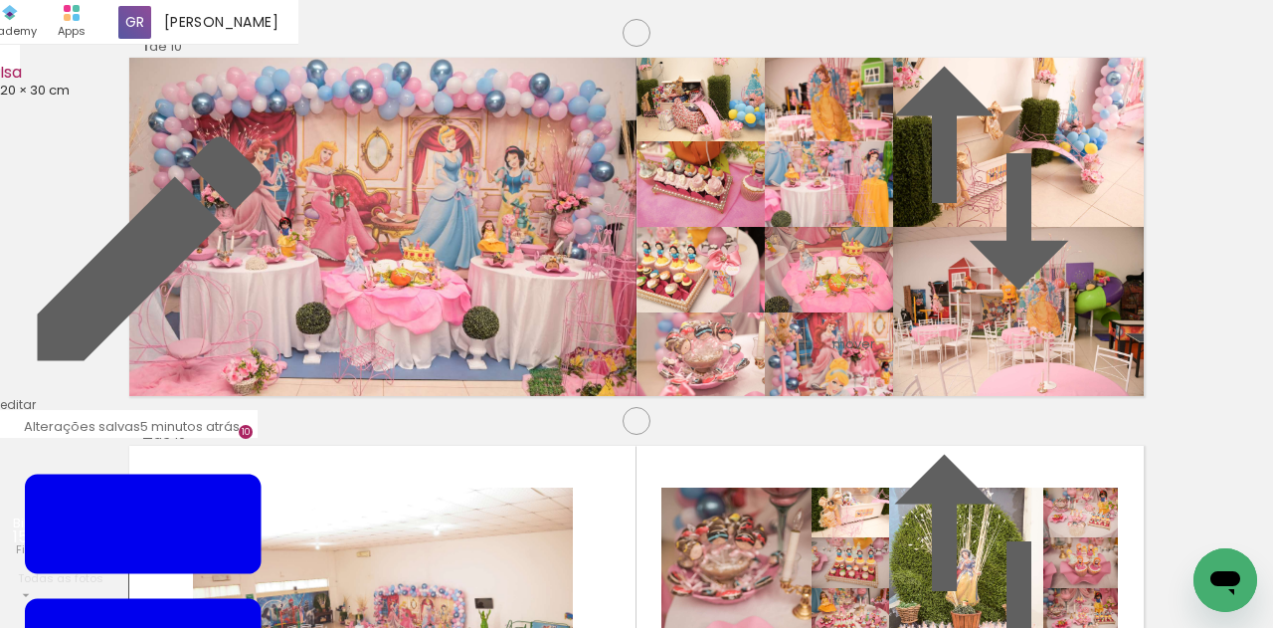
scroll to position [1969, 0]
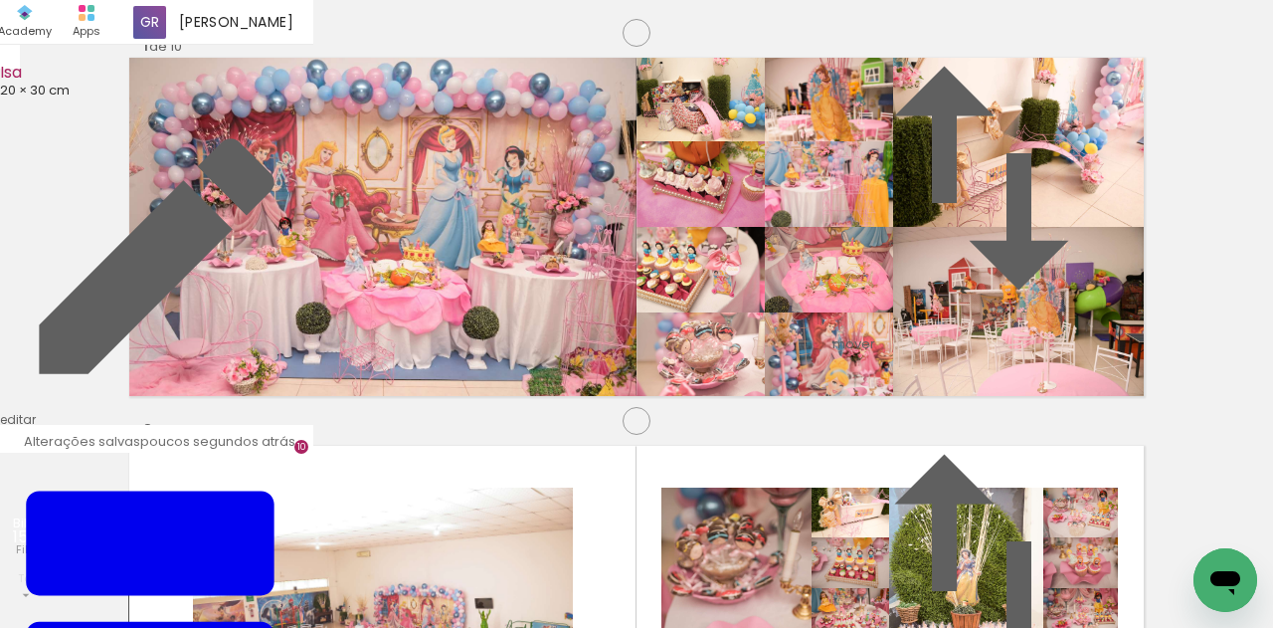
drag, startPoint x: 1089, startPoint y: 403, endPoint x: 782, endPoint y: 331, distance: 315.5
click at [0, 0] on slot at bounding box center [0, 0] width 0 height 0
drag, startPoint x: 403, startPoint y: 405, endPoint x: 262, endPoint y: 330, distance: 159.7
click at [0, 0] on slot at bounding box center [0, 0] width 0 height 0
drag, startPoint x: 284, startPoint y: 310, endPoint x: 279, endPoint y: 299, distance: 12.0
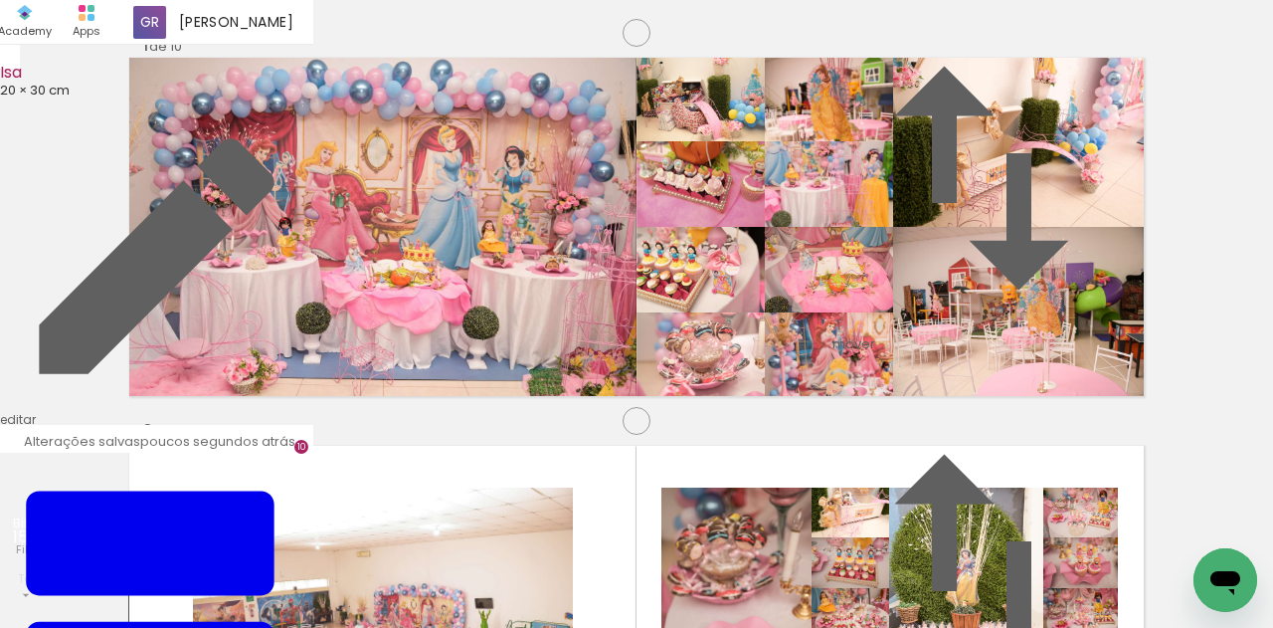
drag, startPoint x: 412, startPoint y: 427, endPoint x: 249, endPoint y: 327, distance: 191.0
click at [0, 0] on slot at bounding box center [0, 0] width 0 height 0
drag, startPoint x: 407, startPoint y: 397, endPoint x: 219, endPoint y: 309, distance: 207.3
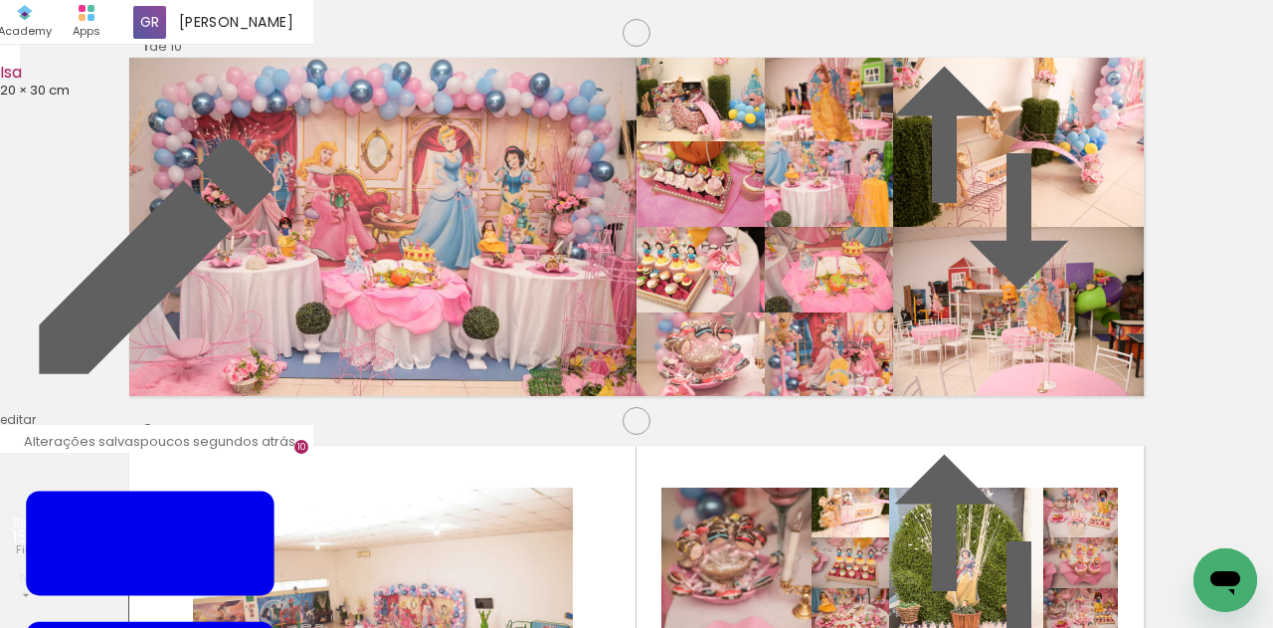
click at [0, 0] on slot at bounding box center [0, 0] width 0 height 0
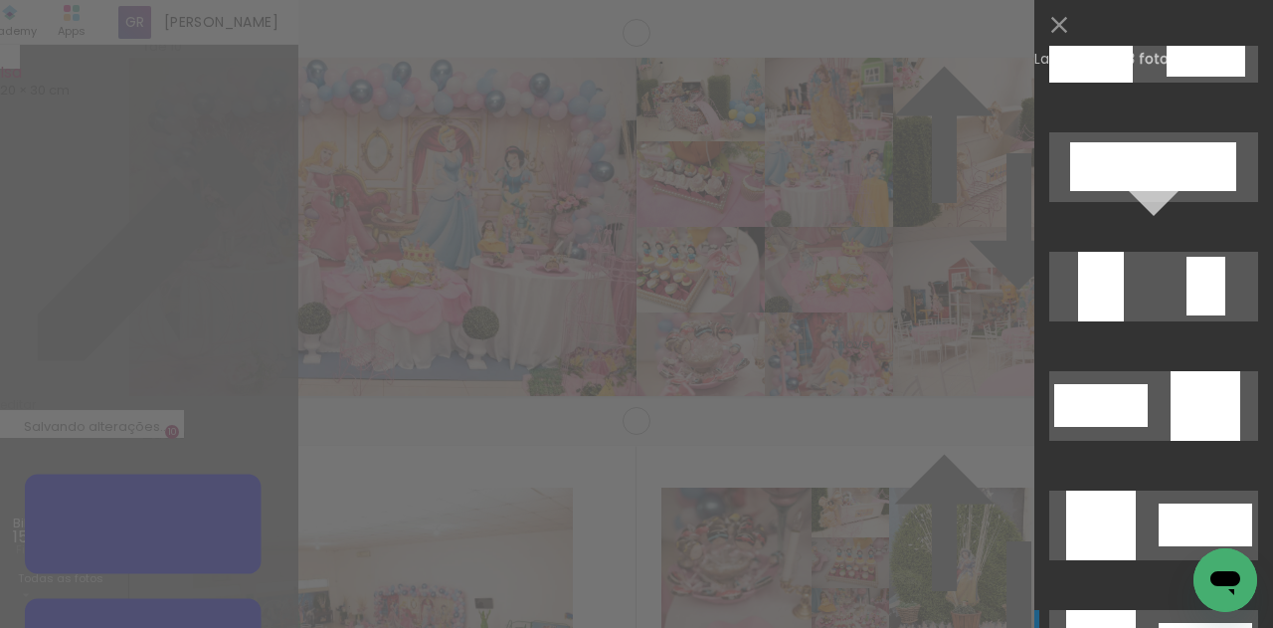
scroll to position [10764, 0]
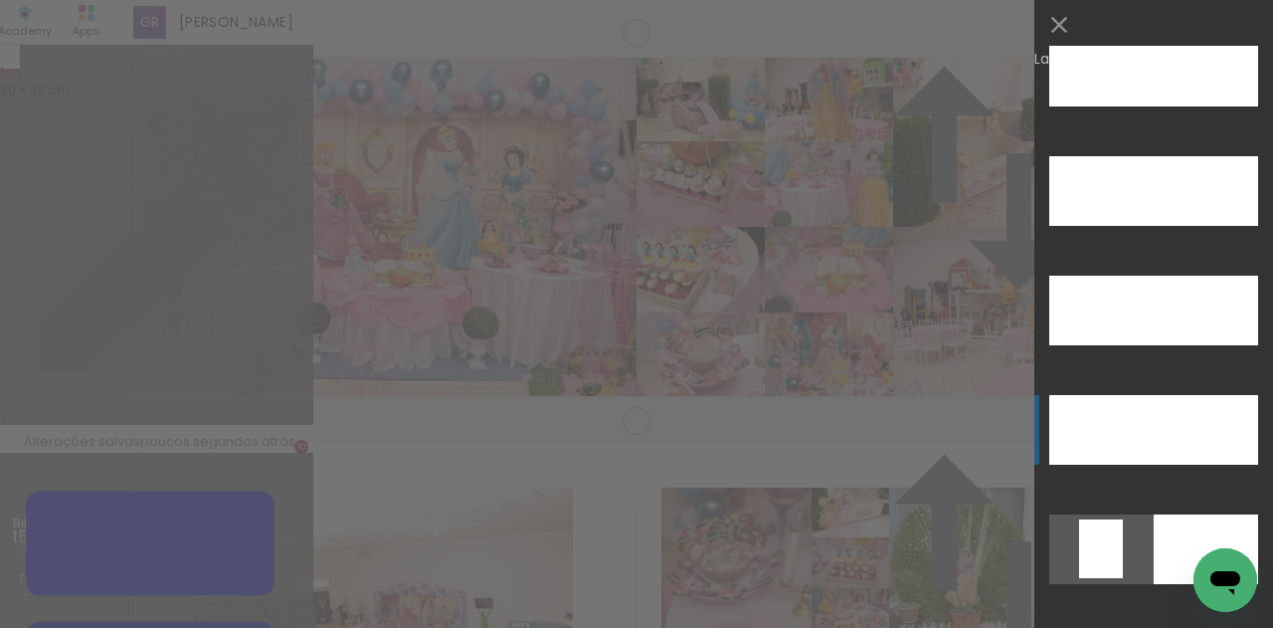
click at [1150, 345] on div at bounding box center [1154, 310] width 90 height 70
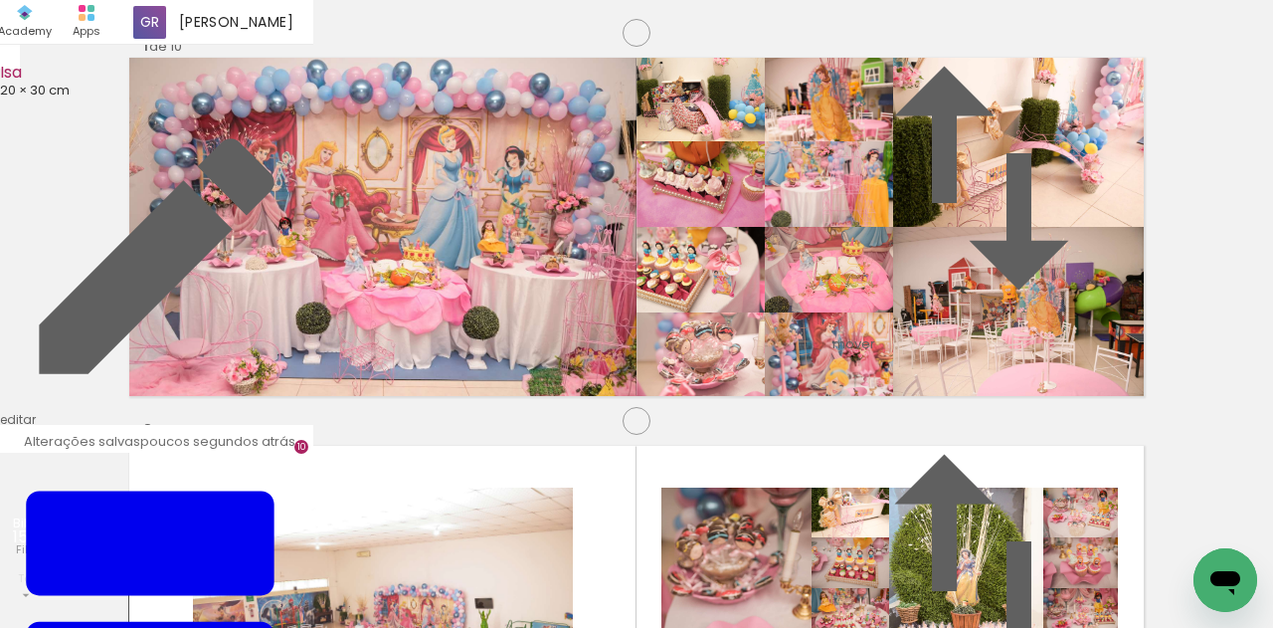
drag, startPoint x: 691, startPoint y: 234, endPoint x: 713, endPoint y: 583, distance: 349.7
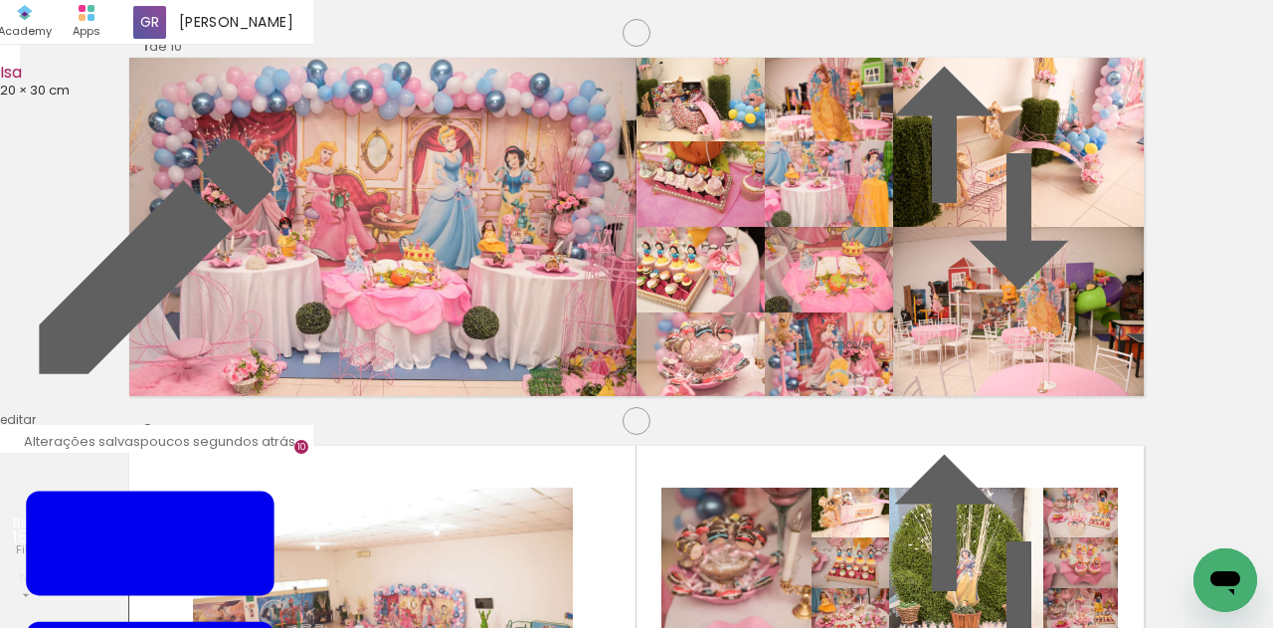
click at [713, 583] on quentale-workspace at bounding box center [636, 314] width 1273 height 628
drag, startPoint x: 479, startPoint y: 343, endPoint x: 486, endPoint y: 328, distance: 16.5
click at [486, 328] on quentale-workspace at bounding box center [636, 314] width 1273 height 628
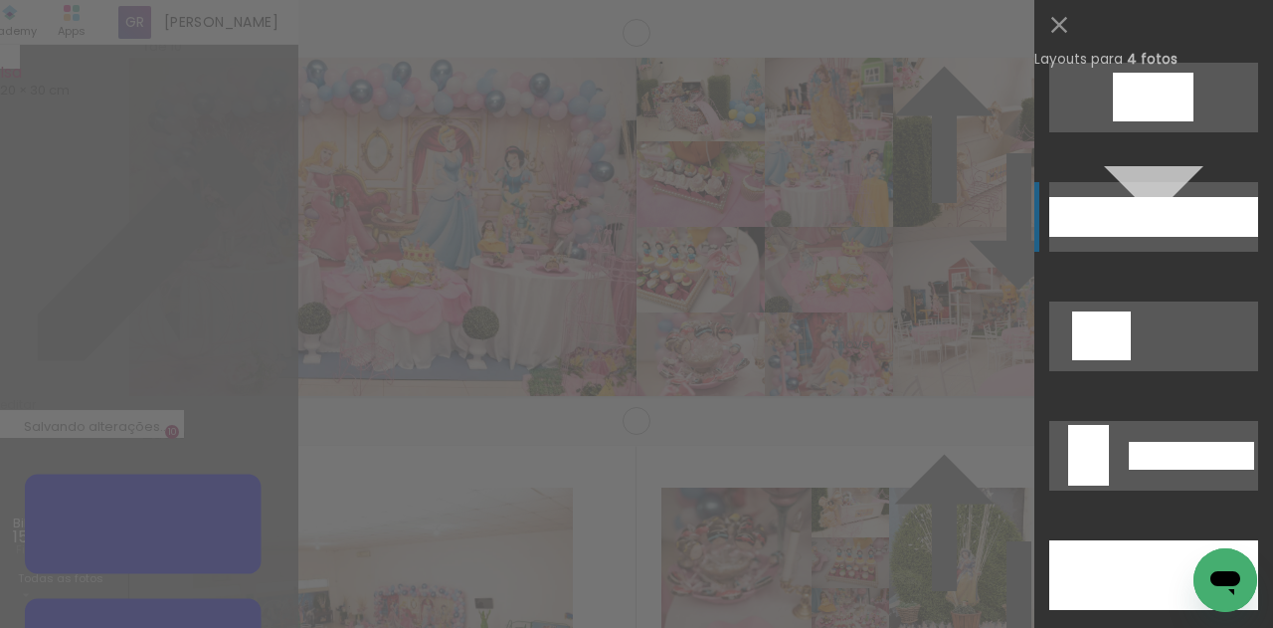
scroll to position [1444, 0]
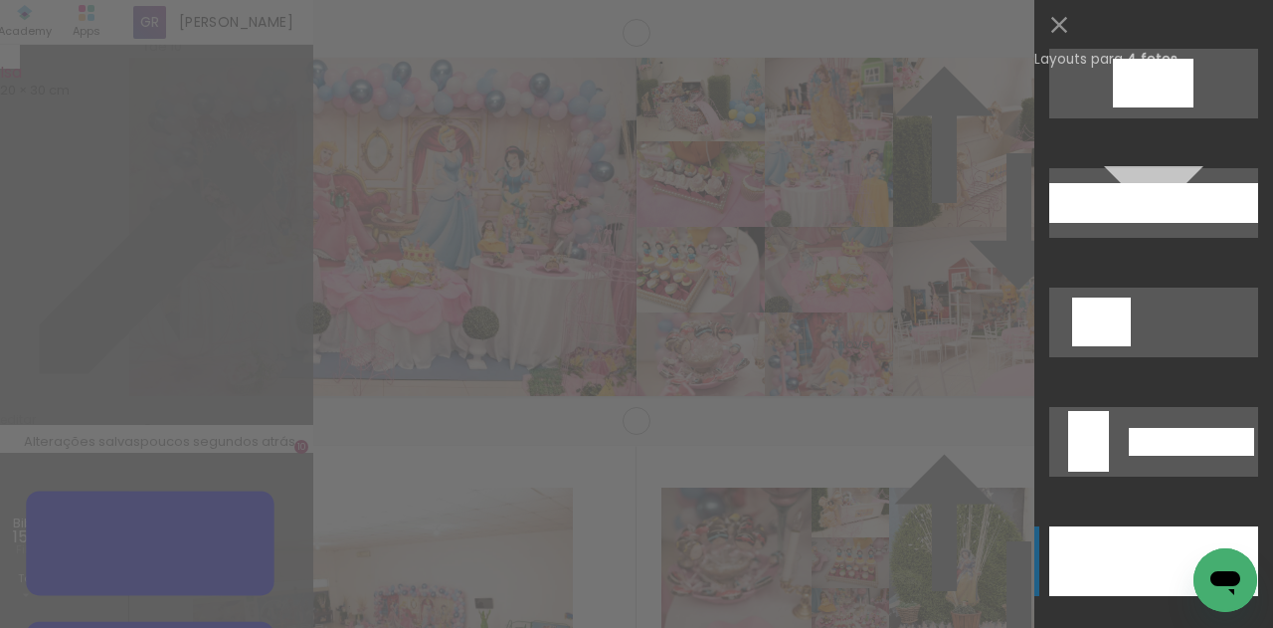
click at [1124, 91] on div at bounding box center [1137, 75] width 49 height 33
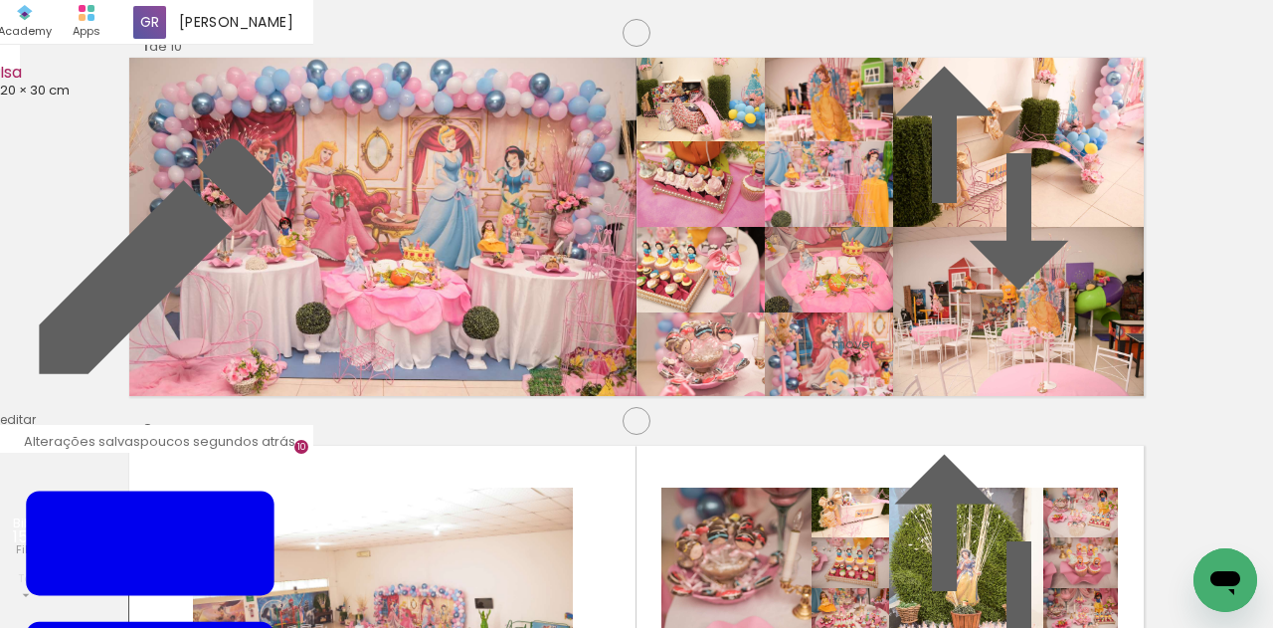
drag, startPoint x: 564, startPoint y: 370, endPoint x: 566, endPoint y: 350, distance: 20.0
drag, startPoint x: 803, startPoint y: 318, endPoint x: 805, endPoint y: 299, distance: 19.0
drag, startPoint x: 485, startPoint y: 338, endPoint x: 488, endPoint y: 323, distance: 15.2
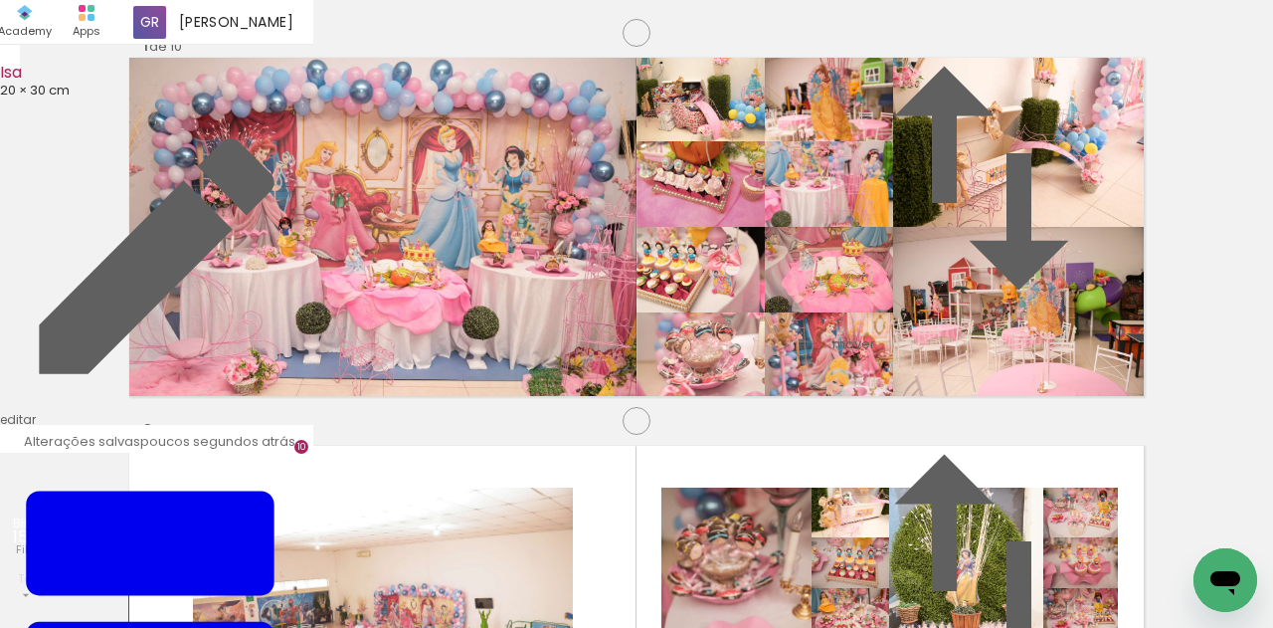
drag, startPoint x: 814, startPoint y: 285, endPoint x: 476, endPoint y: 261, distance: 339.0
click at [0, 0] on slot at bounding box center [0, 0] width 0 height 0
drag, startPoint x: 767, startPoint y: 301, endPoint x: 761, endPoint y: 270, distance: 32.4
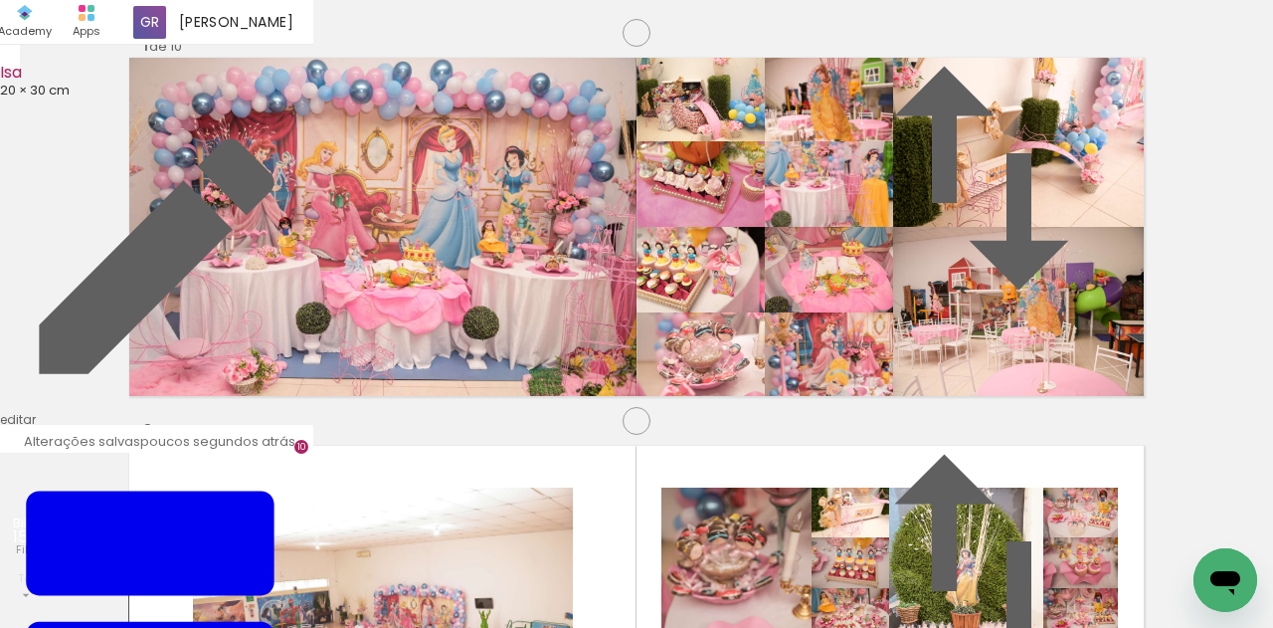
drag, startPoint x: 503, startPoint y: 238, endPoint x: 520, endPoint y: 259, distance: 26.9
